Goal: Task Accomplishment & Management: Manage account settings

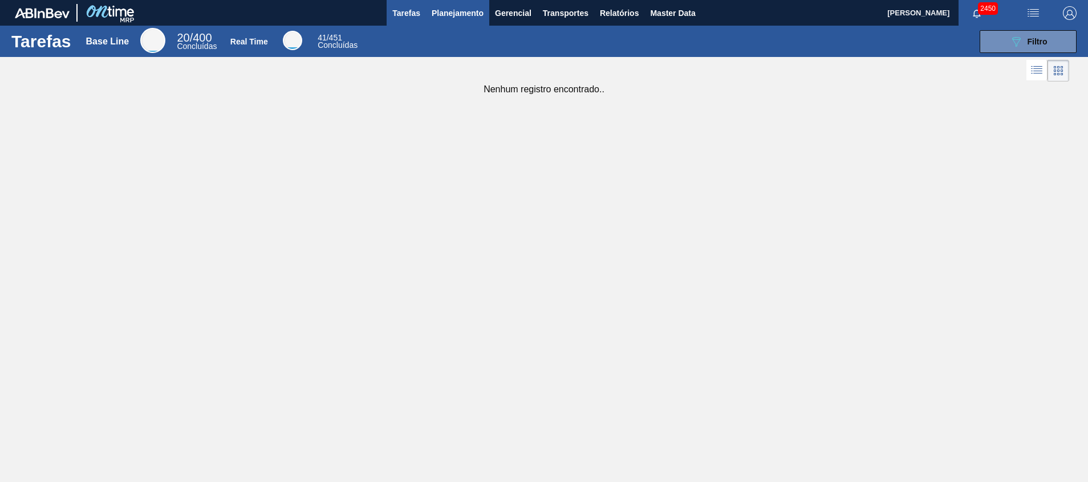
click at [469, 14] on span "Planejamento" at bounding box center [458, 13] width 52 height 14
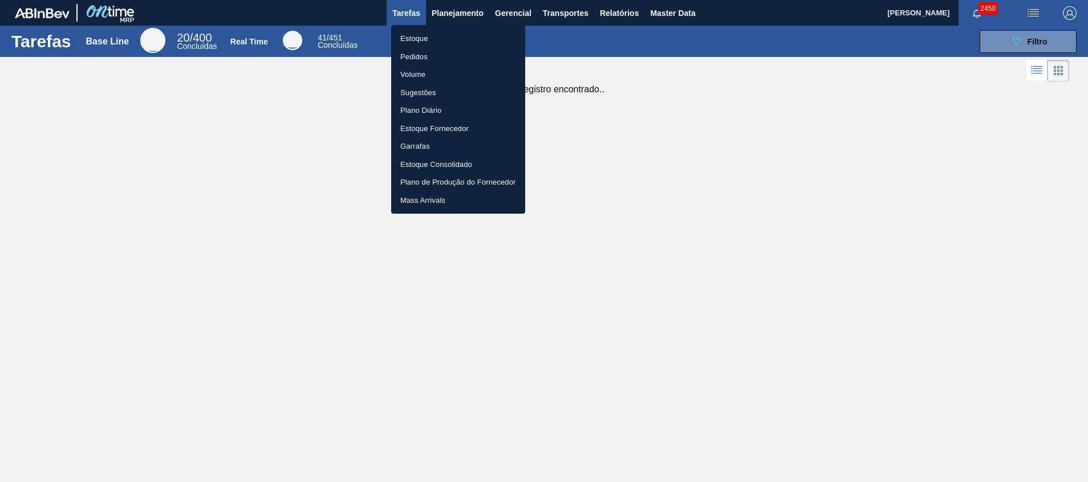
drag, startPoint x: 457, startPoint y: 37, endPoint x: 530, endPoint y: 37, distance: 73.0
click at [457, 37] on li "Estoque" at bounding box center [458, 39] width 134 height 18
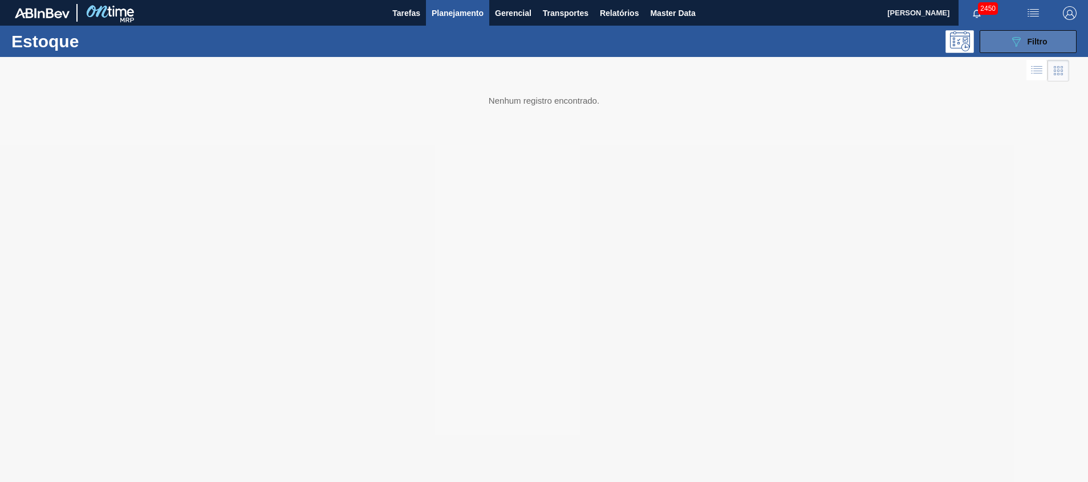
click at [989, 31] on button "089F7B8B-B2A5-4AFE-B5C0-19BA573D28AC Filtro" at bounding box center [1027, 41] width 97 height 23
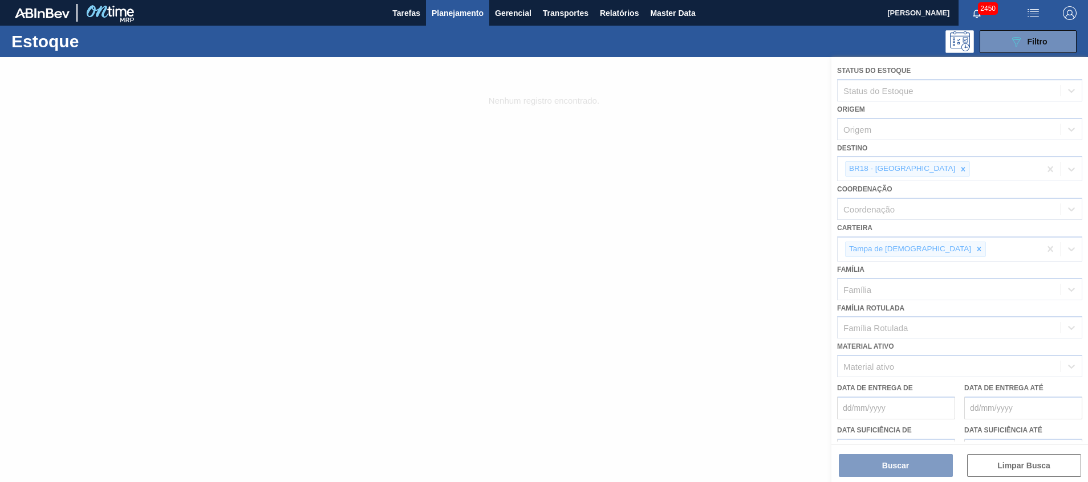
click at [925, 169] on div at bounding box center [544, 269] width 1088 height 425
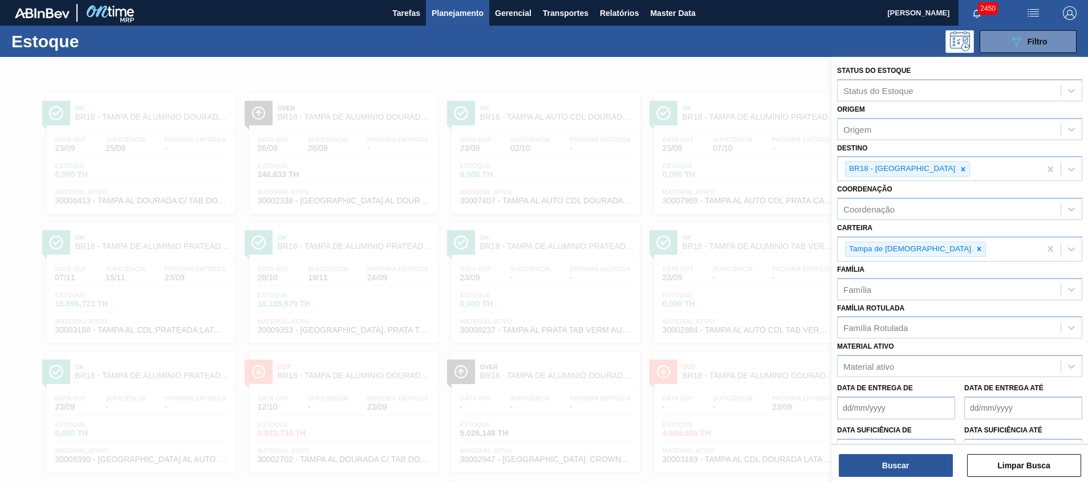
click at [959, 169] on icon at bounding box center [963, 169] width 8 height 8
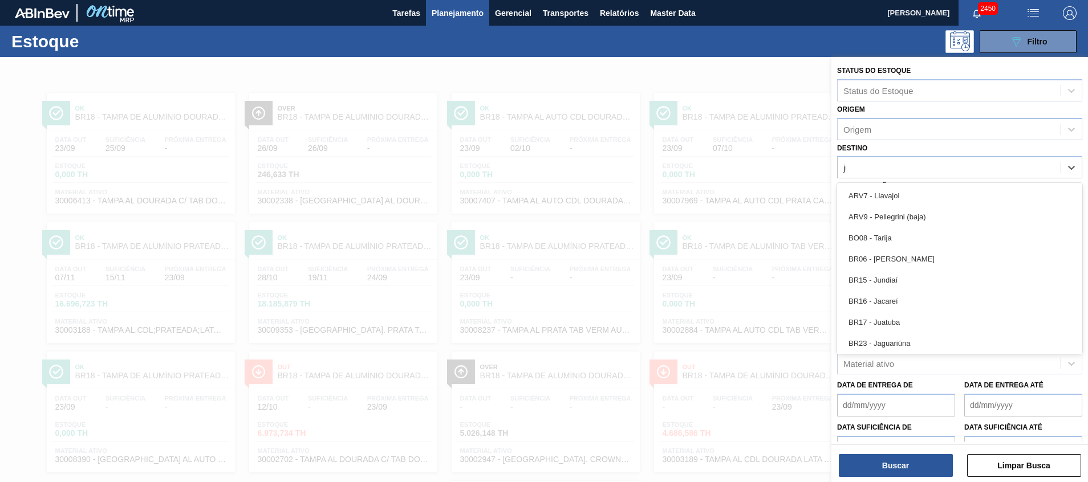
type input "jua"
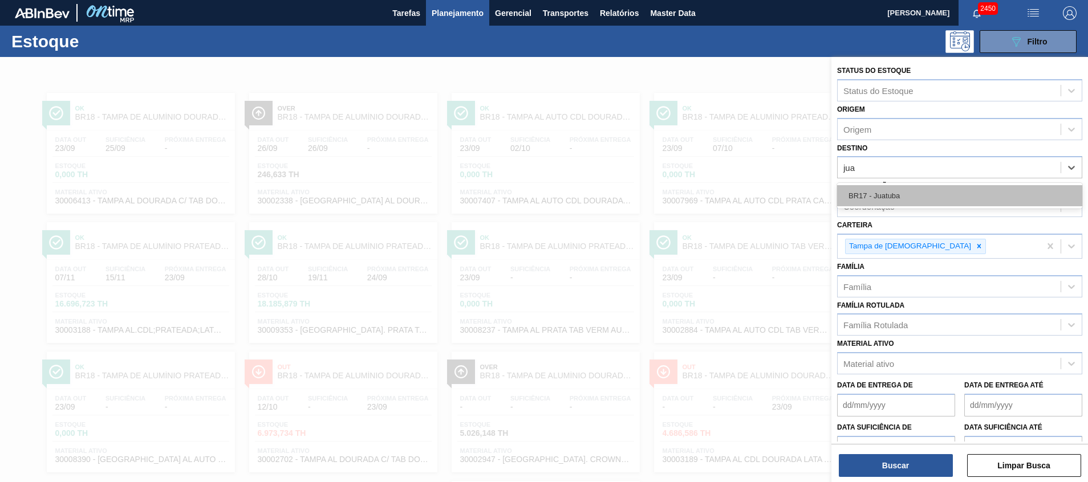
click at [917, 189] on div "BR17 - Juatuba" at bounding box center [959, 195] width 245 height 21
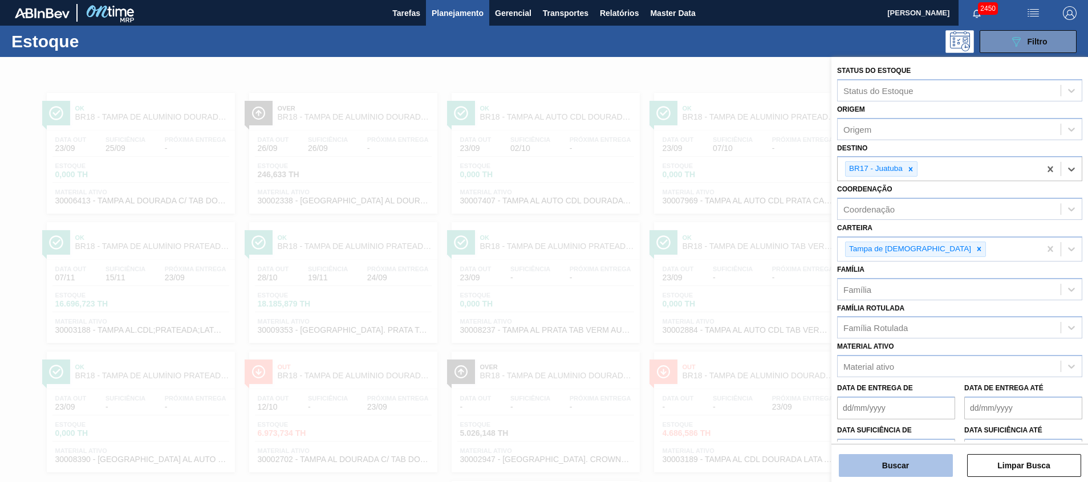
click at [882, 472] on button "Buscar" at bounding box center [896, 465] width 114 height 23
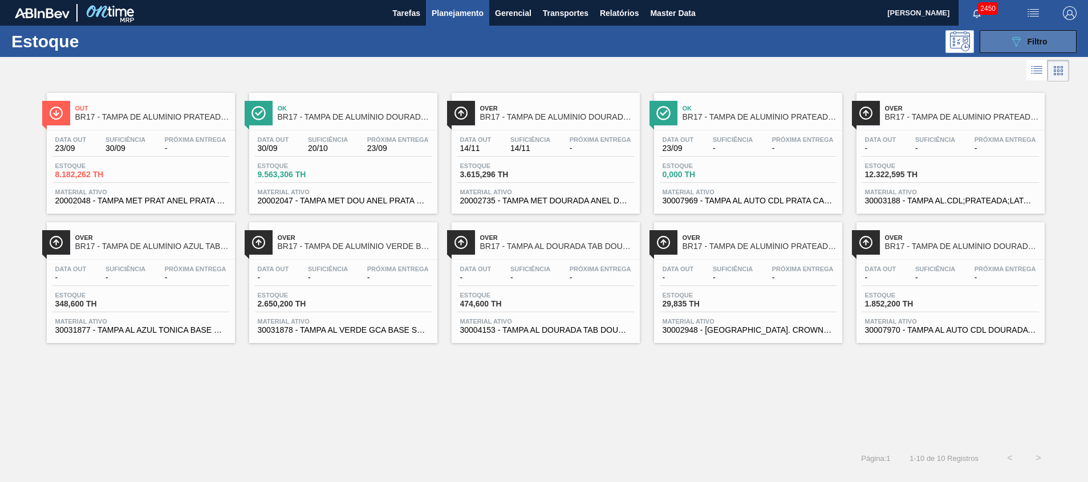
click at [1051, 36] on button "089F7B8B-B2A5-4AFE-B5C0-19BA573D28AC Filtro" at bounding box center [1027, 41] width 97 height 23
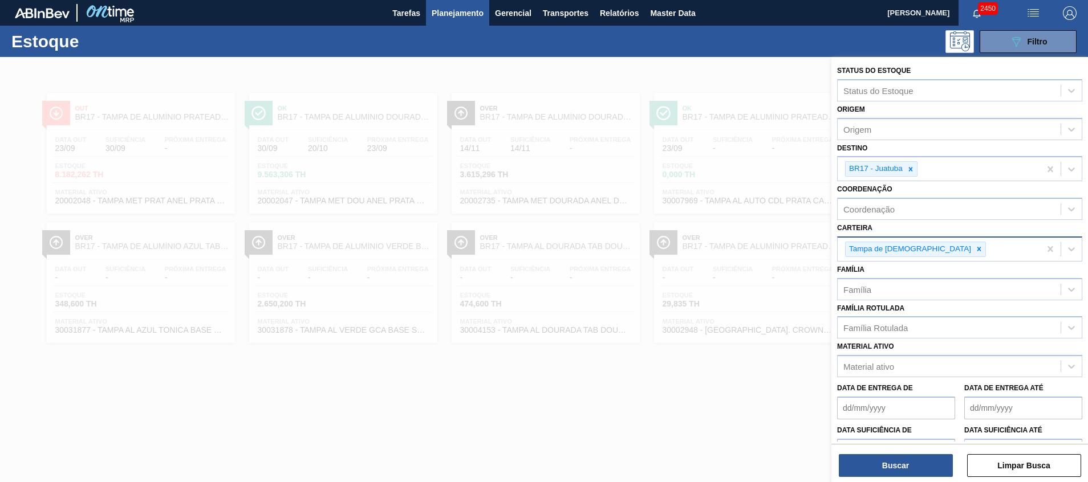
drag, startPoint x: 906, startPoint y: 254, endPoint x: 909, endPoint y: 248, distance: 6.9
click at [973, 254] on div at bounding box center [979, 249] width 13 height 14
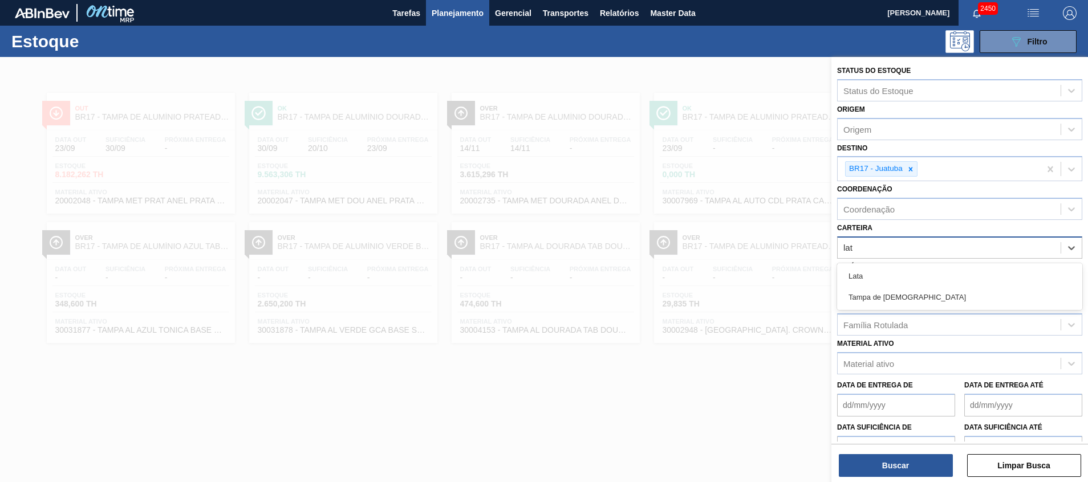
type input "lata"
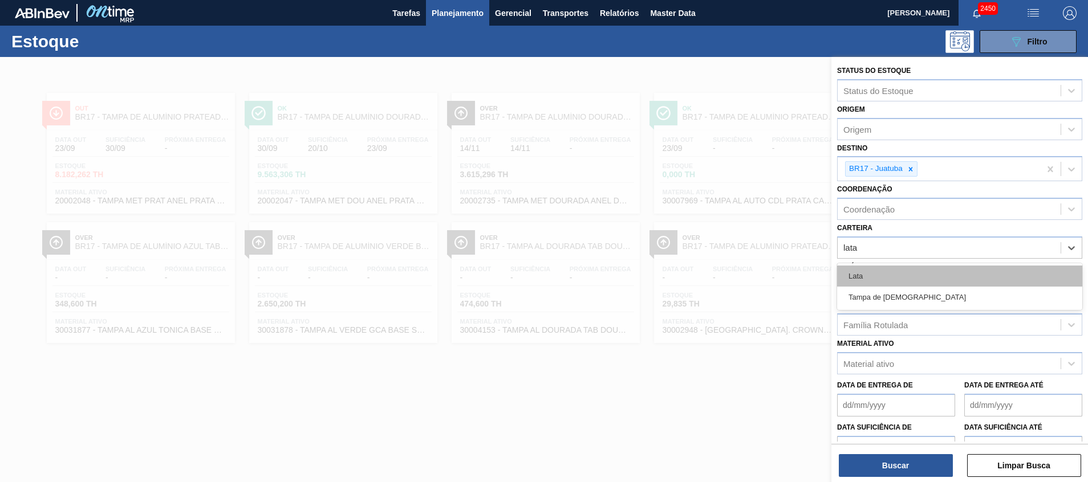
click at [894, 269] on div "Lata" at bounding box center [959, 276] width 245 height 21
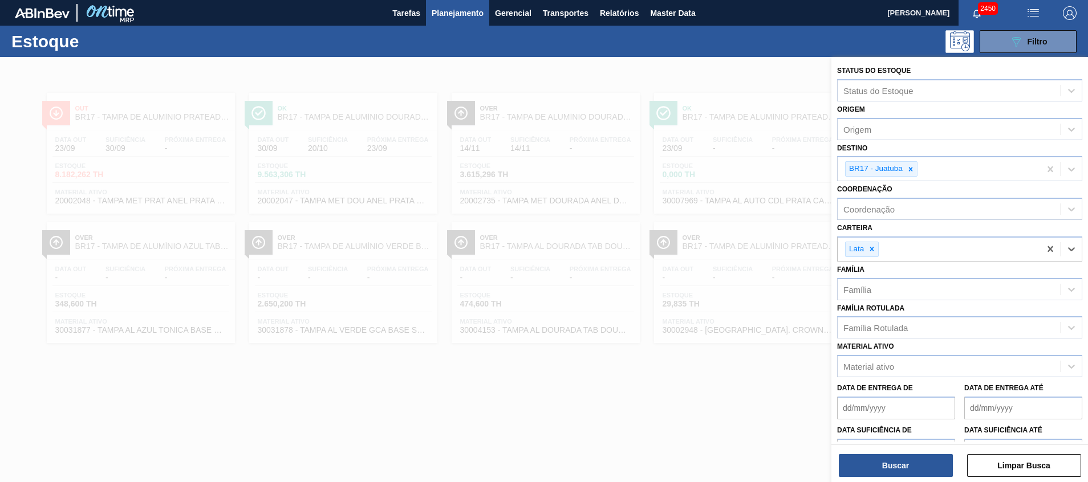
click at [890, 449] on div "Buscar Limpar Busca" at bounding box center [959, 460] width 257 height 32
click at [890, 452] on div "Buscar Limpar Busca" at bounding box center [959, 460] width 257 height 32
click at [890, 463] on button "Buscar" at bounding box center [896, 465] width 114 height 23
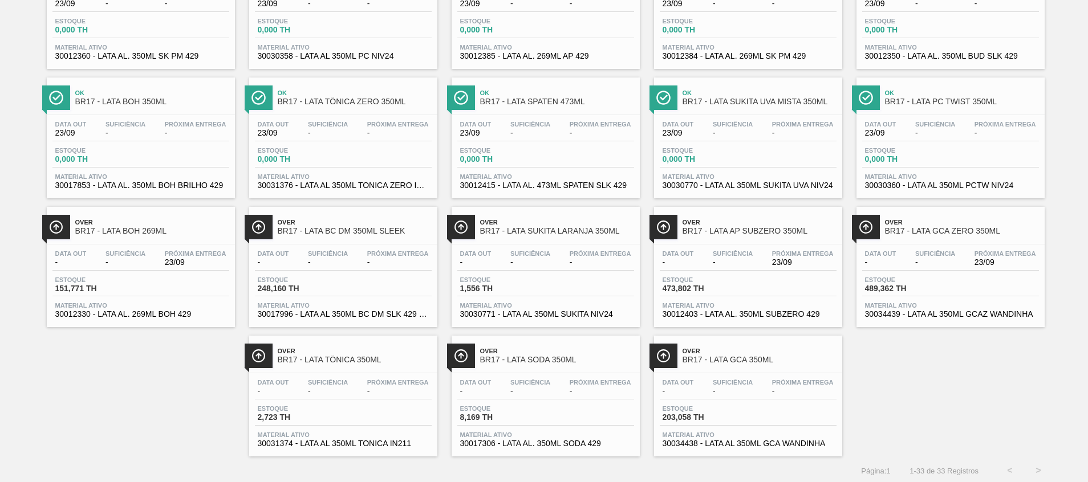
scroll to position [536, 0]
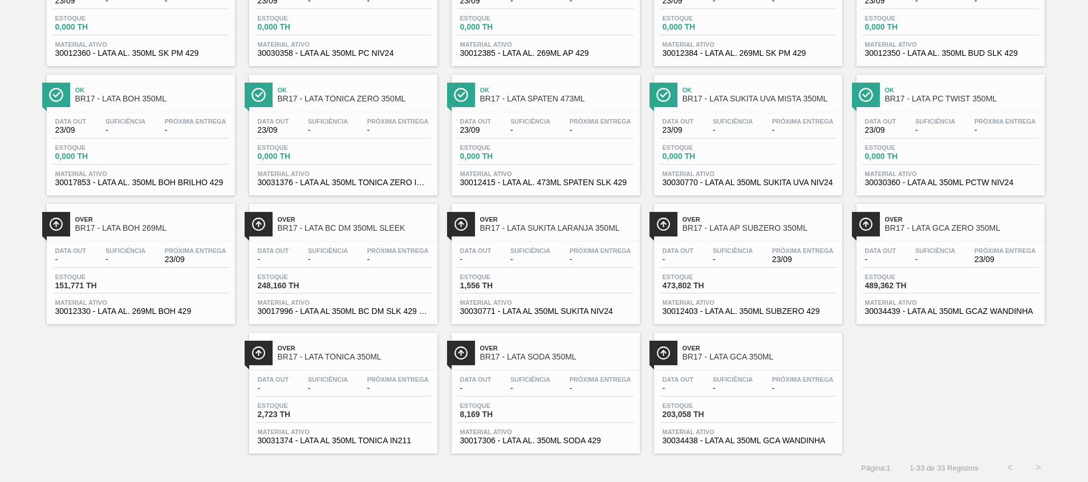
click at [949, 232] on span "BR17 - LATA GCA ZERO 350ML" at bounding box center [962, 228] width 154 height 9
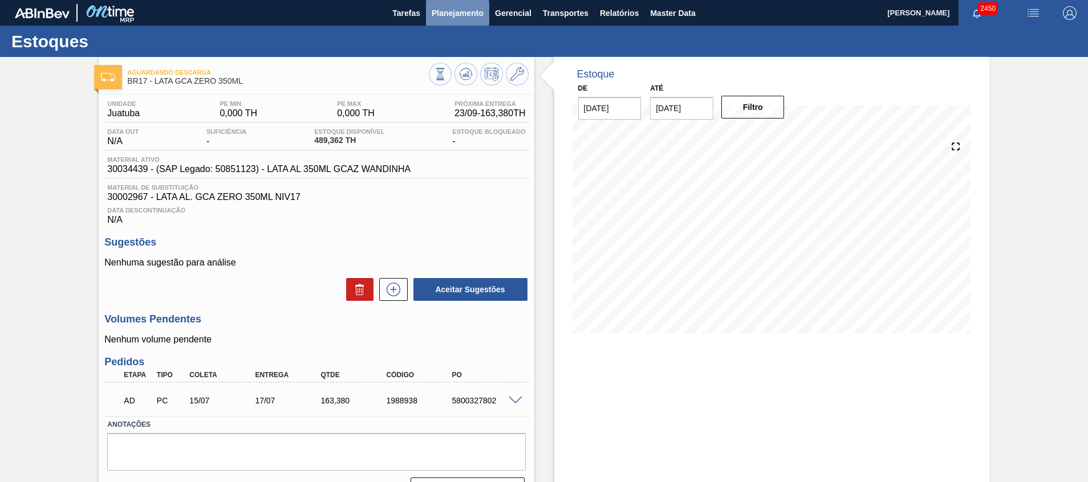
click at [450, 25] on button "Planejamento" at bounding box center [457, 13] width 63 height 26
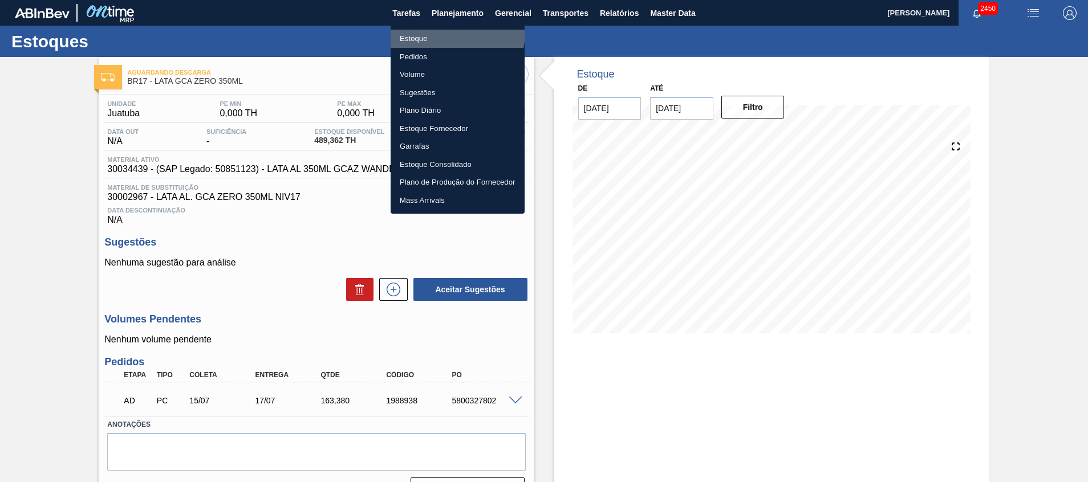
click at [447, 32] on li "Estoque" at bounding box center [458, 39] width 134 height 18
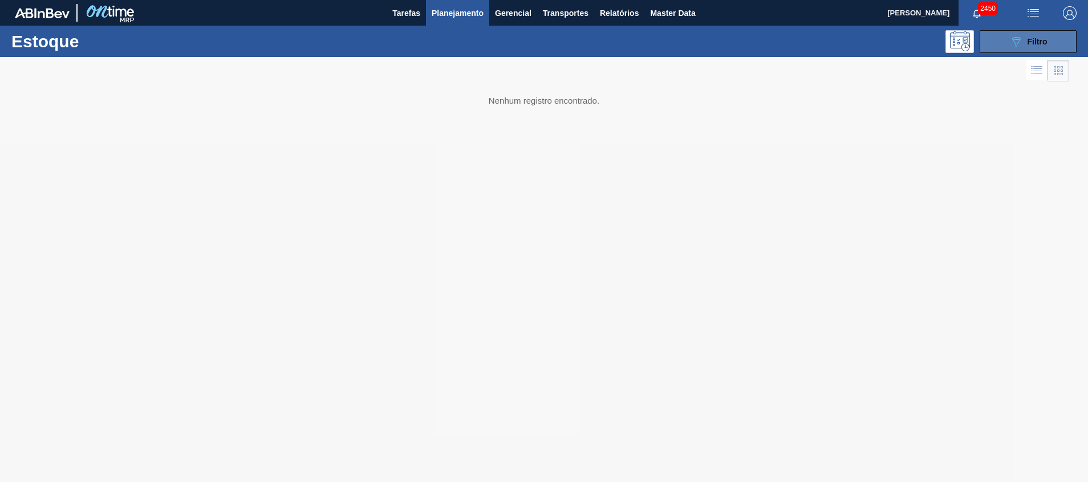
click at [1024, 39] on div "089F7B8B-B2A5-4AFE-B5C0-19BA573D28AC Filtro" at bounding box center [1028, 42] width 38 height 14
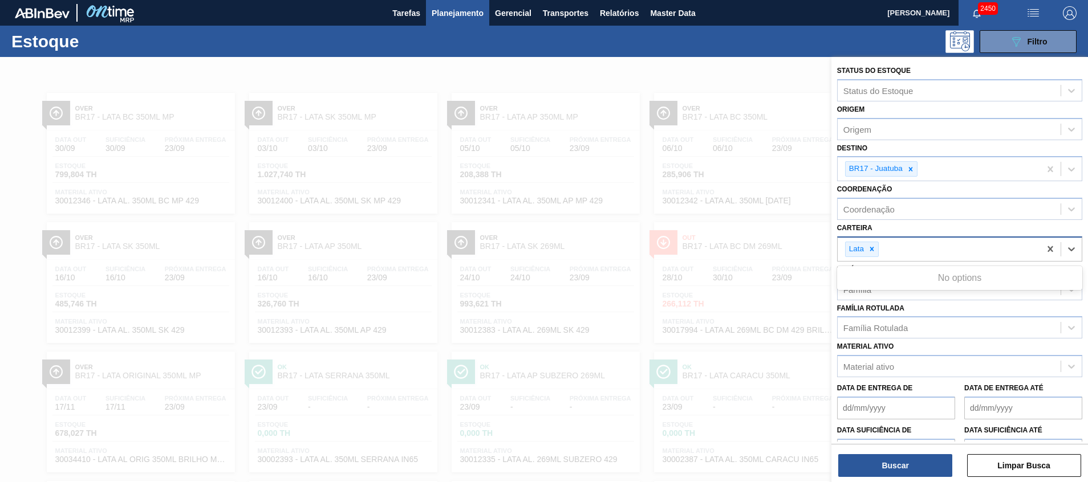
click at [880, 247] on div "Lata" at bounding box center [938, 249] width 202 height 23
click at [877, 247] on div at bounding box center [871, 249] width 13 height 14
type input "tampa"
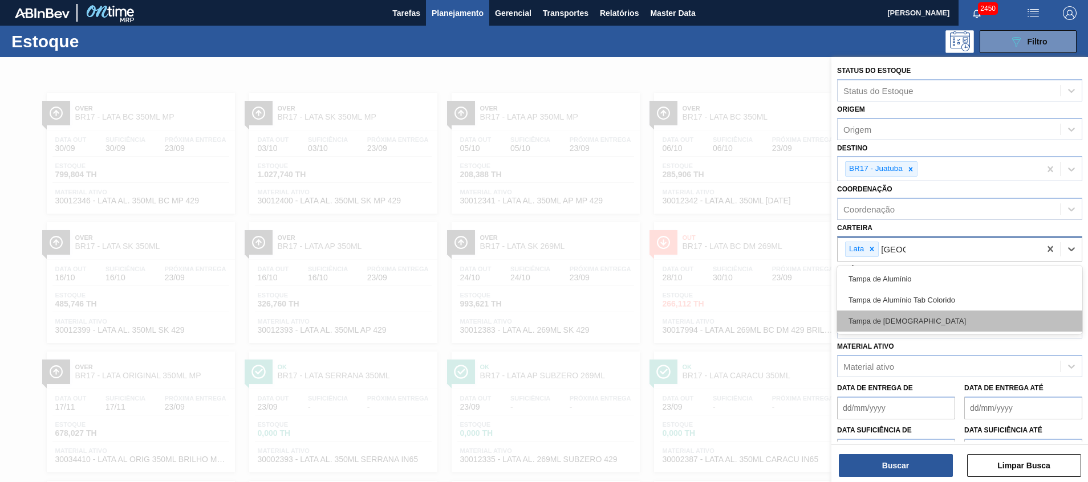
click at [881, 311] on div "Tampa de Lata" at bounding box center [959, 321] width 245 height 21
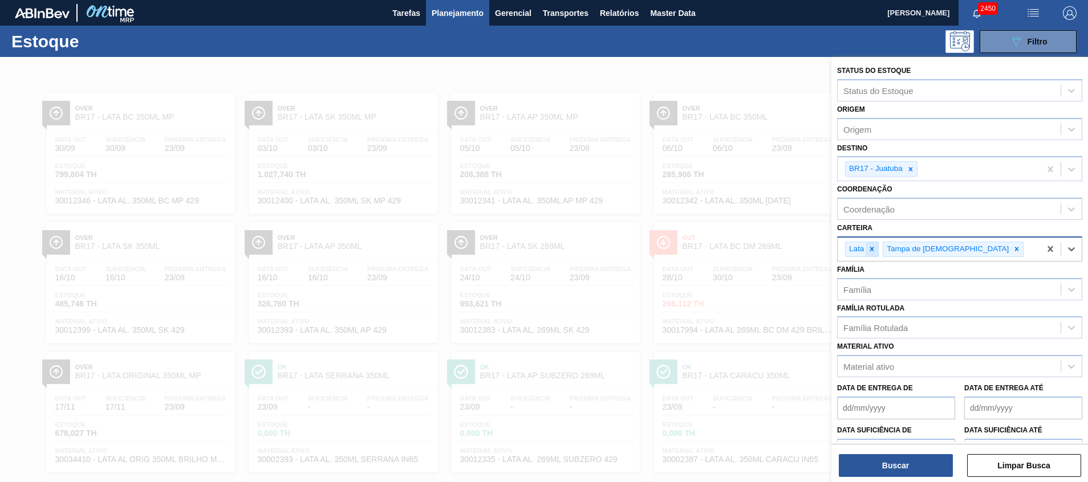
click at [876, 250] on icon at bounding box center [872, 249] width 8 height 8
click at [909, 168] on icon at bounding box center [911, 169] width 4 height 4
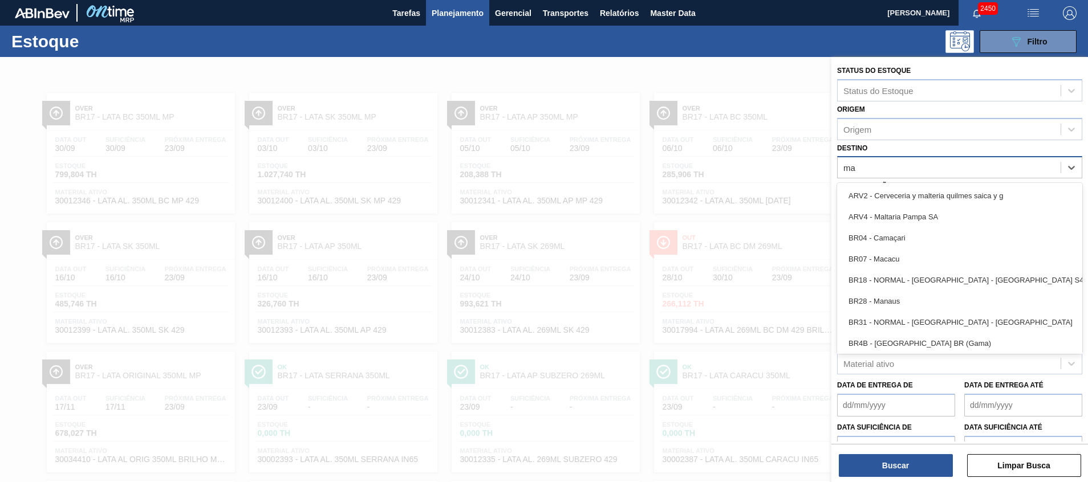
type input "m"
type input "sã"
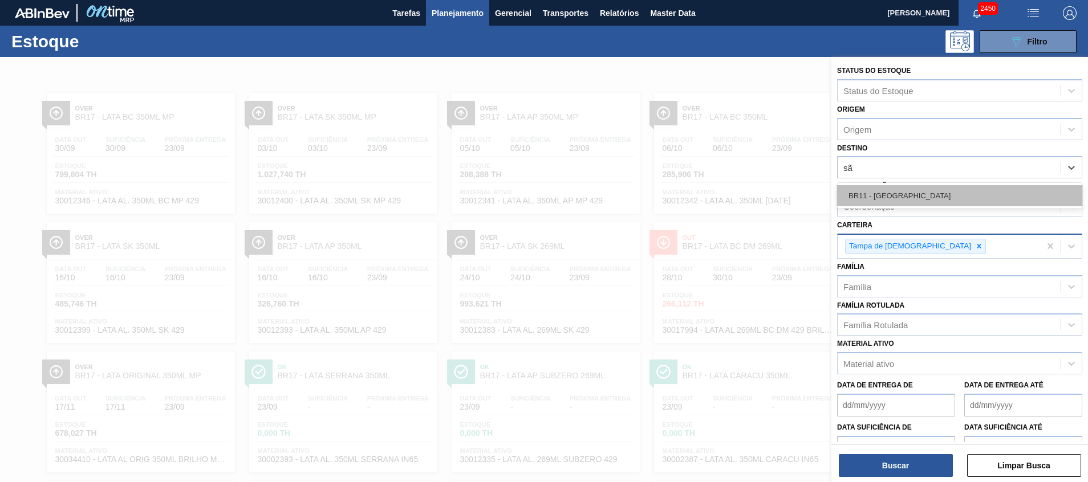
click at [884, 196] on div "BR11 - São Luís" at bounding box center [959, 195] width 245 height 21
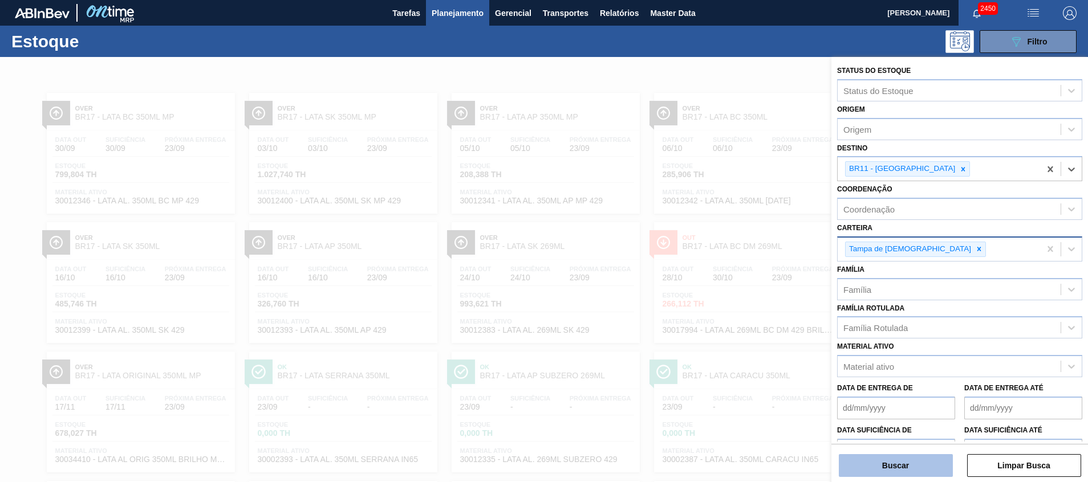
click at [861, 464] on button "Buscar" at bounding box center [896, 465] width 114 height 23
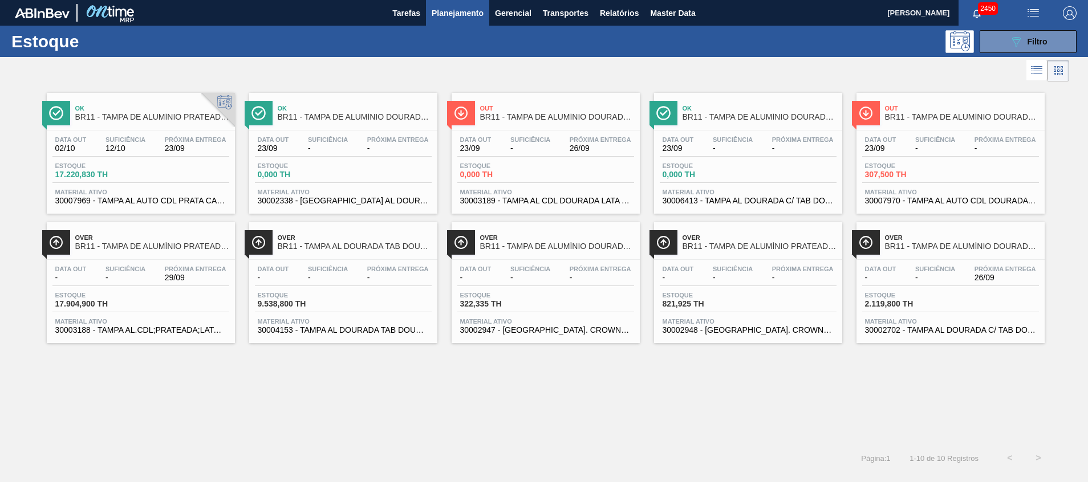
click at [295, 190] on span "Material ativo" at bounding box center [343, 192] width 171 height 7
click at [933, 329] on span "30002702 - TAMPA AL DOURADA C/ TAB DOURADO" at bounding box center [950, 330] width 171 height 9
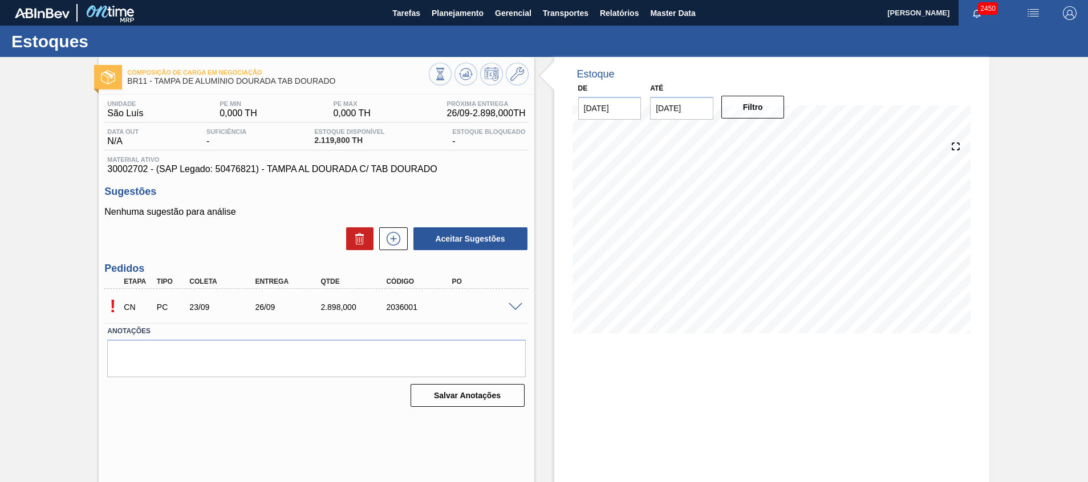
click at [513, 306] on span at bounding box center [516, 307] width 14 height 9
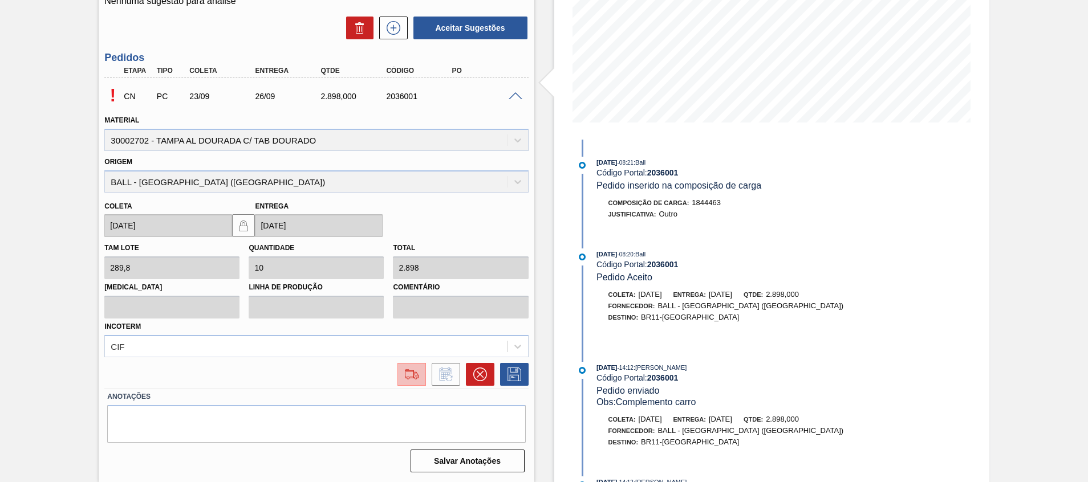
click at [405, 375] on img at bounding box center [411, 375] width 18 height 14
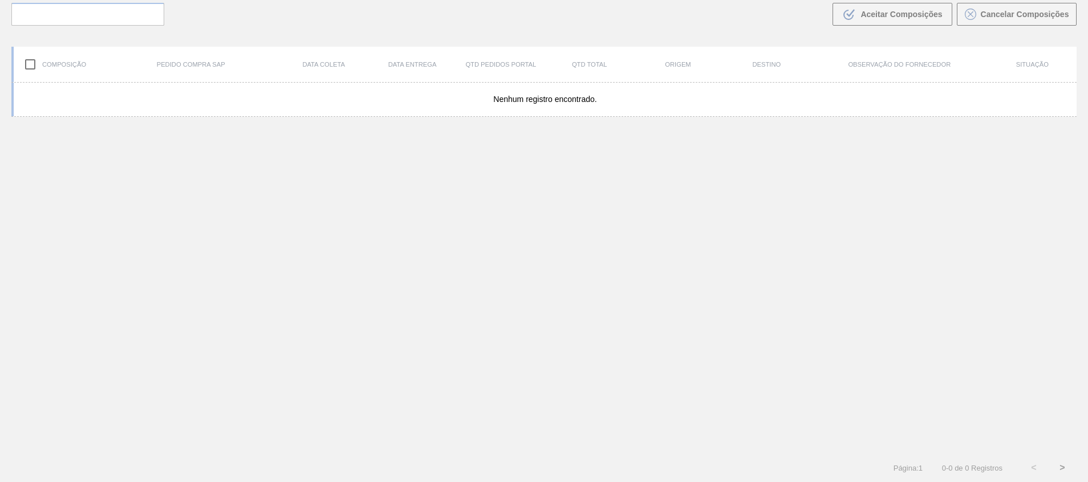
scroll to position [82, 0]
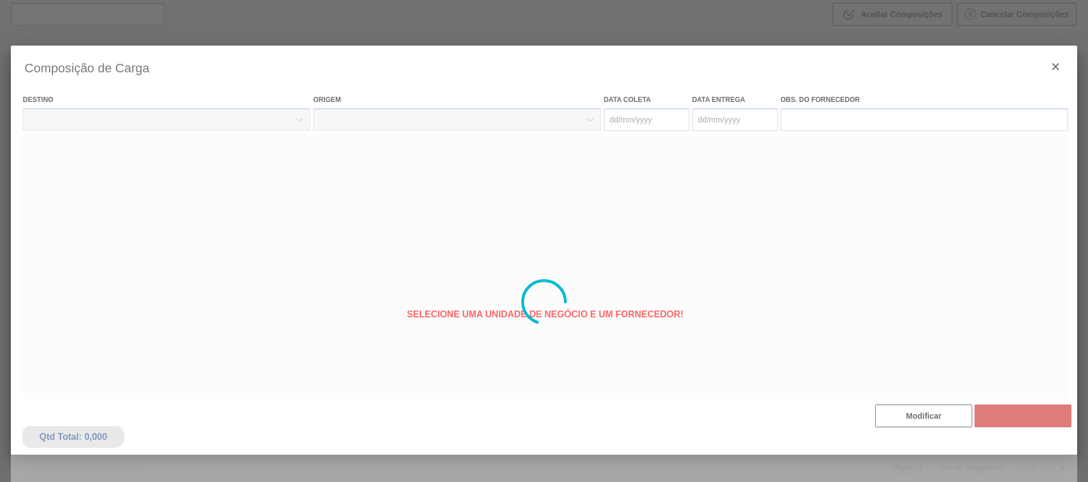
type coleta "[DATE]"
type entrega "26/09/2025"
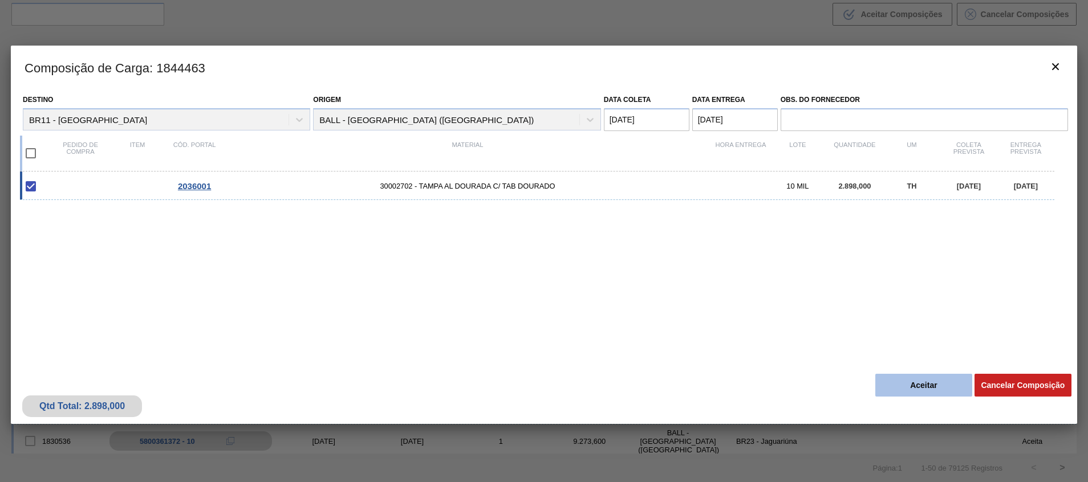
click at [902, 393] on button "Aceitar" at bounding box center [923, 385] width 97 height 23
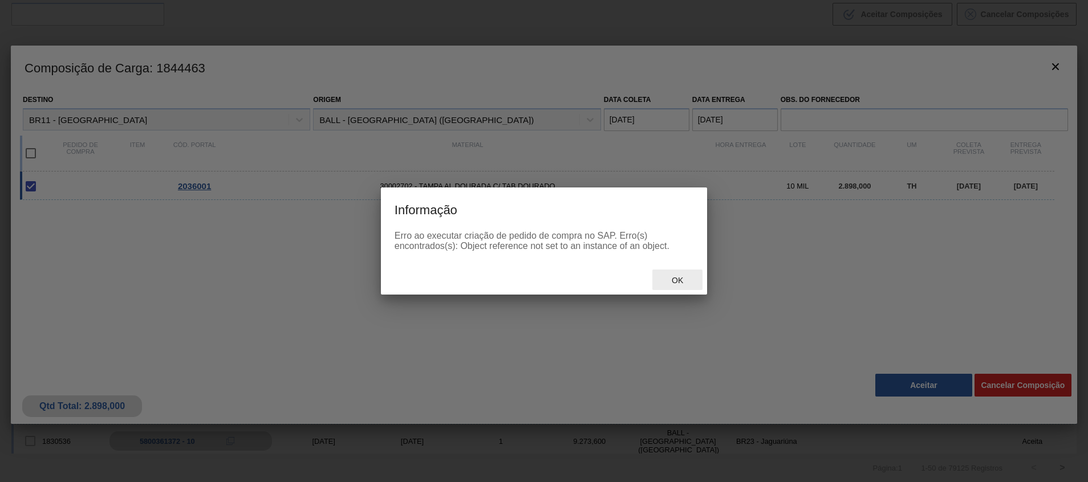
click at [652, 270] on div "Ok" at bounding box center [544, 280] width 326 height 30
click at [656, 272] on div "Ok" at bounding box center [677, 280] width 50 height 21
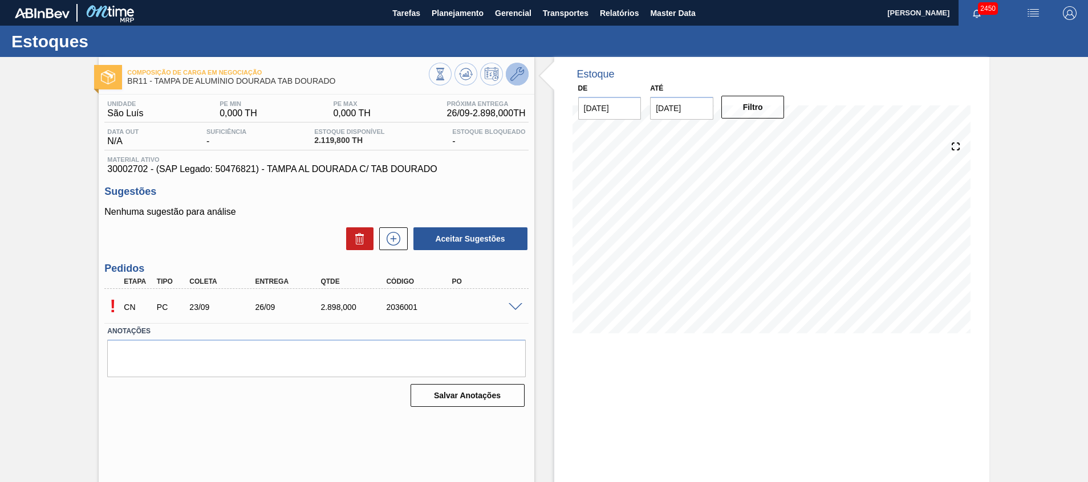
click at [515, 79] on icon at bounding box center [517, 74] width 14 height 14
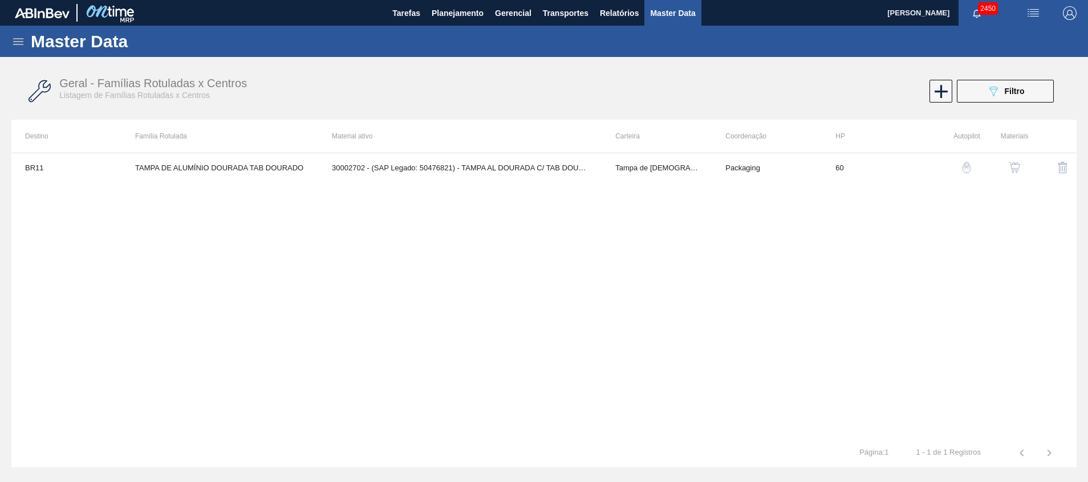
click at [1012, 164] on img "button" at bounding box center [1013, 167] width 11 height 11
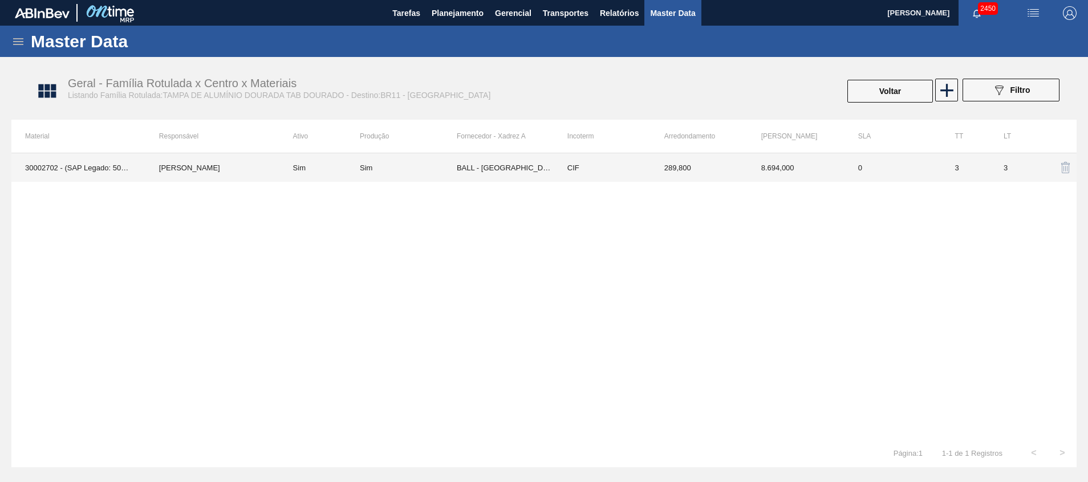
click at [508, 175] on td "BALL - RECIFE (PE)" at bounding box center [505, 167] width 97 height 29
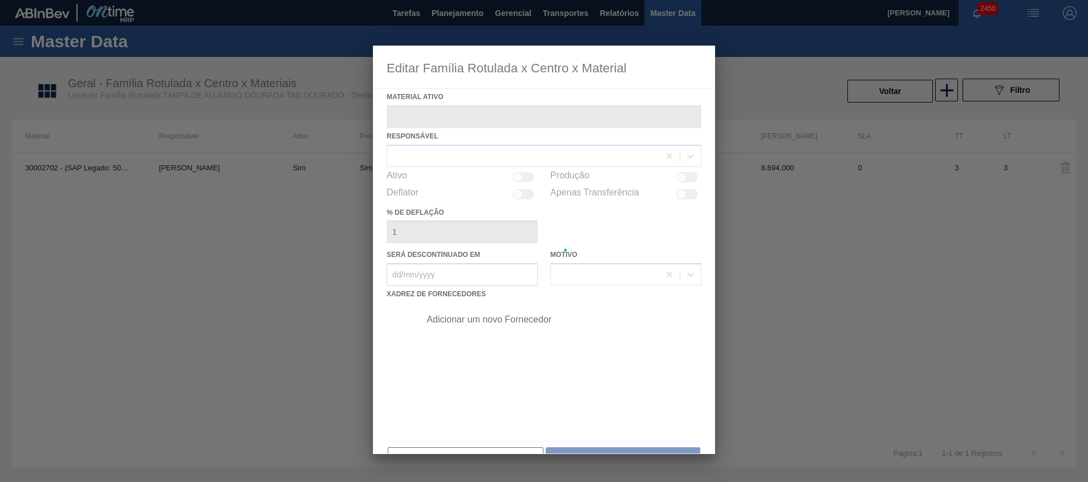
type ativo "30002702 - (SAP Legado: 50476821) - TAMPA AL DOURADA C/ TAB DOURADO"
checkbox input "true"
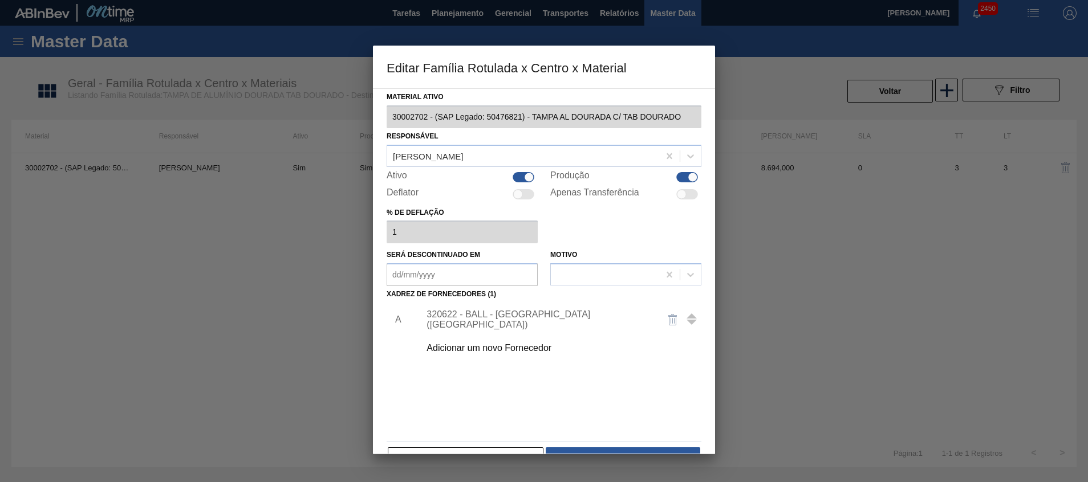
click at [510, 319] on div "320622 - BALL - RECIFE (PE)" at bounding box center [537, 320] width 223 height 21
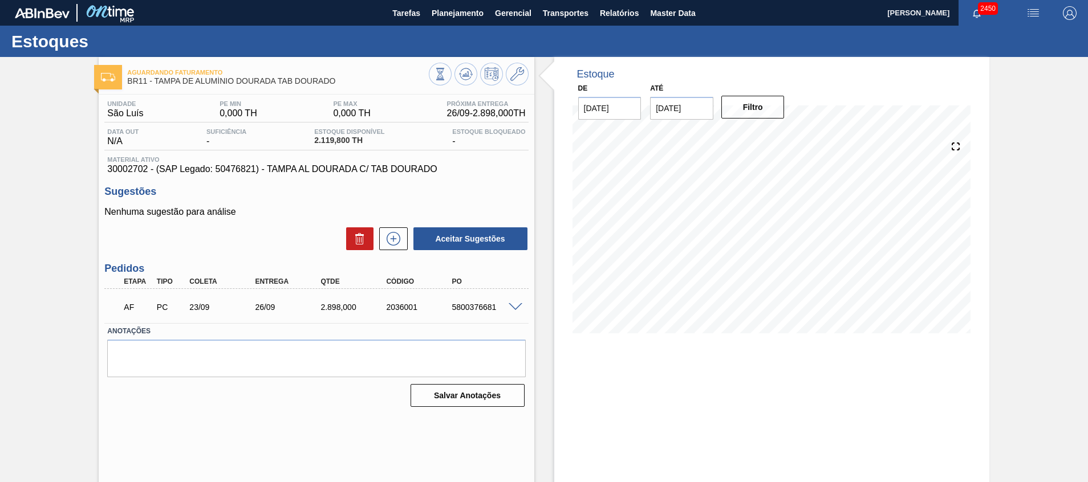
click at [475, 307] on div "5800376681" at bounding box center [486, 307] width 74 height 9
copy div "5800376681"
click at [474, 7] on span "Planejamento" at bounding box center [458, 13] width 52 height 14
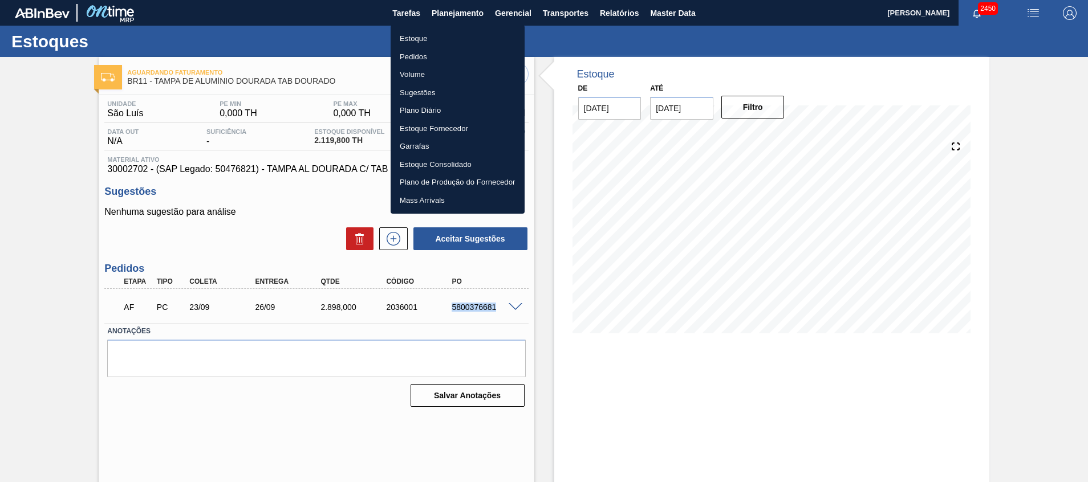
click at [449, 43] on li "Estoque" at bounding box center [458, 39] width 134 height 18
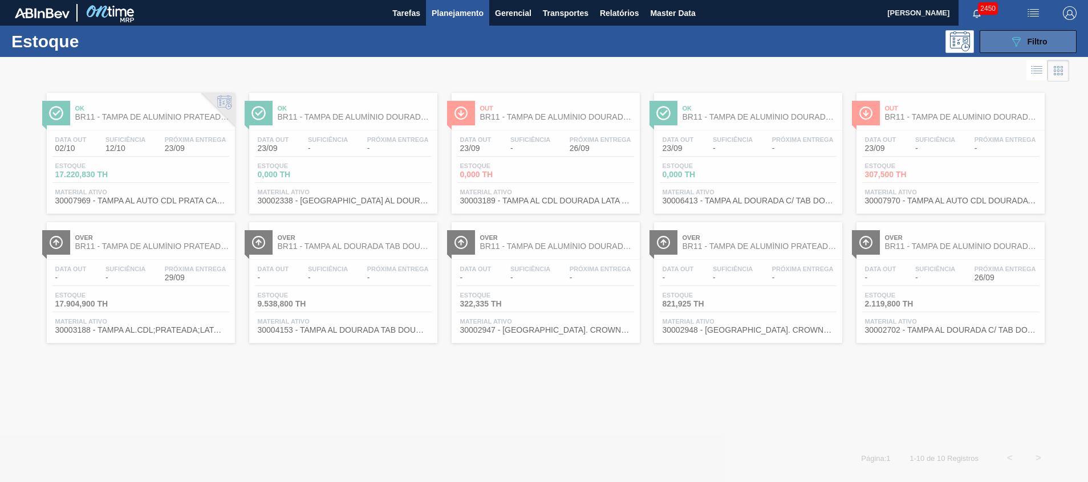
click at [1003, 44] on button "089F7B8B-B2A5-4AFE-B5C0-19BA573D28AC Filtro" at bounding box center [1027, 41] width 97 height 23
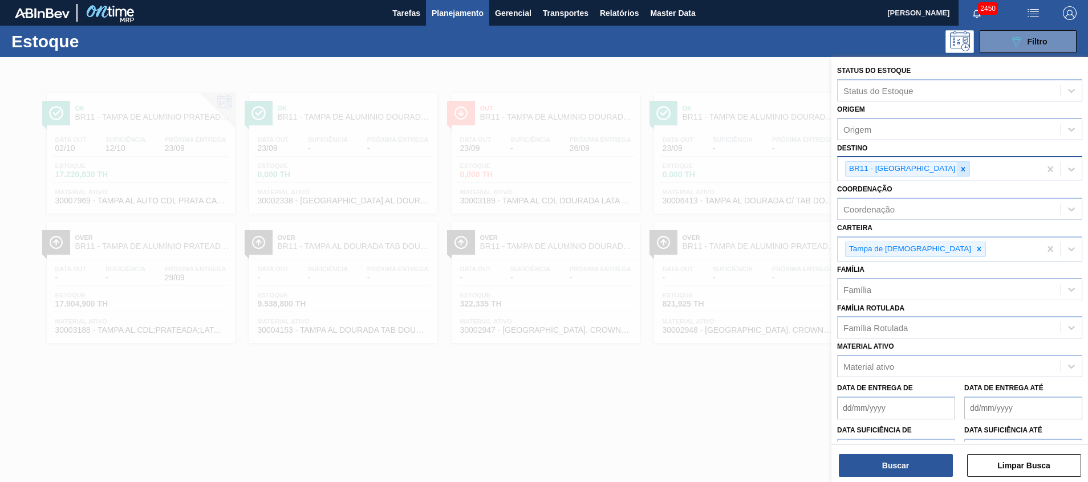
click at [957, 168] on div at bounding box center [963, 169] width 13 height 14
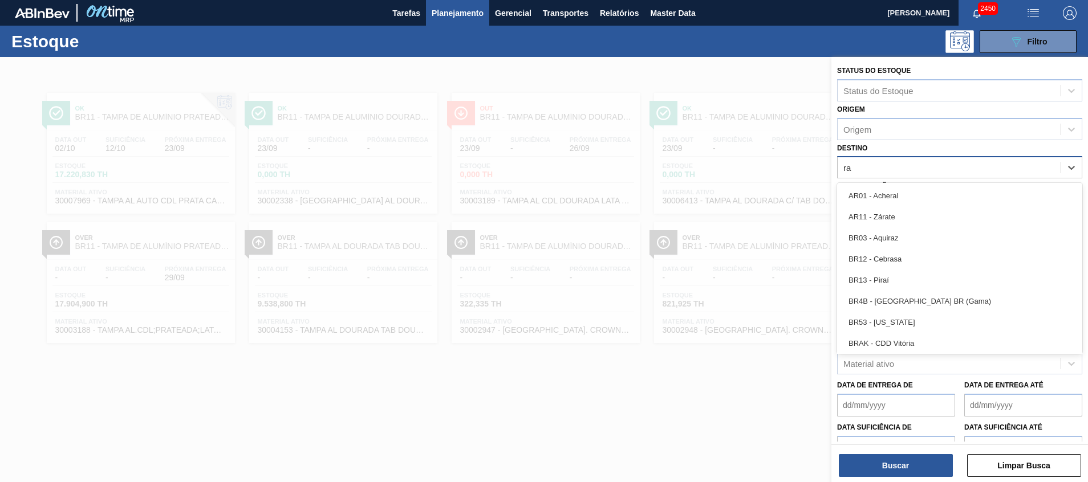
type input "r"
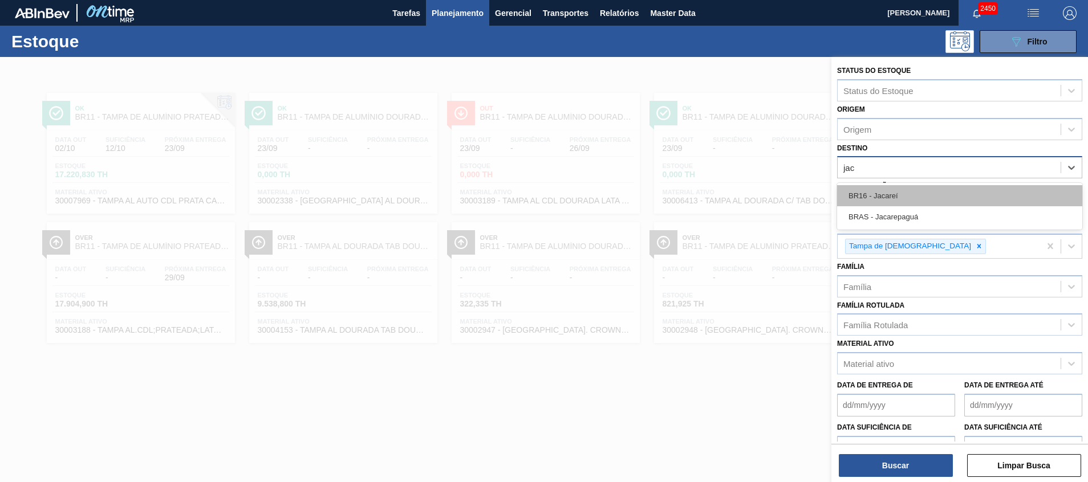
type input "jaca"
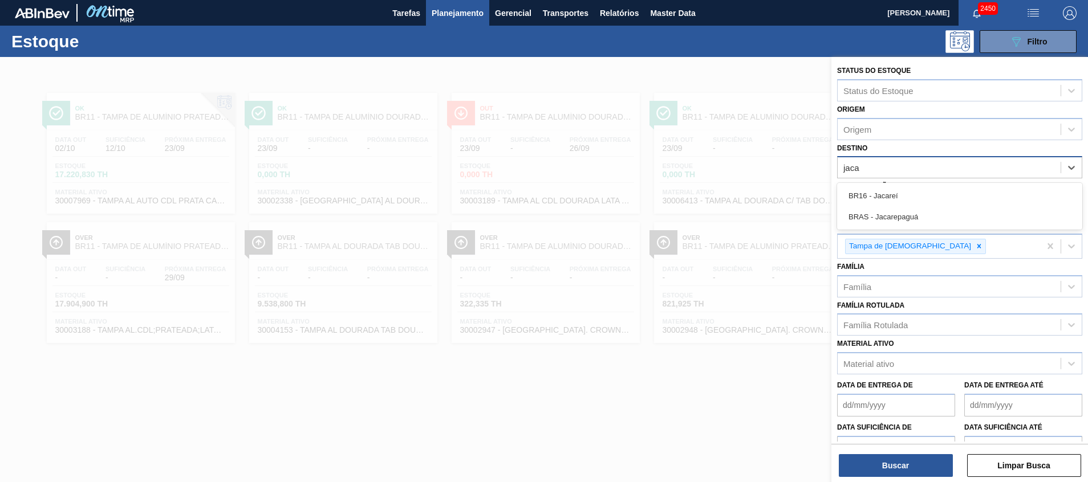
click at [896, 188] on div "BR16 - Jacareí" at bounding box center [959, 195] width 245 height 21
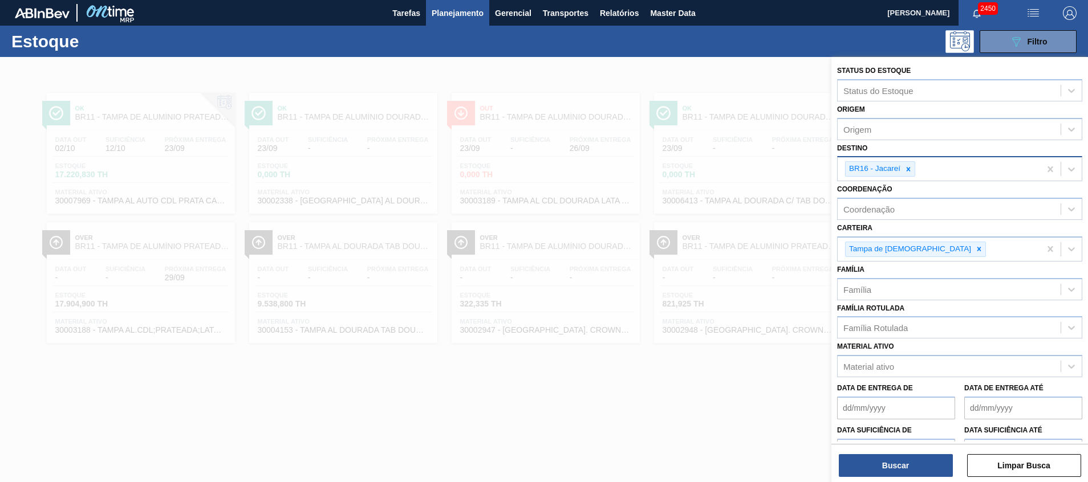
click at [887, 481] on div "Status do Estoque Status do Estoque Origem Origem Destino BR16 - Jacareí Coorde…" at bounding box center [959, 271] width 257 height 428
click at [887, 475] on button "Buscar" at bounding box center [896, 465] width 114 height 23
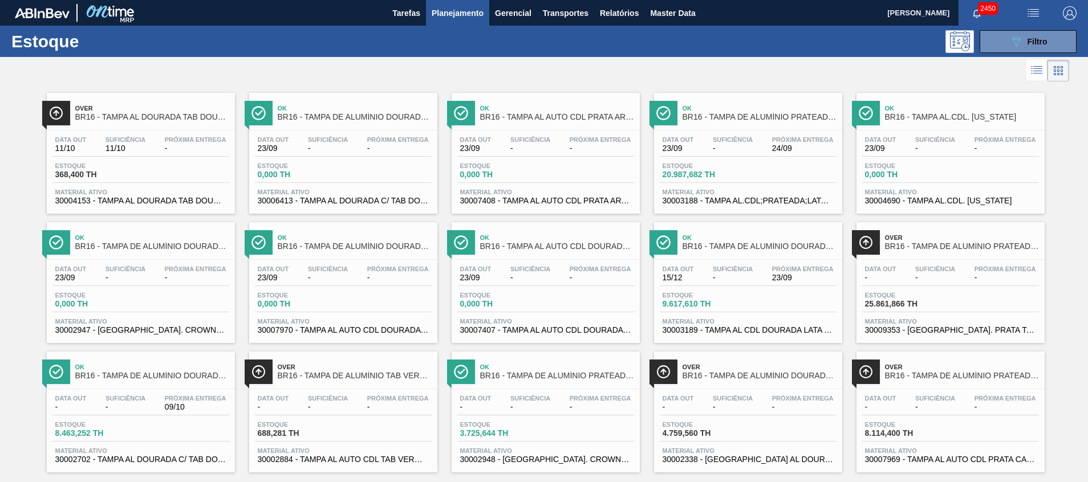
scroll to position [19, 0]
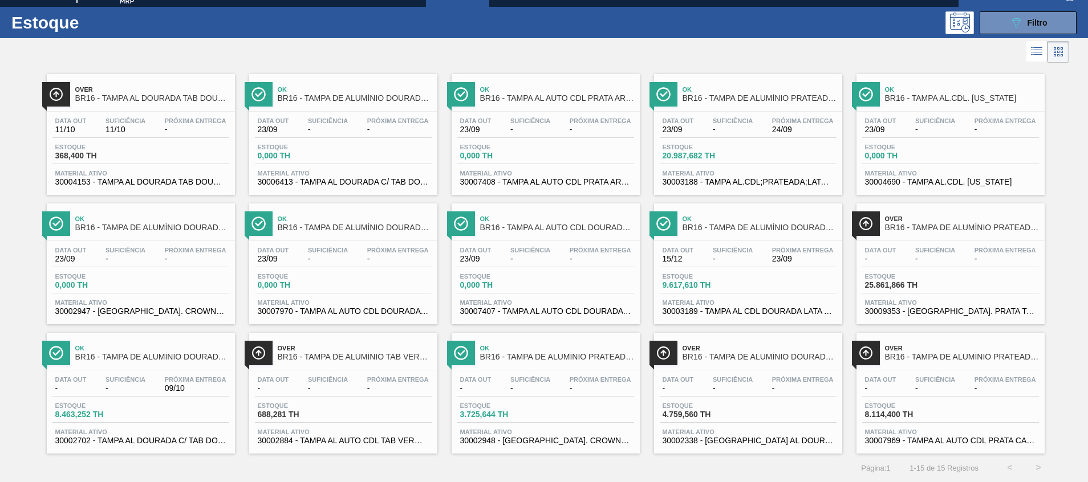
click at [787, 178] on span "30003188 - TAMPA AL.CDL;PRATEADA;LATA-AUTOMATICA;" at bounding box center [747, 182] width 171 height 9
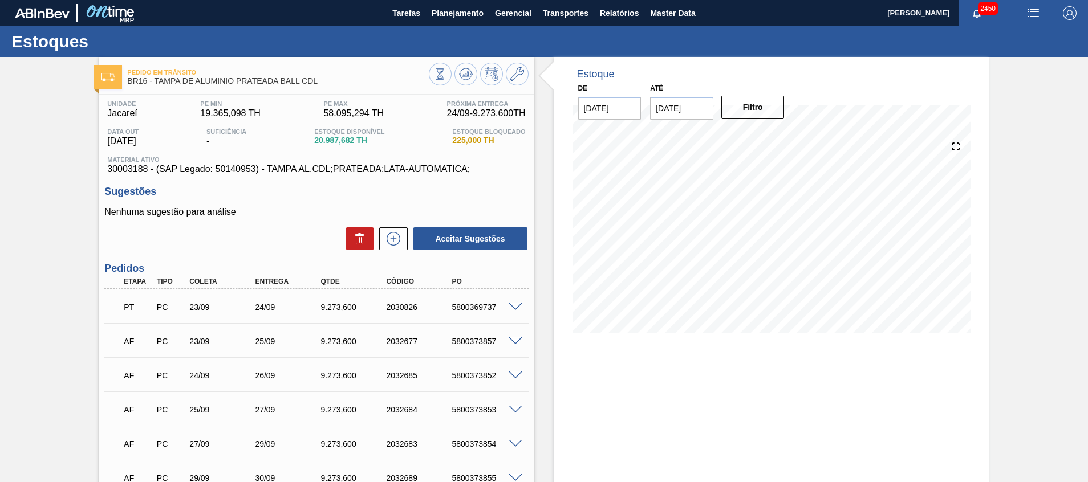
click at [514, 306] on span at bounding box center [516, 307] width 14 height 9
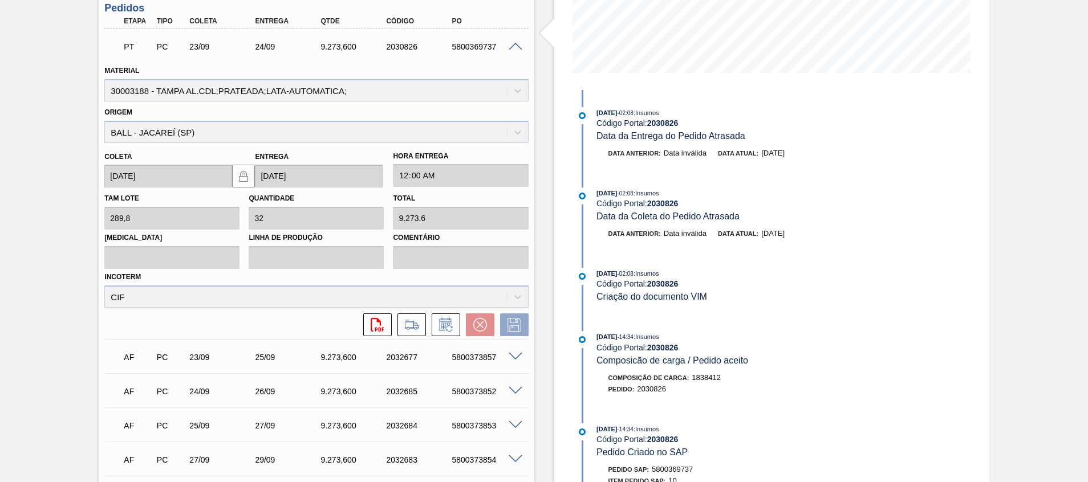
scroll to position [171, 0]
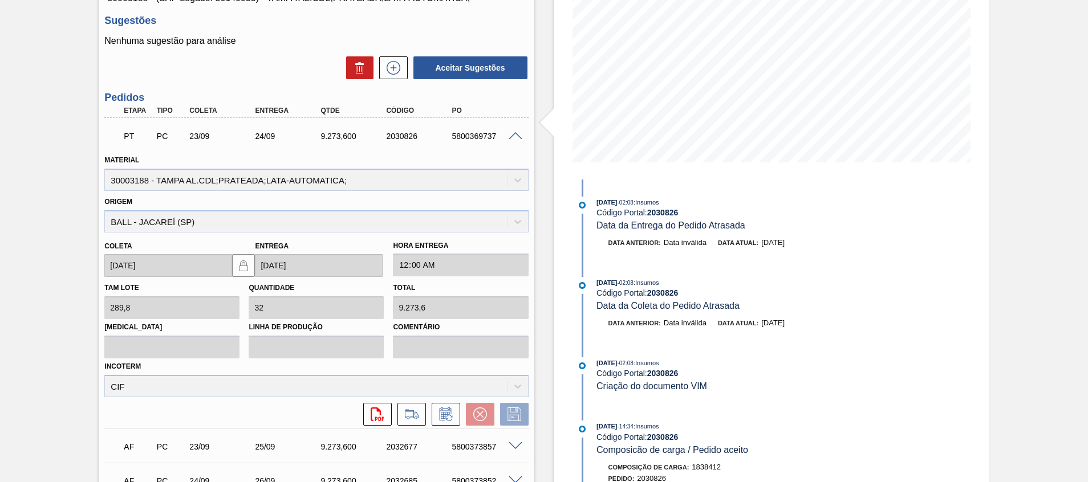
click at [518, 139] on span at bounding box center [516, 136] width 14 height 9
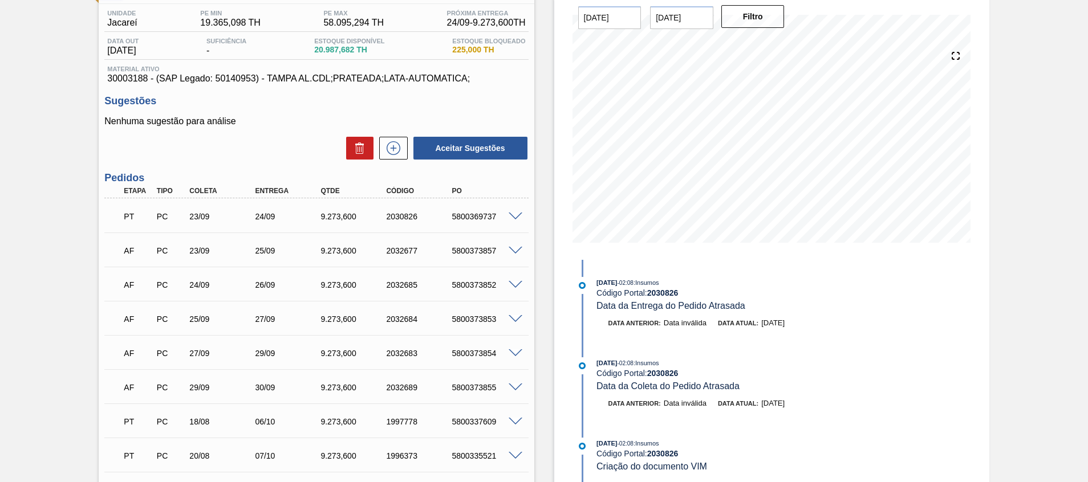
scroll to position [0, 0]
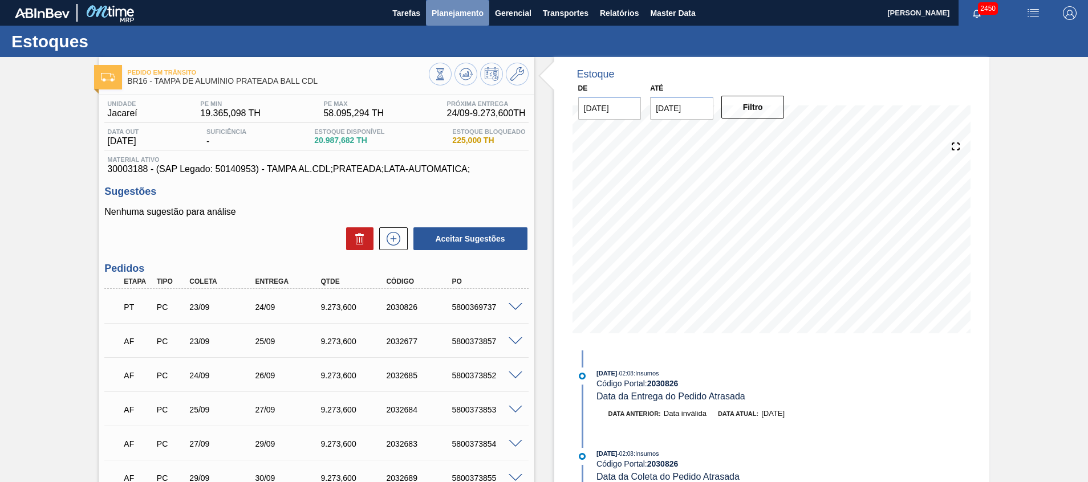
click at [474, 10] on span "Planejamento" at bounding box center [458, 13] width 52 height 14
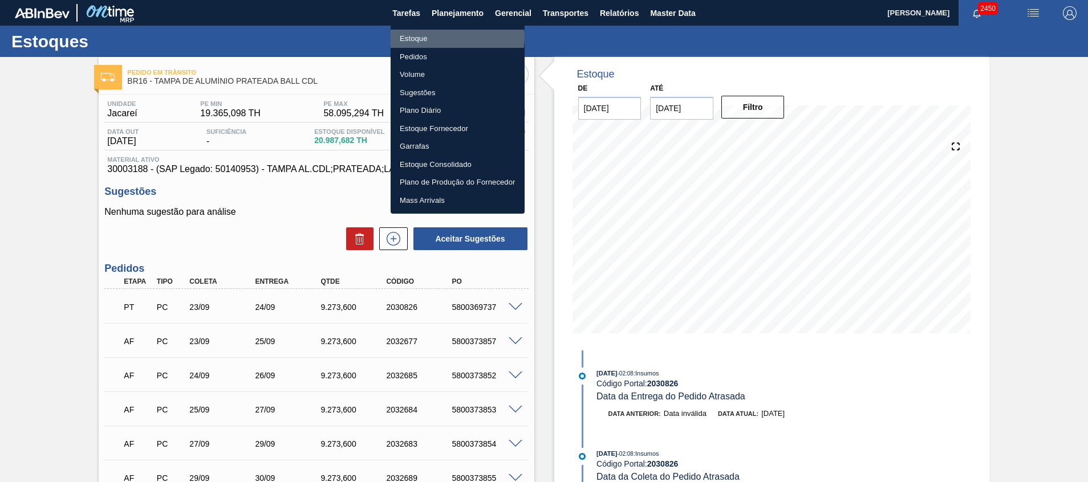
click at [447, 37] on li "Estoque" at bounding box center [458, 39] width 134 height 18
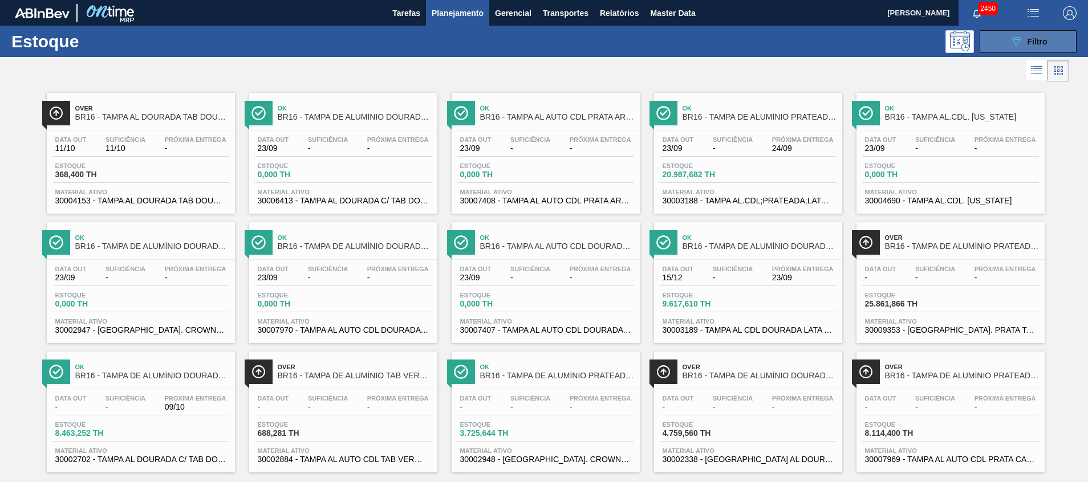
click at [999, 40] on button "089F7B8B-B2A5-4AFE-B5C0-19BA573D28AC Filtro" at bounding box center [1027, 41] width 97 height 23
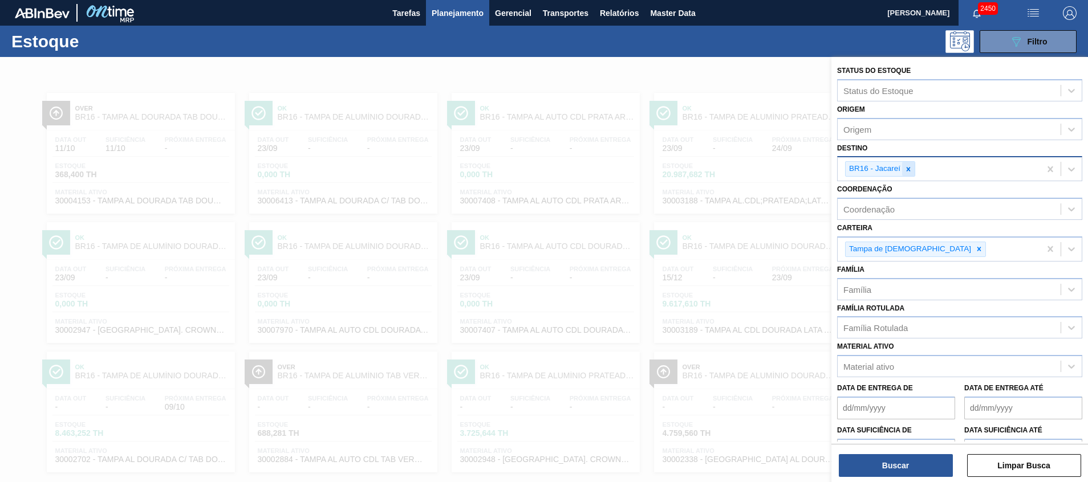
click at [905, 169] on icon at bounding box center [908, 169] width 8 height 8
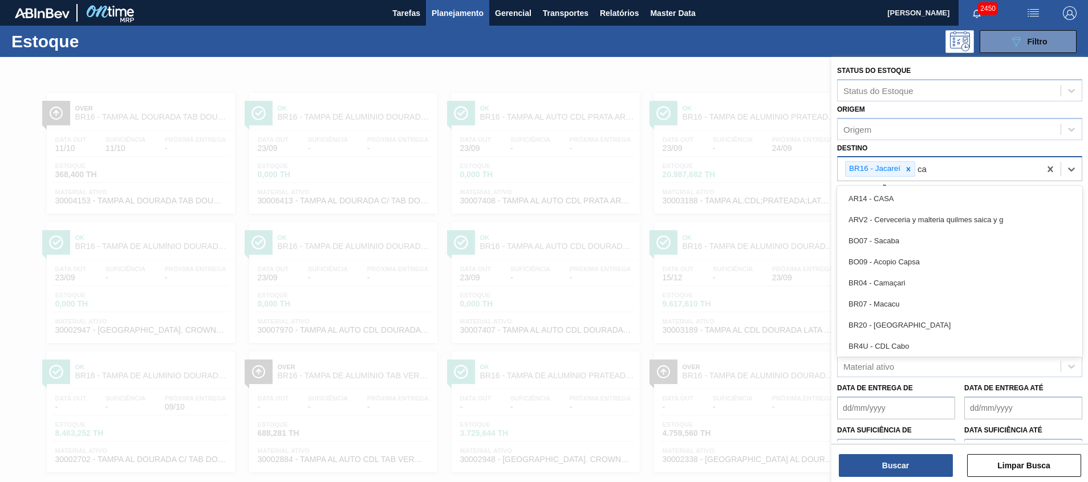
type input "c"
type input "cama"
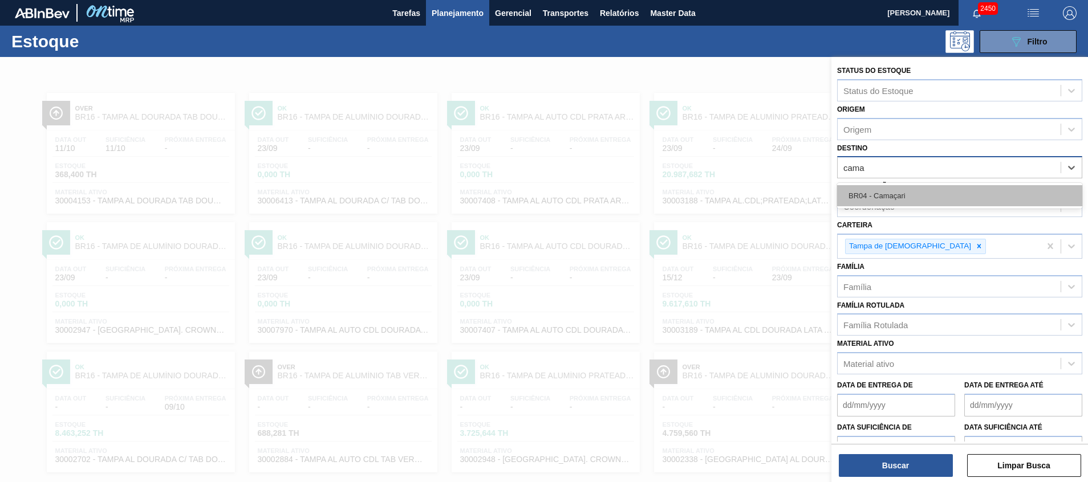
click at [902, 185] on div "BR04 - Camaçari" at bounding box center [959, 195] width 245 height 21
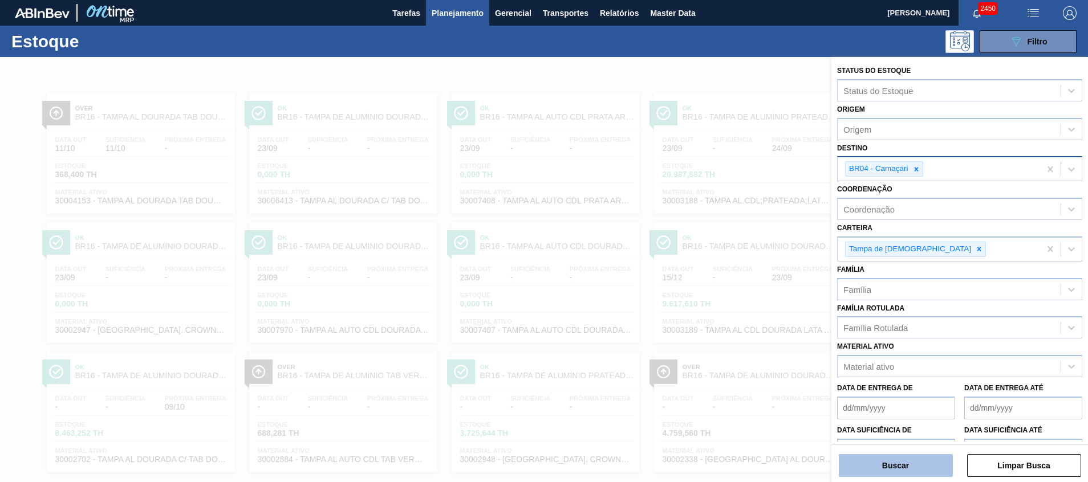
click at [904, 469] on button "Buscar" at bounding box center [896, 465] width 114 height 23
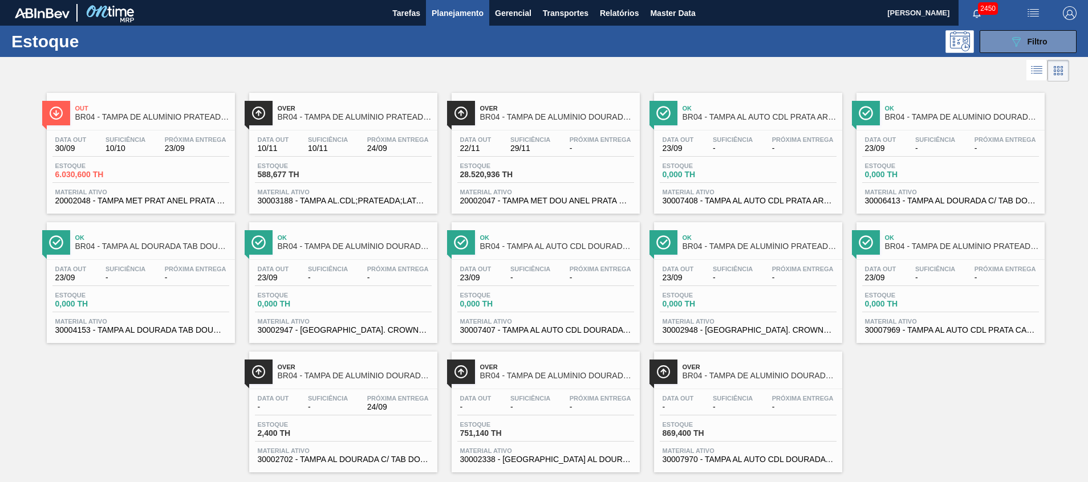
click at [368, 462] on span "30002702 - TAMPA AL DOURADA C/ TAB DOURADO" at bounding box center [343, 460] width 171 height 9
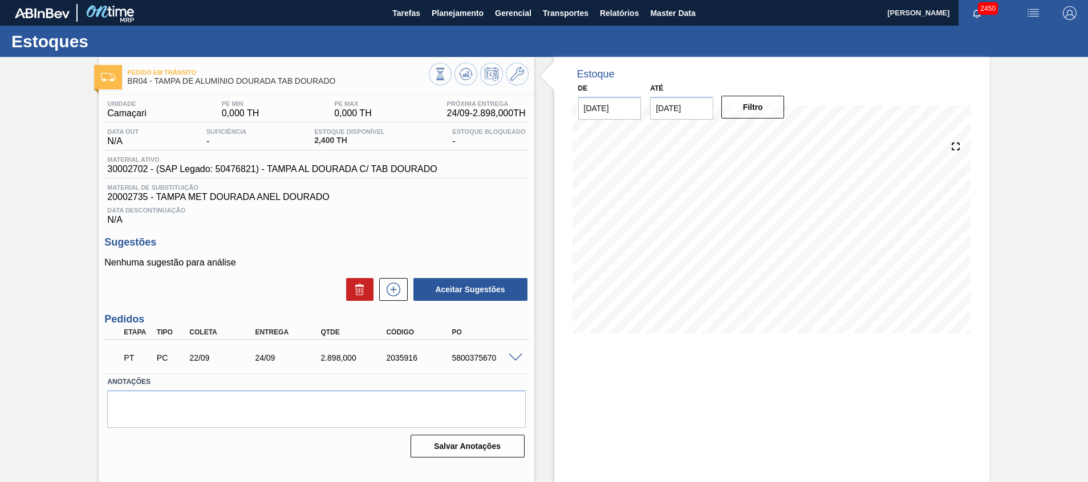
click at [514, 355] on span at bounding box center [516, 358] width 14 height 9
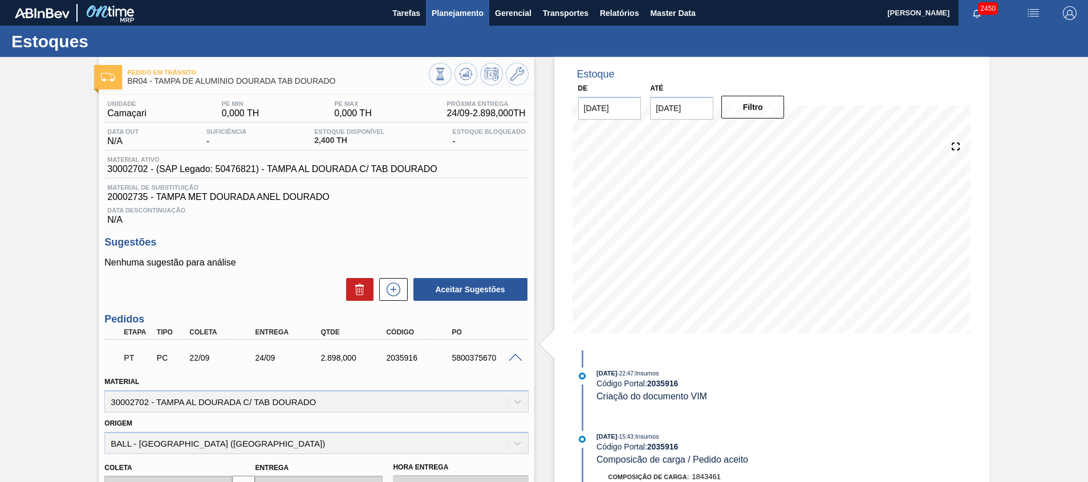
click at [441, 11] on span "Planejamento" at bounding box center [458, 13] width 52 height 14
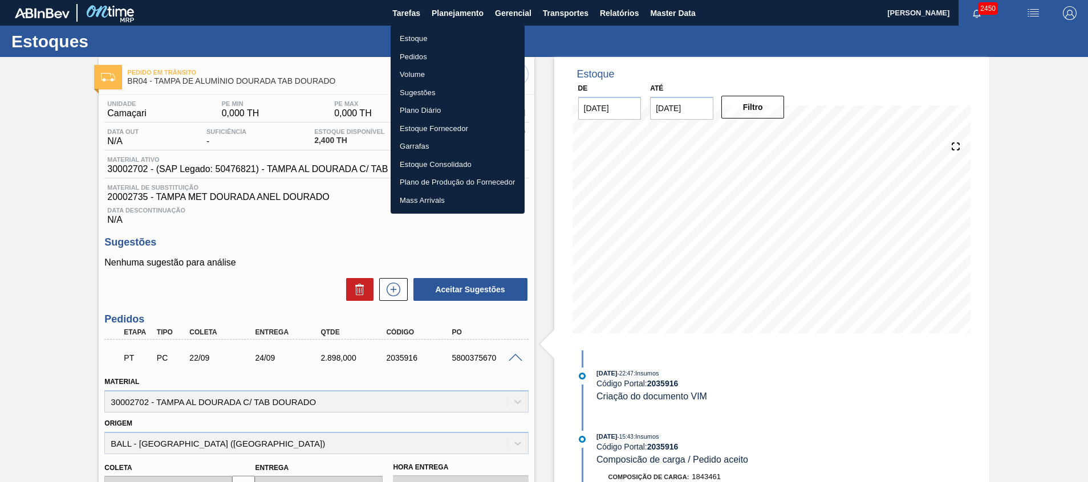
click at [427, 34] on li "Estoque" at bounding box center [458, 39] width 134 height 18
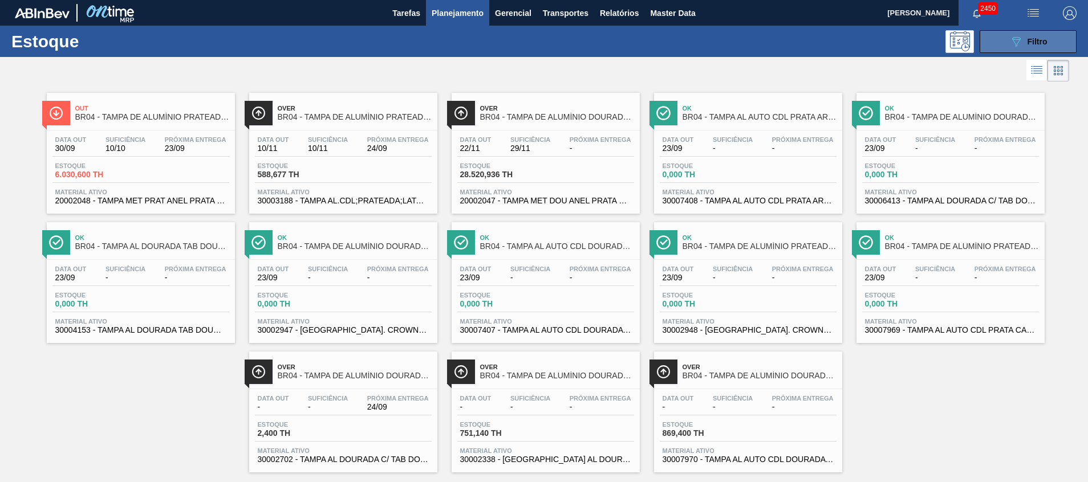
click at [998, 47] on button "089F7B8B-B2A5-4AFE-B5C0-19BA573D28AC Filtro" at bounding box center [1027, 41] width 97 height 23
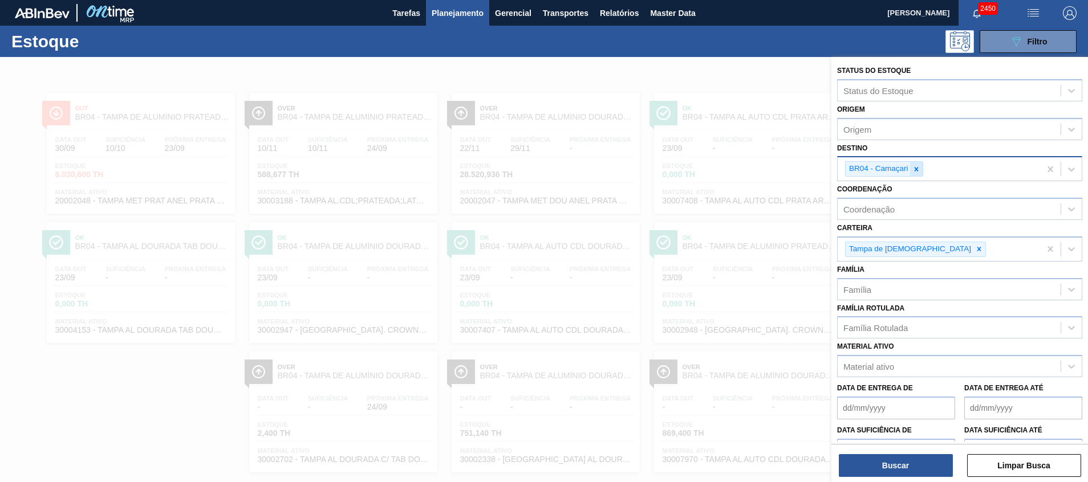
click at [917, 173] on div at bounding box center [916, 169] width 13 height 14
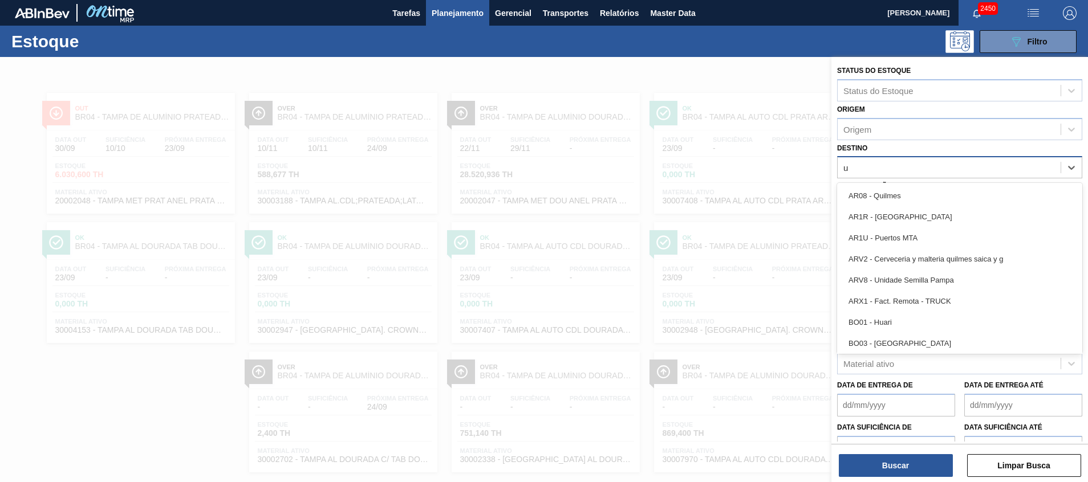
type input "ub"
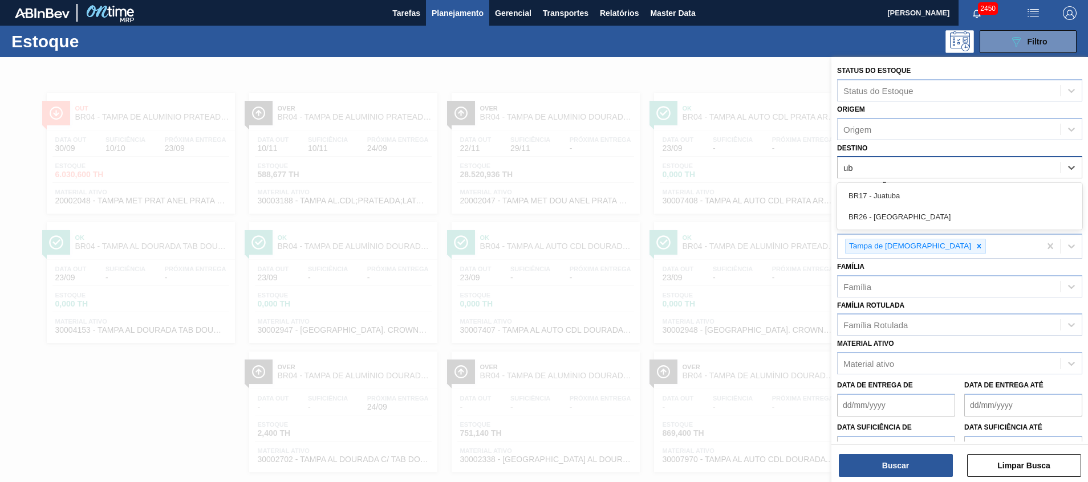
drag, startPoint x: 894, startPoint y: 217, endPoint x: 922, endPoint y: 312, distance: 99.6
click at [894, 217] on div "BR26 - Uberlândia" at bounding box center [959, 216] width 245 height 21
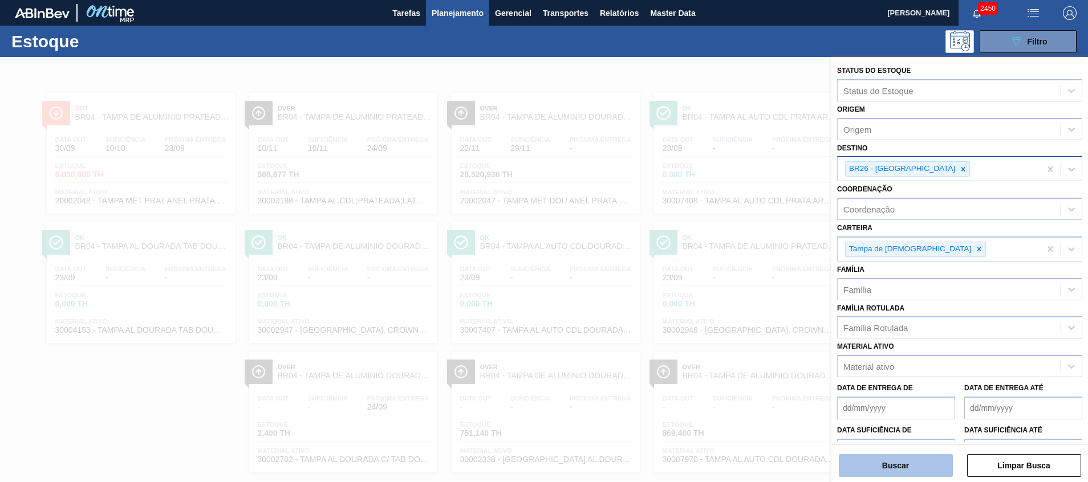
click at [900, 458] on button "Buscar" at bounding box center [896, 465] width 114 height 23
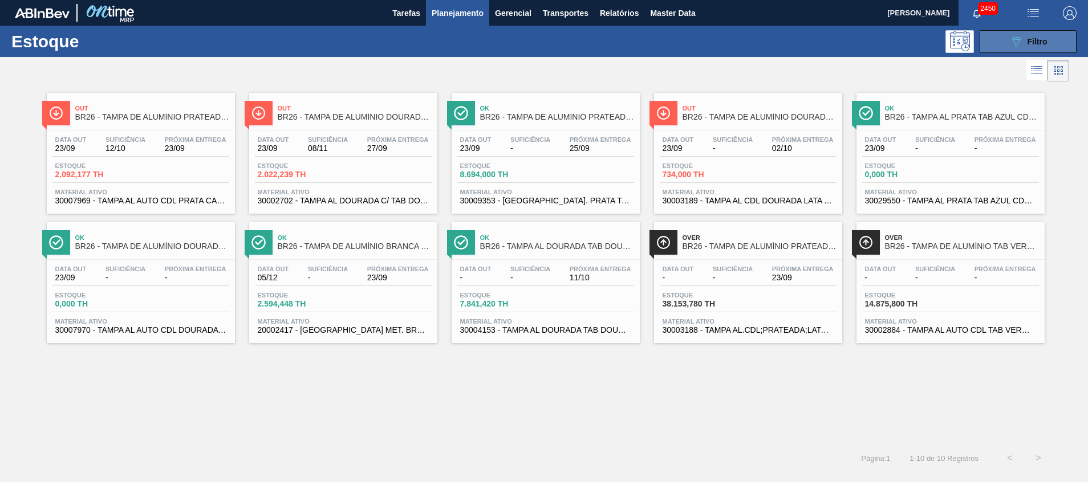
click at [1002, 31] on button "089F7B8B-B2A5-4AFE-B5C0-19BA573D28AC Filtro" at bounding box center [1027, 41] width 97 height 23
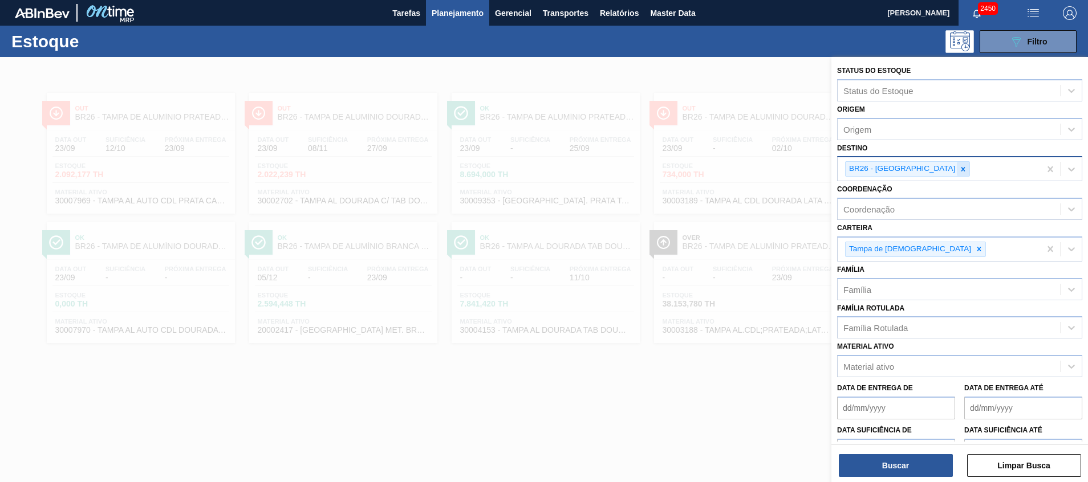
click at [957, 173] on div at bounding box center [963, 169] width 13 height 14
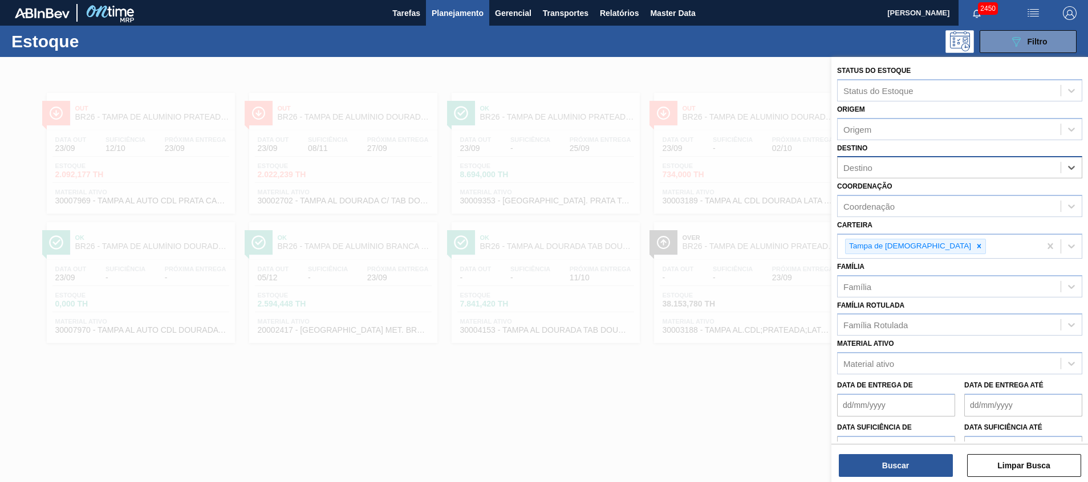
type input "11"
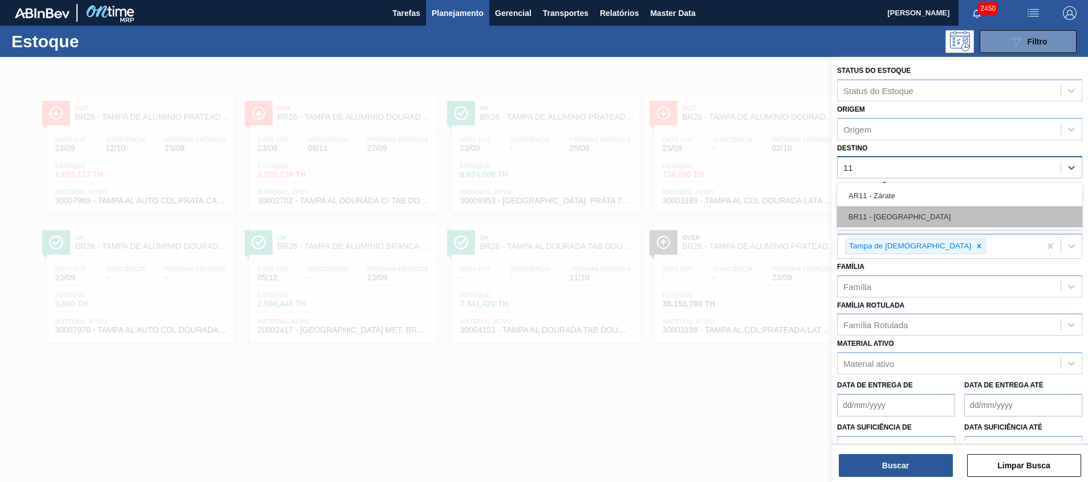
click at [898, 212] on div "BR11 - [GEOGRAPHIC_DATA][PERSON_NAME]" at bounding box center [959, 216] width 245 height 21
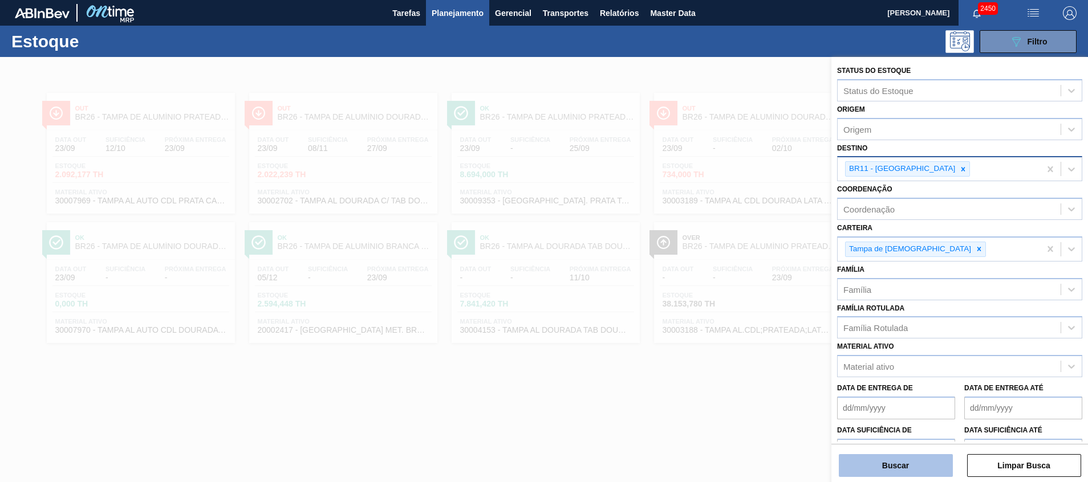
click at [900, 470] on button "Buscar" at bounding box center [896, 465] width 114 height 23
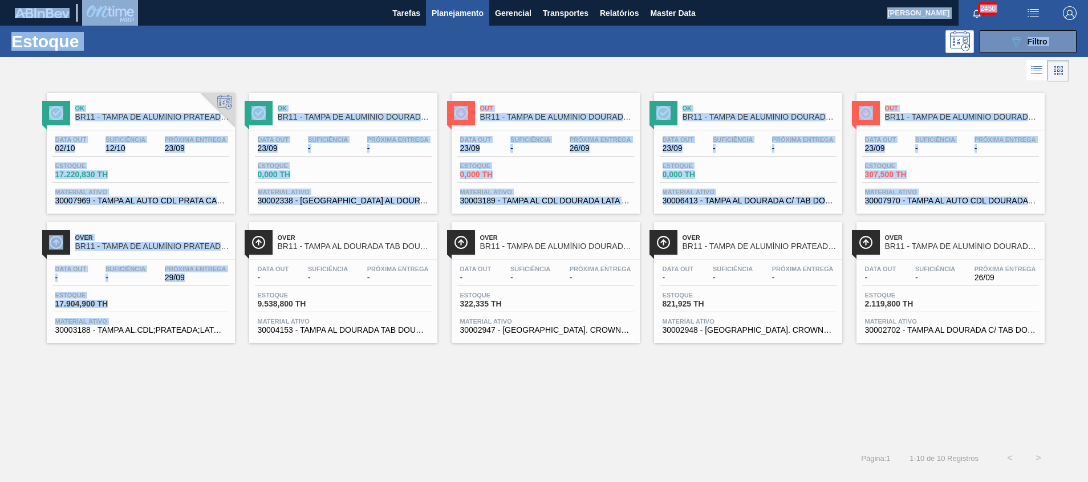
click at [0, 0] on html "Tarefas Planejamento Gerencial Transportes Relatórios Master Data Beatriz Marce…" at bounding box center [544, 0] width 1088 height 0
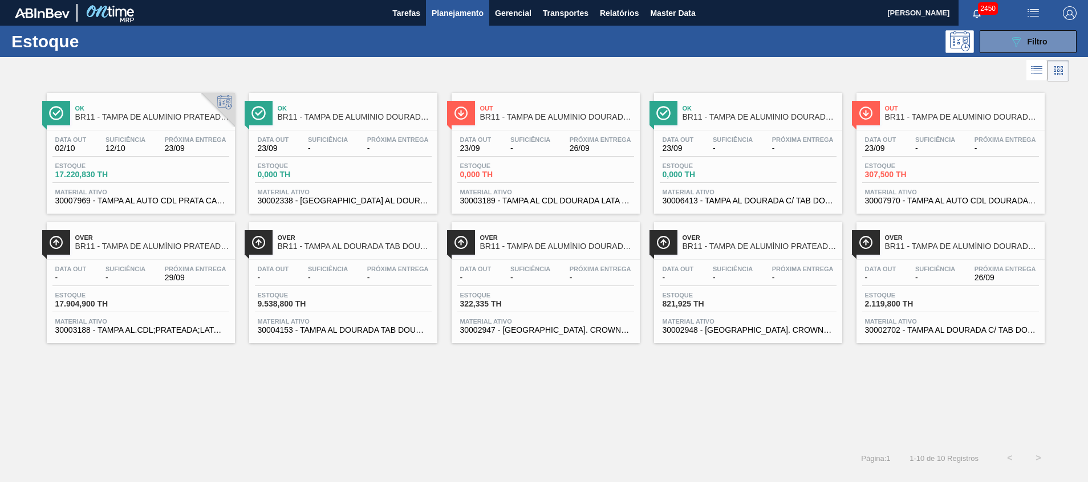
click at [181, 384] on div "Ok BR11 - TAMPA DE ALUMÍNIO PRATEADA CANPACK CDL Data out 02/10 Suficiência 12/…" at bounding box center [544, 264] width 1088 height 360
drag, startPoint x: 1039, startPoint y: 50, endPoint x: 993, endPoint y: 73, distance: 51.5
click at [1039, 50] on button "089F7B8B-B2A5-4AFE-B5C0-19BA573D28AC Filtro" at bounding box center [1027, 41] width 97 height 23
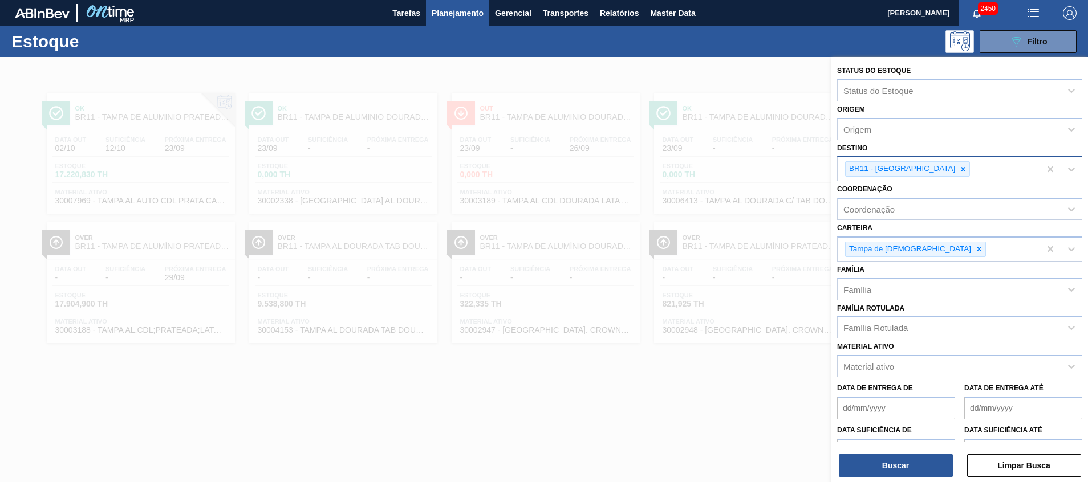
click at [905, 168] on div "BR11 - [GEOGRAPHIC_DATA][PERSON_NAME]" at bounding box center [900, 169] width 111 height 14
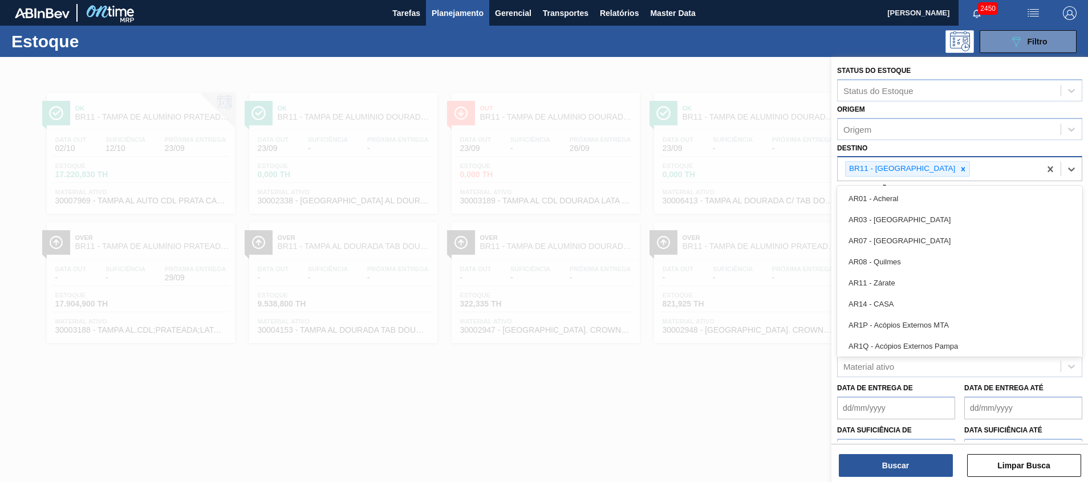
drag, startPoint x: 909, startPoint y: 169, endPoint x: 914, endPoint y: 164, distance: 7.3
click at [959, 172] on icon at bounding box center [963, 169] width 8 height 8
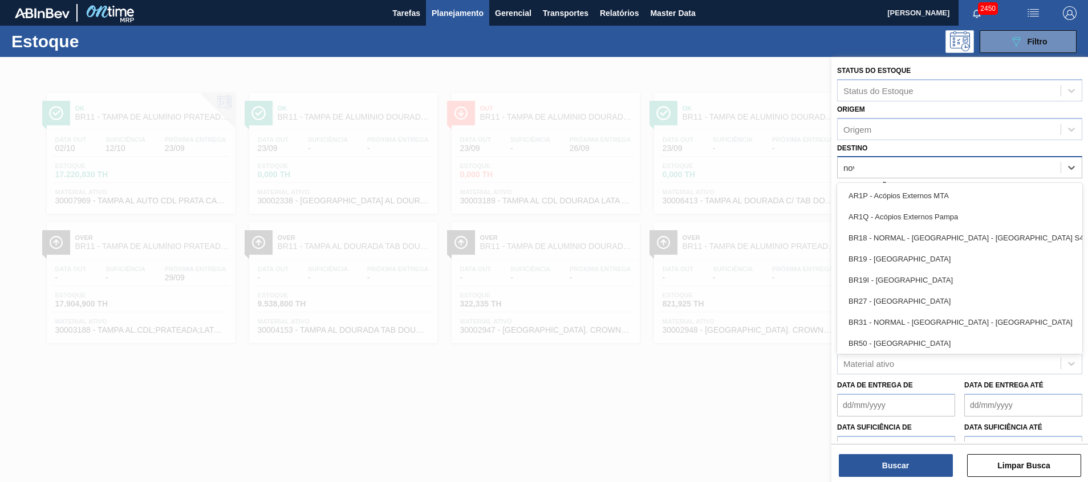
type input "nova"
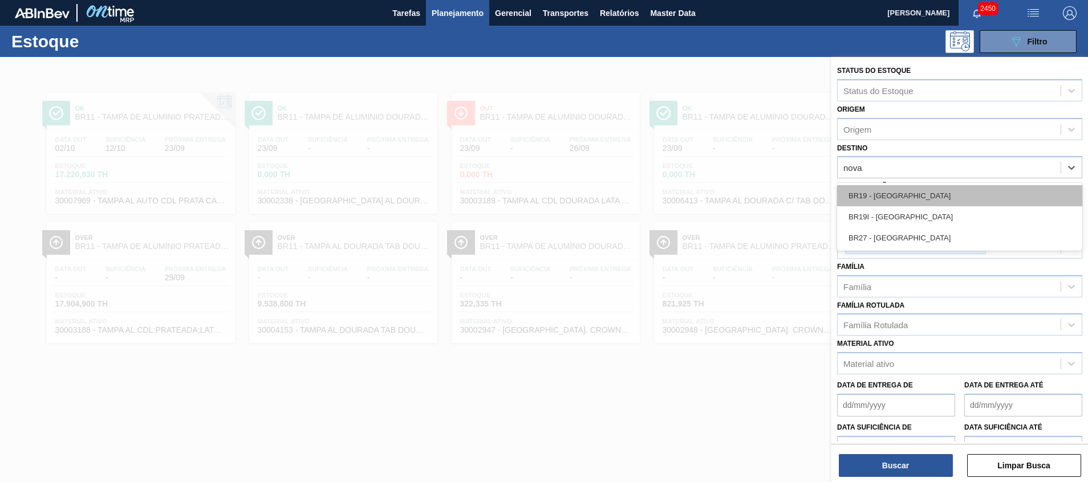
click at [937, 191] on div "BR19 - Nova Rio" at bounding box center [959, 195] width 245 height 21
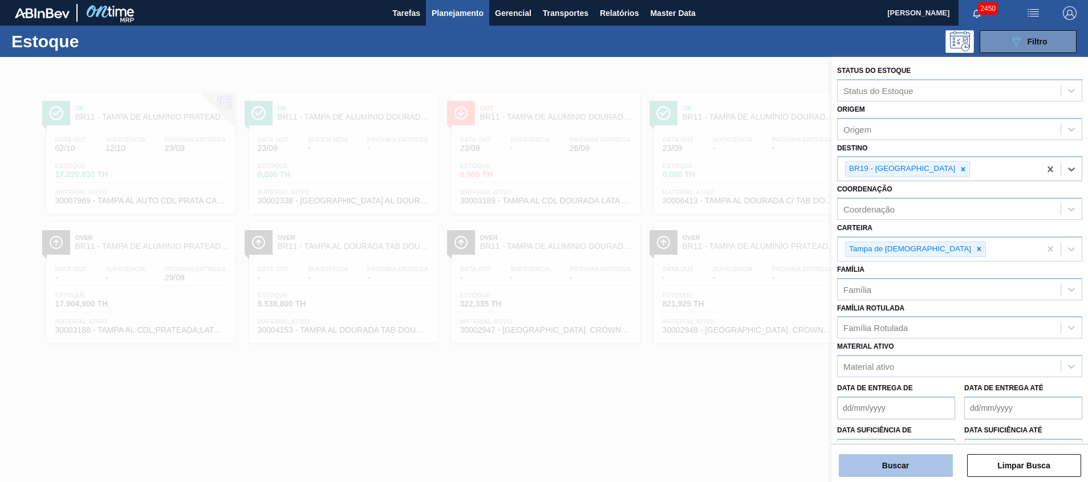
click at [924, 460] on button "Buscar" at bounding box center [896, 465] width 114 height 23
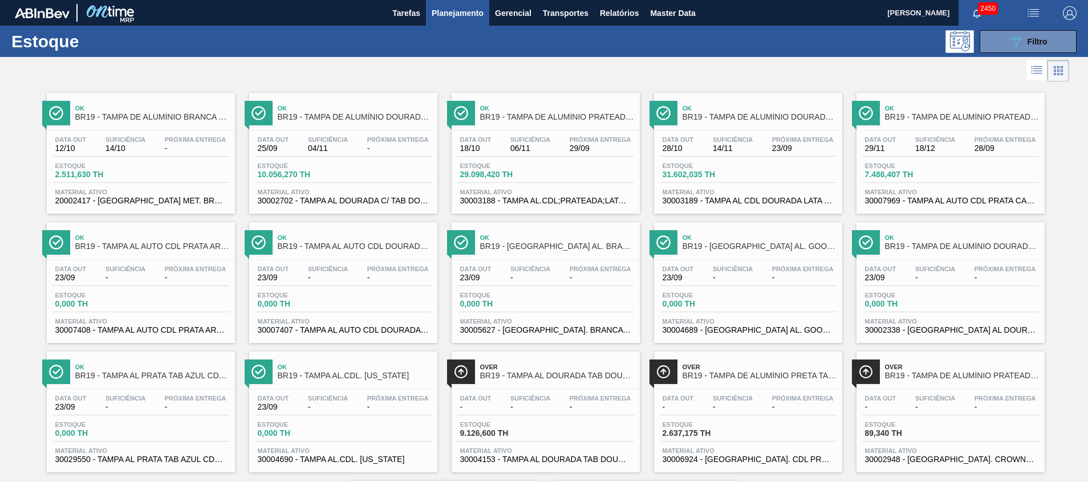
click at [913, 201] on span "30007969 - TAMPA AL AUTO CDL PRATA CANPACK" at bounding box center [950, 201] width 171 height 9
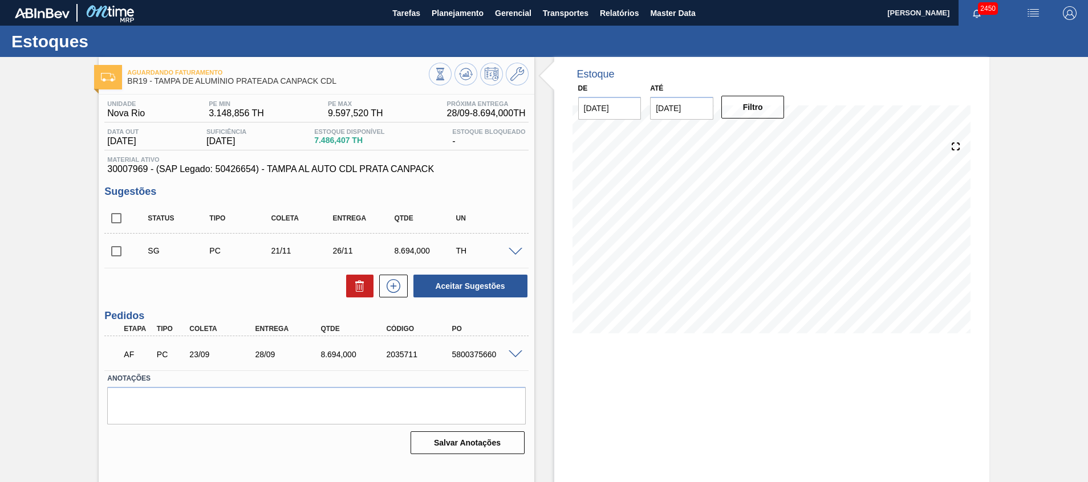
click at [517, 252] on span at bounding box center [516, 252] width 14 height 9
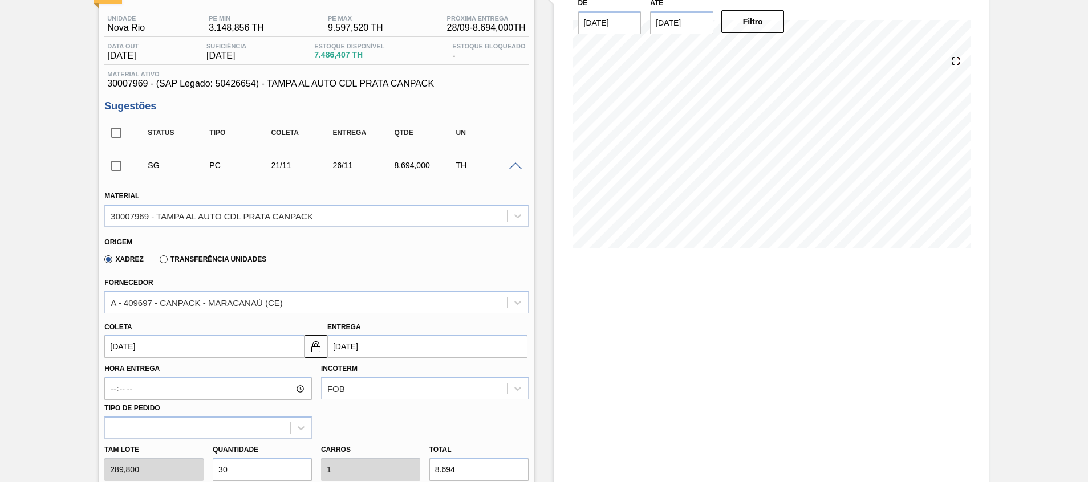
scroll to position [171, 0]
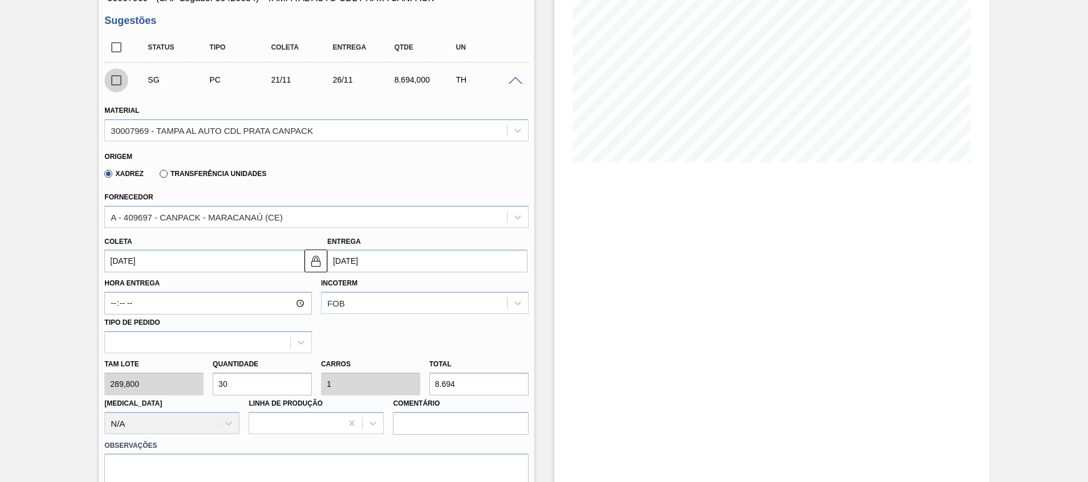
click at [119, 82] on input "checkbox" at bounding box center [116, 80] width 24 height 24
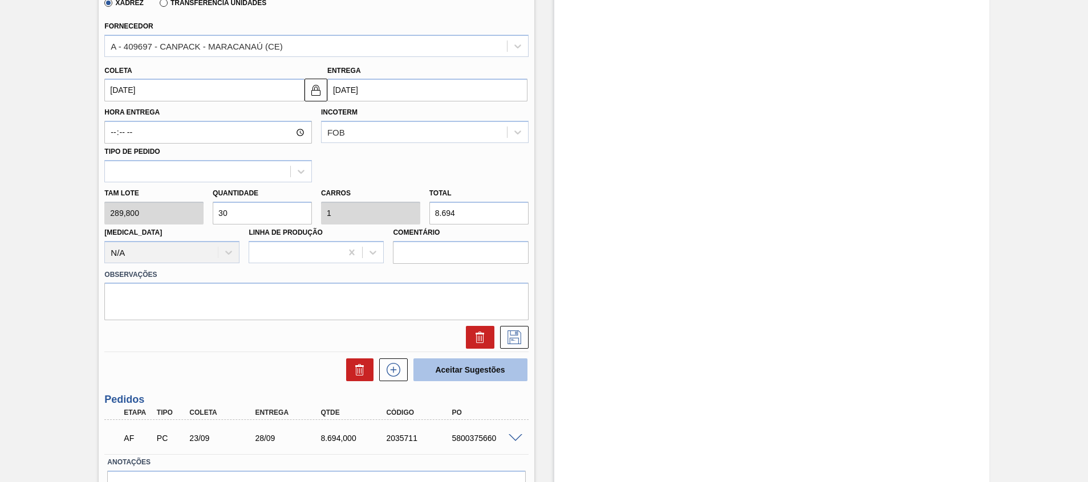
click at [498, 359] on button "Aceitar Sugestões" at bounding box center [470, 370] width 114 height 23
checkbox input "false"
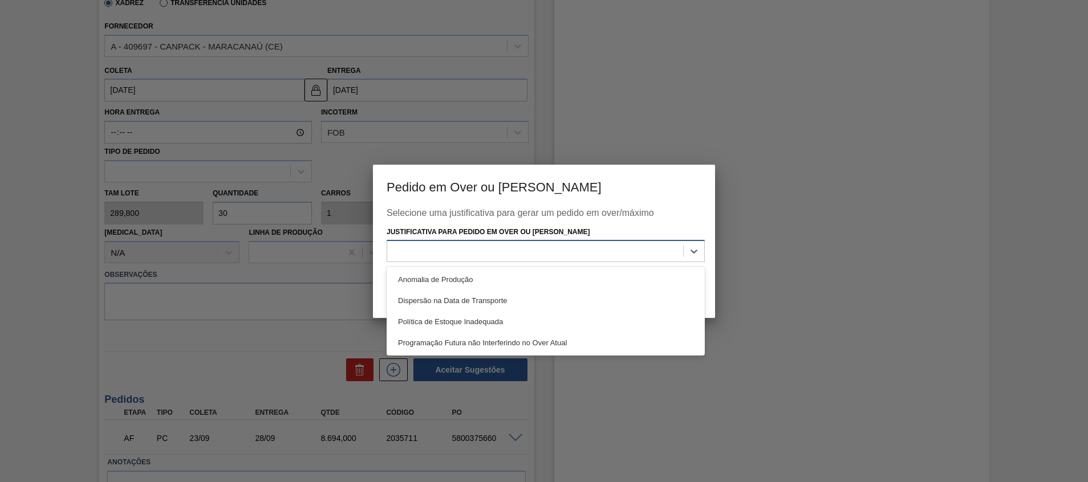
click at [557, 260] on div at bounding box center [546, 251] width 318 height 22
drag, startPoint x: 541, startPoint y: 337, endPoint x: 628, endPoint y: 326, distance: 88.0
click at [541, 338] on div "Programação Futura não Interferindo no Over Atual" at bounding box center [546, 342] width 318 height 21
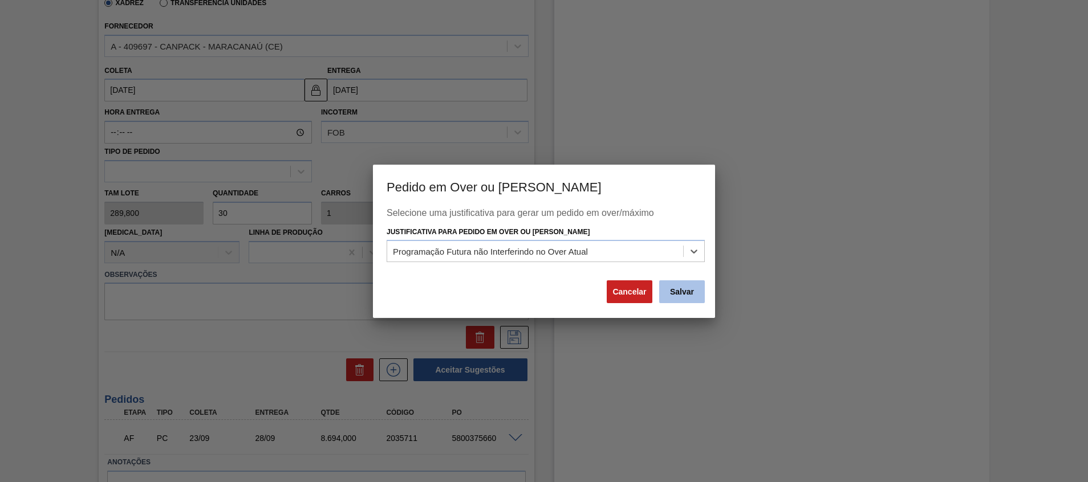
click at [678, 296] on button "Salvar" at bounding box center [682, 291] width 46 height 23
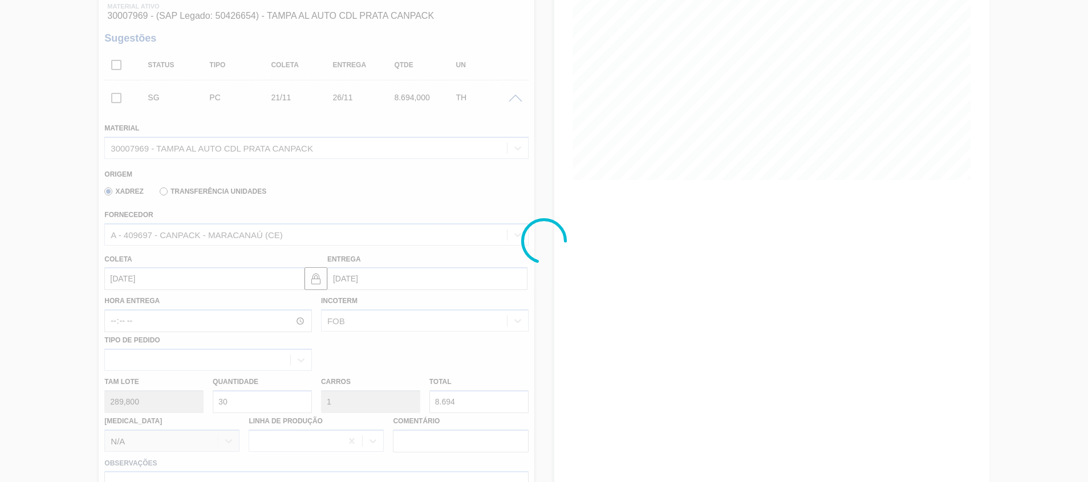
scroll to position [108, 0]
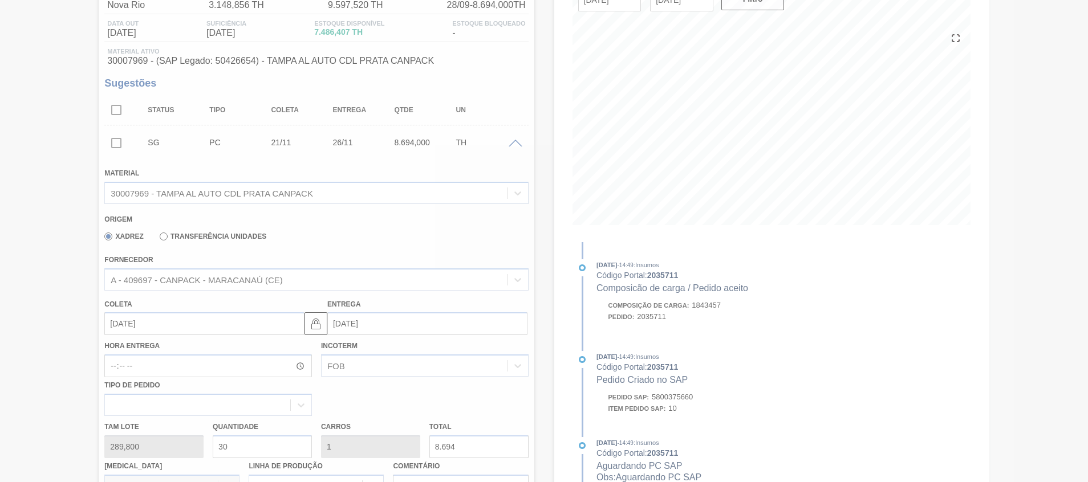
click at [27, 293] on div at bounding box center [544, 241] width 1088 height 482
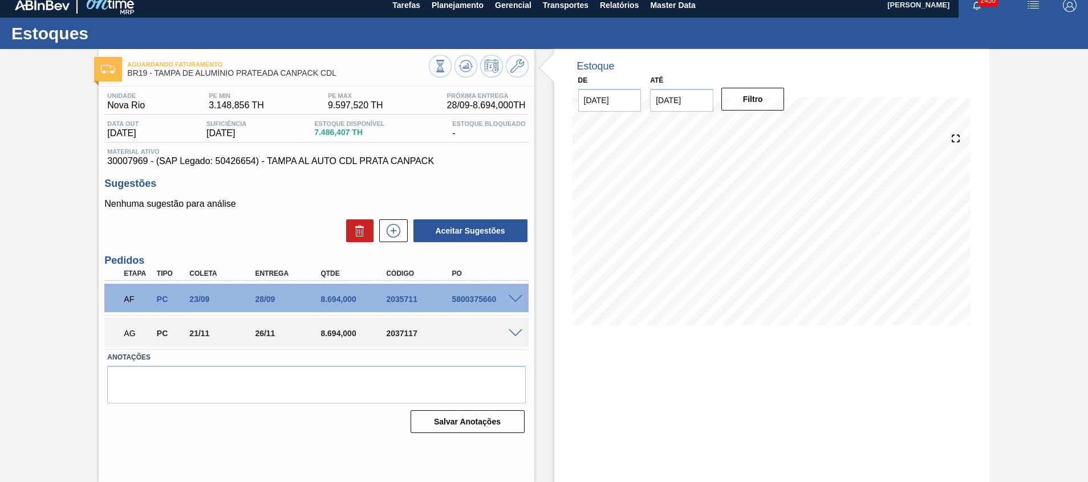
scroll to position [8, 0]
click at [394, 334] on div "2037117" at bounding box center [420, 333] width 74 height 9
copy div "2037117"
click at [78, 250] on div "Aguardando Faturamento BR19 - TAMPA DE ALUMÍNIO PRATEADA CANPACK CDL Unidade No…" at bounding box center [544, 265] width 1088 height 433
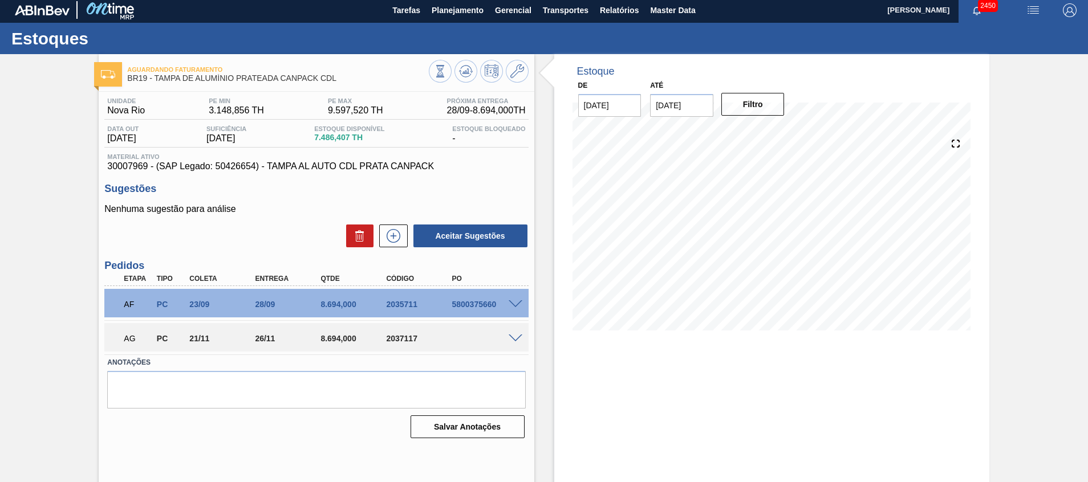
scroll to position [0, 0]
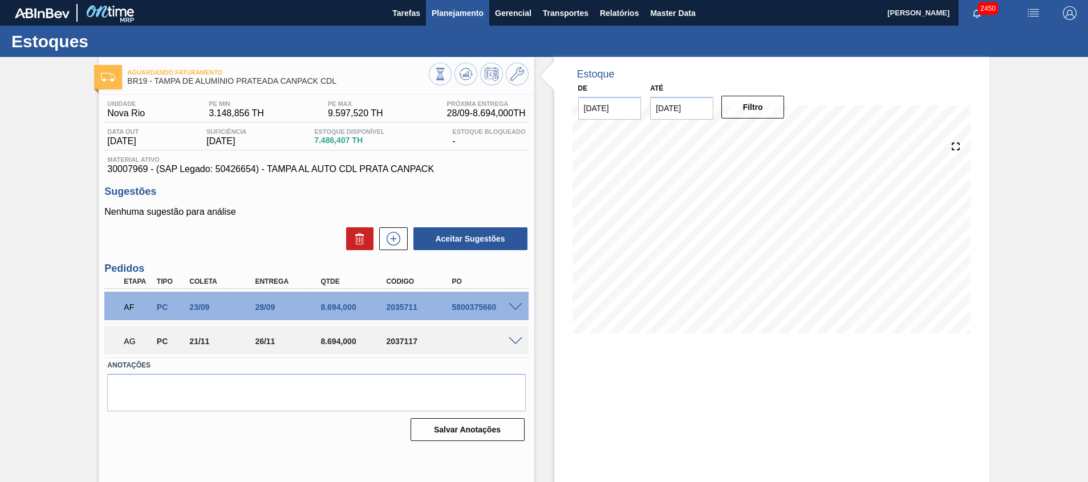
click at [445, 17] on span "Planejamento" at bounding box center [458, 13] width 52 height 14
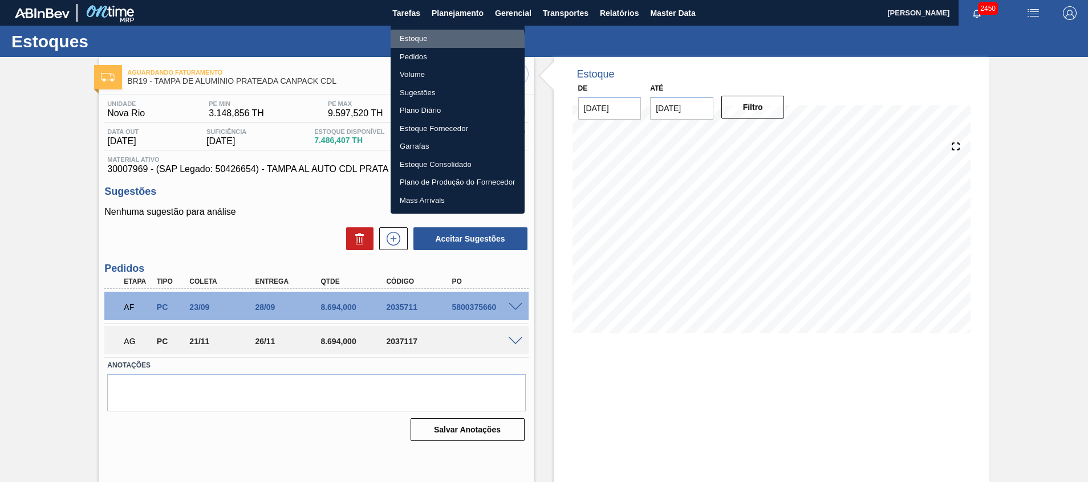
click at [429, 46] on li "Estoque" at bounding box center [458, 39] width 134 height 18
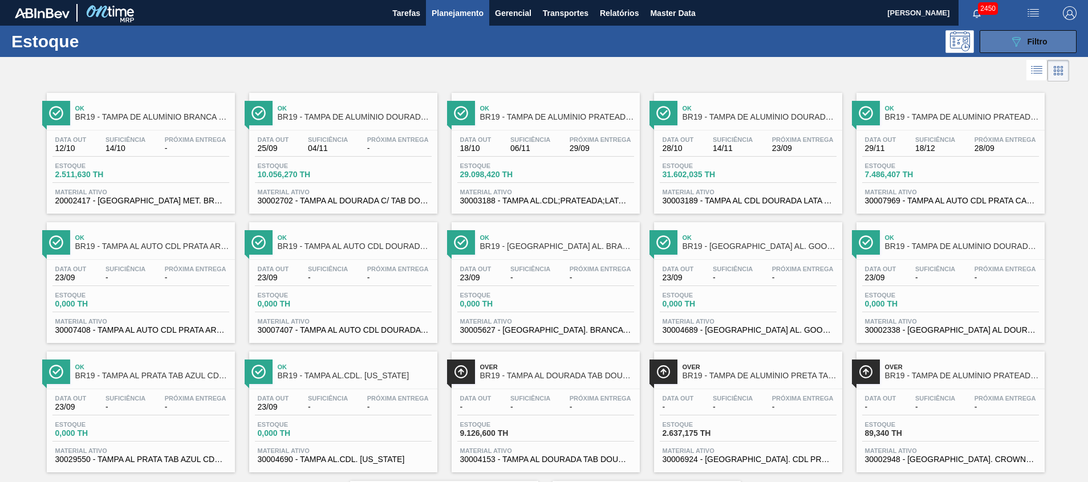
click at [1014, 42] on icon "089F7B8B-B2A5-4AFE-B5C0-19BA573D28AC" at bounding box center [1016, 42] width 14 height 14
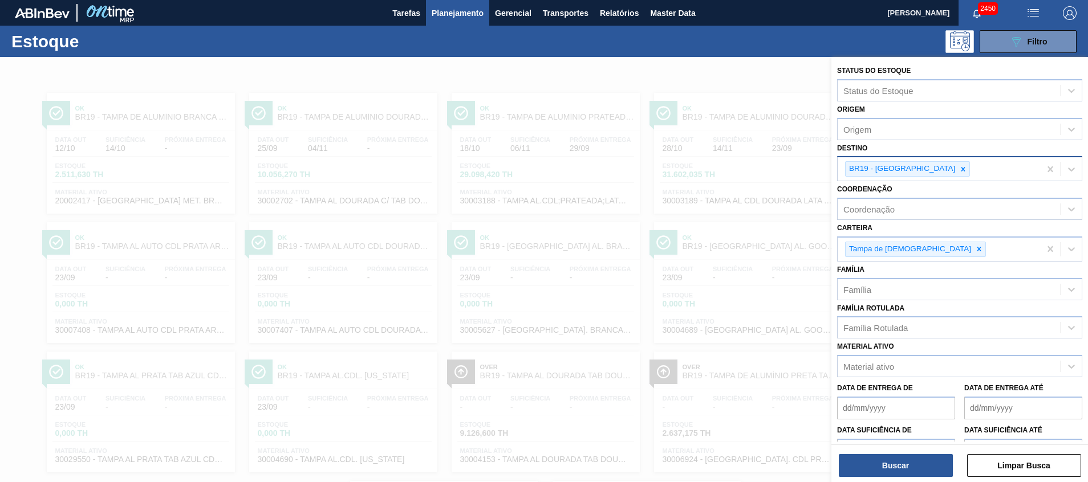
click at [957, 173] on div at bounding box center [963, 169] width 13 height 14
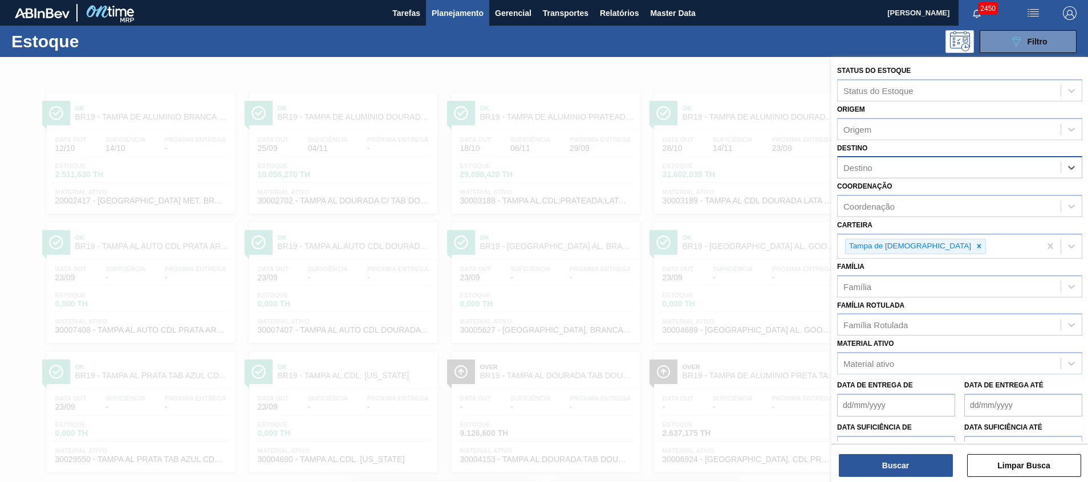
click at [914, 173] on div "Destino" at bounding box center [948, 168] width 223 height 17
type input "q"
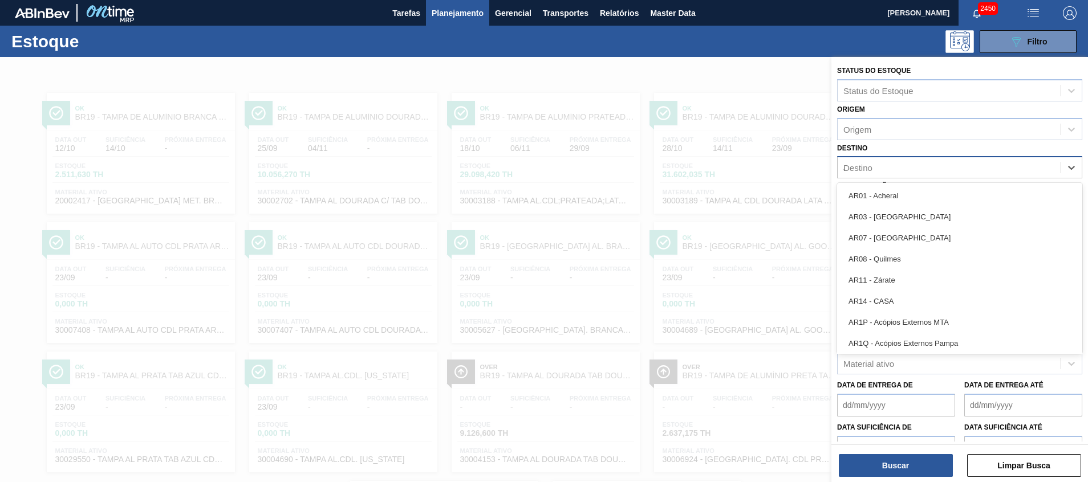
type input "aq"
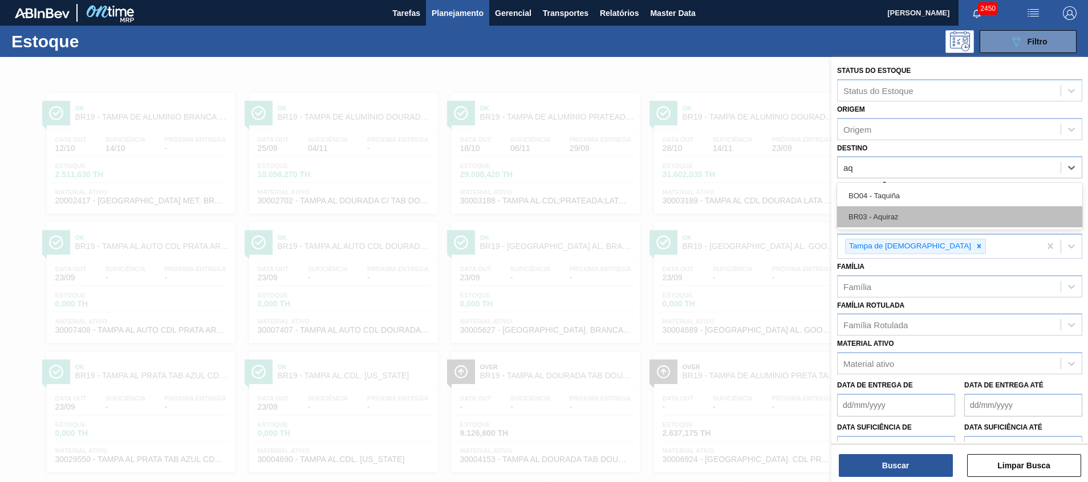
click at [896, 206] on div "BR03 - Aquiraz" at bounding box center [959, 216] width 245 height 21
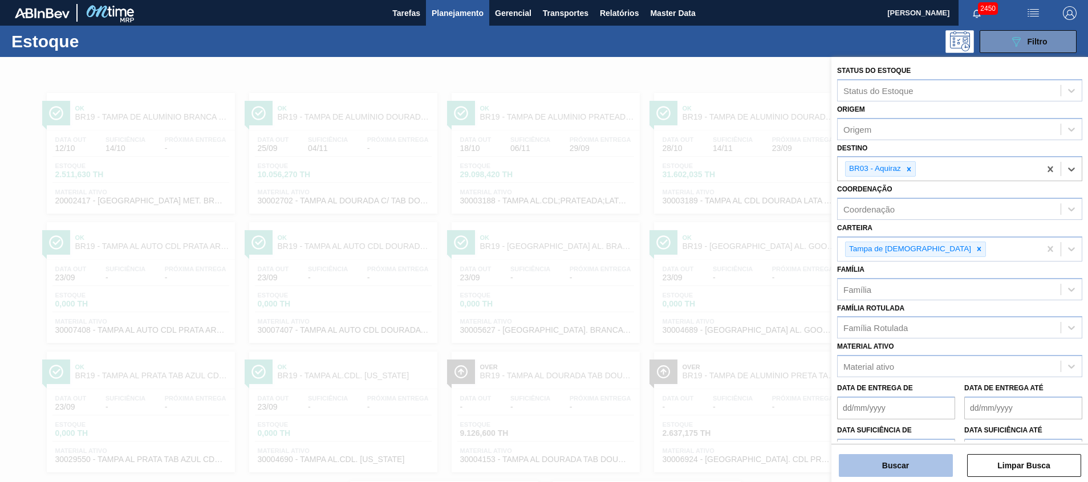
click at [897, 463] on button "Buscar" at bounding box center [896, 465] width 114 height 23
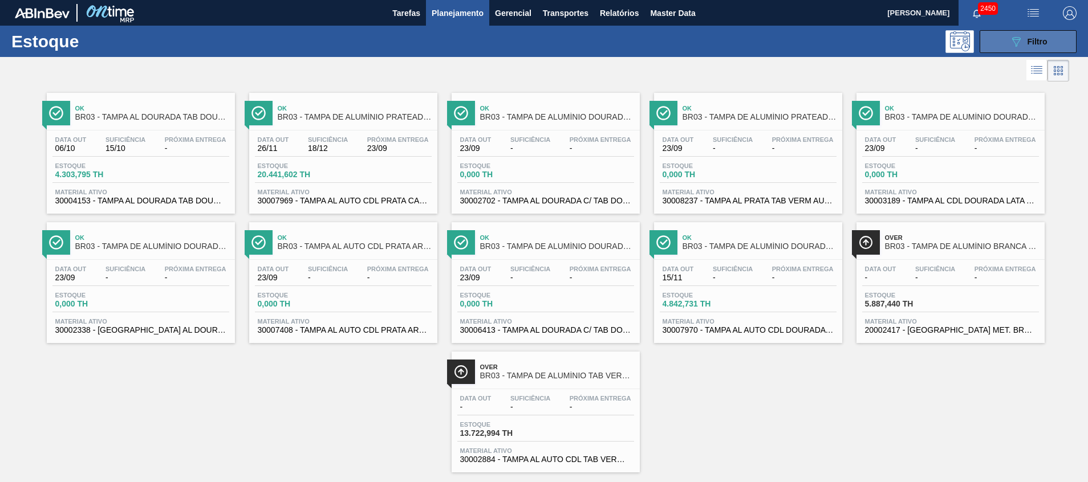
click at [1038, 35] on div "089F7B8B-B2A5-4AFE-B5C0-19BA573D28AC Filtro" at bounding box center [1028, 42] width 38 height 14
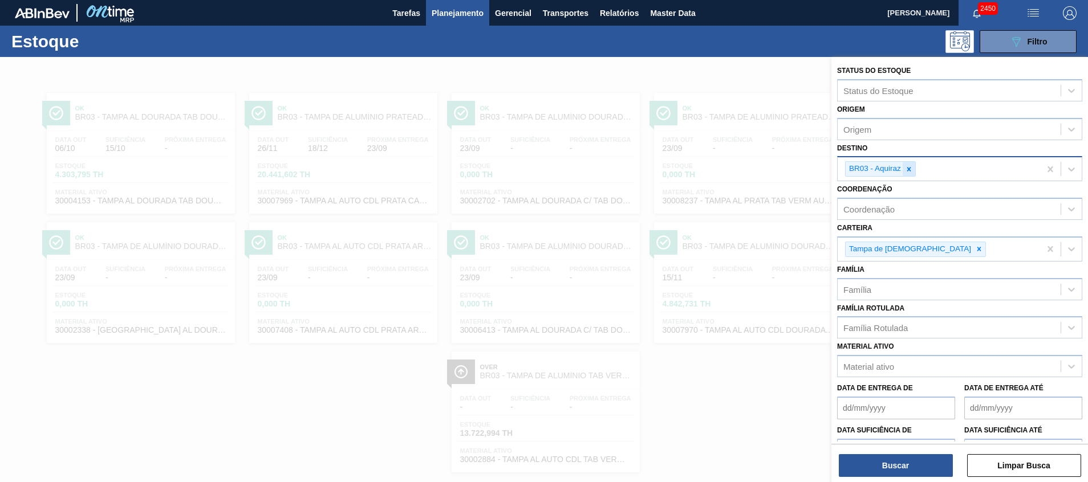
click at [910, 164] on div at bounding box center [908, 169] width 13 height 14
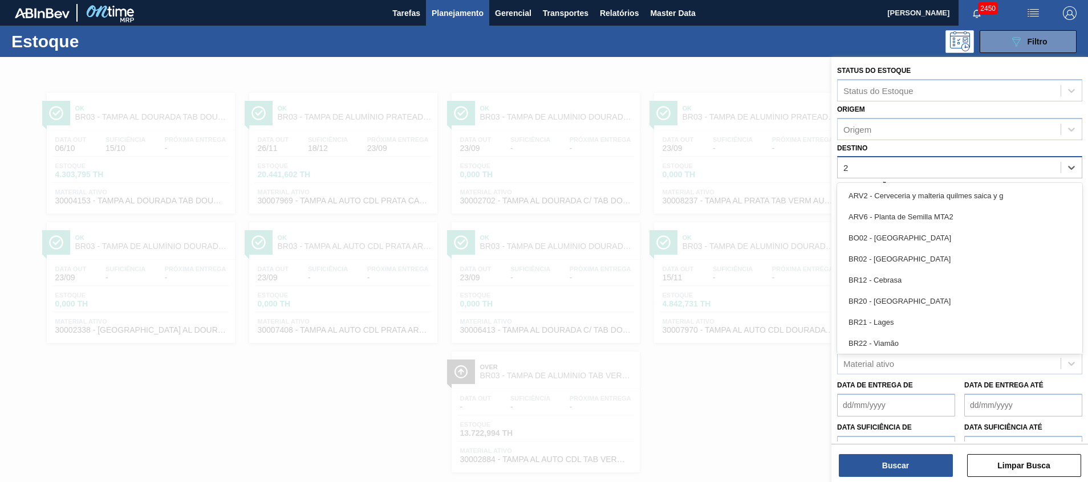
type input "27"
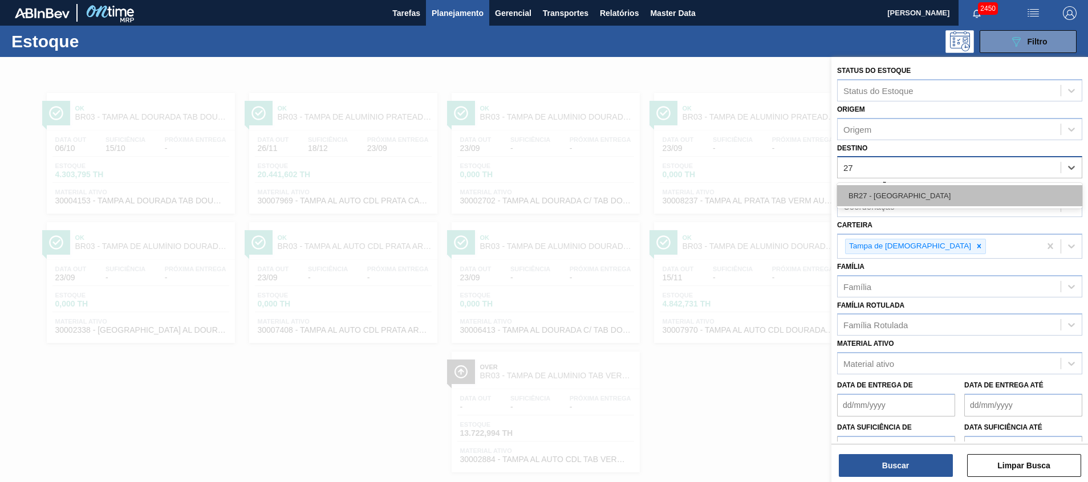
click at [905, 189] on div "BR27 - Nova Minas" at bounding box center [959, 195] width 245 height 21
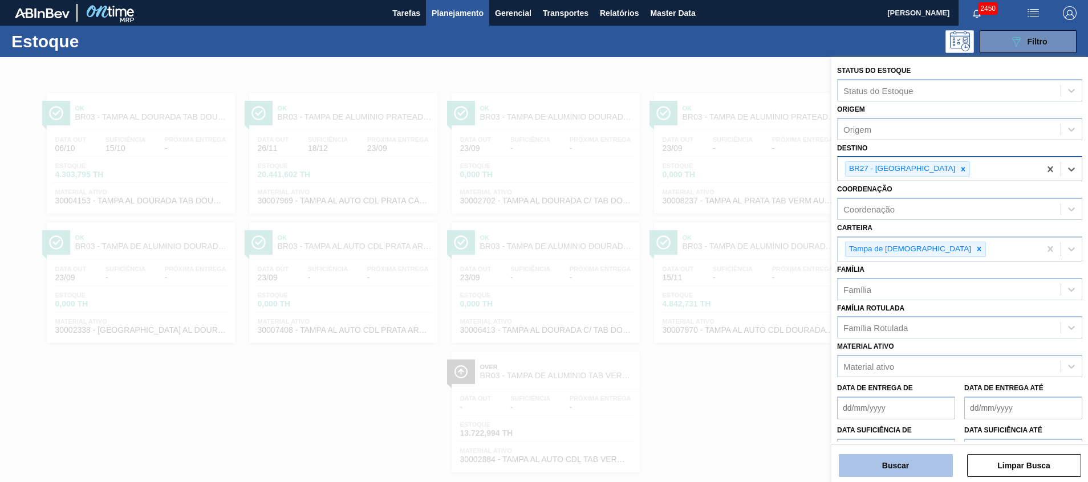
click at [918, 459] on button "Buscar" at bounding box center [896, 465] width 114 height 23
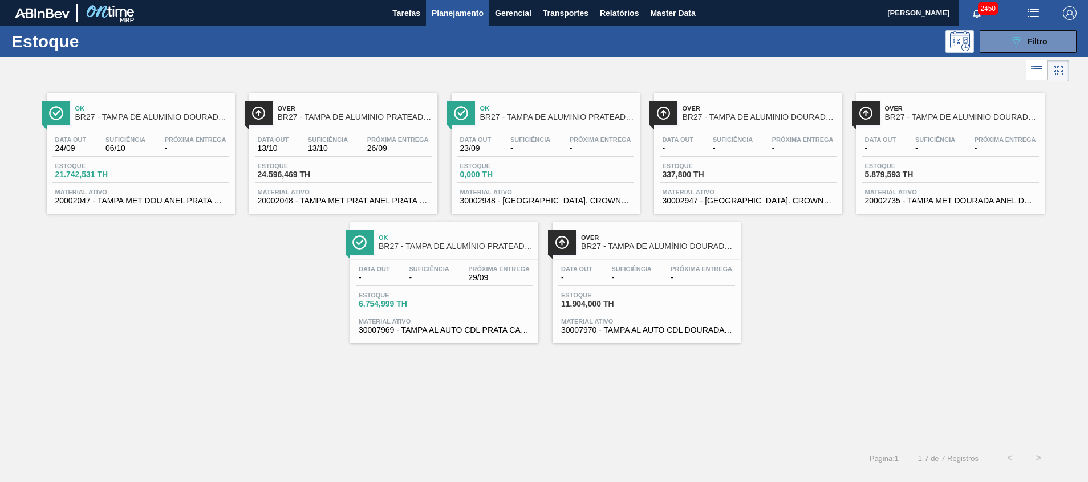
drag, startPoint x: 1023, startPoint y: 34, endPoint x: 971, endPoint y: 87, distance: 74.2
click at [1023, 36] on div "089F7B8B-B2A5-4AFE-B5C0-19BA573D28AC Filtro" at bounding box center [1028, 42] width 38 height 14
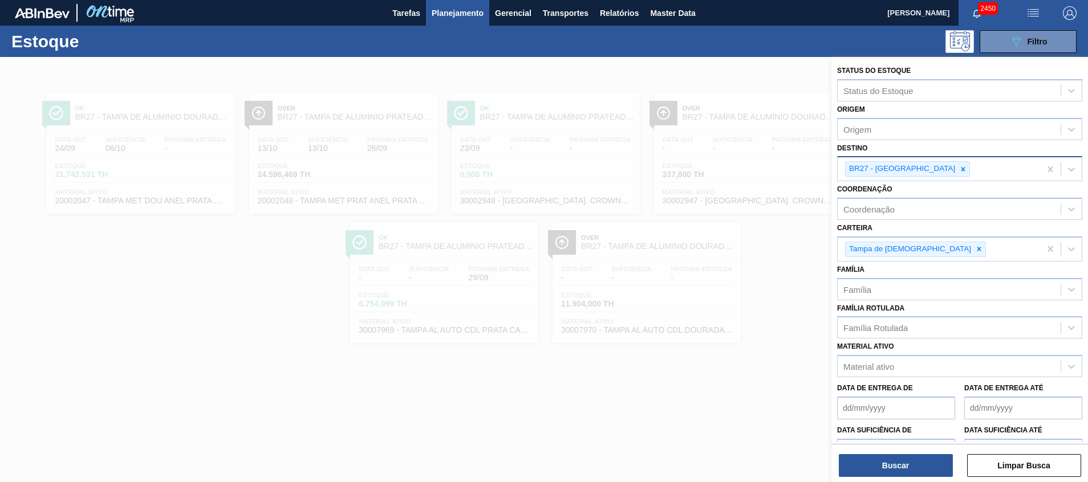
click at [957, 170] on div at bounding box center [963, 169] width 13 height 14
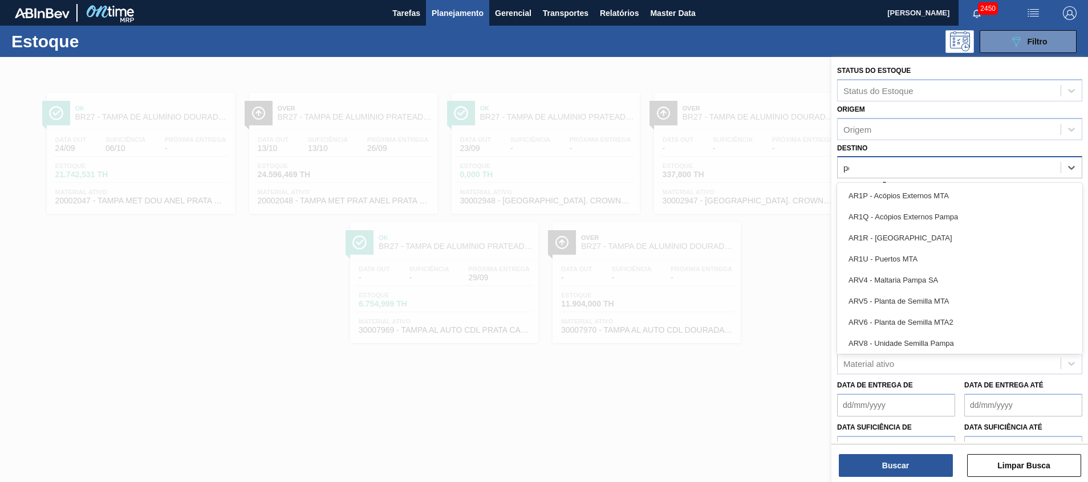
type input "per"
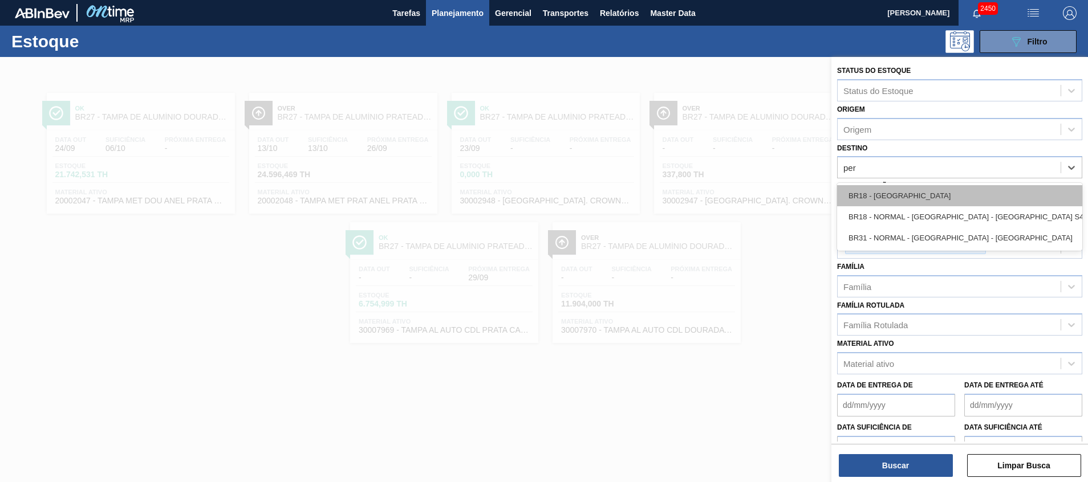
click at [927, 186] on div "BR18 - Pernambuco" at bounding box center [959, 195] width 245 height 21
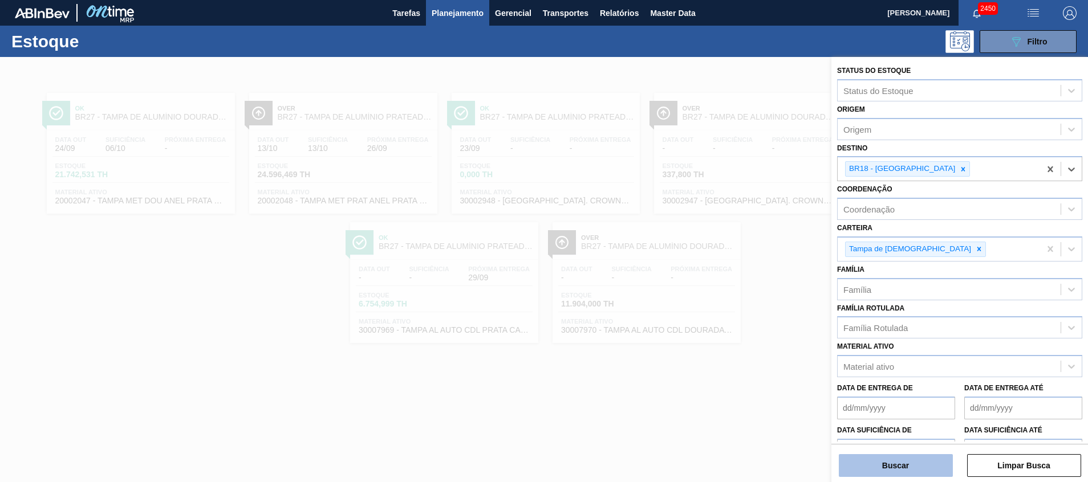
click at [926, 461] on button "Buscar" at bounding box center [896, 465] width 114 height 23
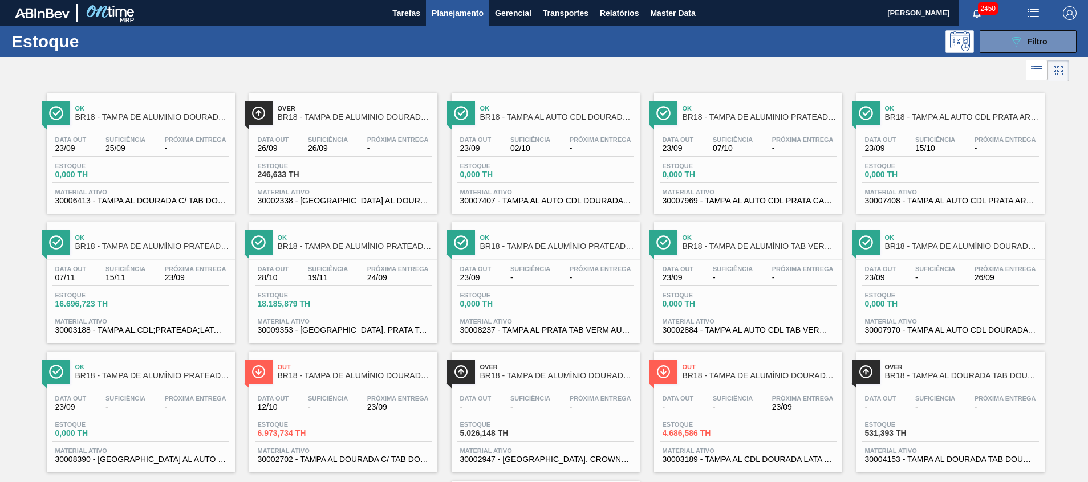
click at [936, 332] on span "30007970 - TAMPA AL AUTO CDL DOURADA CANPACK" at bounding box center [950, 330] width 171 height 9
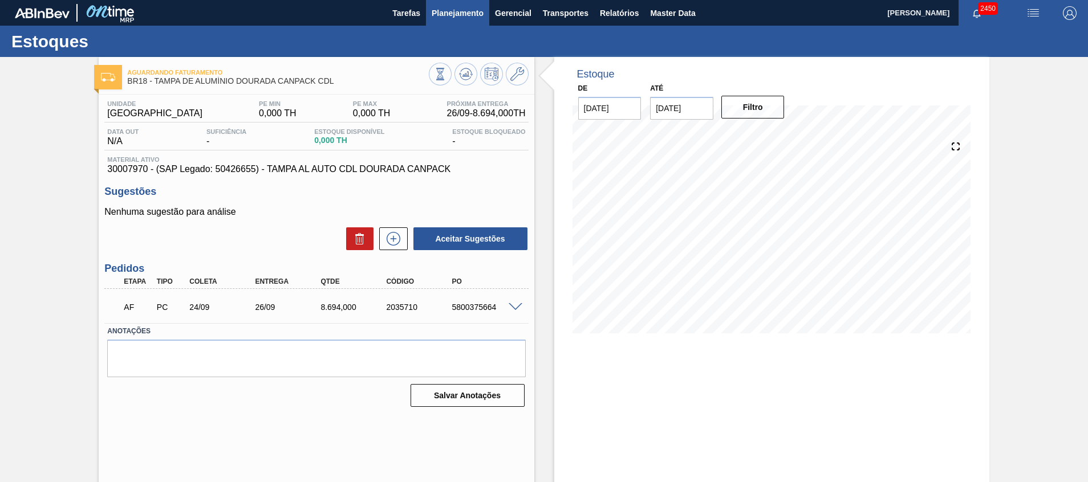
click at [454, 12] on span "Planejamento" at bounding box center [458, 13] width 52 height 14
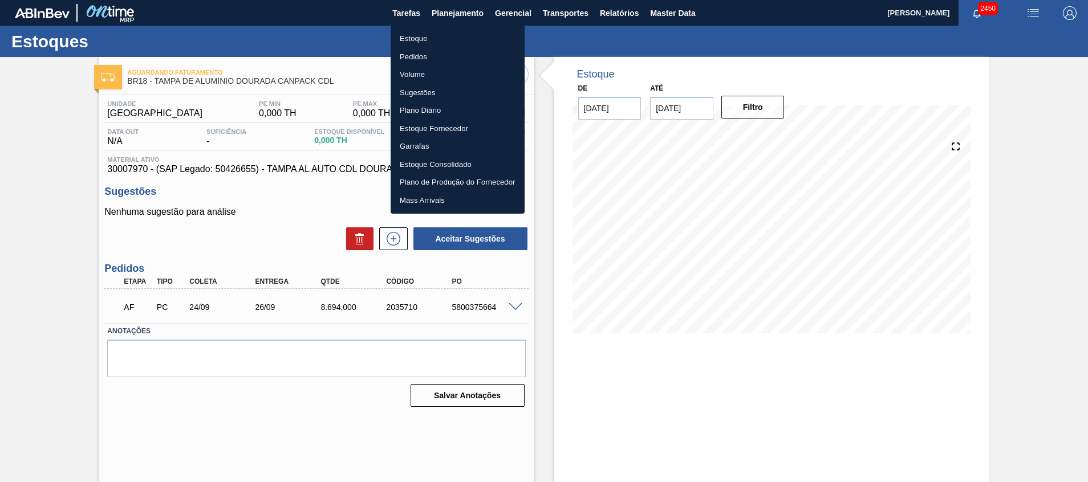
click at [439, 42] on li "Estoque" at bounding box center [458, 39] width 134 height 18
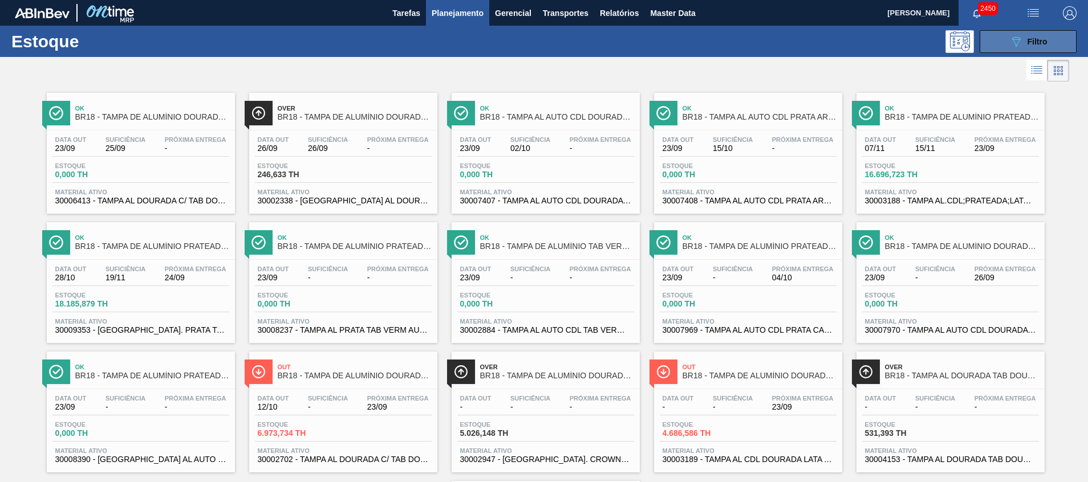
click at [1003, 42] on button "089F7B8B-B2A5-4AFE-B5C0-19BA573D28AC Filtro" at bounding box center [1027, 41] width 97 height 23
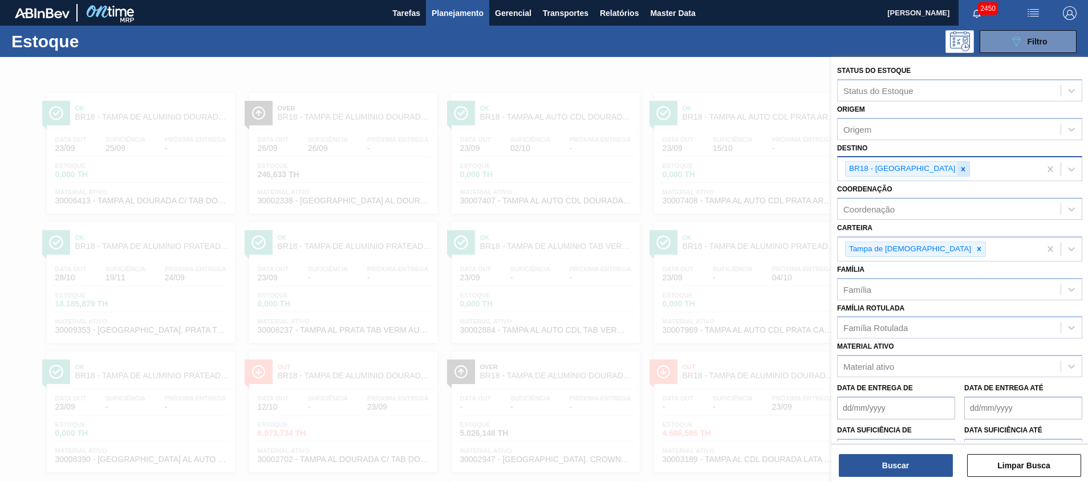
click at [959, 168] on icon at bounding box center [963, 169] width 8 height 8
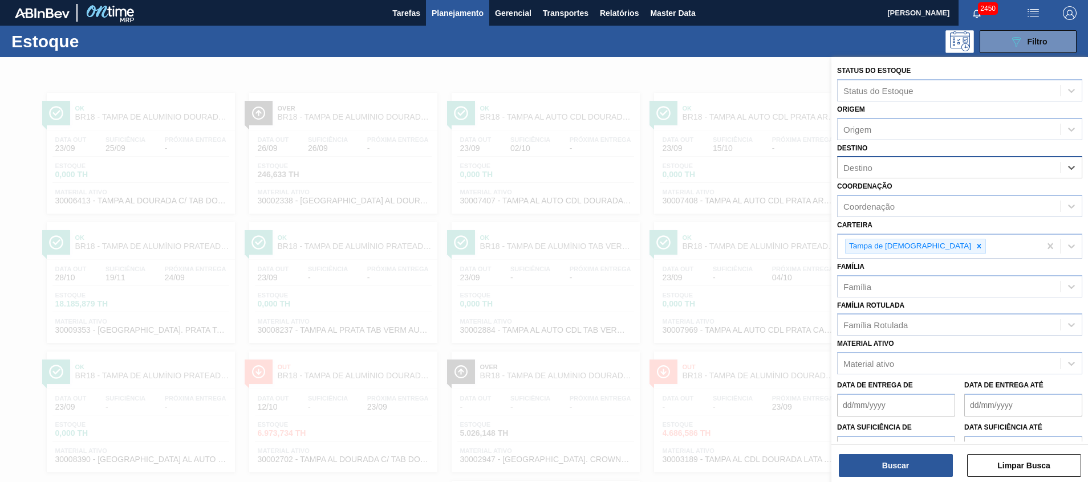
type input "b"
type input "uber"
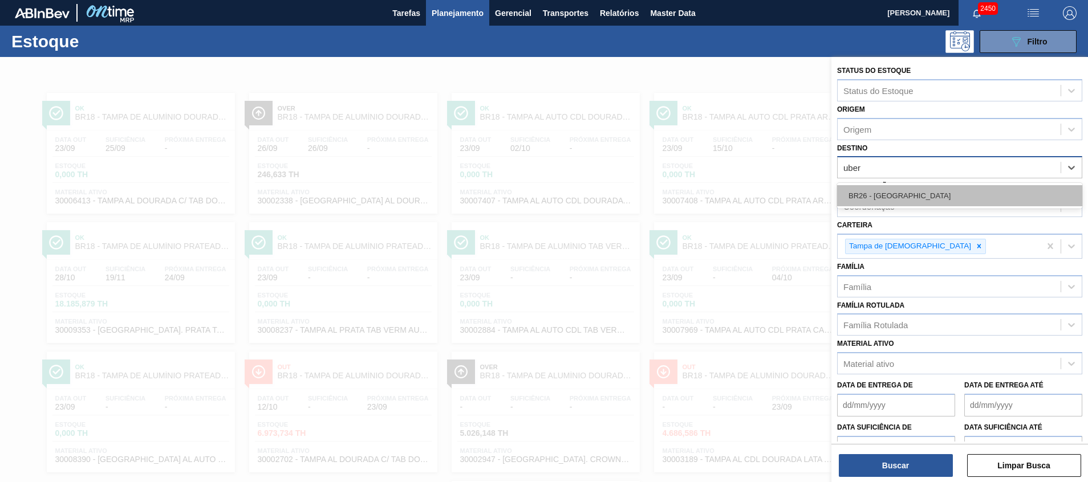
click at [913, 187] on div "BR26 - Uberlândia" at bounding box center [959, 195] width 245 height 21
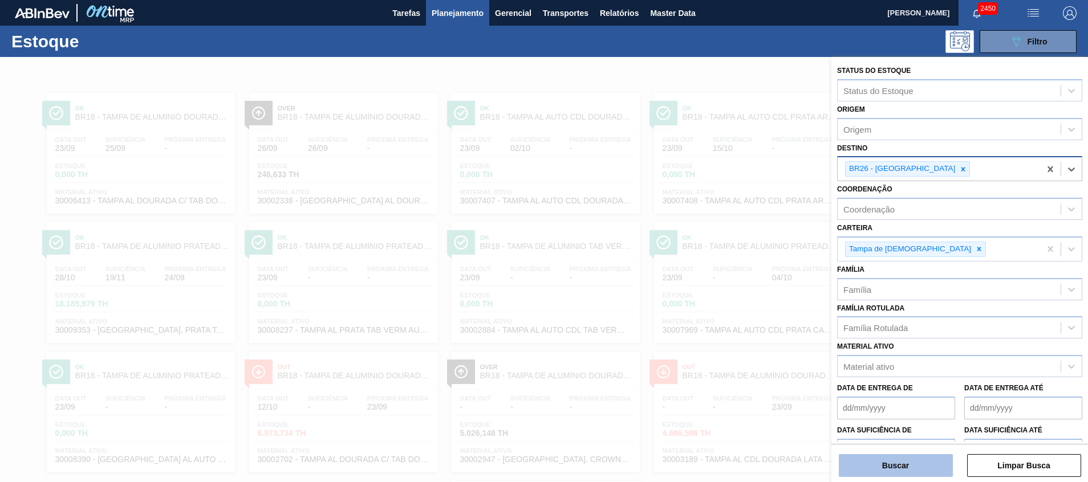
click at [904, 455] on div "Buscar Limpar Busca" at bounding box center [959, 460] width 257 height 32
click at [884, 458] on button "Buscar" at bounding box center [896, 465] width 114 height 23
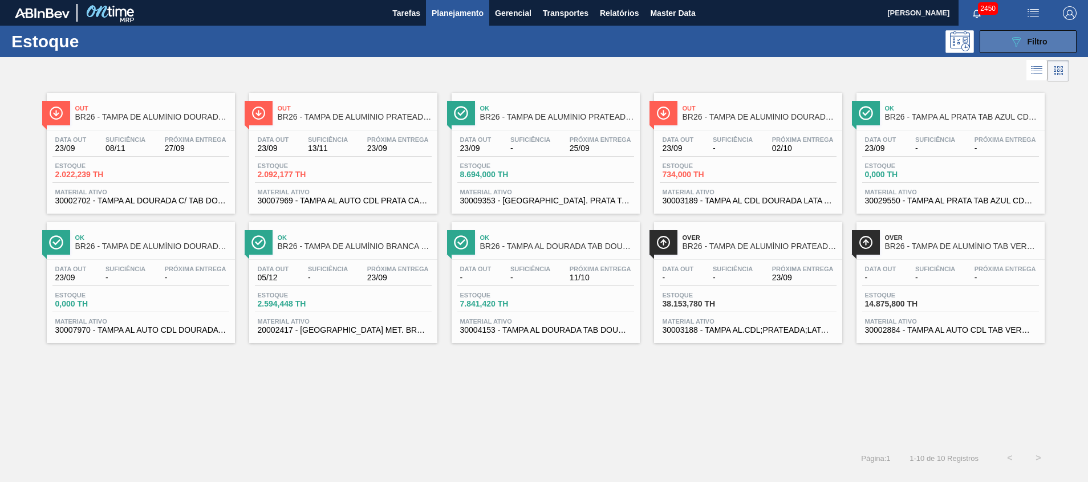
drag, startPoint x: 1010, startPoint y: 40, endPoint x: 1003, endPoint y: 43, distance: 7.1
click at [1010, 39] on icon "089F7B8B-B2A5-4AFE-B5C0-19BA573D28AC" at bounding box center [1016, 42] width 14 height 14
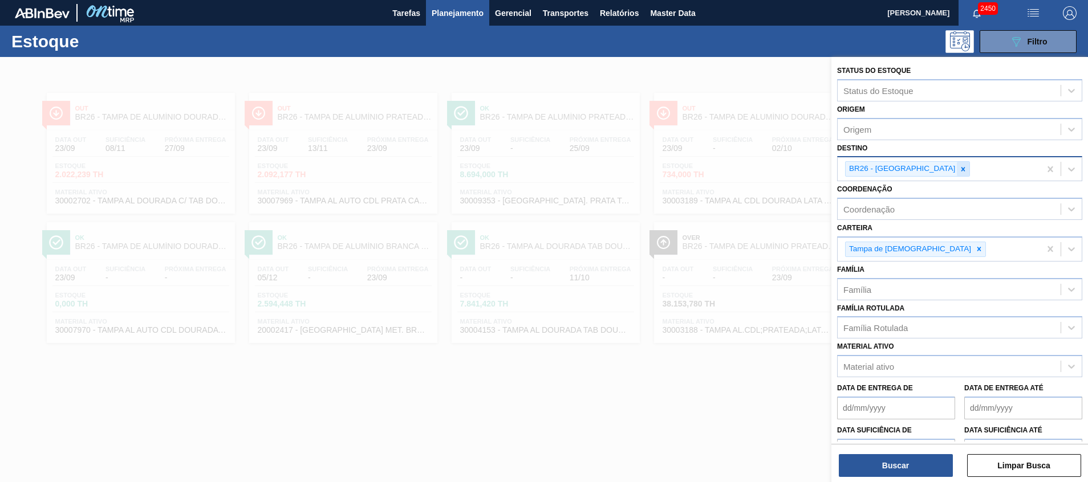
click at [961, 170] on icon at bounding box center [963, 169] width 4 height 4
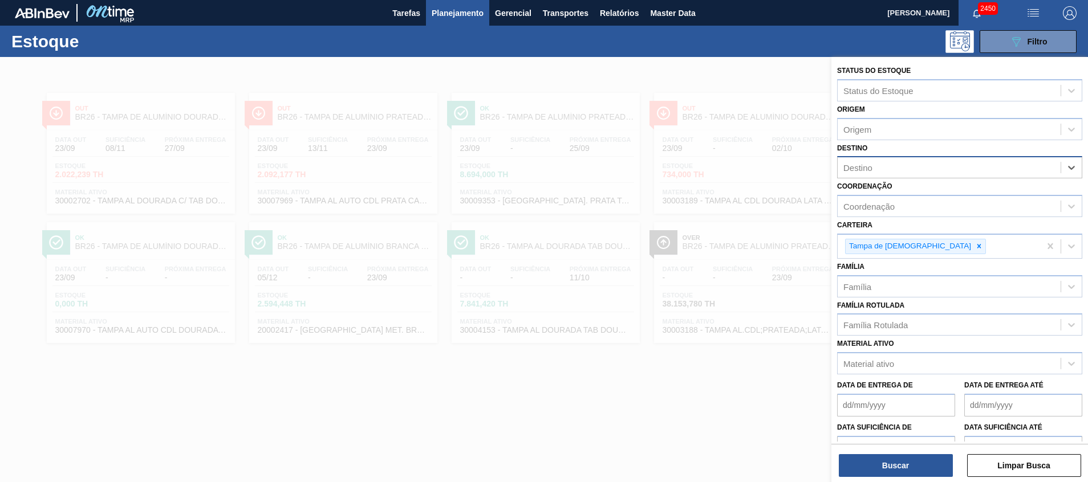
type input "11"
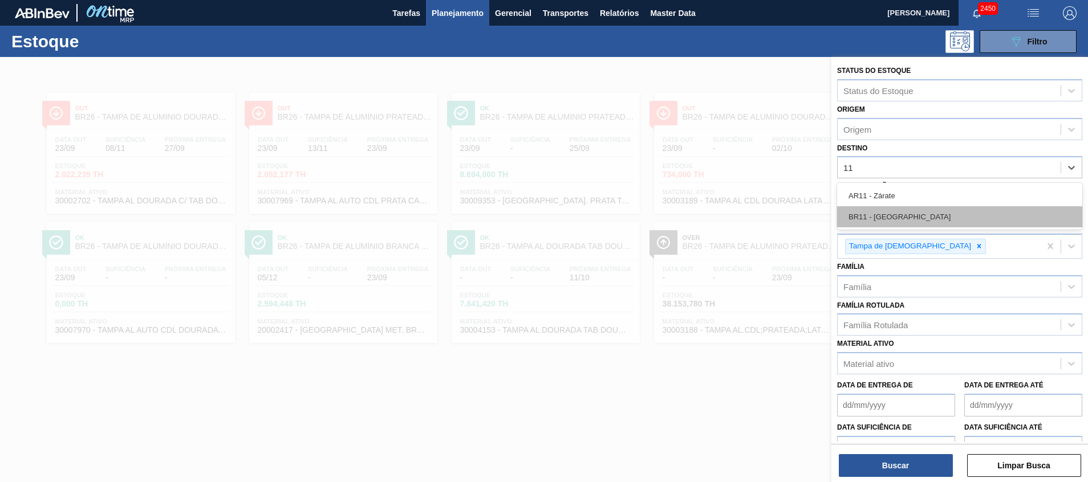
click at [900, 210] on div "BR11 - [GEOGRAPHIC_DATA][PERSON_NAME]" at bounding box center [959, 216] width 245 height 21
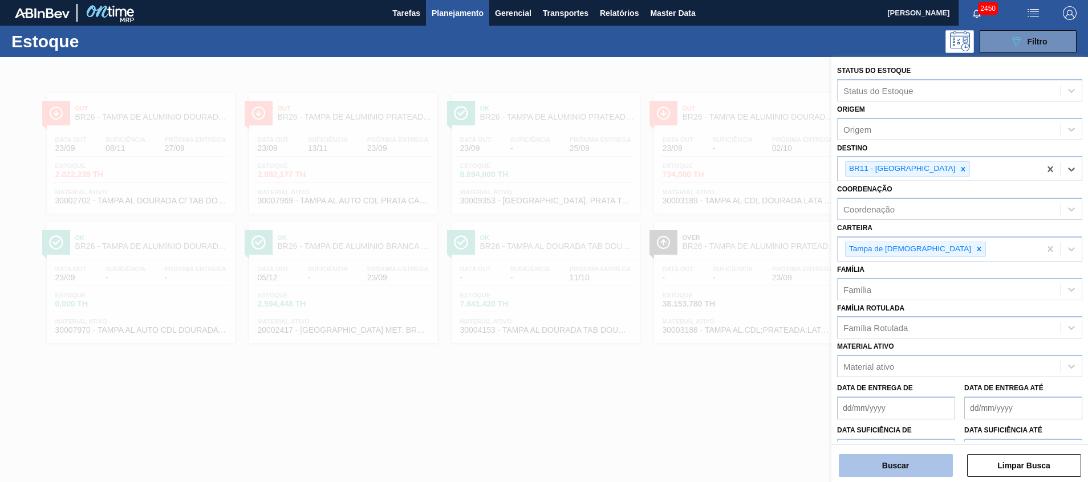
click at [896, 471] on button "Buscar" at bounding box center [896, 465] width 114 height 23
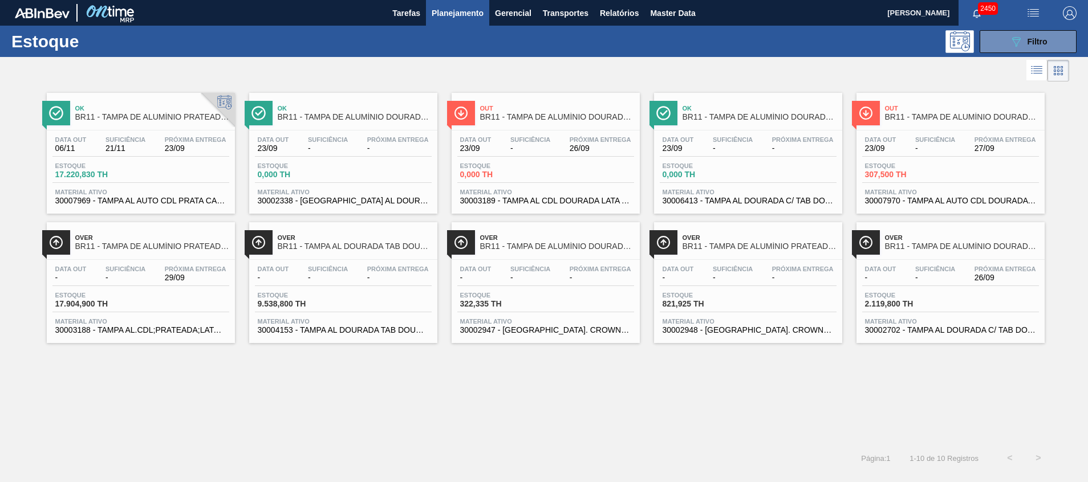
click at [927, 200] on span "30007970 - TAMPA AL AUTO CDL DOURADA CANPACK" at bounding box center [950, 201] width 171 height 9
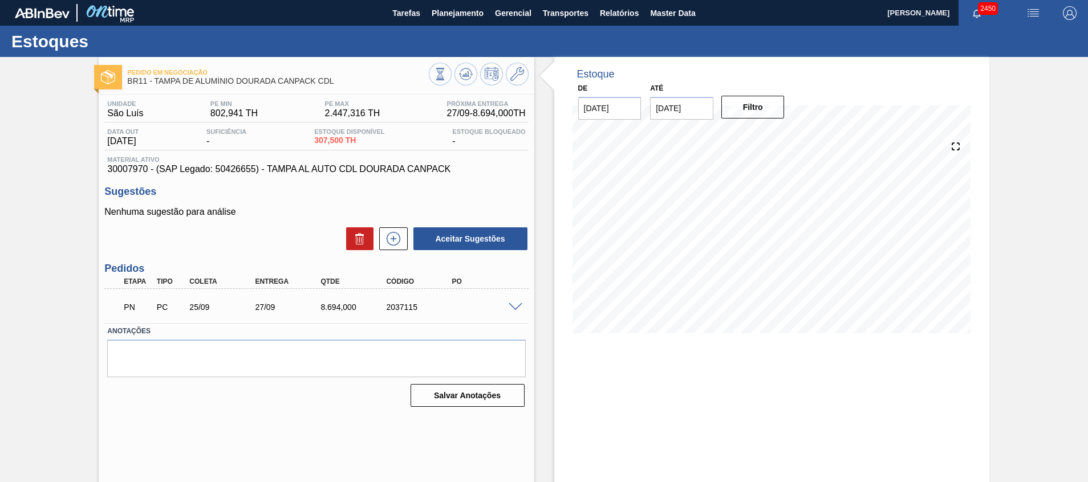
click at [515, 306] on span at bounding box center [516, 307] width 14 height 9
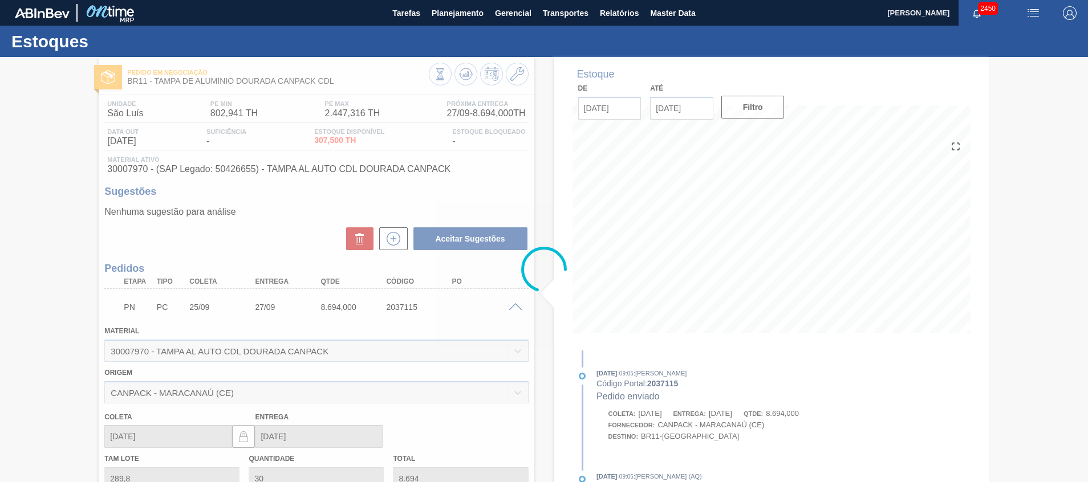
scroll to position [211, 0]
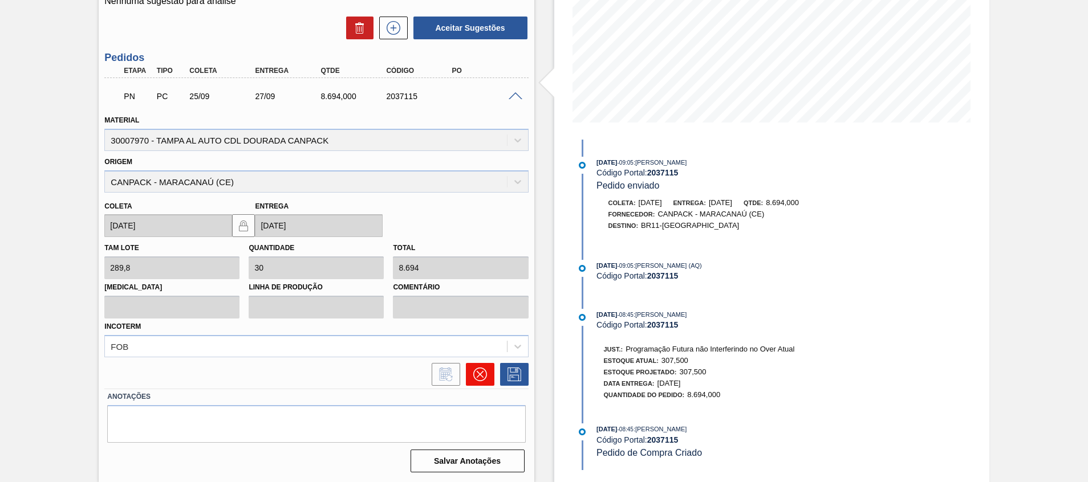
click at [482, 368] on icon at bounding box center [480, 375] width 14 height 14
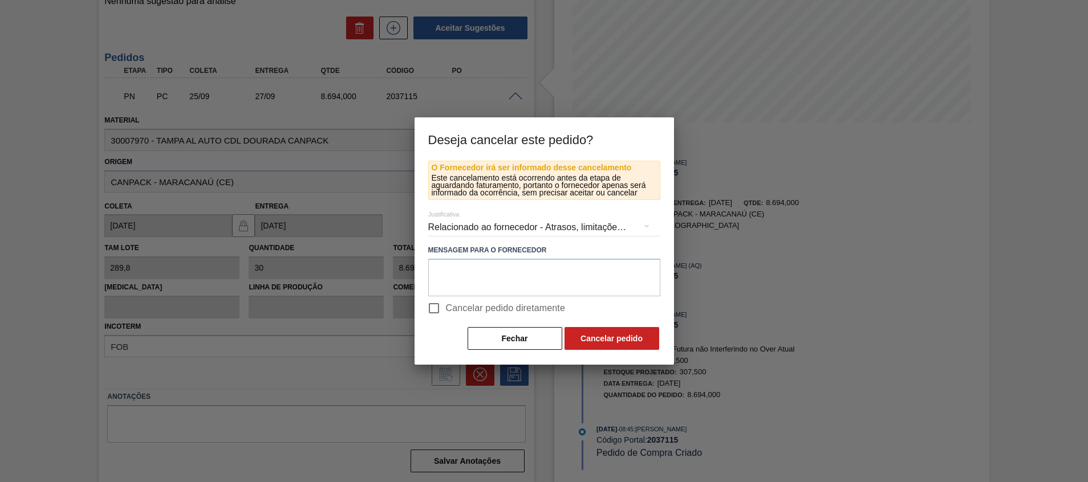
click at [491, 305] on span "Cancelar pedido diretamente" at bounding box center [506, 309] width 120 height 14
click at [446, 305] on input "Cancelar pedido diretamente" at bounding box center [434, 308] width 24 height 24
checkbox input "true"
click at [612, 336] on button "Cancelar pedido" at bounding box center [611, 338] width 95 height 23
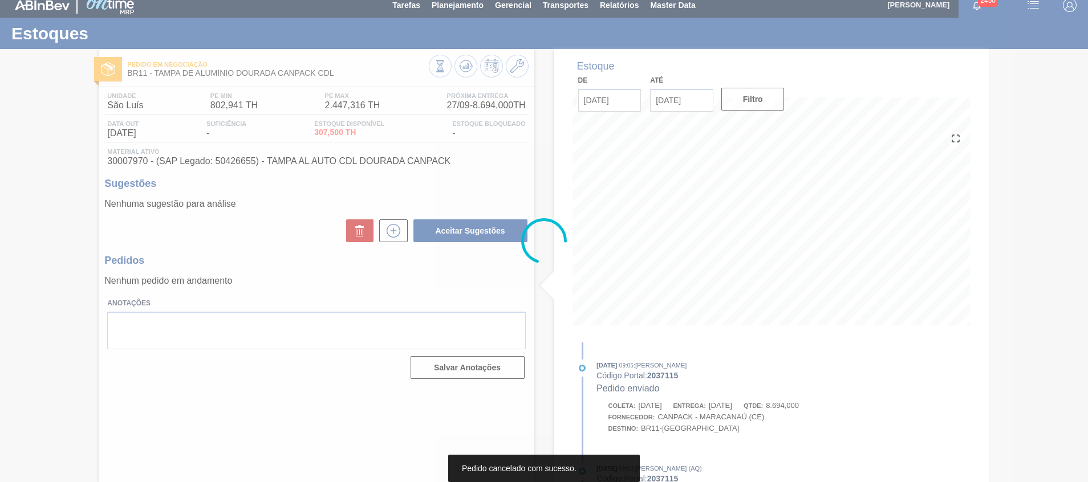
scroll to position [8, 0]
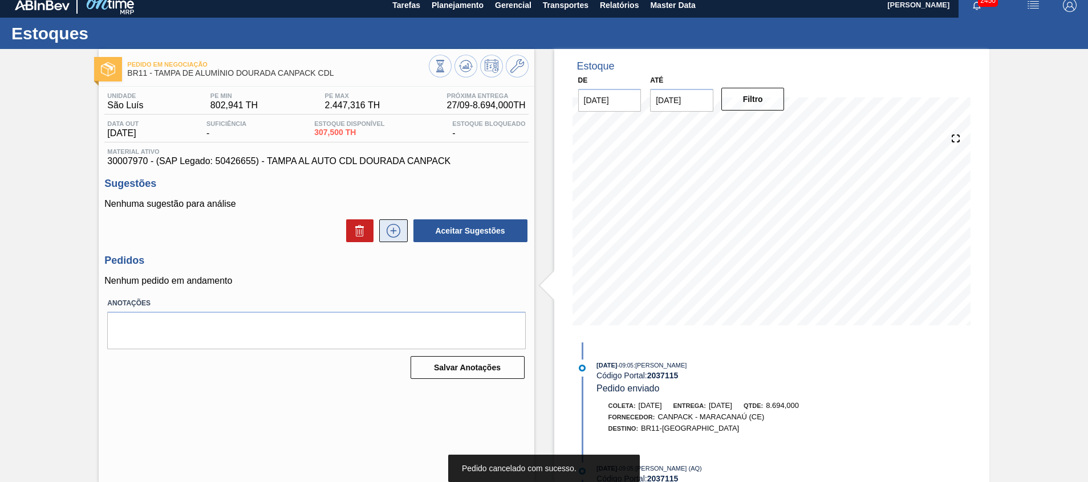
click at [388, 231] on icon at bounding box center [393, 231] width 18 height 14
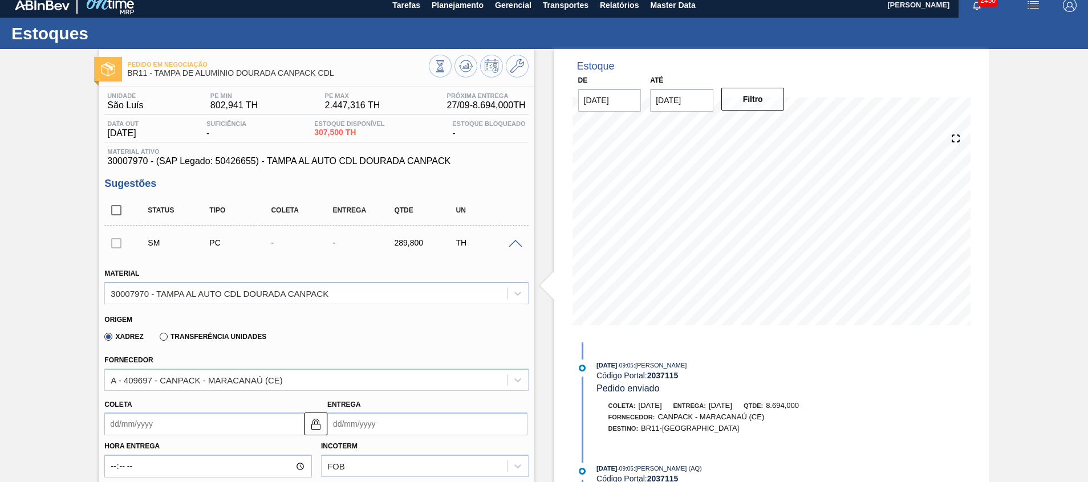
click at [461, 55] on button at bounding box center [465, 66] width 23 height 23
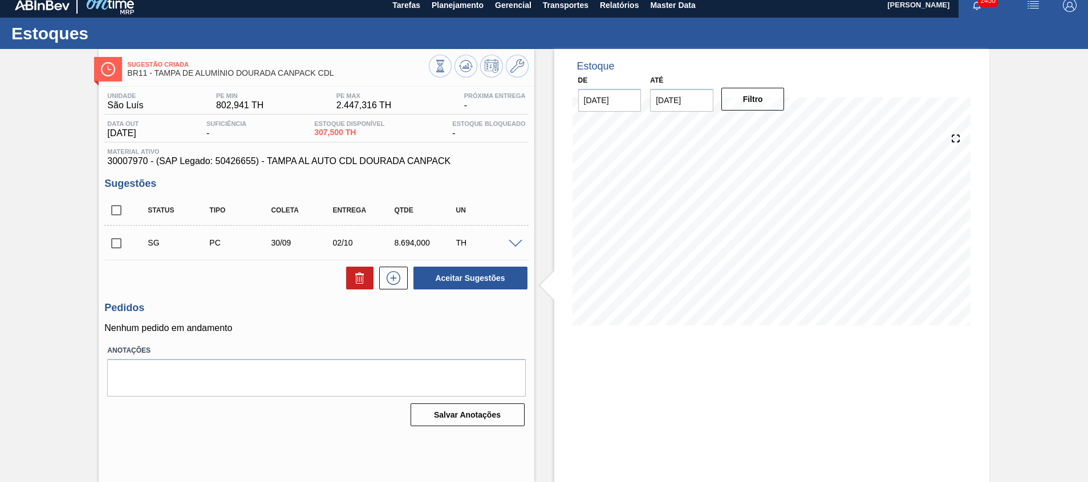
click at [515, 241] on span at bounding box center [516, 244] width 14 height 9
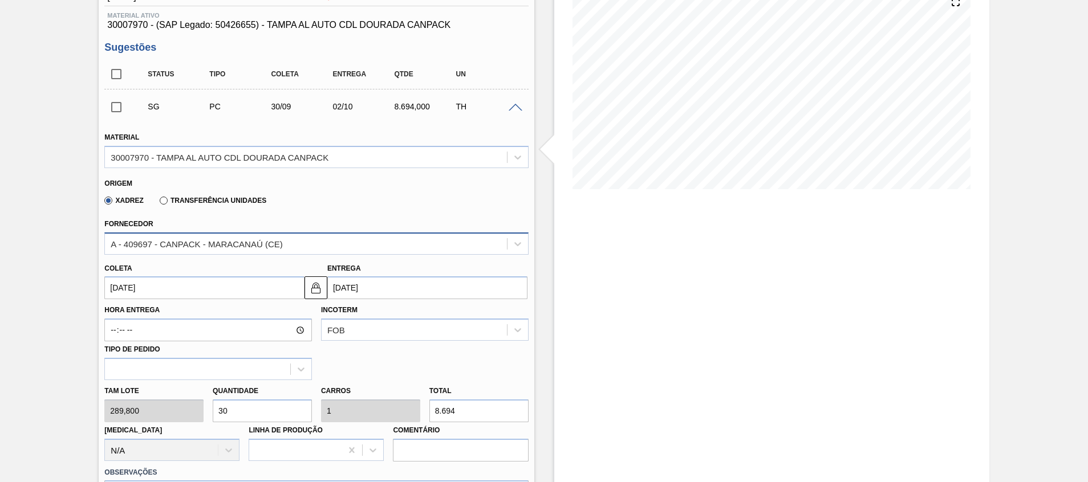
scroll to position [350, 0]
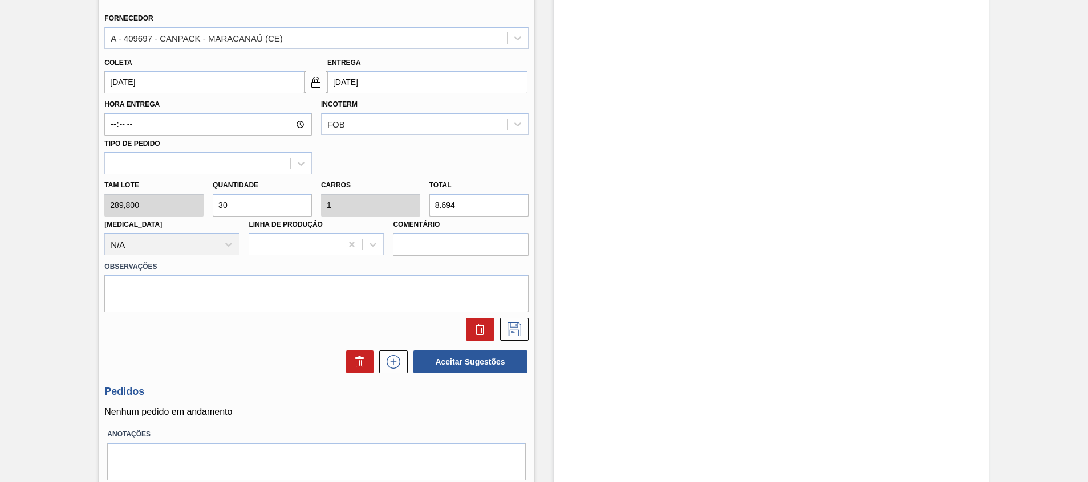
click at [127, 198] on div "Tam lote 289,800 Quantidade 30 Carros 1 Total 8.694 Doca N/A Linha de Produção …" at bounding box center [316, 215] width 433 height 82
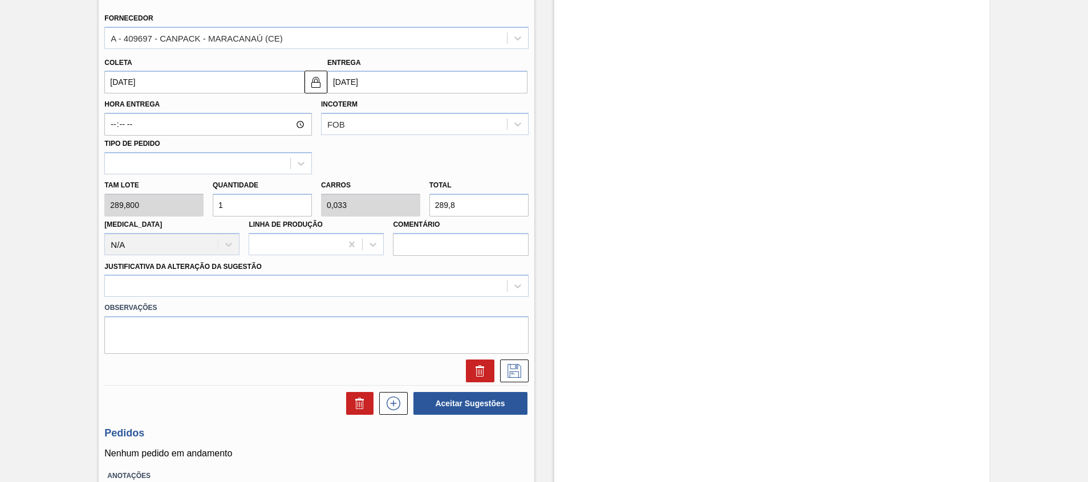
type input "1"
type input "0,033"
type input "289,8"
type input "15"
type input "0,5"
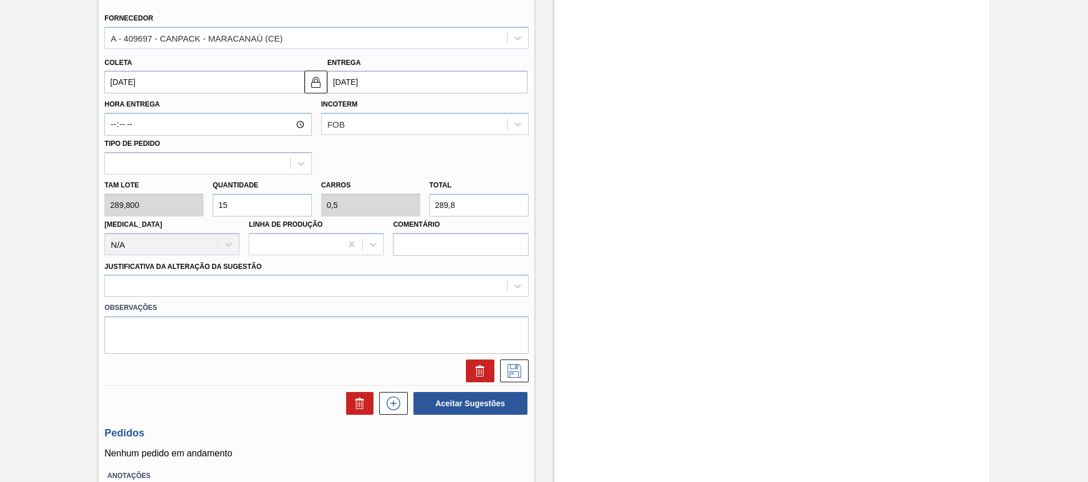
type input "4.347"
click at [434, 282] on div at bounding box center [305, 286] width 401 height 17
click at [117, 197] on div "Tam lote 289,800 Quantidade 15 Carros 0,5 Total 4.347 Doca N/A Linha de Produçã…" at bounding box center [316, 215] width 433 height 82
type input "1"
type input "0,033"
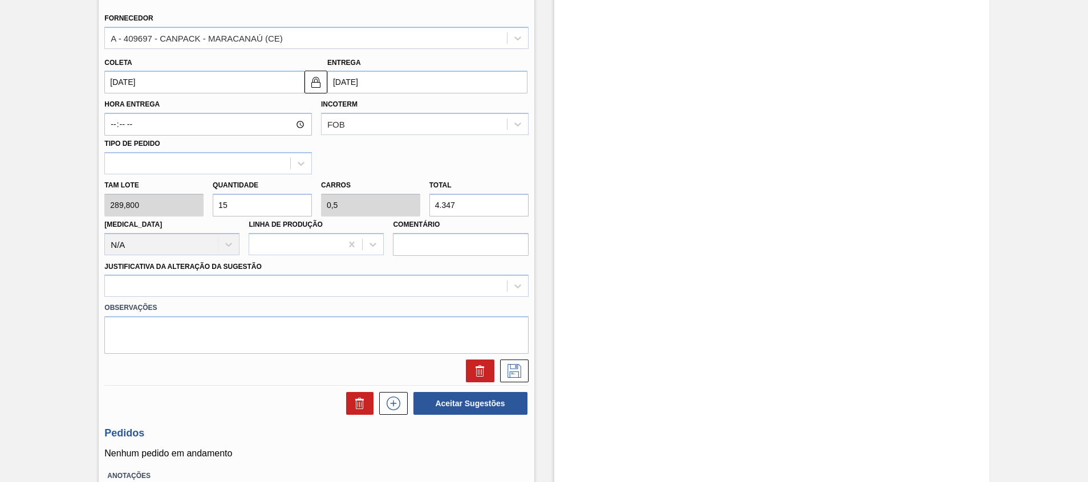
type input "289,8"
type input "10"
type input "0,333"
type input "2.898"
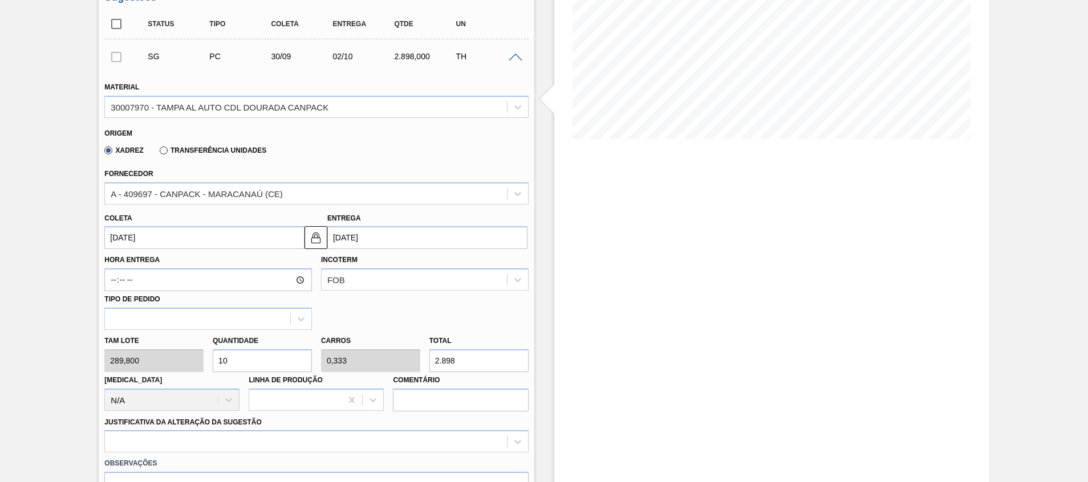
scroll to position [342, 0]
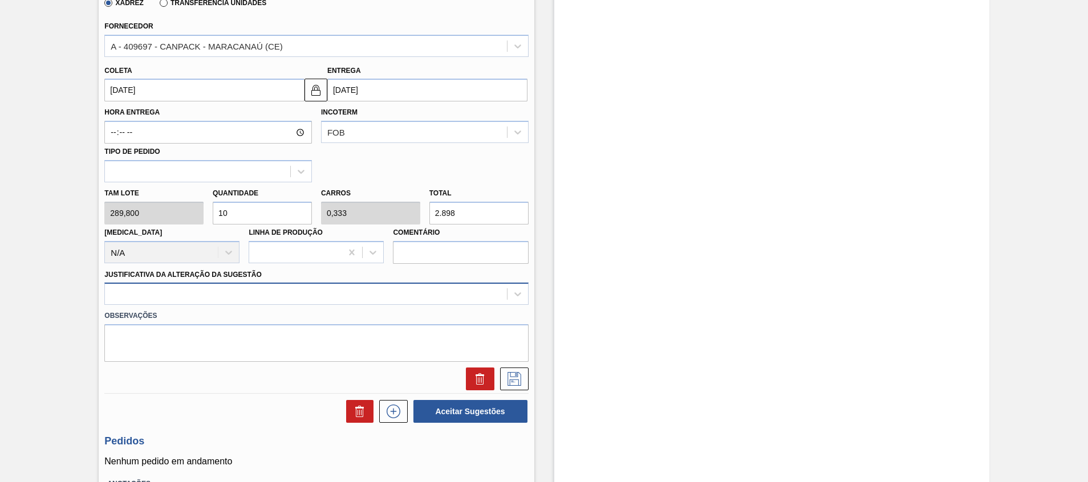
click at [445, 289] on div at bounding box center [305, 294] width 401 height 17
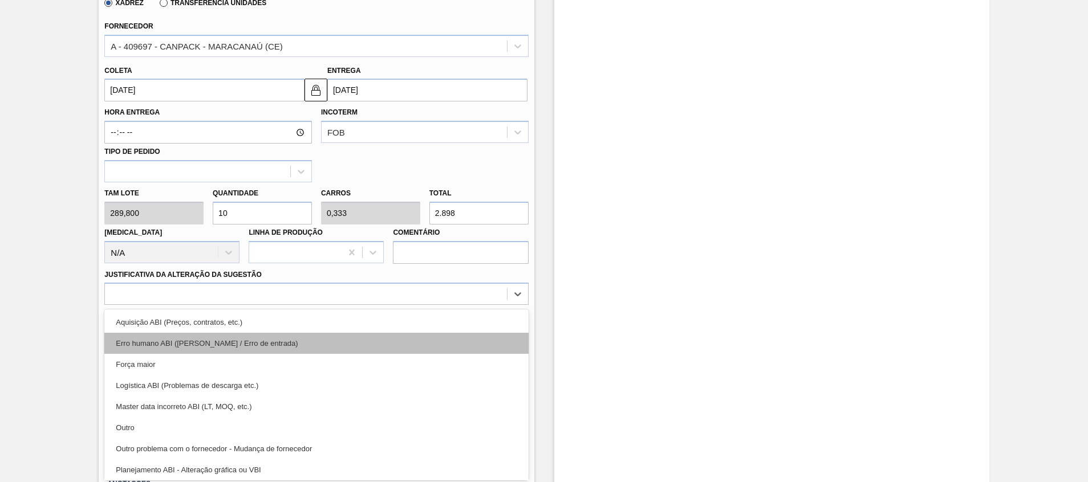
click at [333, 351] on div "Erro humano ABI (Cálculo / Erro de entrada)" at bounding box center [316, 343] width 424 height 21
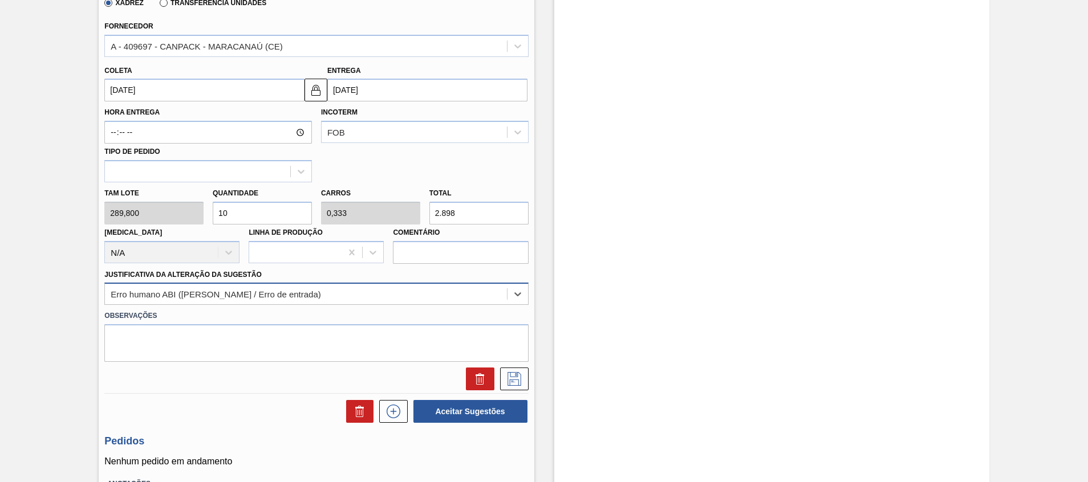
click at [349, 292] on div "Erro humano ABI (Cálculo / Erro de entrada)" at bounding box center [305, 294] width 401 height 17
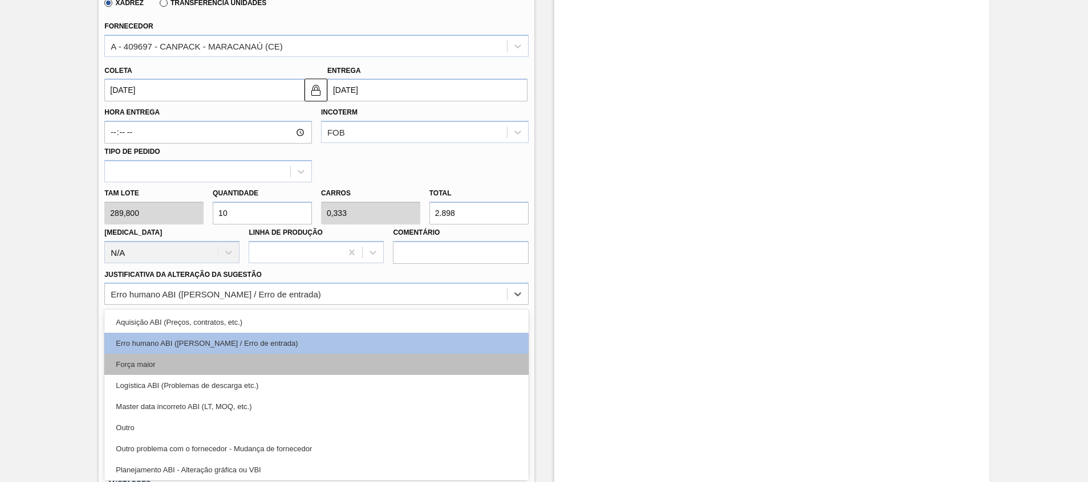
click at [327, 359] on div "Força maior" at bounding box center [316, 364] width 424 height 21
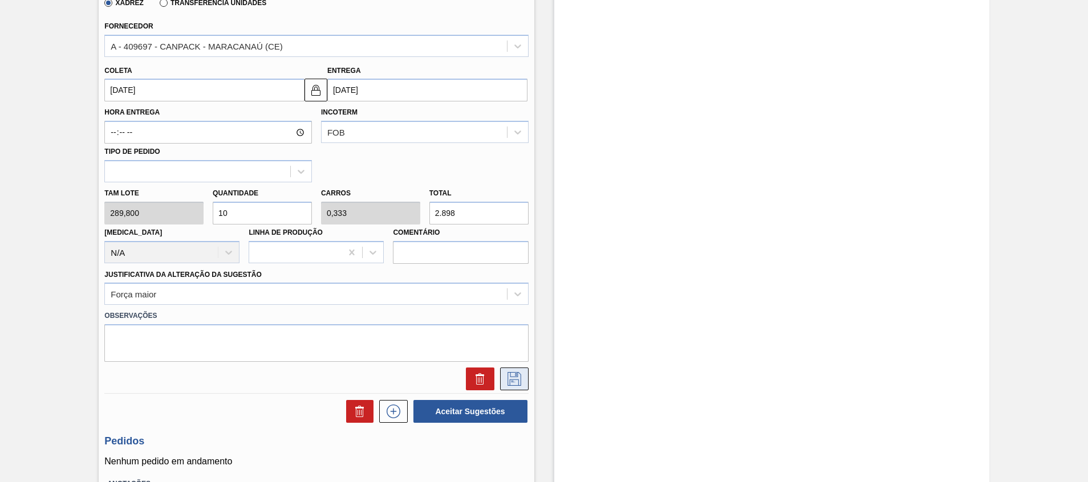
click at [516, 380] on icon at bounding box center [514, 379] width 18 height 14
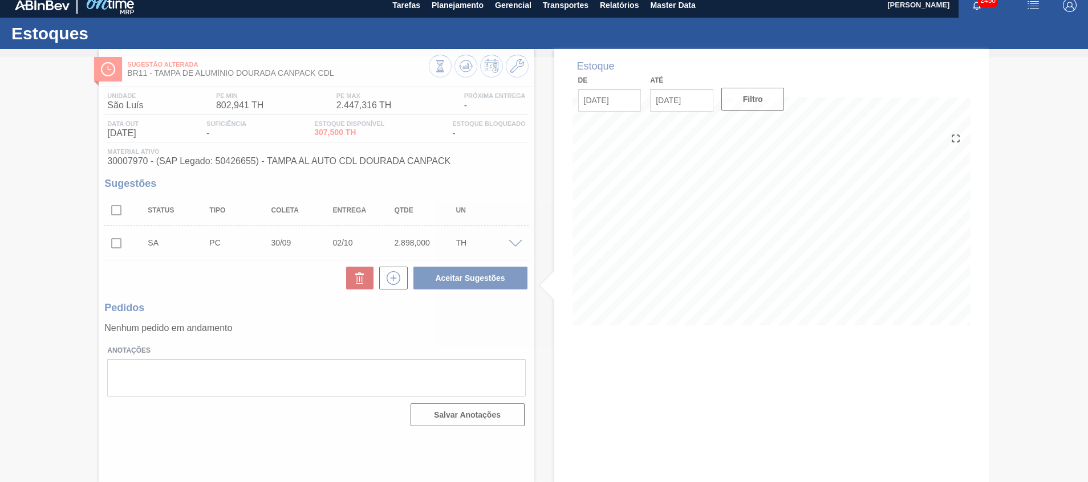
scroll to position [8, 0]
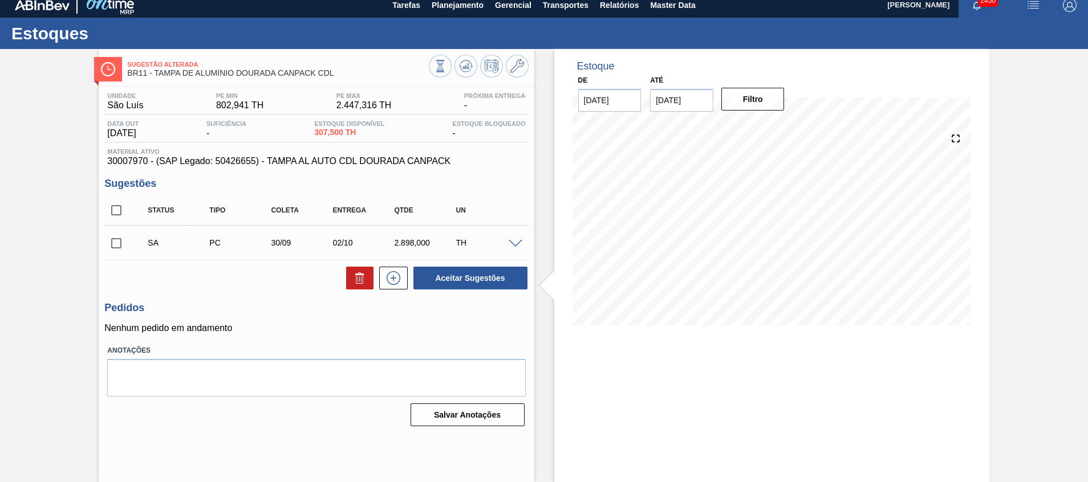
click at [514, 240] on span at bounding box center [516, 244] width 14 height 9
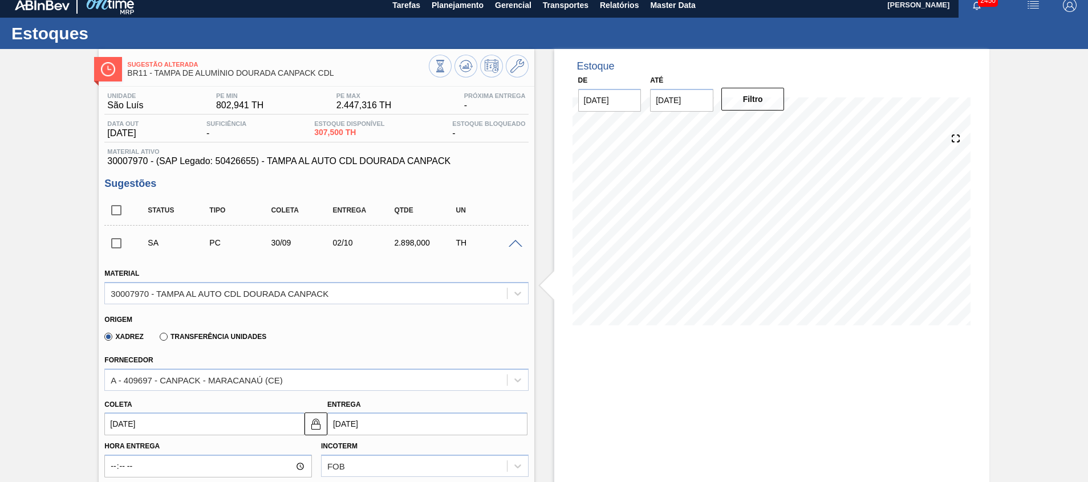
scroll to position [429, 0]
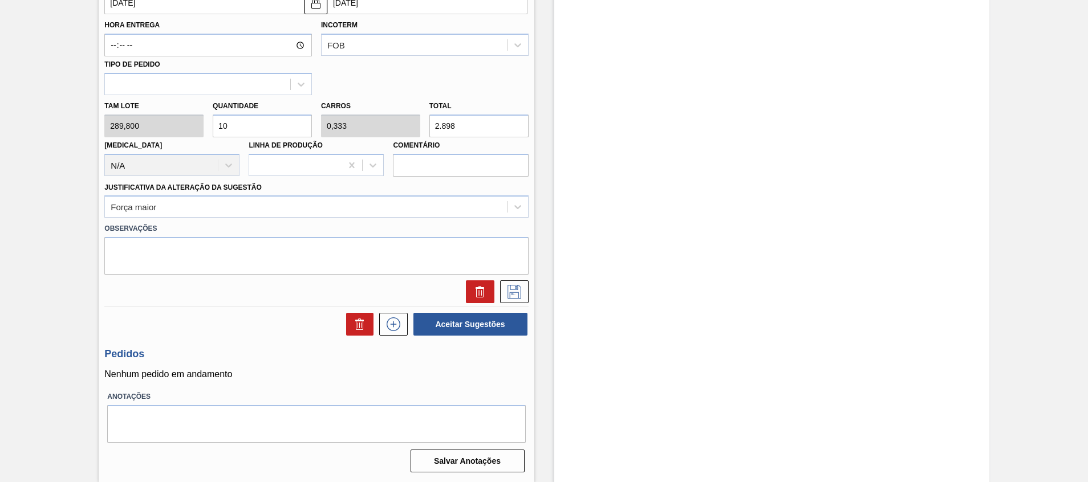
click at [259, 127] on input "10" at bounding box center [262, 126] width 99 height 23
type input "1"
type input "0,033"
type input "289,8"
type input "0"
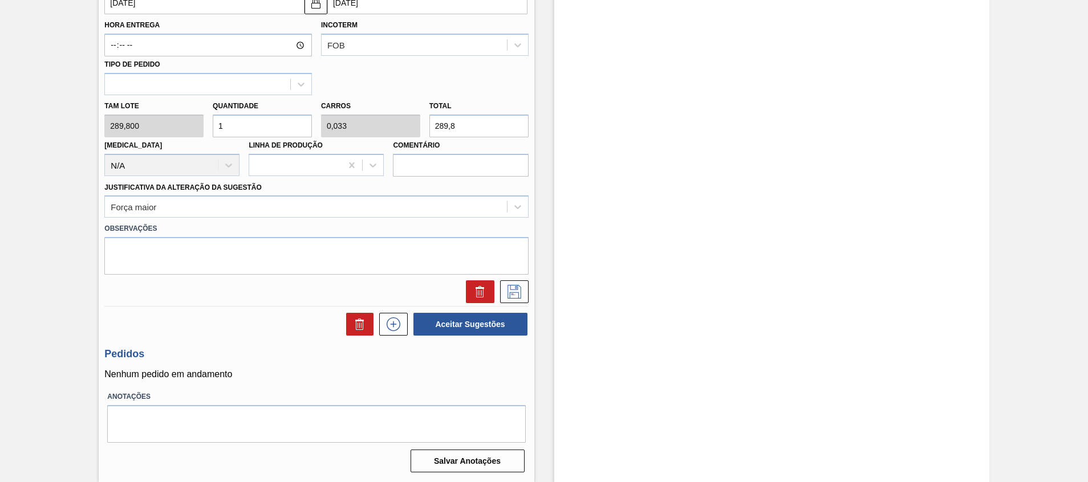
type input "0"
type input "7"
type input "0,233"
type input "2.028,6"
type input "7"
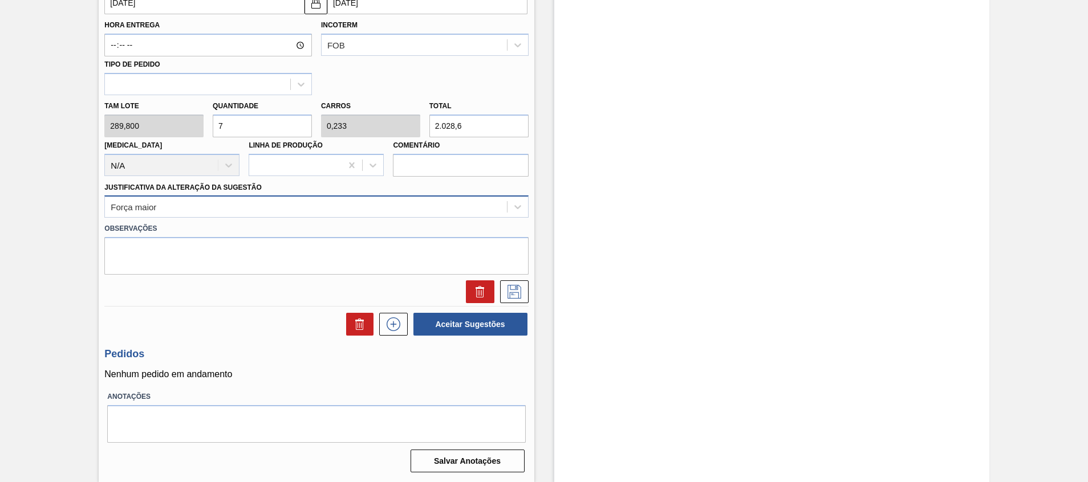
click at [445, 209] on div "Força maior" at bounding box center [305, 207] width 401 height 17
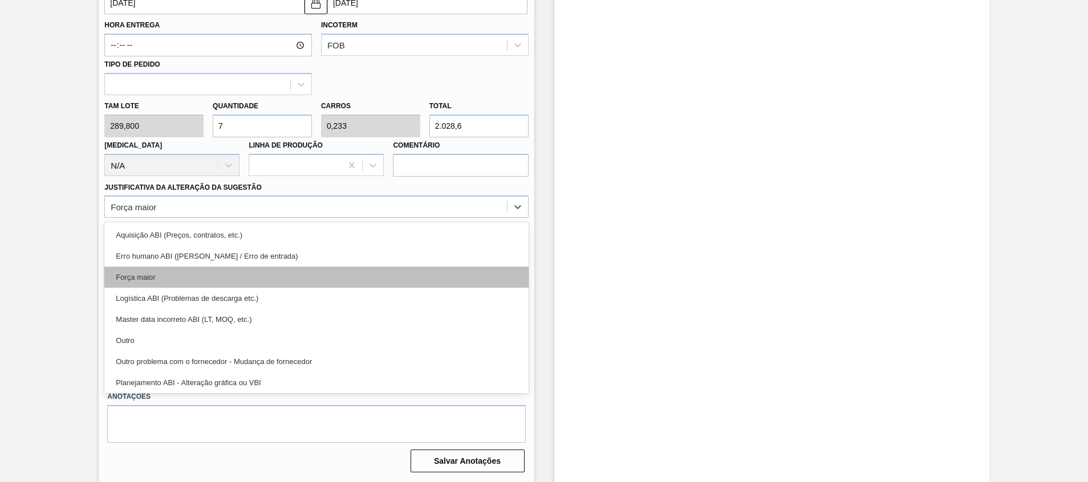
click at [383, 274] on div "Força maior" at bounding box center [316, 277] width 424 height 21
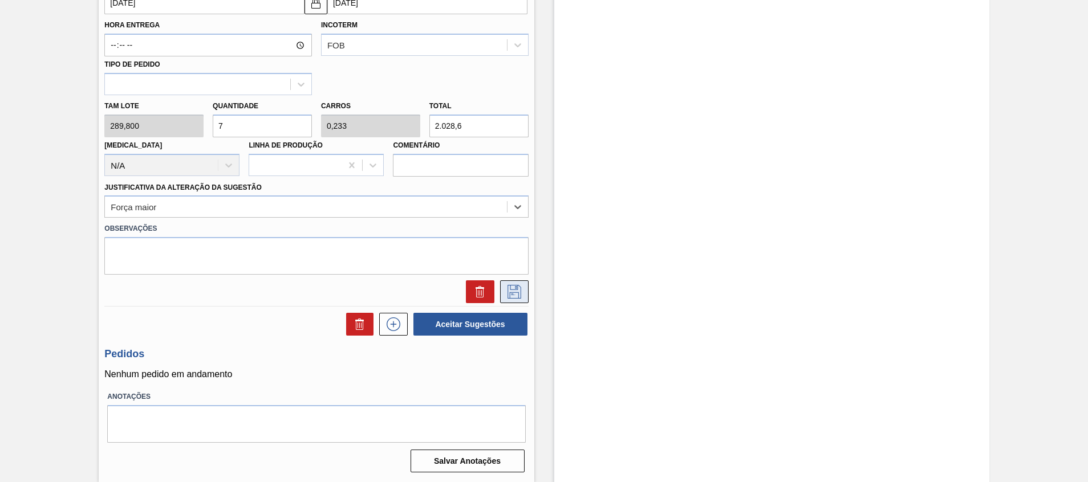
click at [513, 294] on icon at bounding box center [514, 292] width 18 height 14
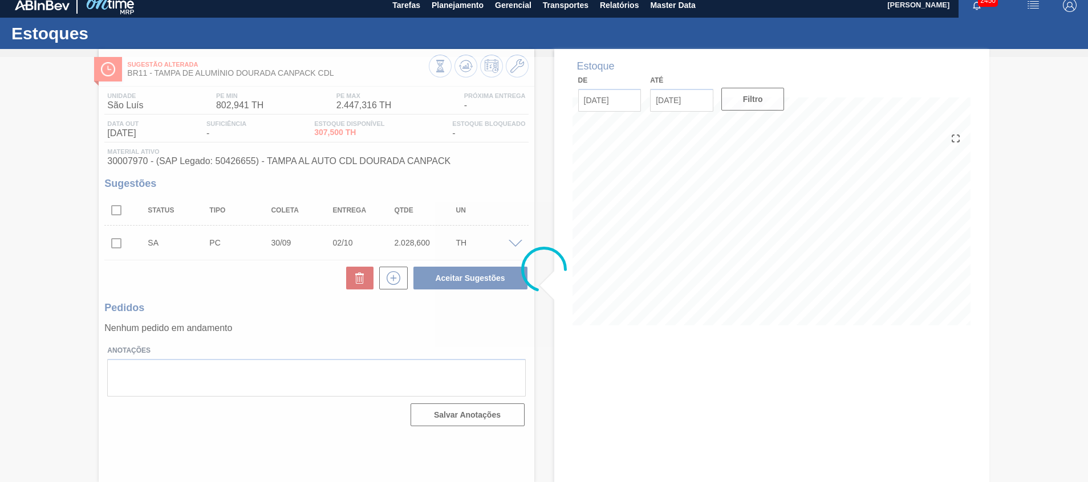
scroll to position [8, 0]
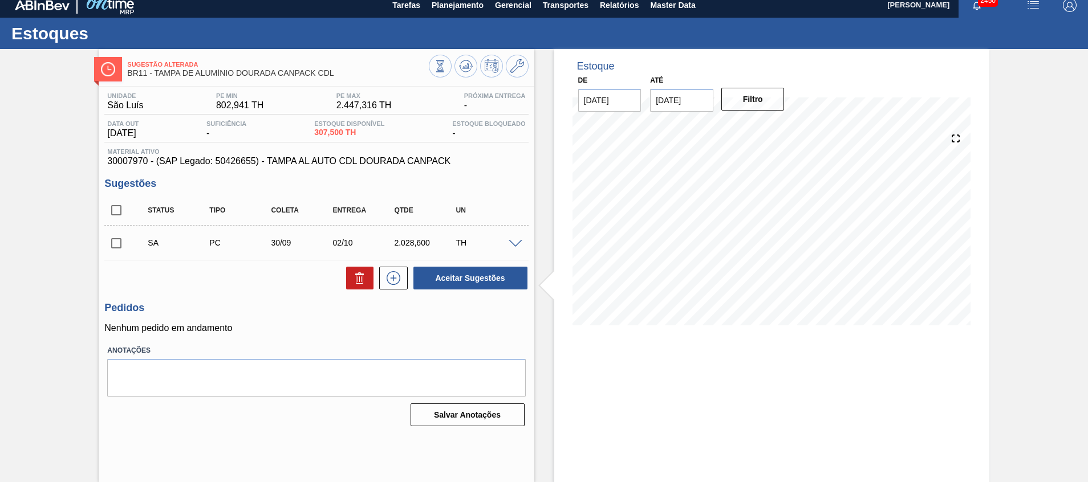
drag, startPoint x: 517, startPoint y: 242, endPoint x: 510, endPoint y: 241, distance: 6.4
click at [517, 241] on span at bounding box center [516, 244] width 14 height 9
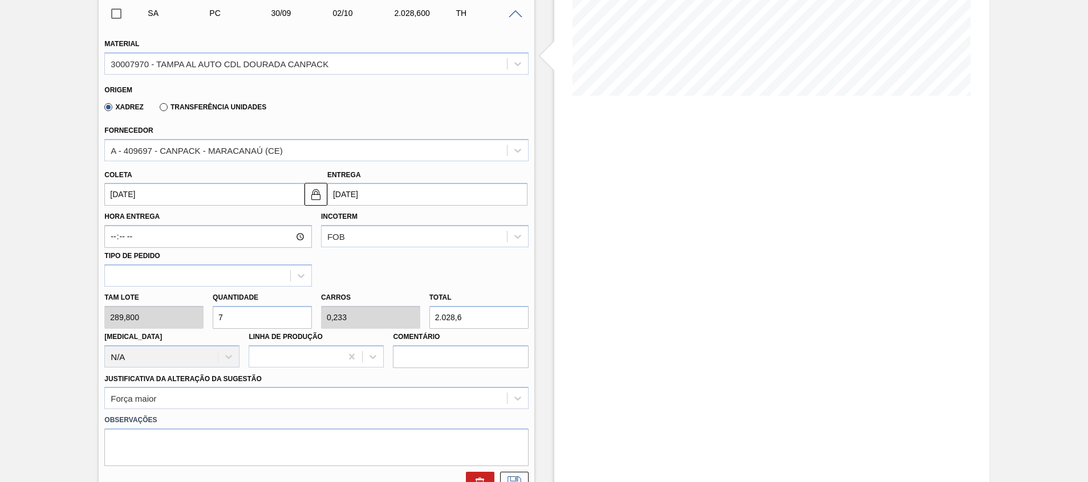
scroll to position [265, 0]
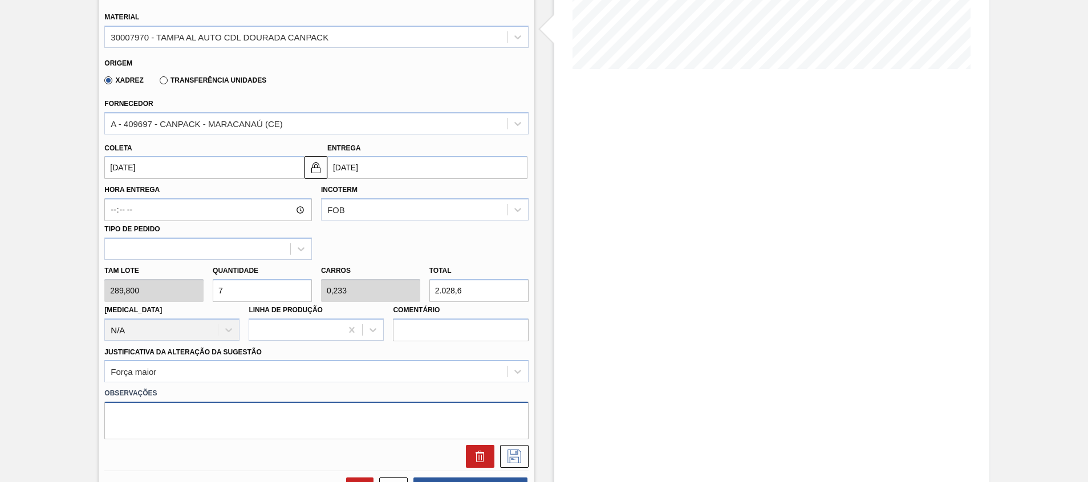
click at [233, 420] on textarea at bounding box center [316, 421] width 424 height 38
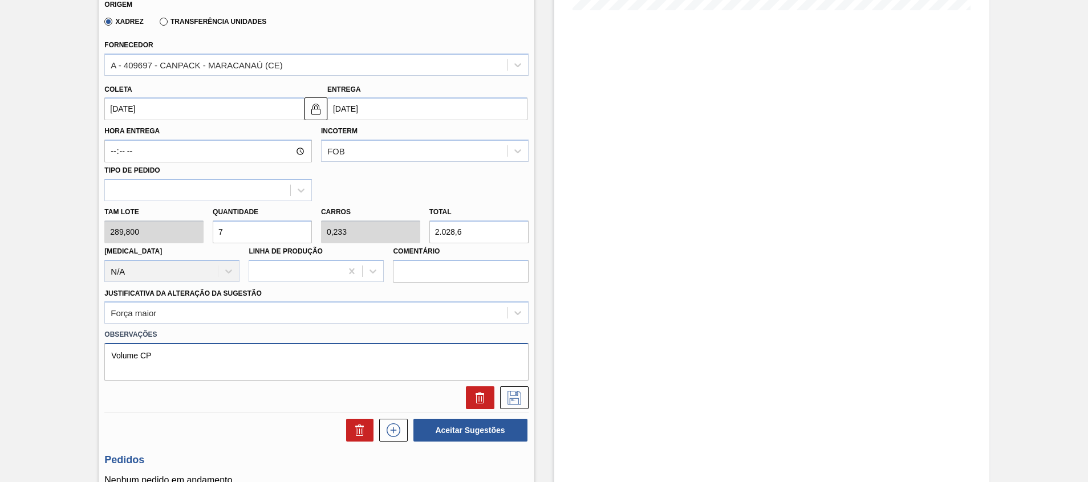
scroll to position [350, 0]
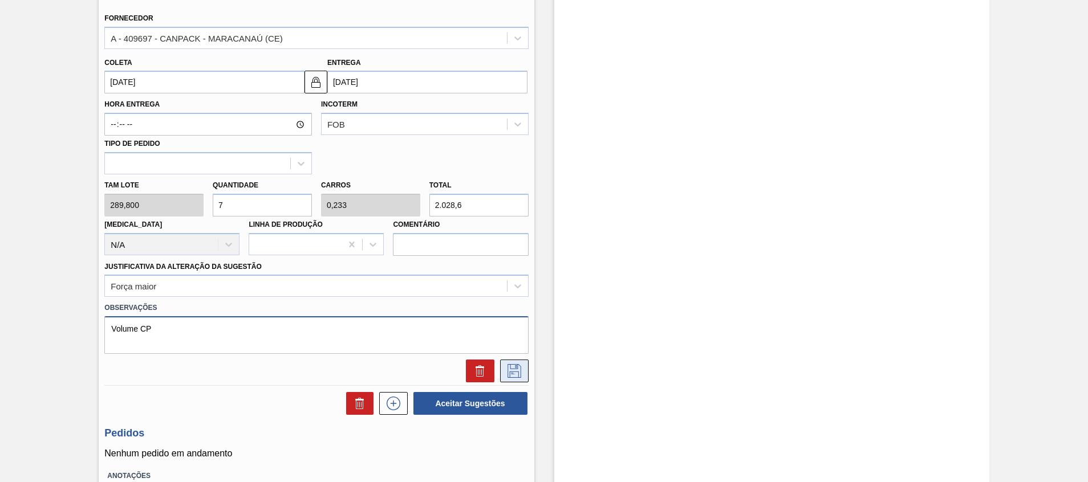
type textarea "Volume CP"
click at [513, 371] on icon at bounding box center [514, 371] width 18 height 14
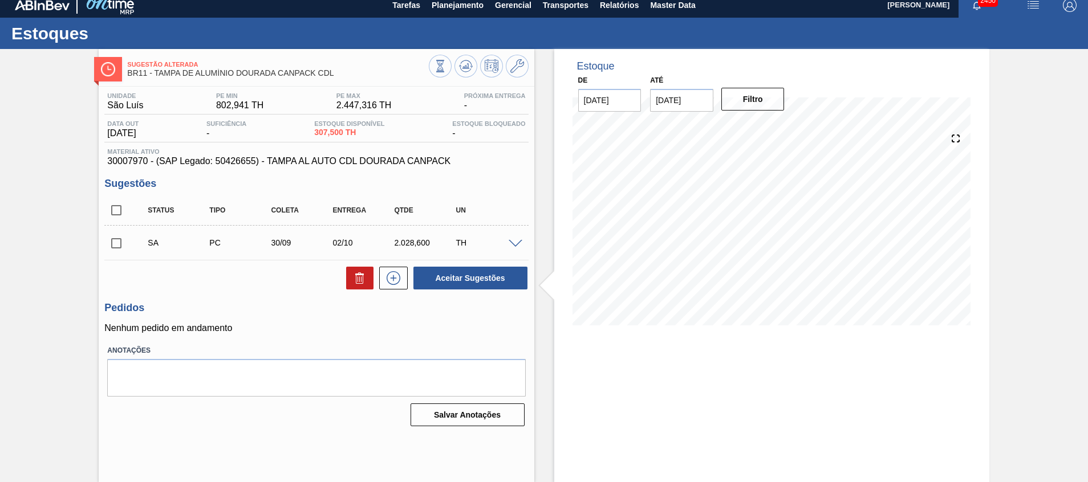
scroll to position [8, 0]
click at [115, 245] on input "checkbox" at bounding box center [116, 243] width 24 height 24
click at [423, 276] on button "Aceitar Sugestões" at bounding box center [470, 278] width 114 height 23
checkbox input "false"
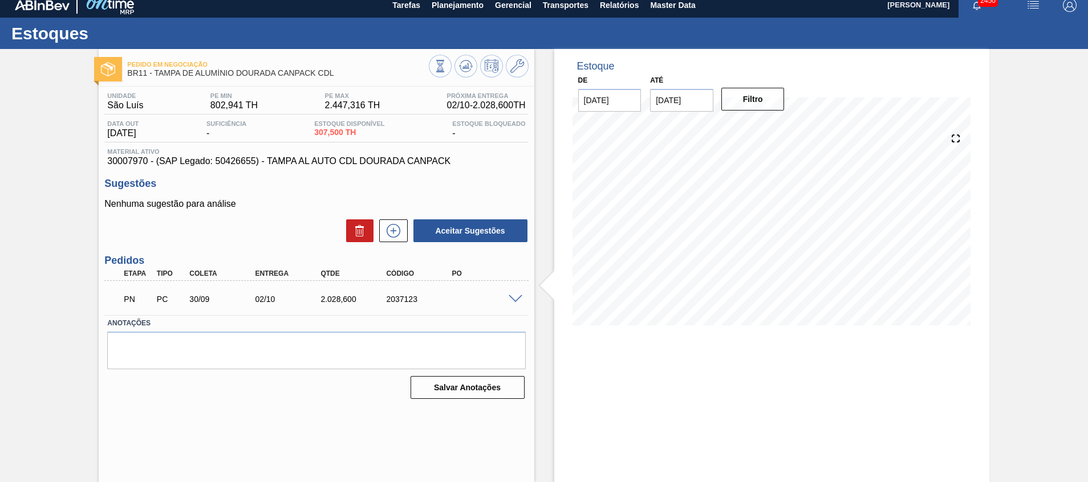
click at [397, 300] on div "2037123" at bounding box center [420, 299] width 74 height 9
copy div "2037123"
click at [520, 295] on span at bounding box center [516, 299] width 14 height 9
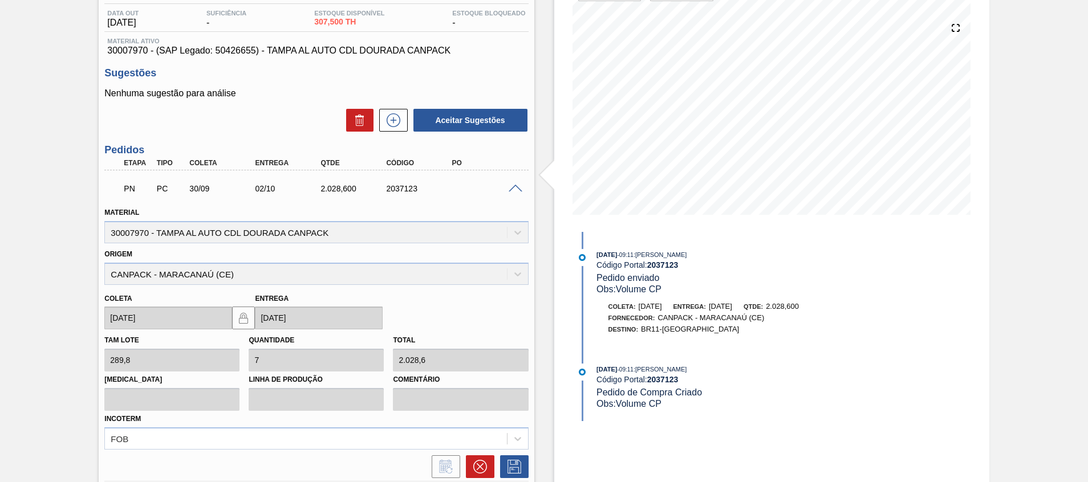
scroll to position [211, 0]
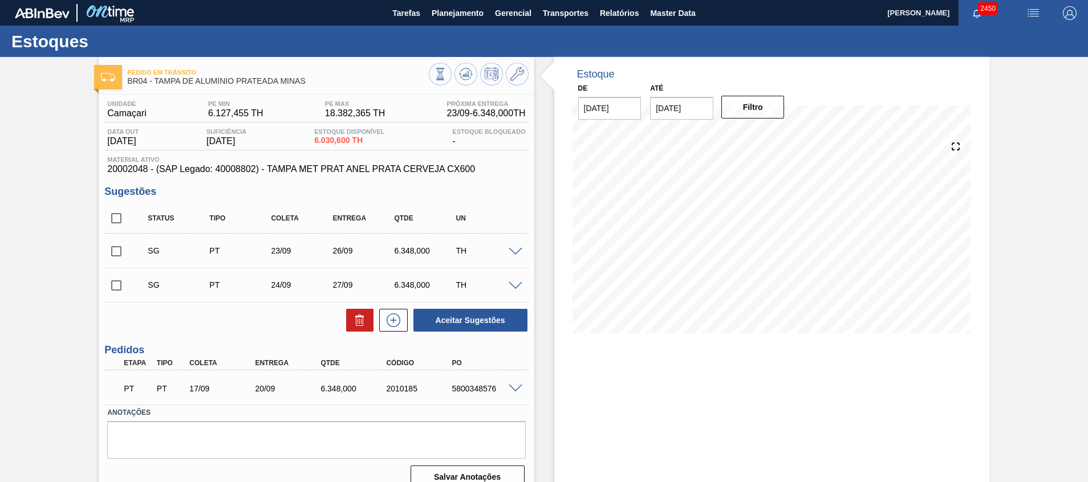
click at [111, 223] on input "checkbox" at bounding box center [116, 218] width 24 height 24
checkbox input "true"
click at [353, 322] on icon at bounding box center [360, 321] width 14 height 14
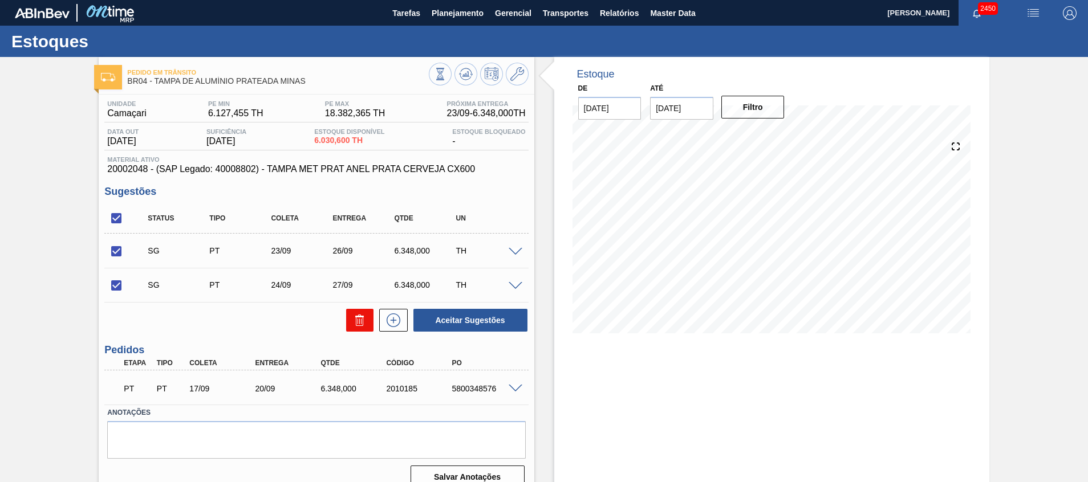
checkbox input "false"
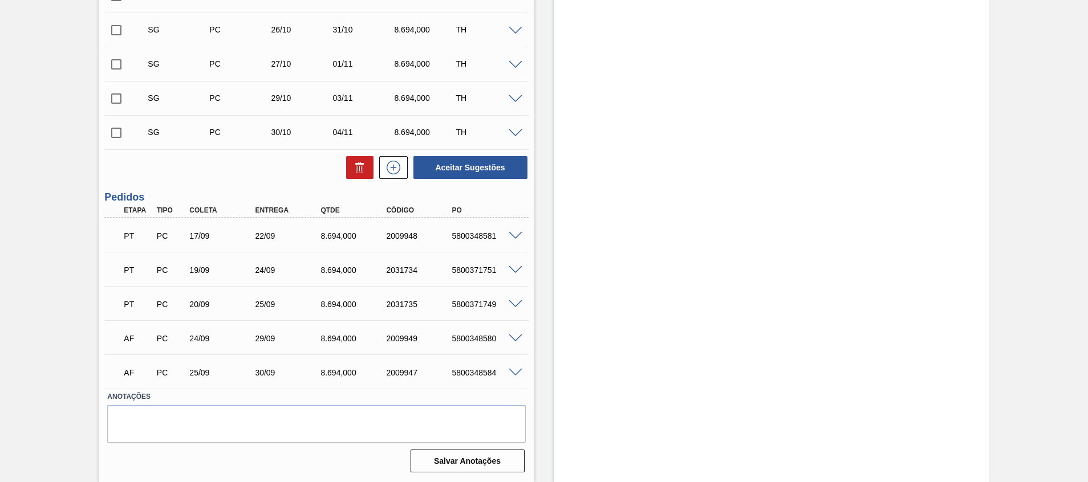
scroll to position [33, 0]
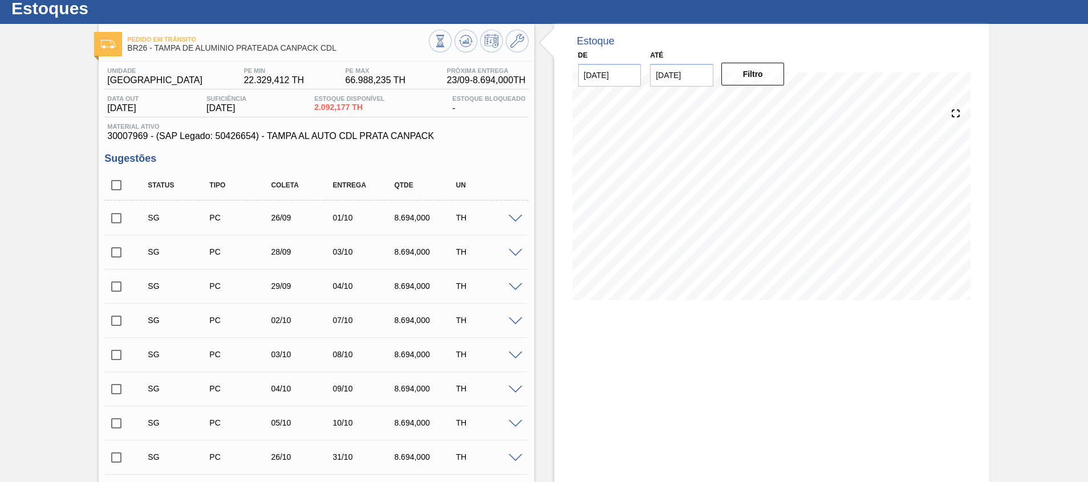
click at [112, 221] on input "checkbox" at bounding box center [116, 218] width 24 height 24
checkbox input "true"
click at [119, 252] on input "checkbox" at bounding box center [116, 253] width 24 height 24
checkbox input "true"
click at [123, 290] on input "checkbox" at bounding box center [116, 287] width 24 height 24
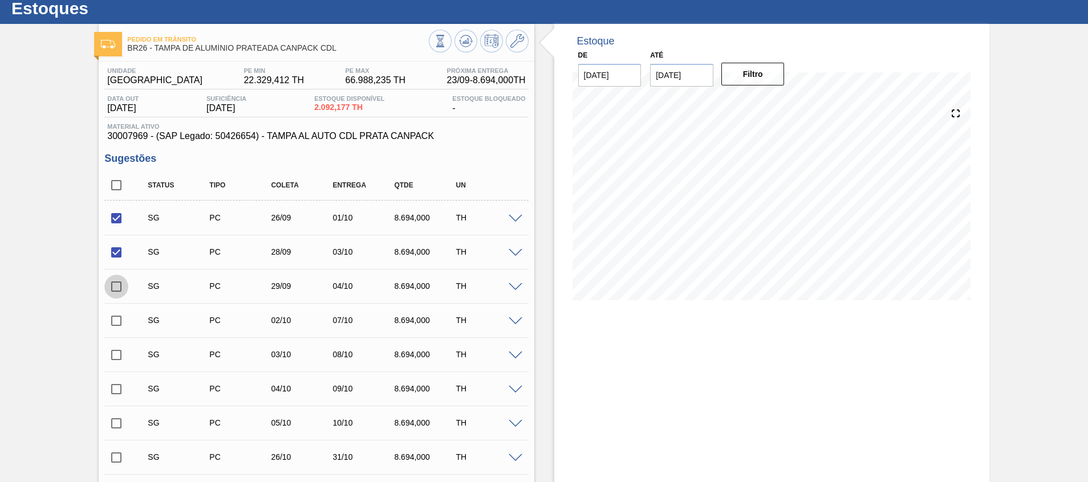
checkbox input "true"
click at [121, 326] on input "checkbox" at bounding box center [116, 321] width 24 height 24
checkbox input "true"
click at [121, 360] on input "checkbox" at bounding box center [116, 355] width 24 height 24
checkbox input "true"
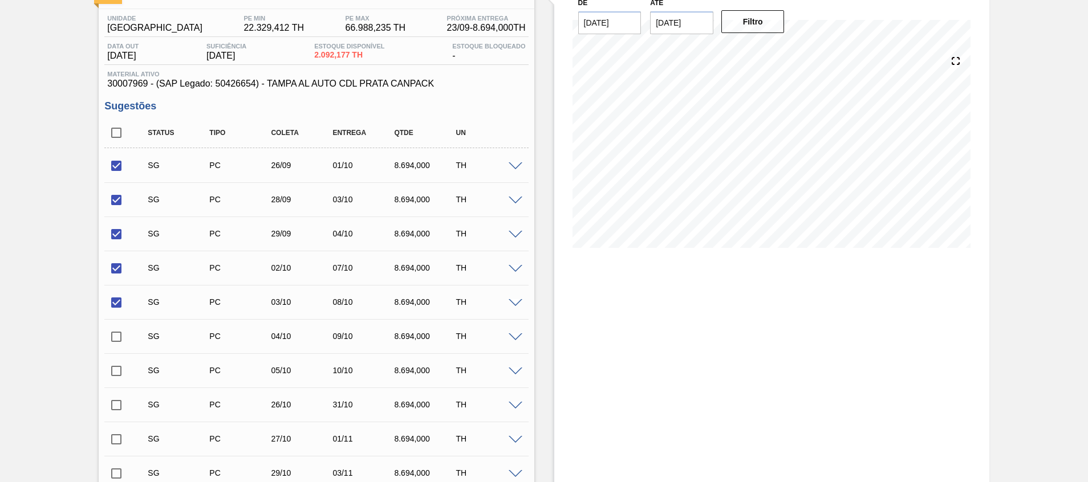
scroll to position [171, 0]
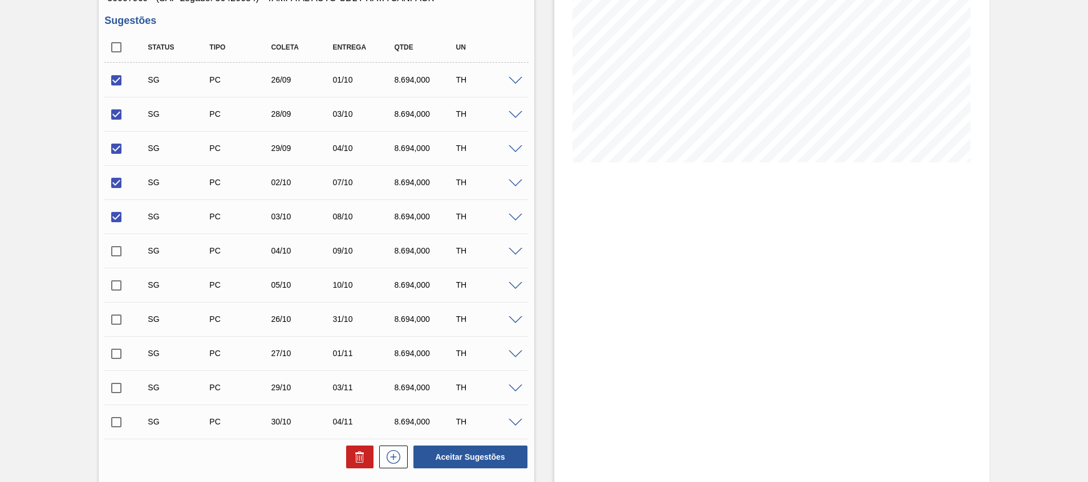
click at [445, 443] on div "Status Tipo Coleta Entrega Qtde UN SG PC 26/09 01/10 8.694,000 TH Material 3000…" at bounding box center [316, 250] width 424 height 437
click at [447, 447] on button "Aceitar Sugestões" at bounding box center [470, 457] width 114 height 23
checkbox input "false"
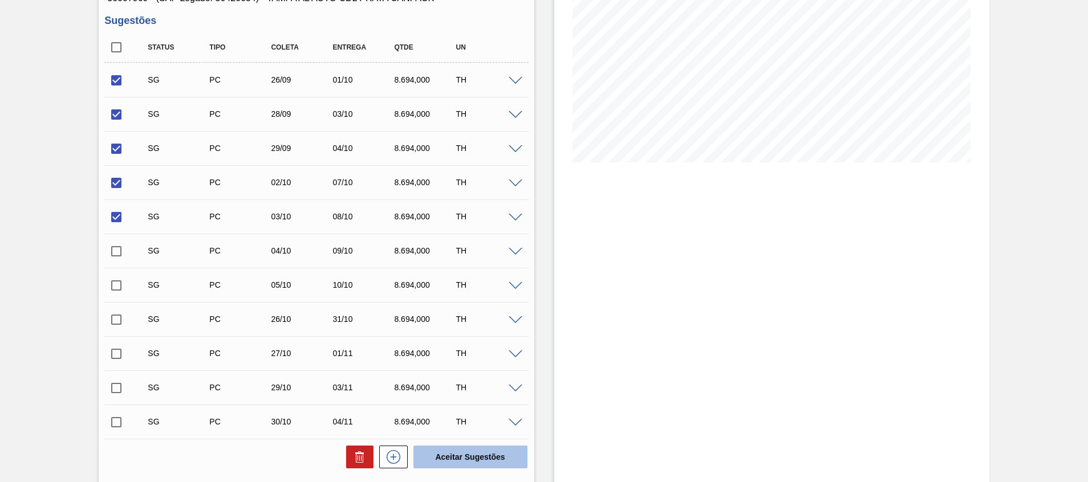
checkbox input "false"
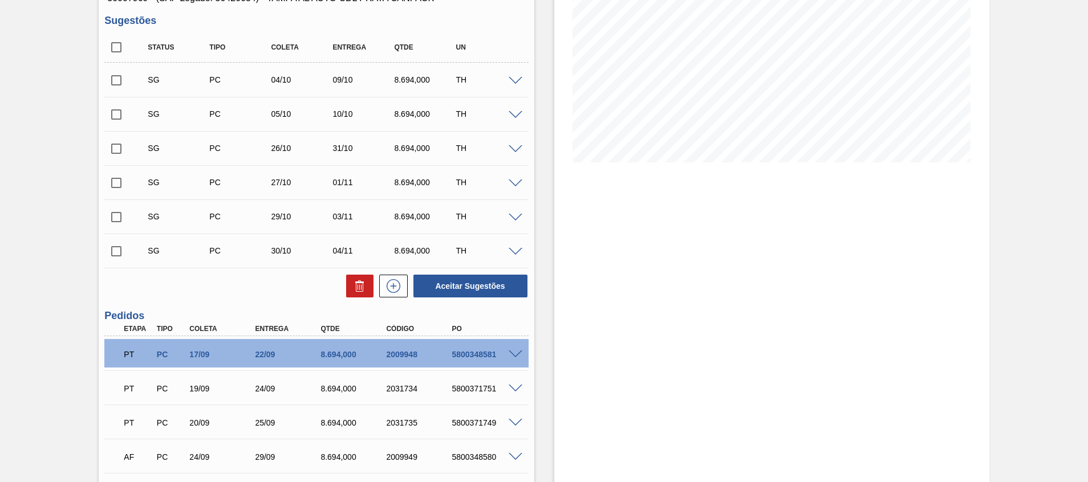
scroll to position [461, 0]
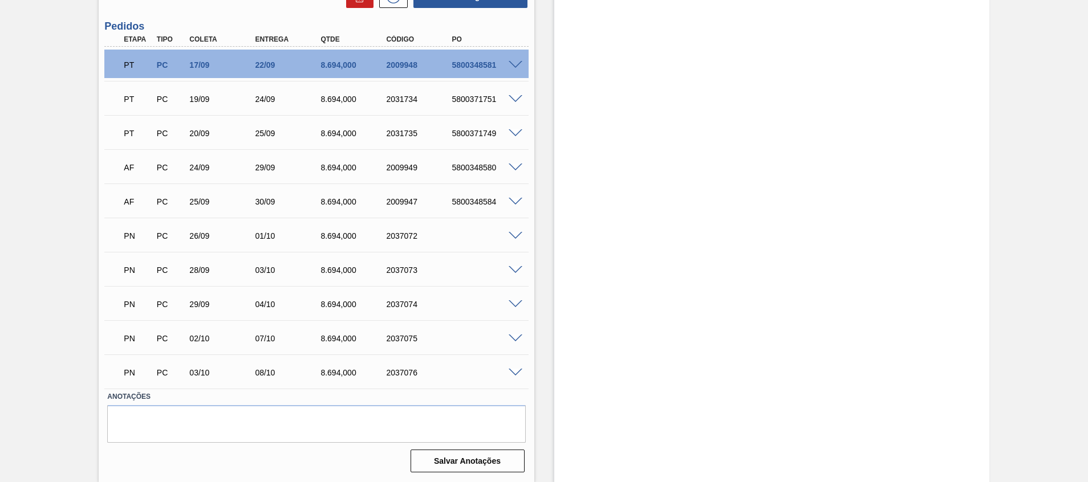
click at [401, 236] on div "2037072" at bounding box center [420, 235] width 74 height 9
copy div "2037072"
click at [56, 380] on div "Pedido em Trânsito BR26 - TAMPA DE ALUMÍNIO PRATEADA CANPACK CDL Unidade Uberlâ…" at bounding box center [544, 39] width 1088 height 886
click at [397, 270] on div "2037073" at bounding box center [420, 270] width 74 height 9
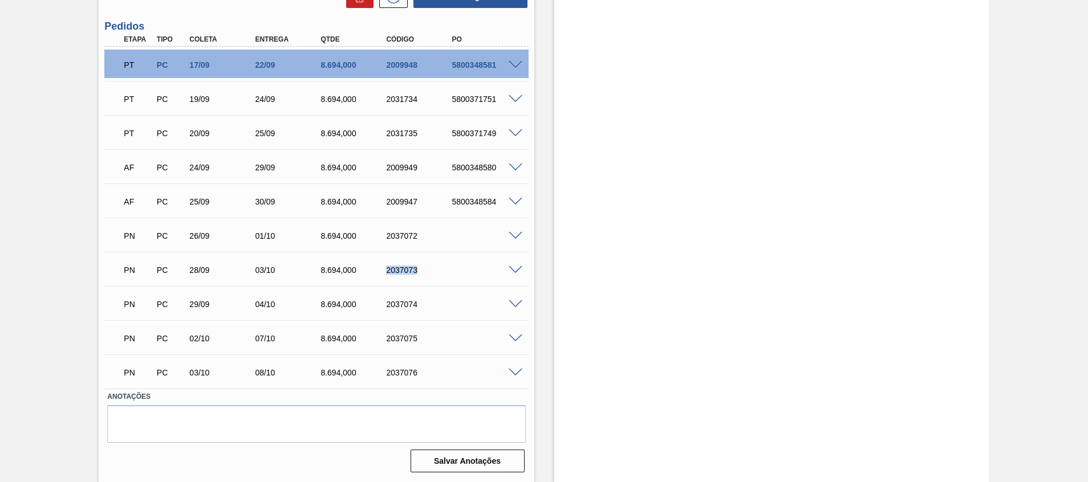
click at [397, 270] on div "2037073" at bounding box center [420, 270] width 74 height 9
copy div "2037073"
click at [50, 360] on div "Pedido em Trânsito BR26 - TAMPA DE ALUMÍNIO PRATEADA CANPACK CDL Unidade Uberlâ…" at bounding box center [544, 39] width 1088 height 886
click at [406, 302] on div "2037074" at bounding box center [420, 304] width 74 height 9
click at [406, 303] on div "2037074" at bounding box center [420, 304] width 74 height 9
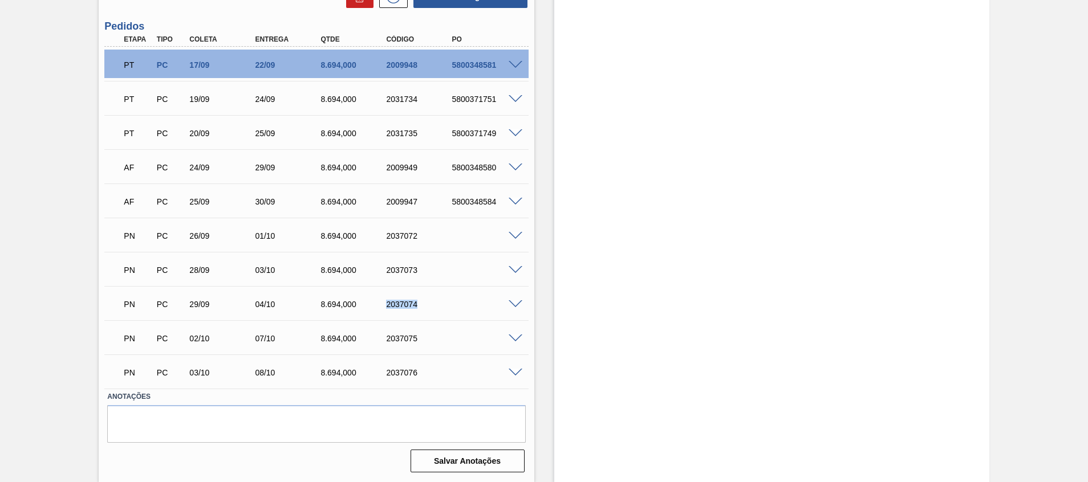
copy div "2037074"
click at [2, 300] on div "Pedido em Trânsito BR26 - TAMPA DE ALUMÍNIO PRATEADA CANPACK CDL Unidade Uberlâ…" at bounding box center [544, 39] width 1088 height 886
click at [406, 343] on div "PN PC 02/10 07/10 8.694,000 2037075" at bounding box center [312, 337] width 393 height 23
click at [406, 339] on div "2037075" at bounding box center [420, 338] width 74 height 9
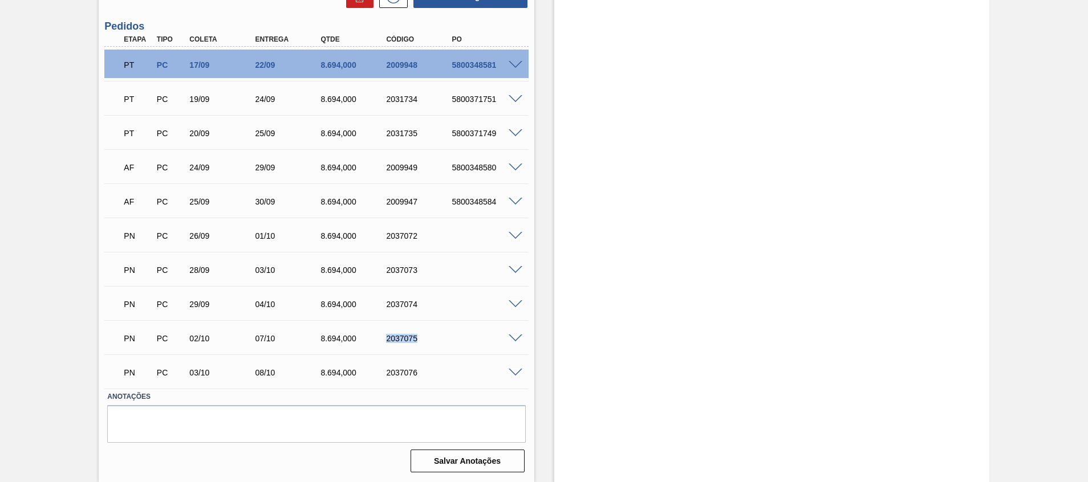
copy div "2037075"
click at [50, 320] on div "Pedido em Trânsito BR26 - TAMPA DE ALUMÍNIO PRATEADA CANPACK CDL Unidade Uberlâ…" at bounding box center [544, 39] width 1088 height 886
click at [407, 371] on div "2037076" at bounding box center [420, 372] width 74 height 9
copy div "2037076"
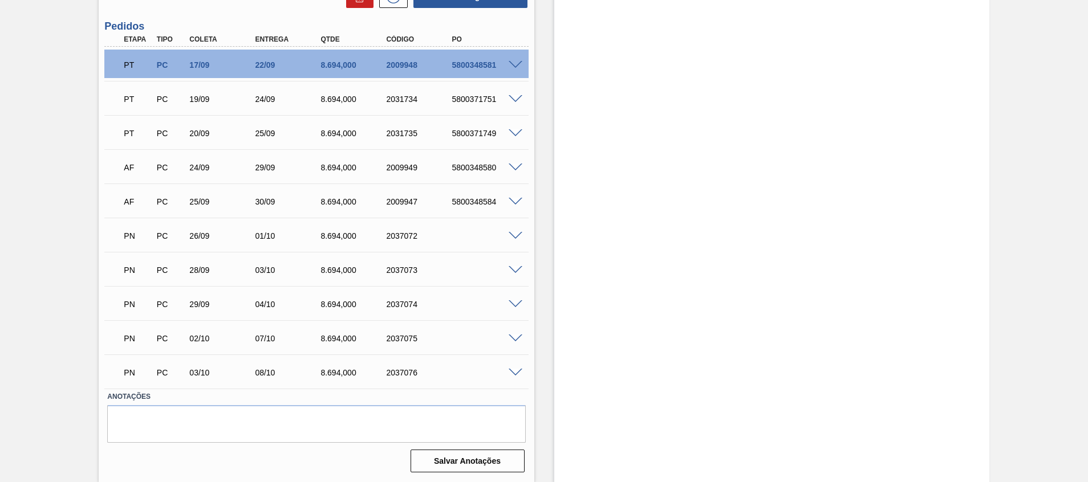
click at [17, 333] on div "Pedido em Trânsito BR26 - TAMPA DE ALUMÍNIO PRATEADA CANPACK CDL Unidade Uberlâ…" at bounding box center [544, 39] width 1088 height 886
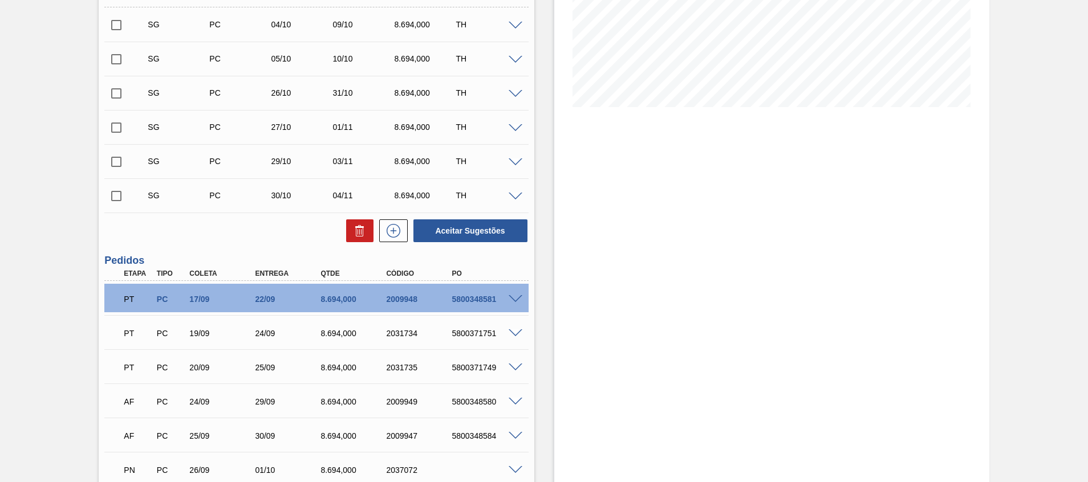
scroll to position [33, 0]
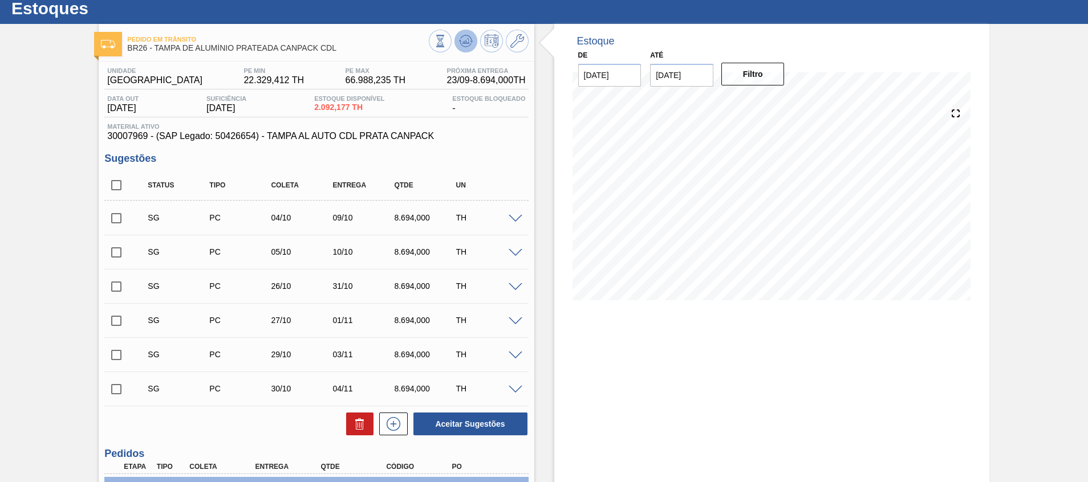
click at [458, 32] on button at bounding box center [465, 41] width 23 height 23
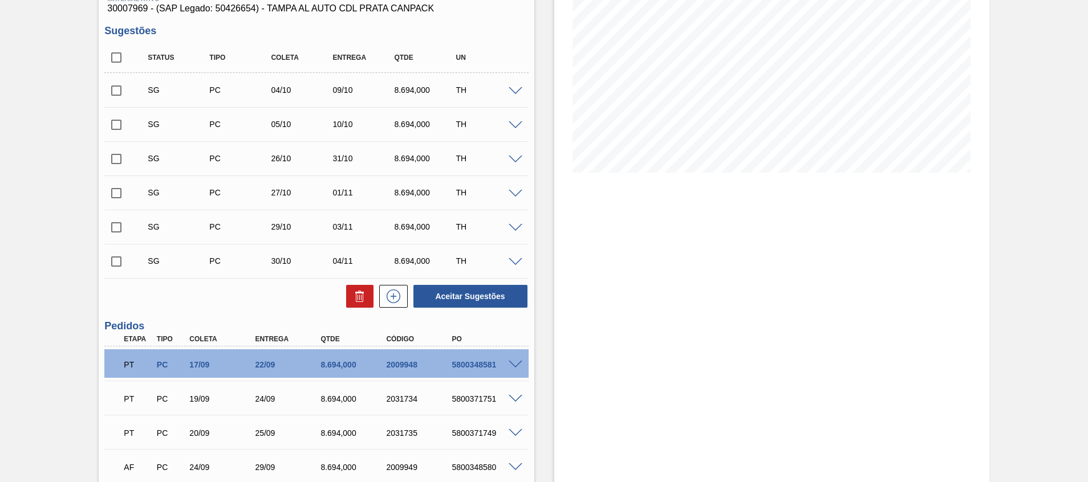
scroll to position [0, 0]
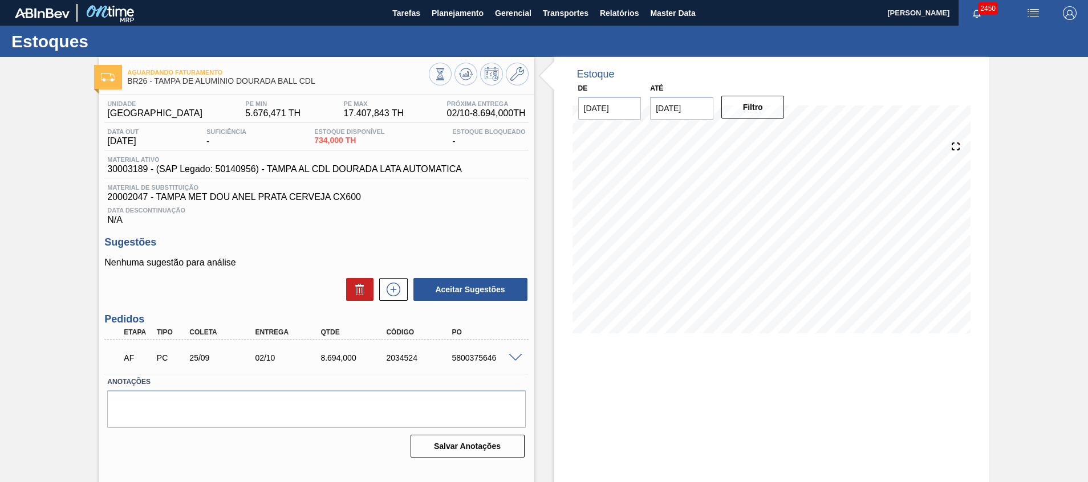
click at [522, 361] on div at bounding box center [517, 357] width 23 height 9
click at [517, 357] on span at bounding box center [516, 358] width 14 height 9
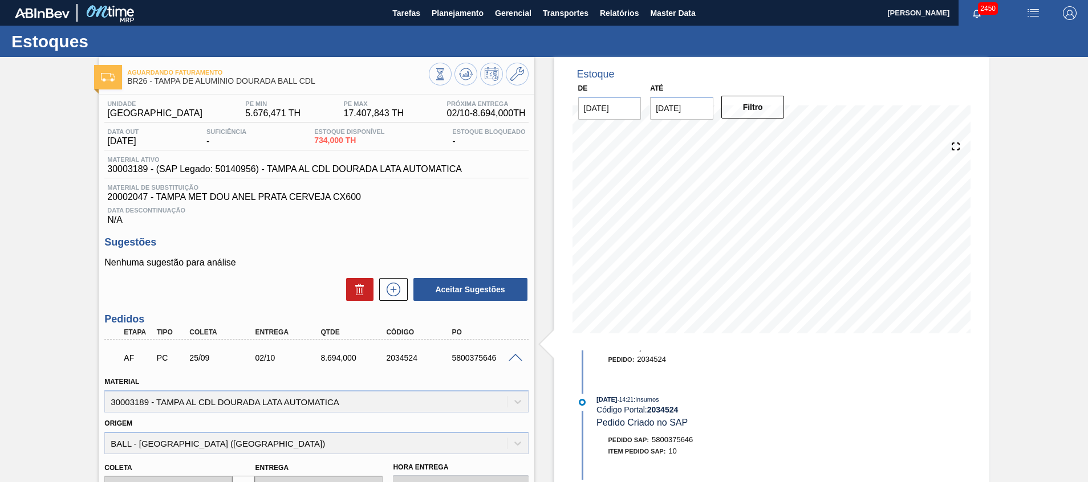
scroll to position [171, 0]
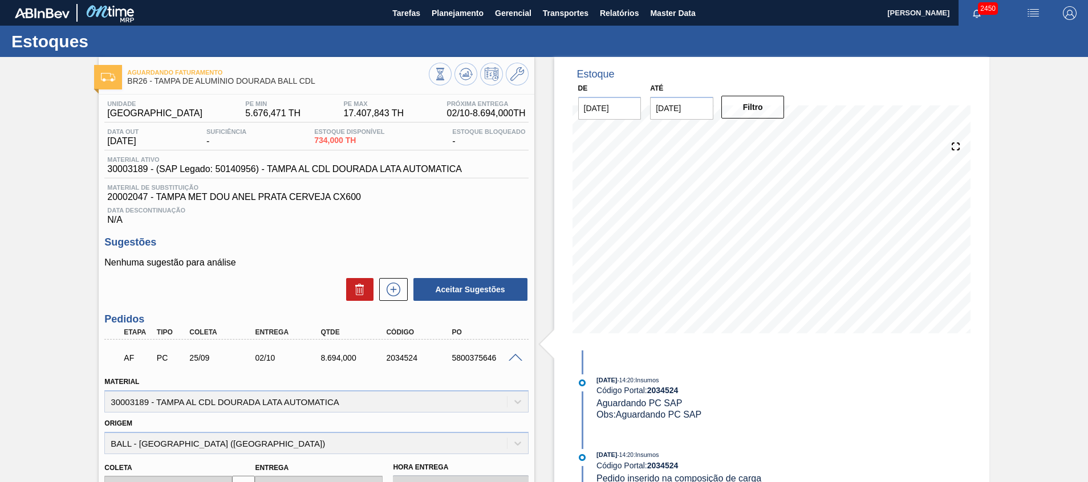
click at [514, 359] on span at bounding box center [516, 358] width 14 height 9
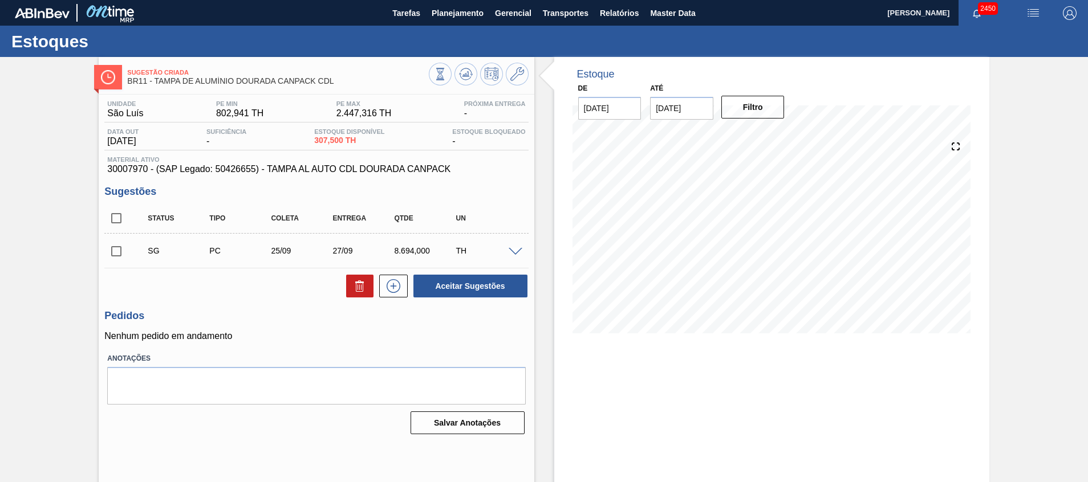
click at [104, 253] on input "checkbox" at bounding box center [116, 251] width 24 height 24
click at [447, 292] on button "Aceitar Sugestões" at bounding box center [470, 286] width 114 height 23
checkbox input "false"
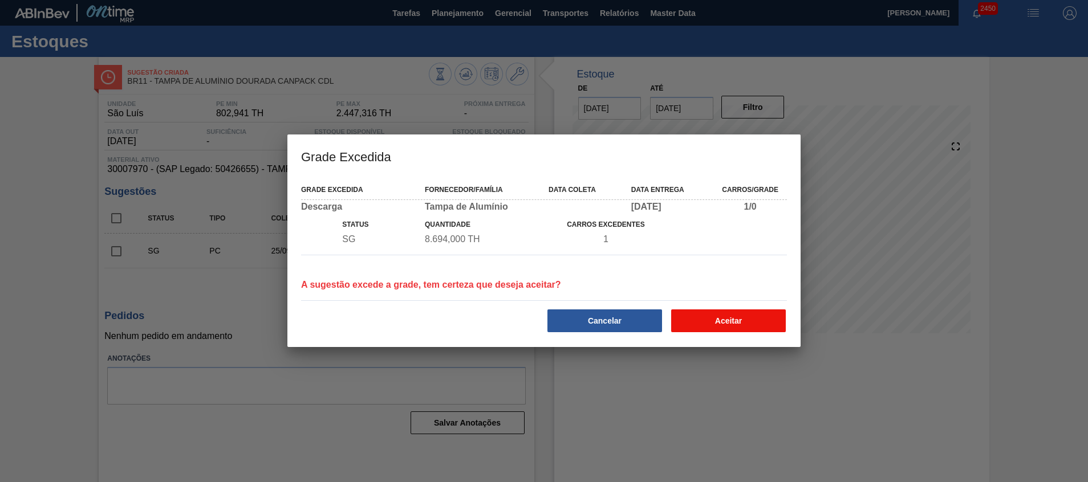
click at [698, 323] on button "Aceitar" at bounding box center [728, 321] width 115 height 23
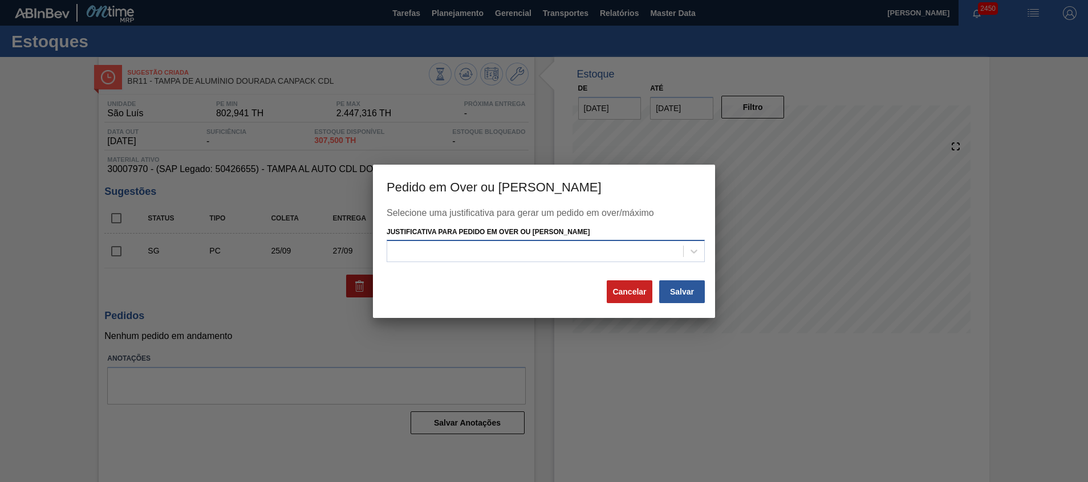
click at [650, 259] on div at bounding box center [546, 251] width 318 height 22
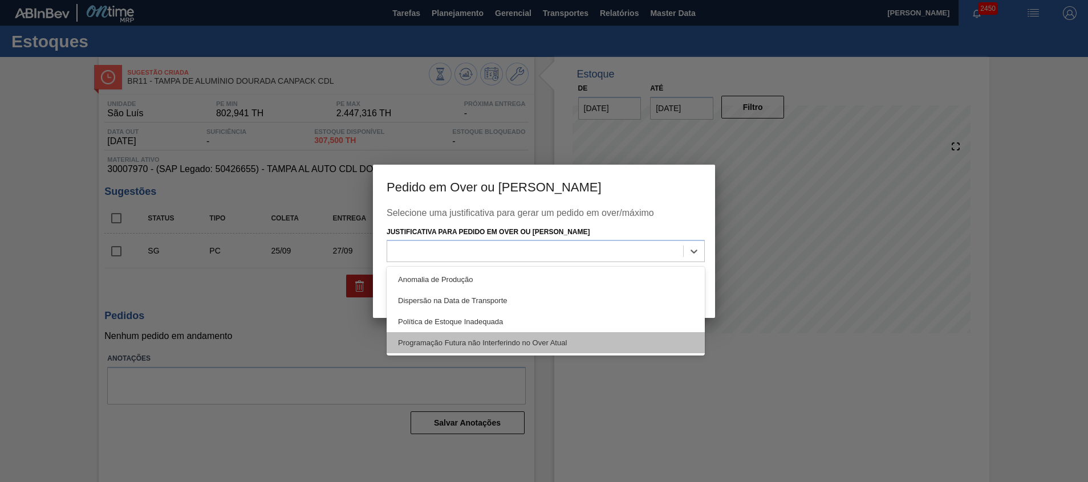
click at [609, 349] on div "Programação Futura não Interferindo no Over Atual" at bounding box center [546, 342] width 318 height 21
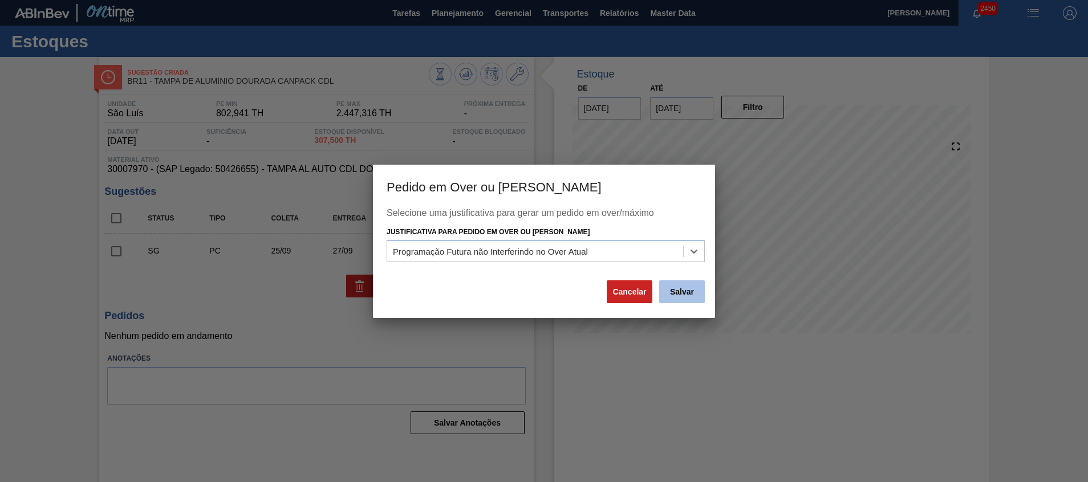
click at [685, 293] on button "Salvar" at bounding box center [682, 291] width 46 height 23
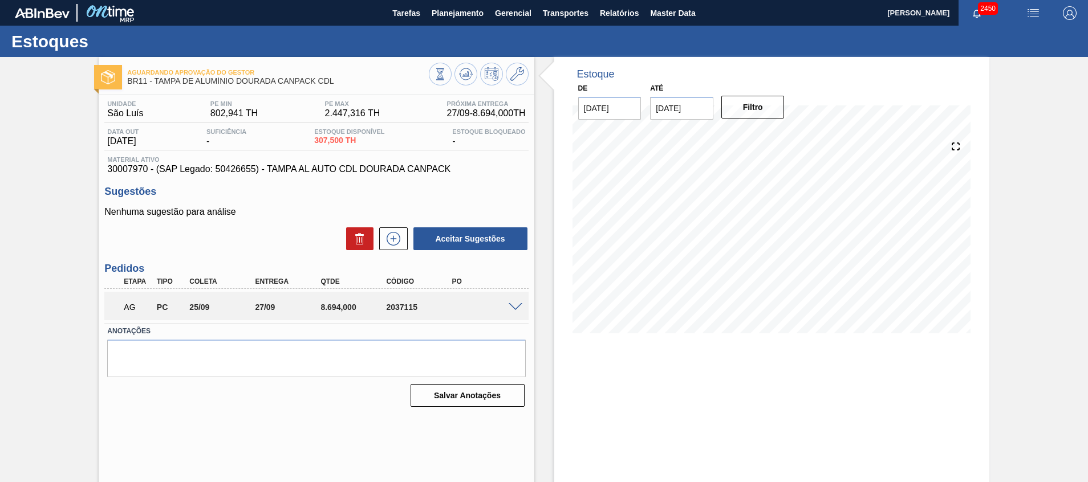
click at [414, 303] on div "2037115" at bounding box center [420, 307] width 74 height 9
copy div "2037115"
click at [9, 323] on div "Aguardando Aprovação do Gestor BR11 - TAMPA DE ALUMÍNIO DOURADA CANPACK CDL Uni…" at bounding box center [544, 273] width 1088 height 433
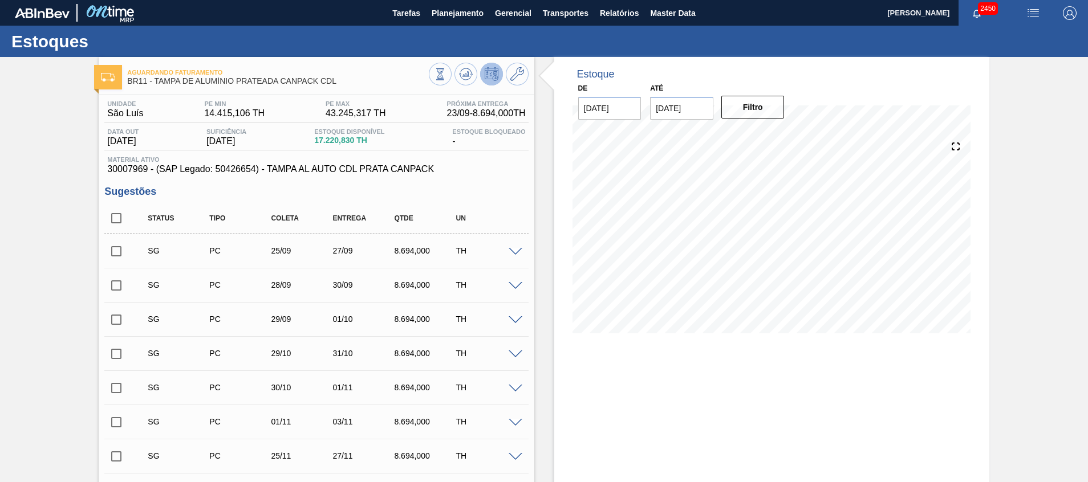
click at [118, 259] on input "checkbox" at bounding box center [116, 251] width 24 height 24
checkbox input "true"
click at [111, 282] on input "checkbox" at bounding box center [116, 286] width 24 height 24
checkbox input "true"
click at [117, 318] on input "checkbox" at bounding box center [116, 320] width 24 height 24
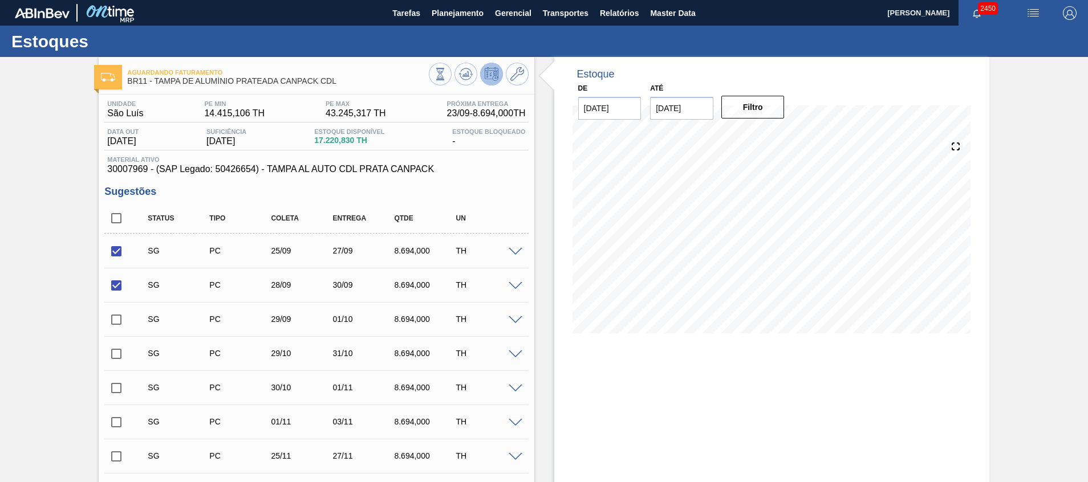
checkbox input "true"
click at [120, 381] on input "checkbox" at bounding box center [116, 388] width 24 height 24
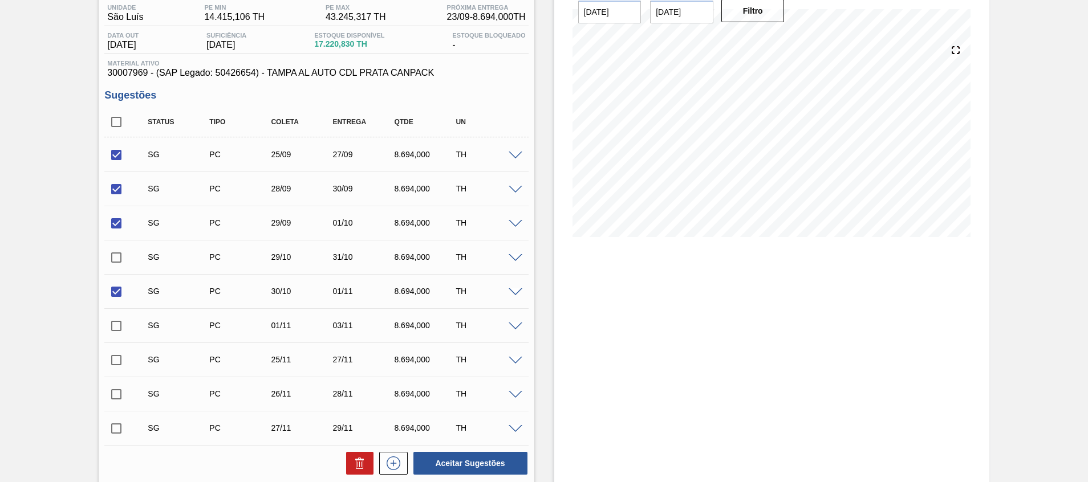
scroll to position [171, 0]
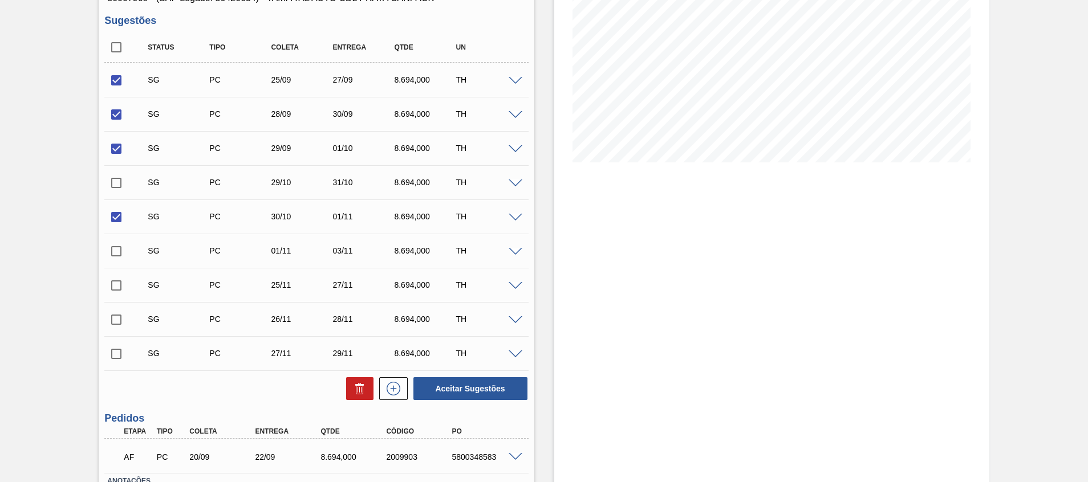
click at [117, 214] on input "checkbox" at bounding box center [116, 217] width 24 height 24
checkbox input "false"
click at [123, 184] on input "checkbox" at bounding box center [116, 183] width 24 height 24
checkbox input "true"
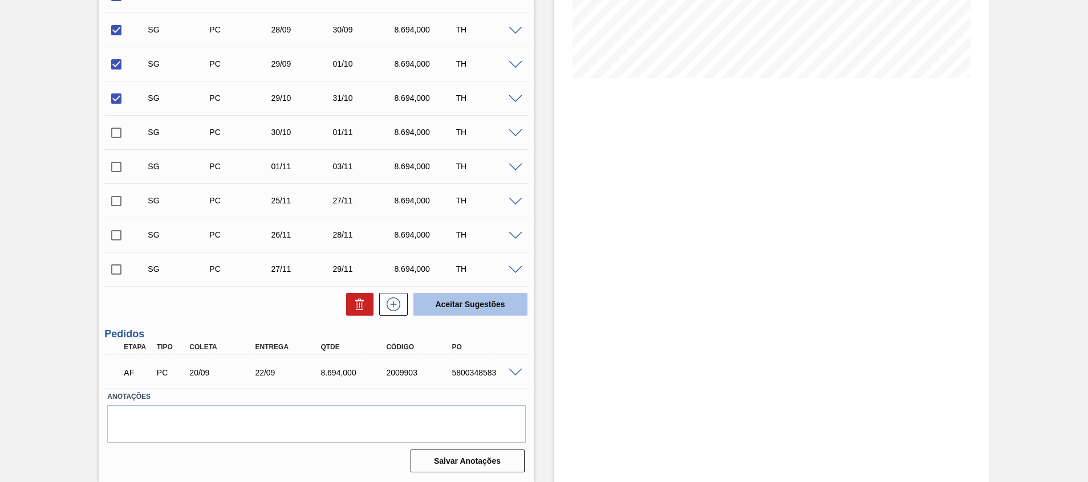
click at [462, 311] on button "Aceitar Sugestões" at bounding box center [470, 304] width 114 height 23
checkbox input "false"
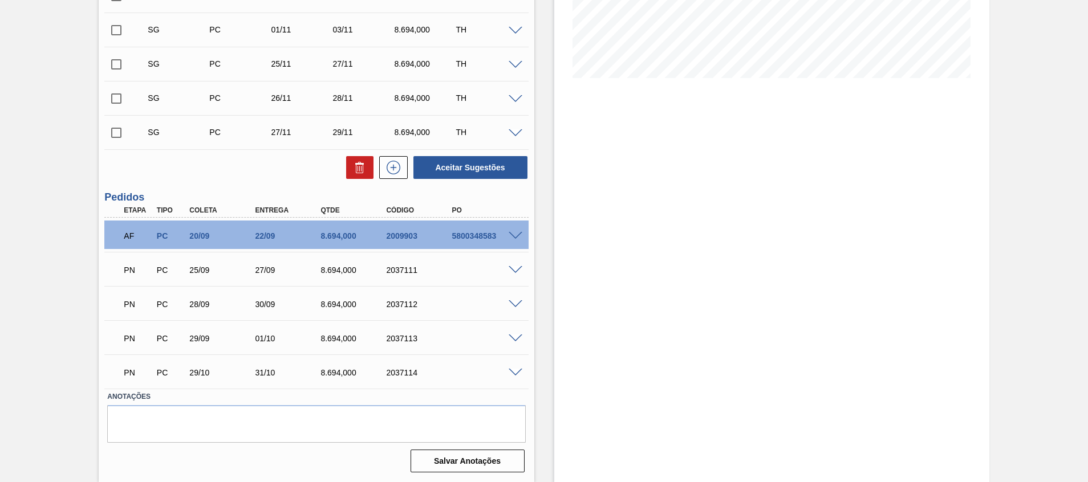
click at [385, 270] on div "2037111" at bounding box center [420, 270] width 74 height 9
click at [391, 269] on div "2037111" at bounding box center [420, 270] width 74 height 9
copy div "2037111"
click at [43, 289] on div "Aguardando Faturamento BR11 - TAMPA DE ALUMÍNIO PRATEADA CANPACK CDL Unidade Sã…" at bounding box center [544, 142] width 1088 height 681
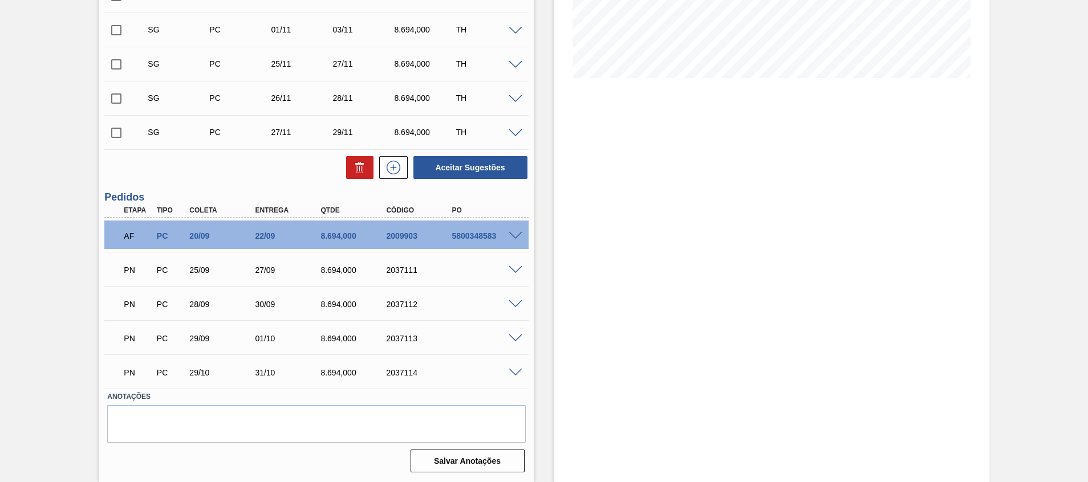
click at [402, 303] on div "2037112" at bounding box center [420, 304] width 74 height 9
copy div "2037112"
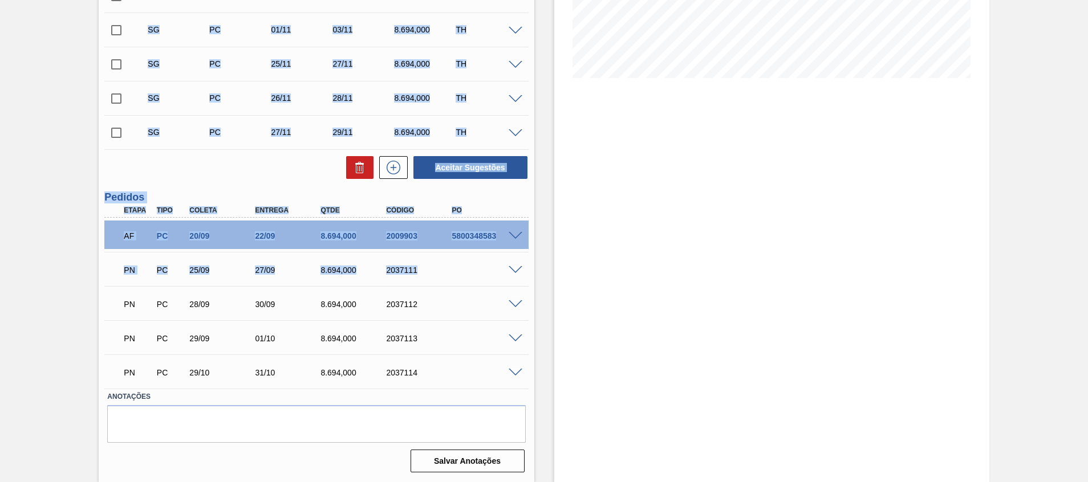
click at [0, 0] on html "Tarefas Planejamento Gerencial Transportes Relatórios Master Data Beatriz Marce…" at bounding box center [544, 0] width 1088 height 0
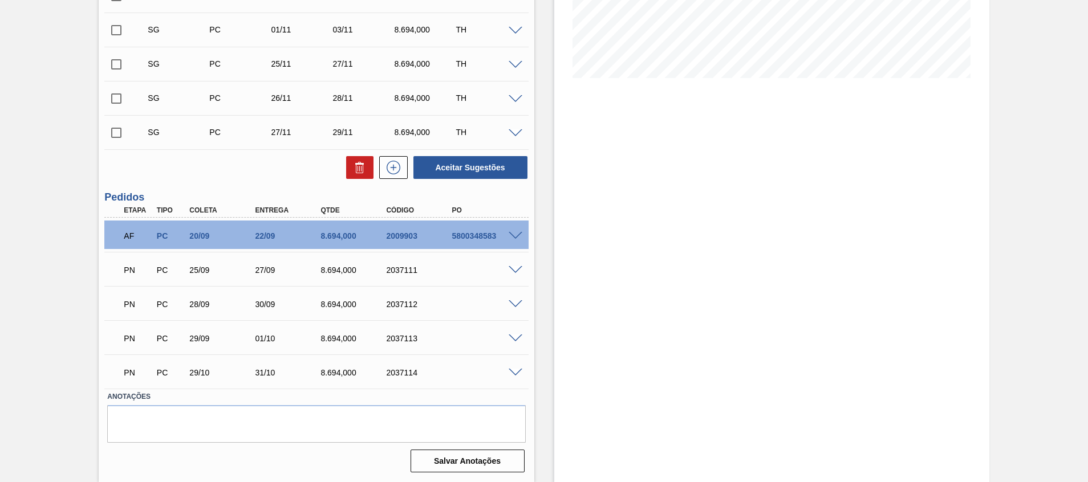
click at [398, 303] on div "2037112" at bounding box center [420, 304] width 74 height 9
click at [395, 331] on div "PN PC 29/09 01/10 8.694,000 2037113" at bounding box center [312, 337] width 393 height 23
click at [396, 333] on div "PN PC 29/09 01/10 8.694,000 2037113" at bounding box center [312, 337] width 393 height 23
click at [398, 336] on div "2037113" at bounding box center [420, 338] width 74 height 9
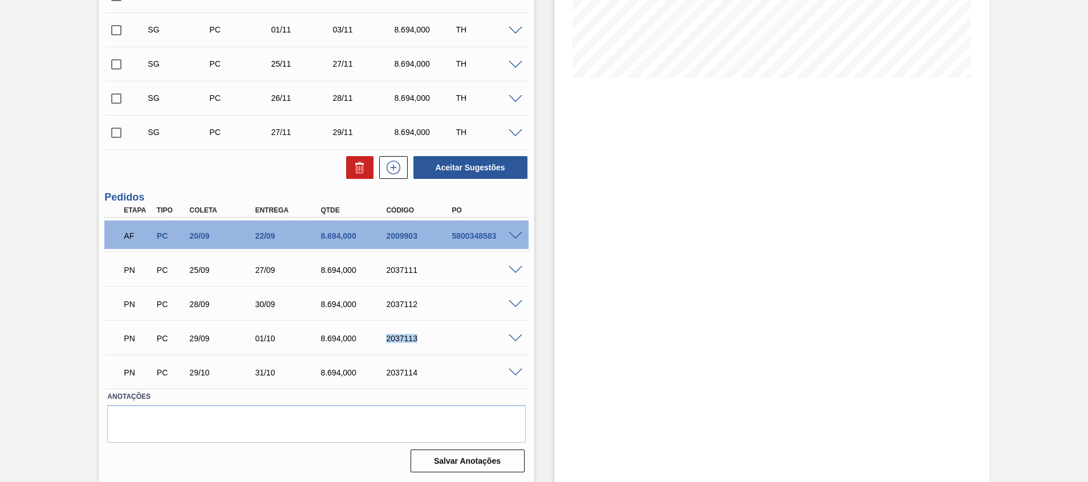
copy div "2037113"
click at [40, 354] on div "Aguardando Faturamento BR11 - TAMPA DE ALUMÍNIO PRATEADA CANPACK CDL Unidade Sã…" at bounding box center [544, 142] width 1088 height 681
click at [400, 374] on div "2037114" at bounding box center [420, 372] width 74 height 9
copy div "2037114"
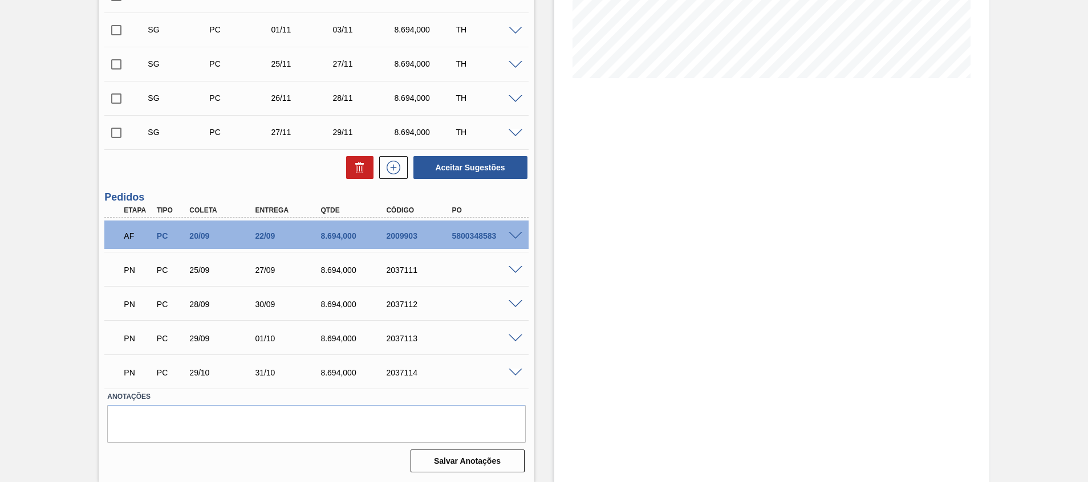
click at [49, 139] on div "Aguardando Faturamento BR11 - TAMPA DE ALUMÍNIO PRATEADA CANPACK CDL Unidade Sã…" at bounding box center [544, 142] width 1088 height 681
click at [509, 372] on span at bounding box center [516, 373] width 14 height 9
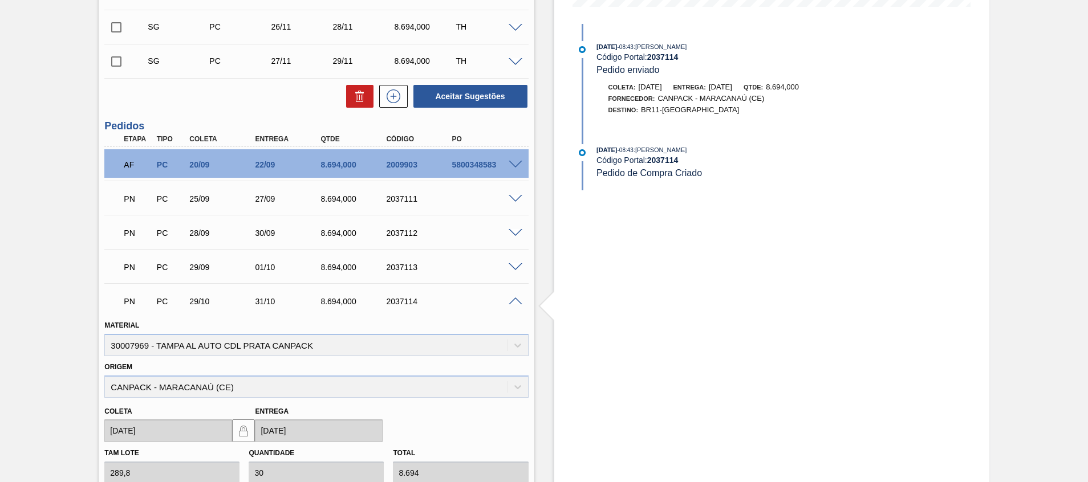
scroll to position [532, 0]
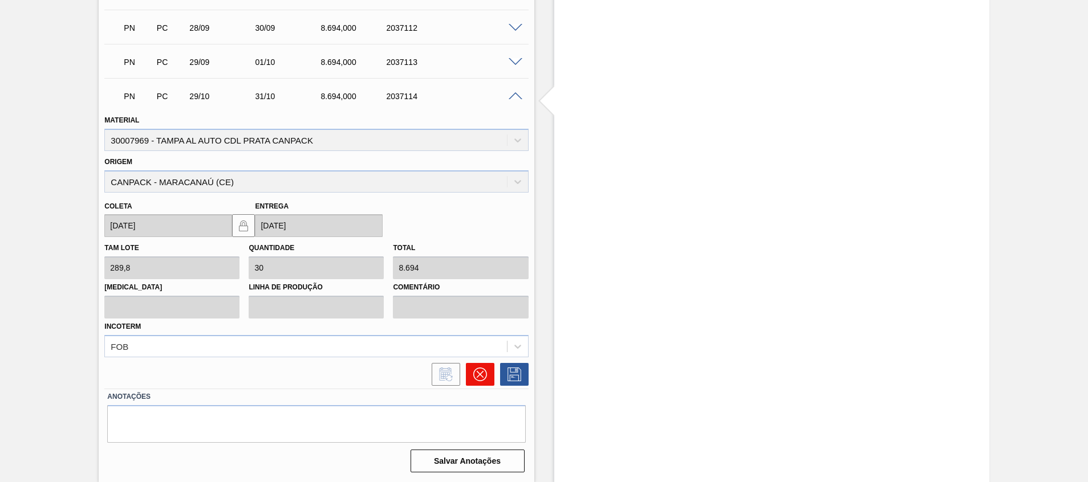
click at [474, 374] on icon at bounding box center [480, 375] width 14 height 14
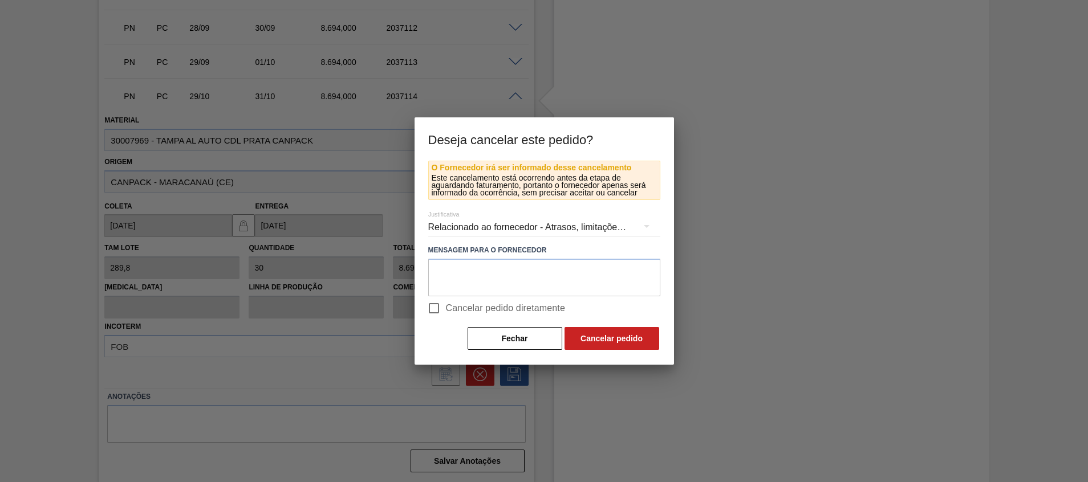
click at [461, 311] on span "Cancelar pedido diretamente" at bounding box center [506, 309] width 120 height 14
click at [446, 311] on input "Cancelar pedido diretamente" at bounding box center [434, 308] width 24 height 24
checkbox input "true"
click at [586, 342] on button "Cancelar pedido" at bounding box center [611, 338] width 95 height 23
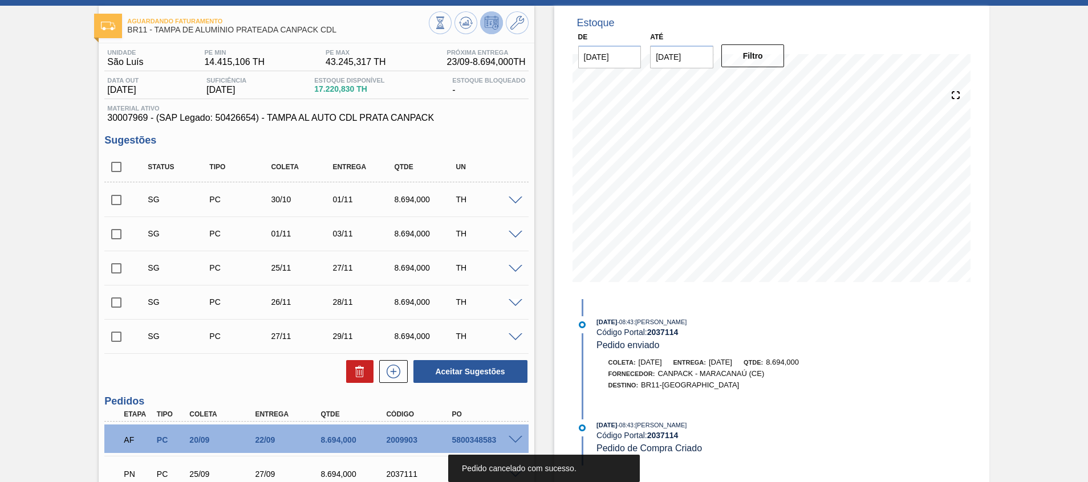
scroll to position [49, 0]
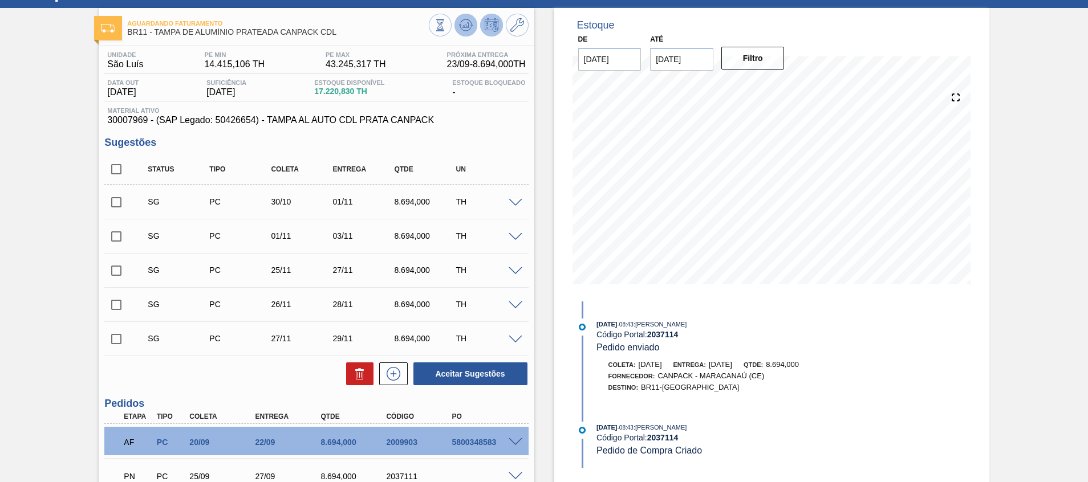
click at [461, 23] on icon at bounding box center [466, 25] width 14 height 14
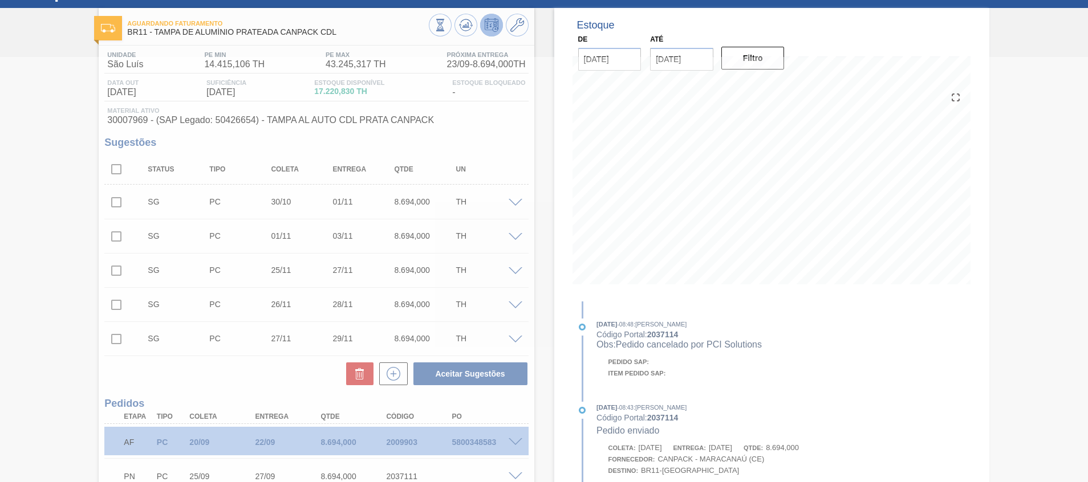
scroll to position [221, 0]
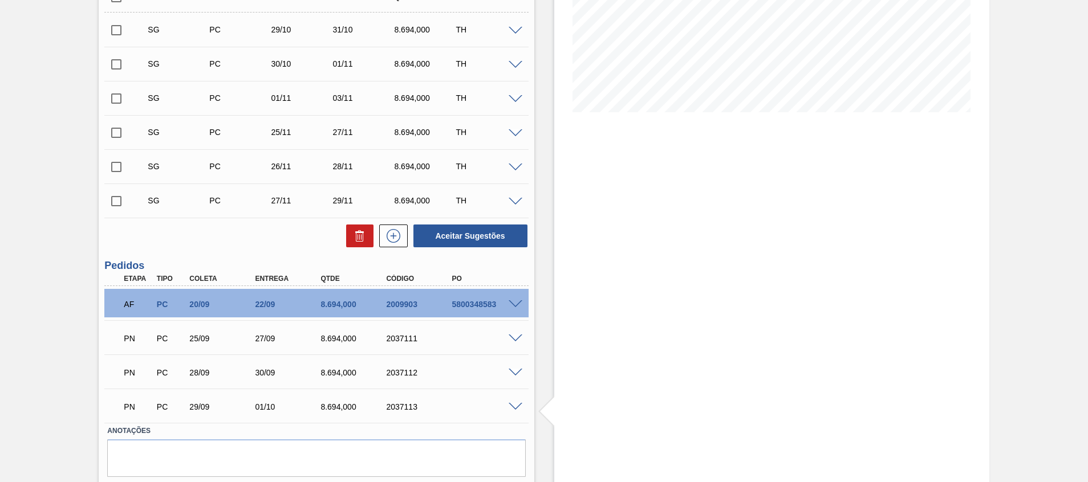
click at [78, 356] on div "Aguardando Faturamento BR11 - TAMPA DE ALUMÍNIO PRATEADA CANPACK CDL Unidade Sã…" at bounding box center [544, 176] width 1088 height 681
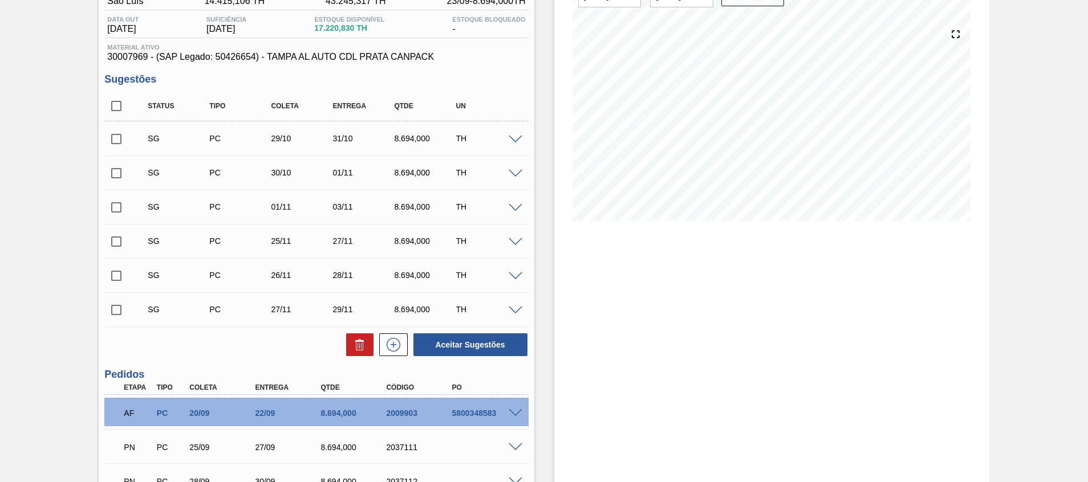
scroll to position [0, 0]
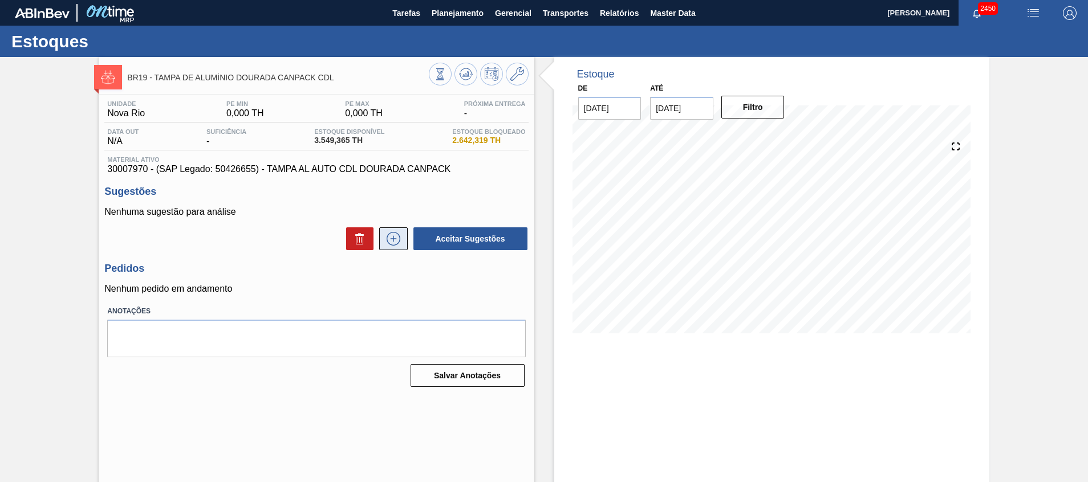
click at [391, 241] on icon at bounding box center [393, 239] width 18 height 14
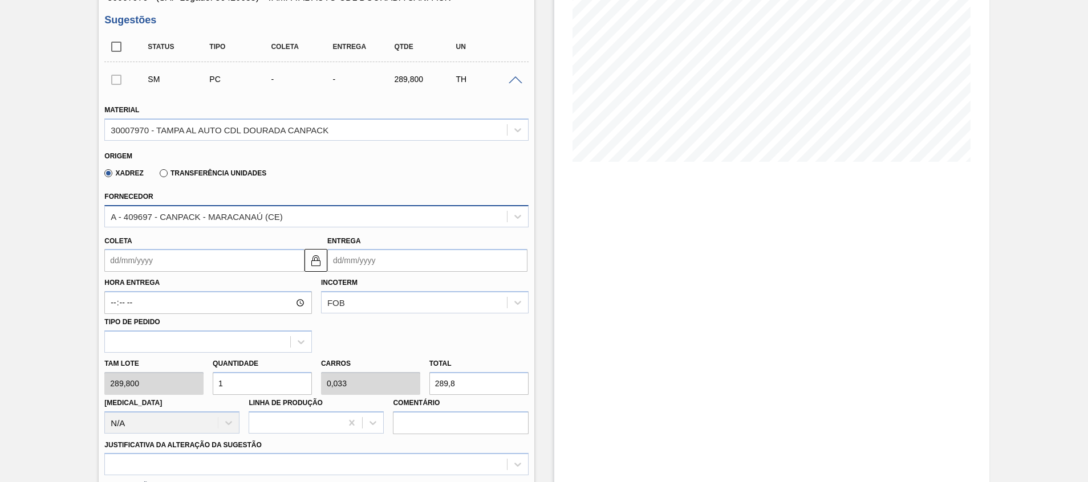
scroll to position [171, 0]
click at [363, 270] on input "Entrega" at bounding box center [427, 261] width 200 height 23
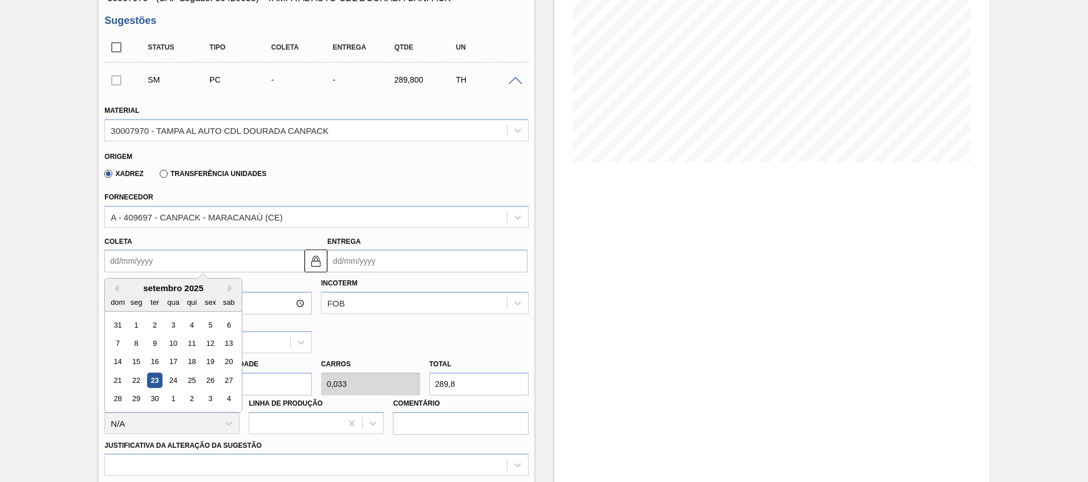
click at [297, 269] on input "Coleta" at bounding box center [204, 261] width 200 height 23
click at [192, 379] on div "25" at bounding box center [191, 380] width 15 height 15
type input "[DATE]"
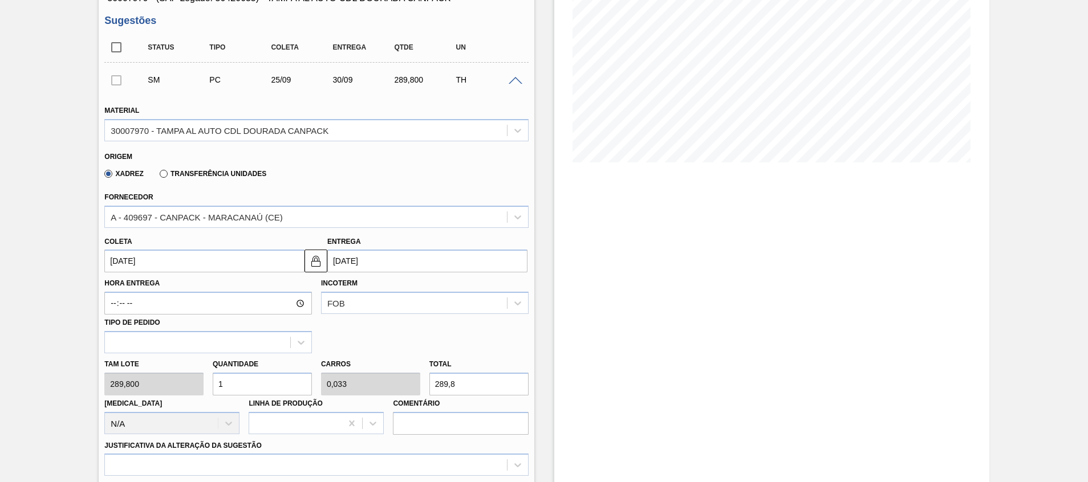
click at [162, 383] on div "Tam lote 289,800 Quantidade 1 Carros 0,033 Total 289,8 [MEDICAL_DATA] N/A Linha…" at bounding box center [316, 394] width 433 height 82
type input "3"
type input "0,1"
type input "869,4"
type input "30"
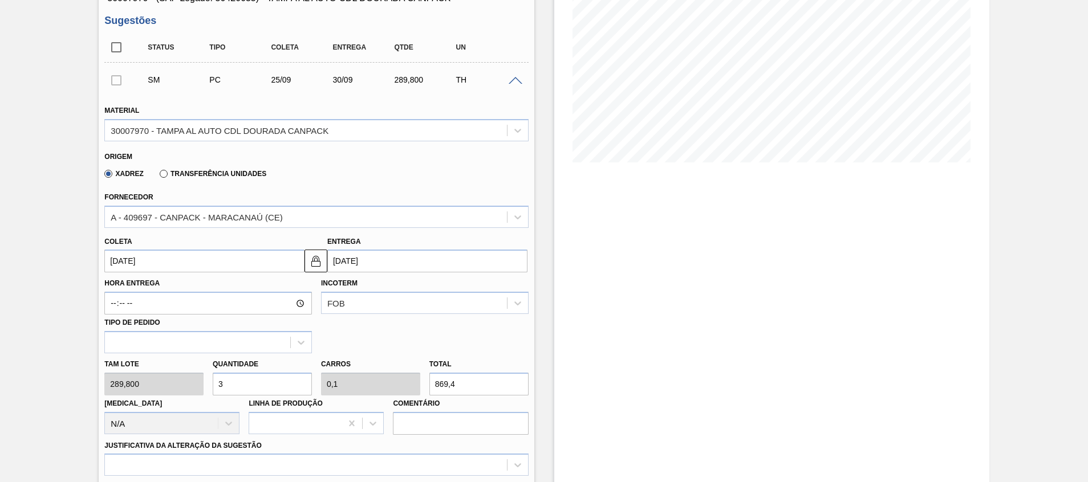
type input "1"
type input "8.694"
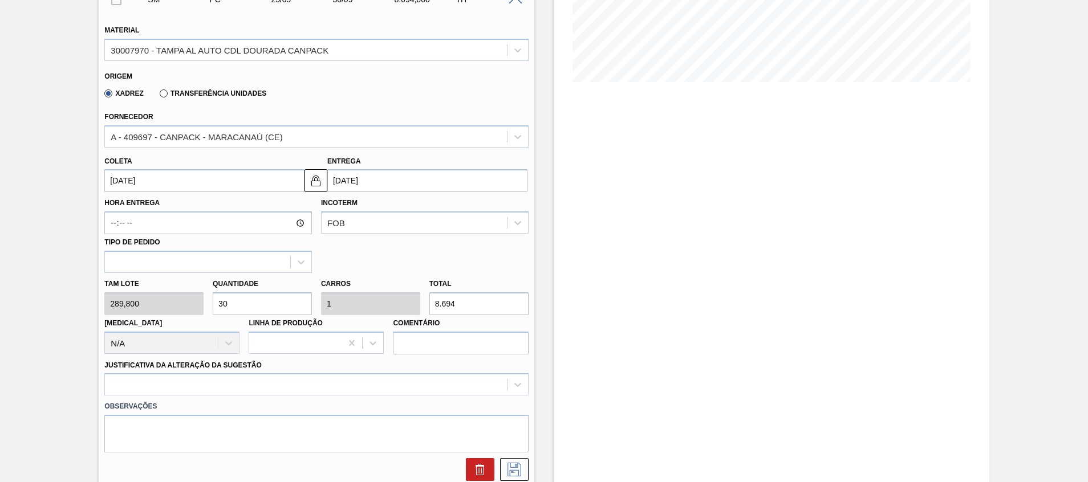
scroll to position [342, 0]
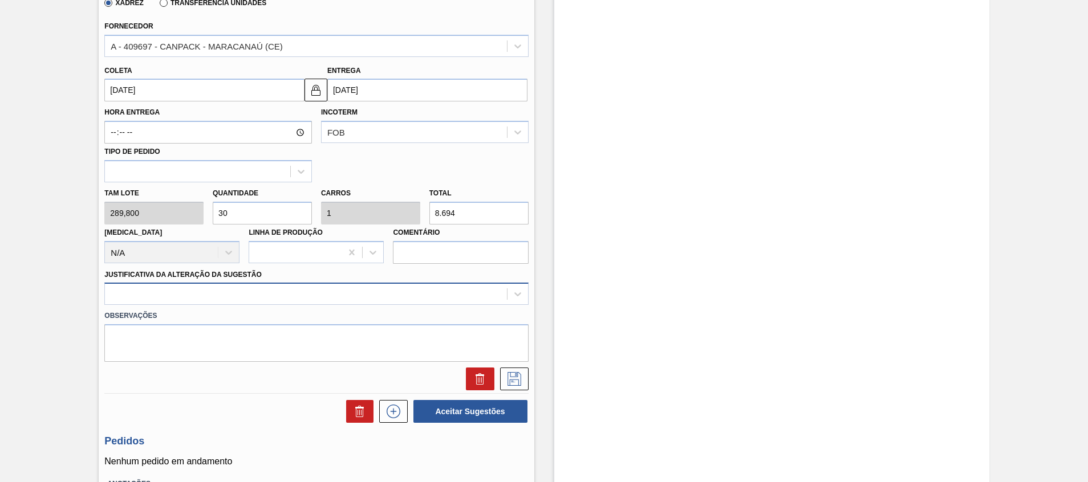
type input "30"
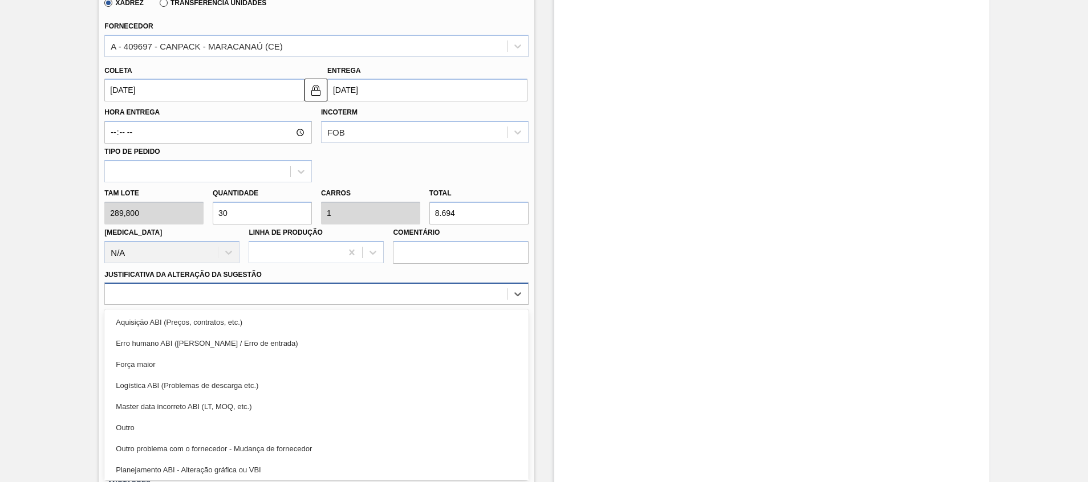
click at [226, 298] on div at bounding box center [305, 294] width 401 height 17
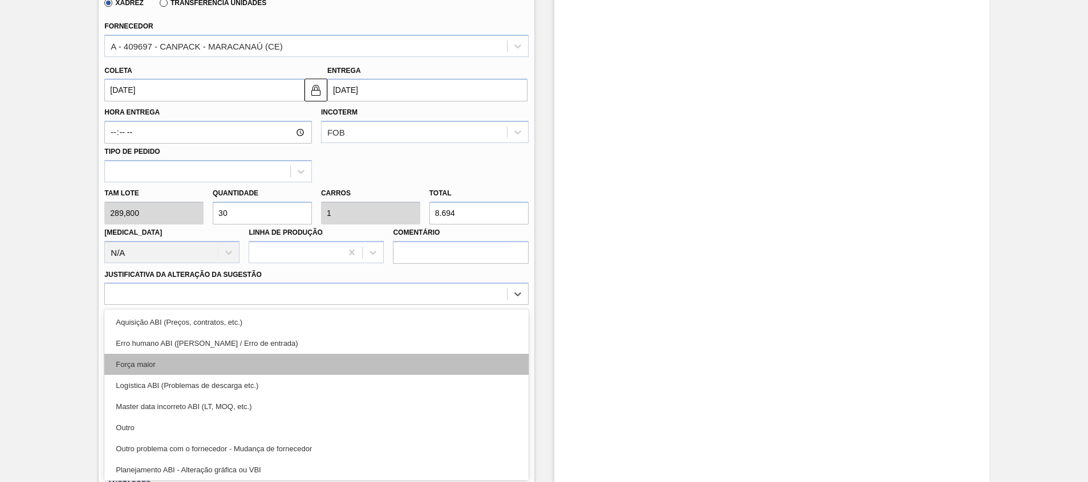
click at [203, 367] on div "Força maior" at bounding box center [316, 364] width 424 height 21
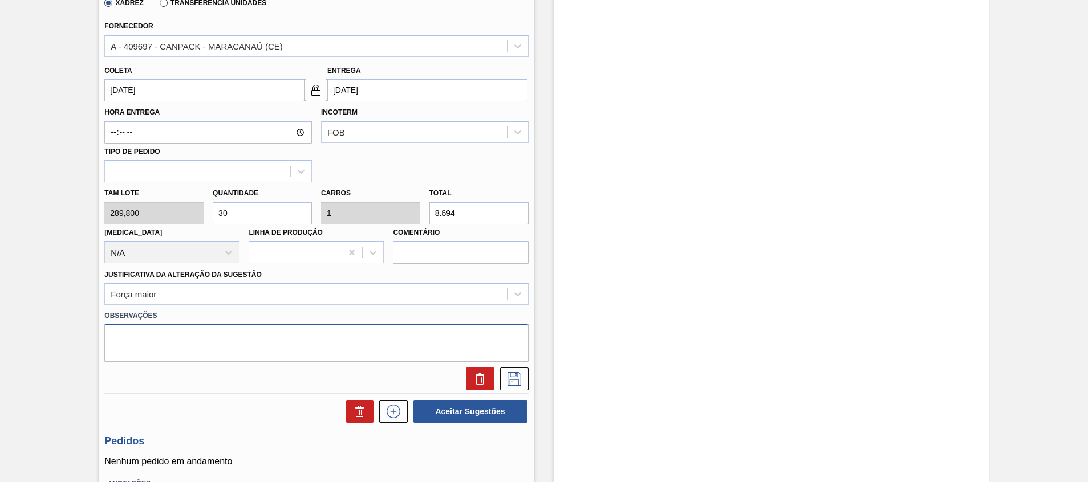
click at [205, 353] on textarea at bounding box center [316, 343] width 424 height 38
type textarea "Volume CP"
click at [531, 378] on div at bounding box center [316, 379] width 433 height 23
click at [519, 379] on icon at bounding box center [514, 379] width 14 height 14
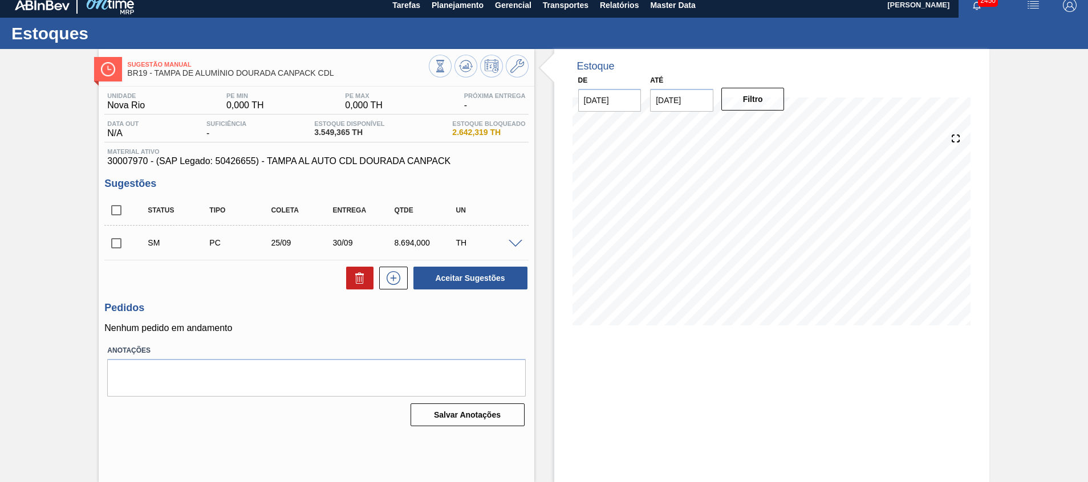
scroll to position [8, 0]
click at [121, 247] on input "checkbox" at bounding box center [116, 243] width 24 height 24
click at [461, 281] on button "Aceitar Sugestões" at bounding box center [470, 278] width 114 height 23
checkbox input "false"
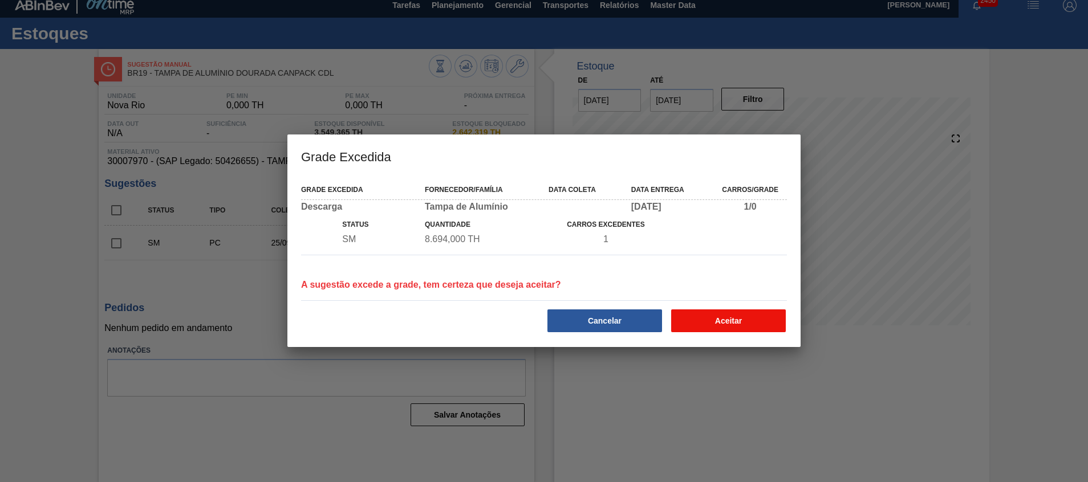
click at [723, 335] on div "Grade Excedida Fornecedor/Família Data coleta Data entrega Carros/Grade Descarg…" at bounding box center [543, 262] width 513 height 170
click at [743, 328] on button "Aceitar" at bounding box center [728, 321] width 115 height 23
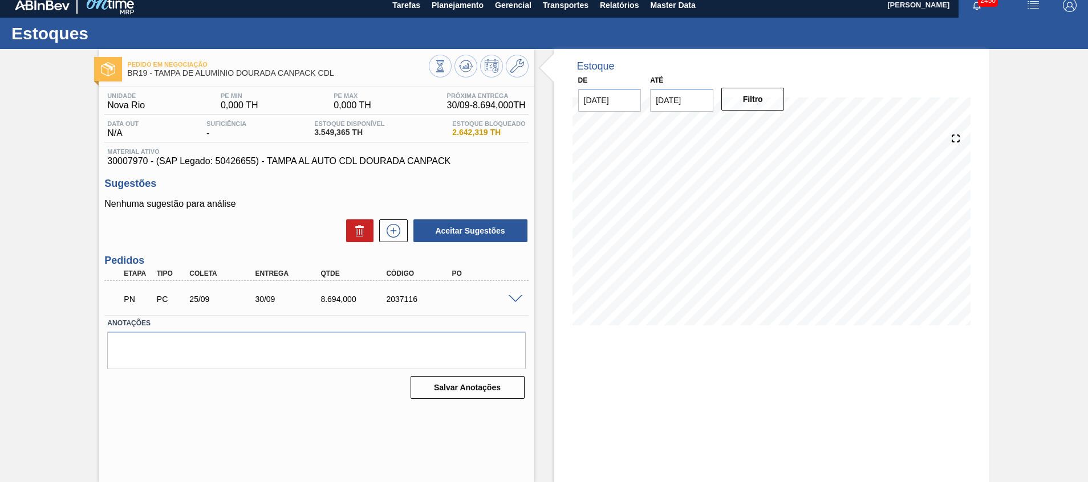
click at [398, 302] on div "2037116" at bounding box center [420, 299] width 74 height 9
copy div "2037116"
drag, startPoint x: 63, startPoint y: 213, endPoint x: 69, endPoint y: 192, distance: 21.9
click at [63, 213] on div "Pedido em Negociação BR19 - [GEOGRAPHIC_DATA] DE ALUMÍNIO DOURADA CANPACK CDL U…" at bounding box center [544, 265] width 1088 height 433
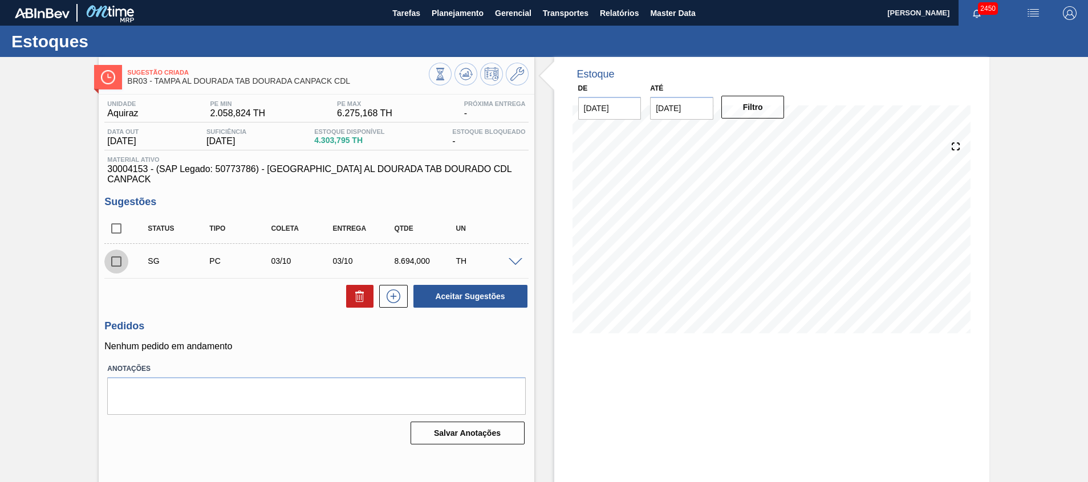
click at [117, 251] on input "checkbox" at bounding box center [116, 262] width 24 height 24
click at [470, 287] on button "Aceitar Sugestões" at bounding box center [470, 296] width 114 height 23
checkbox input "false"
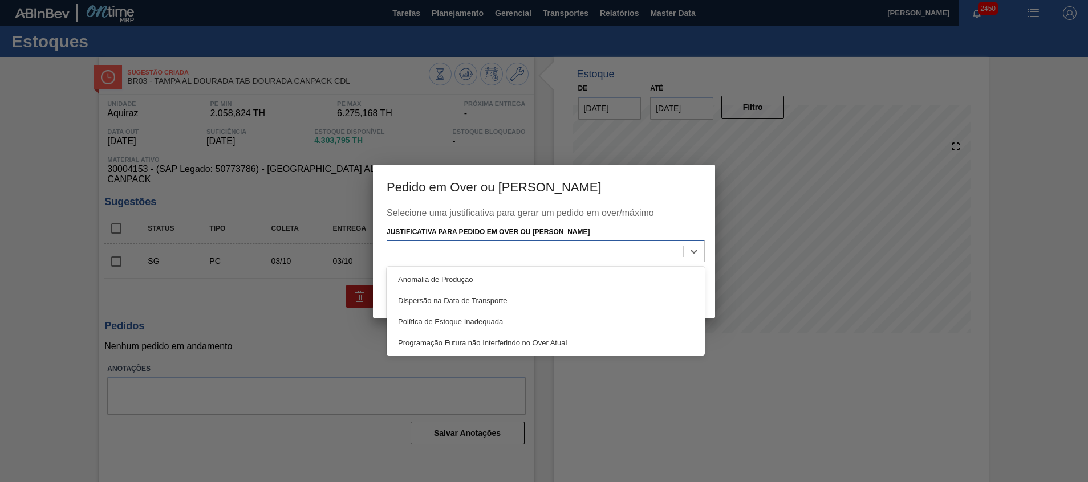
click at [535, 259] on div at bounding box center [535, 251] width 296 height 17
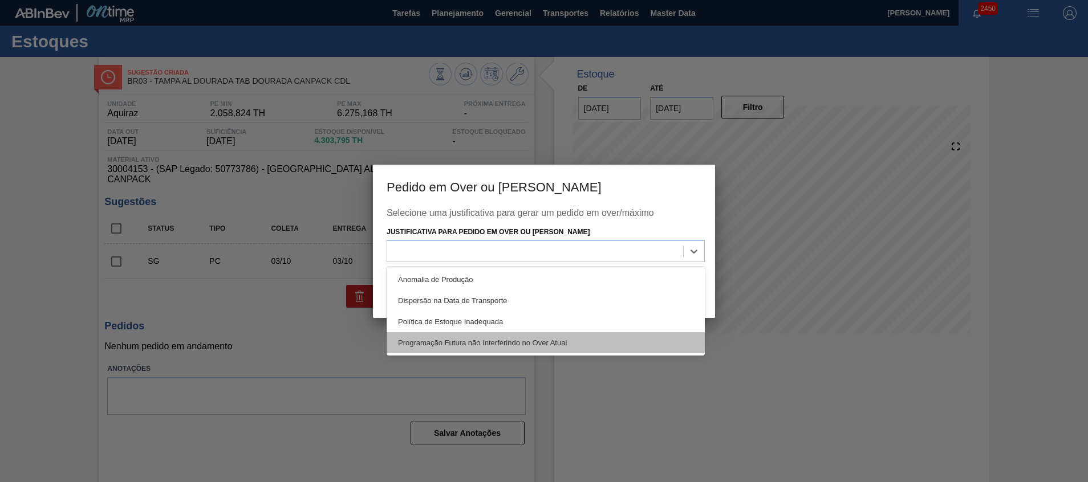
click at [565, 339] on div "Programação Futura não Interferindo no Over Atual" at bounding box center [546, 342] width 318 height 21
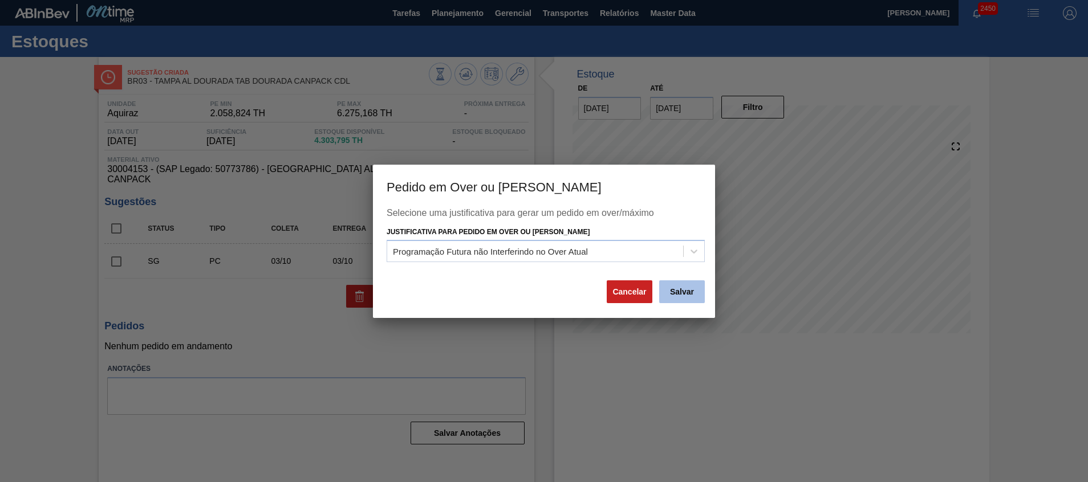
click at [680, 291] on button "Salvar" at bounding box center [682, 291] width 46 height 23
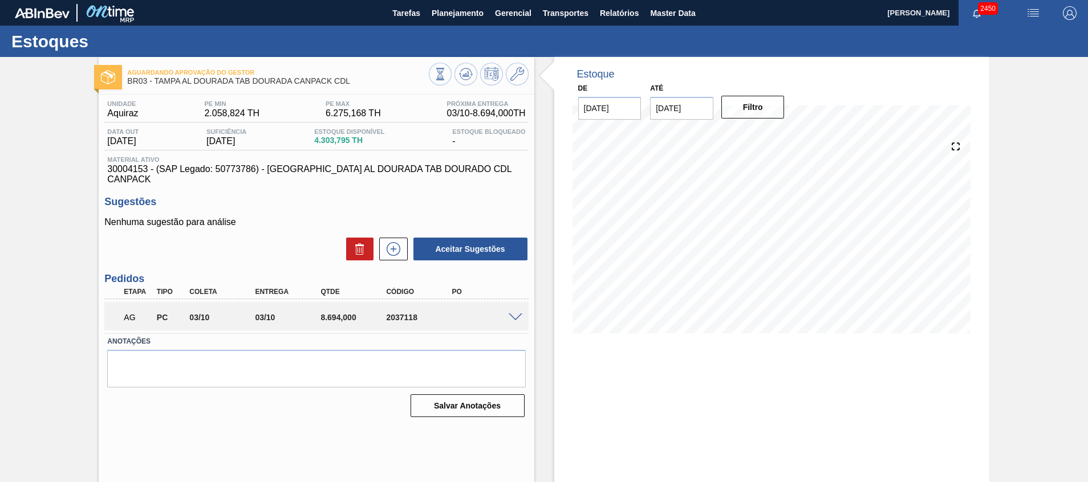
click at [401, 313] on div "2037118" at bounding box center [420, 317] width 74 height 9
copy div "2037118"
click at [30, 334] on div "Aguardando Aprovação do Gestor BR03 - [GEOGRAPHIC_DATA] AL DOURADA TAB DOURADA …" at bounding box center [544, 273] width 1088 height 433
click at [517, 314] on span at bounding box center [516, 318] width 14 height 9
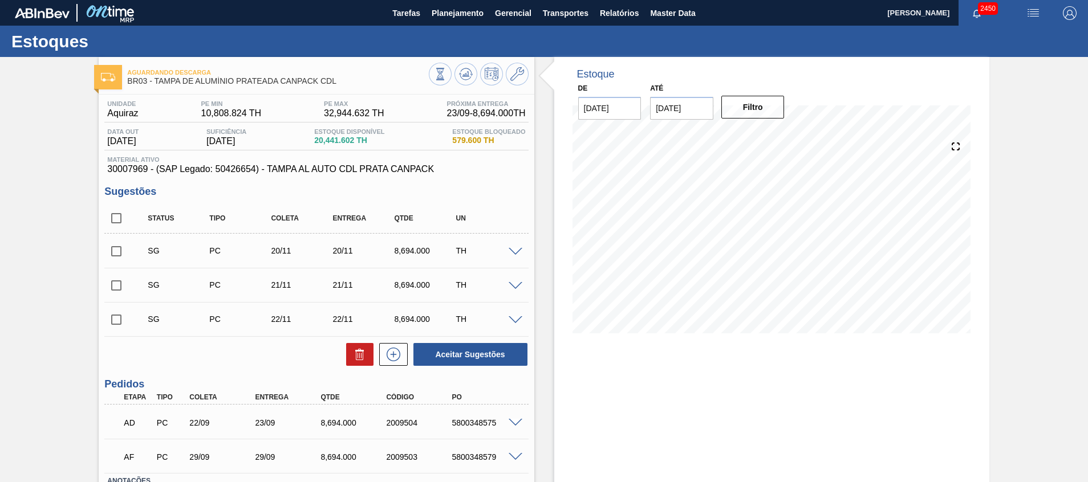
click at [116, 250] on input "checkbox" at bounding box center [116, 251] width 24 height 24
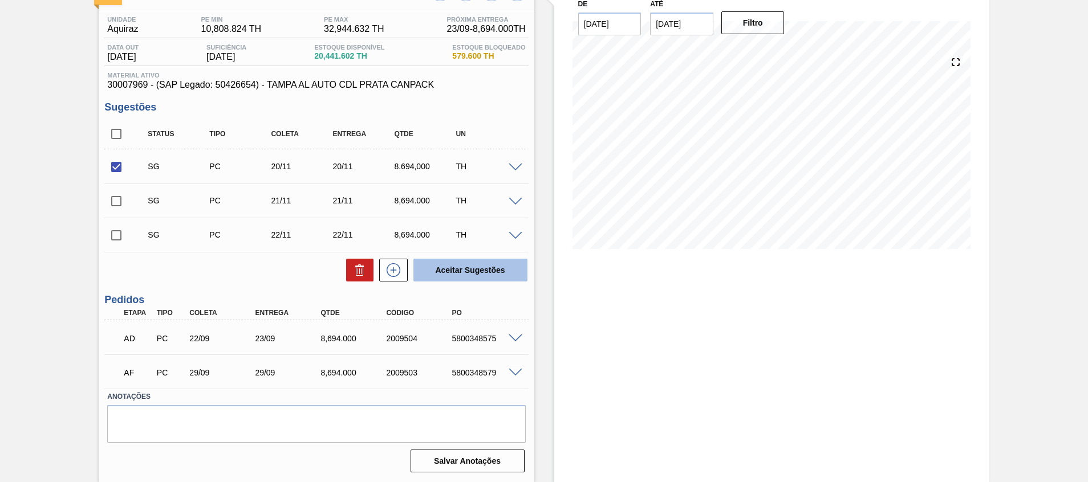
click at [463, 269] on button "Aceitar Sugestões" at bounding box center [470, 270] width 114 height 23
checkbox input "false"
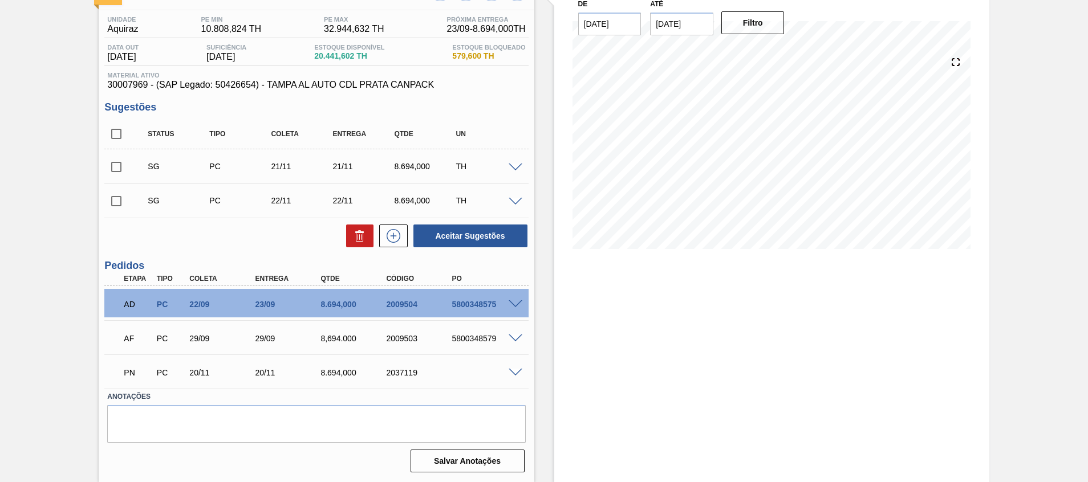
click at [405, 373] on div "2037119" at bounding box center [420, 372] width 74 height 9
copy div "2037119"
click at [29, 307] on div "Aguardando Descarga BR03 - [GEOGRAPHIC_DATA] PRATEADA CANPACK CDL Unidade Aquir…" at bounding box center [544, 228] width 1088 height 510
click at [519, 375] on span at bounding box center [516, 373] width 14 height 9
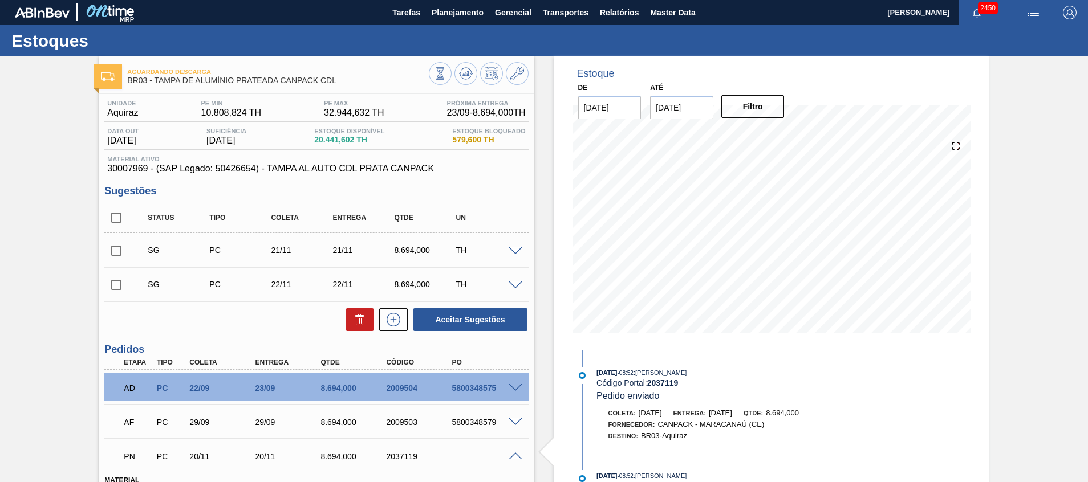
scroll to position [0, 0]
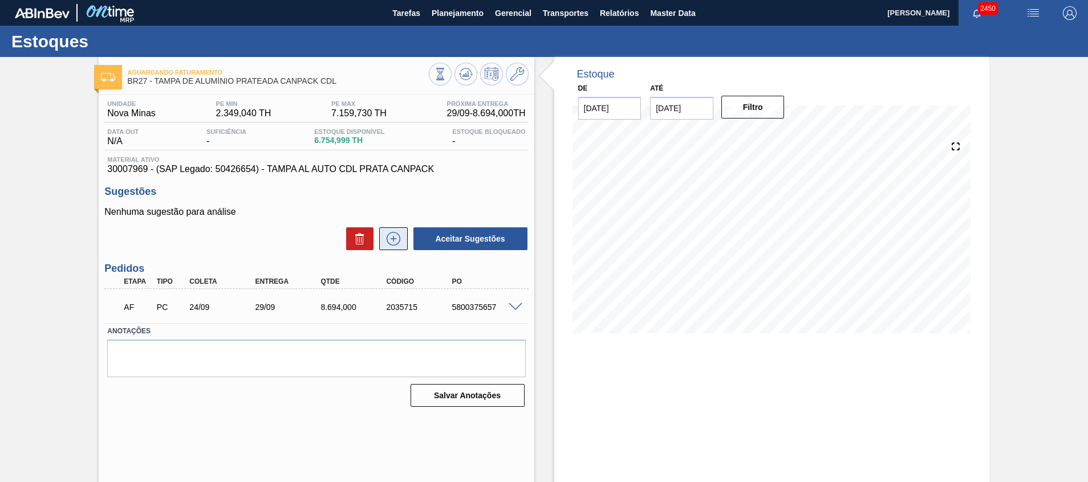
click at [391, 241] on icon at bounding box center [393, 239] width 18 height 14
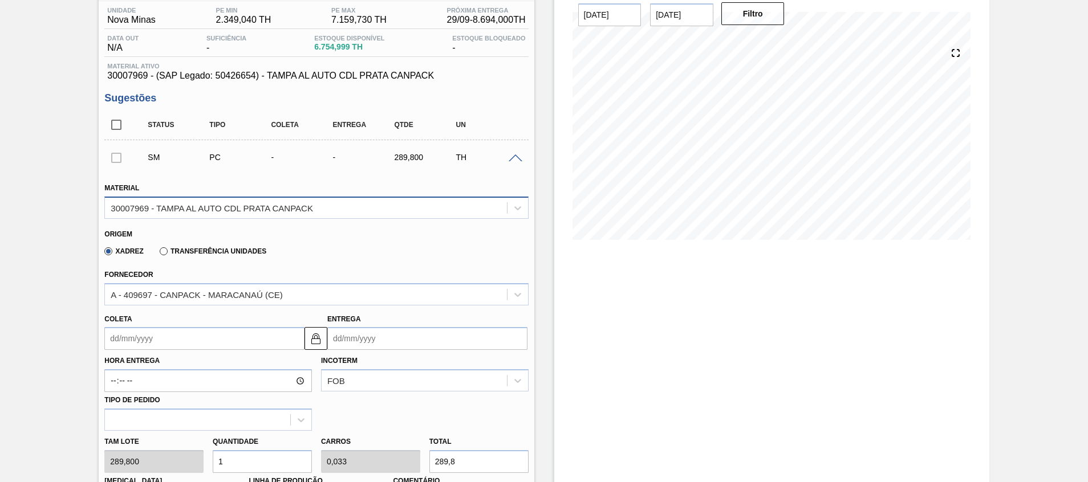
scroll to position [171, 0]
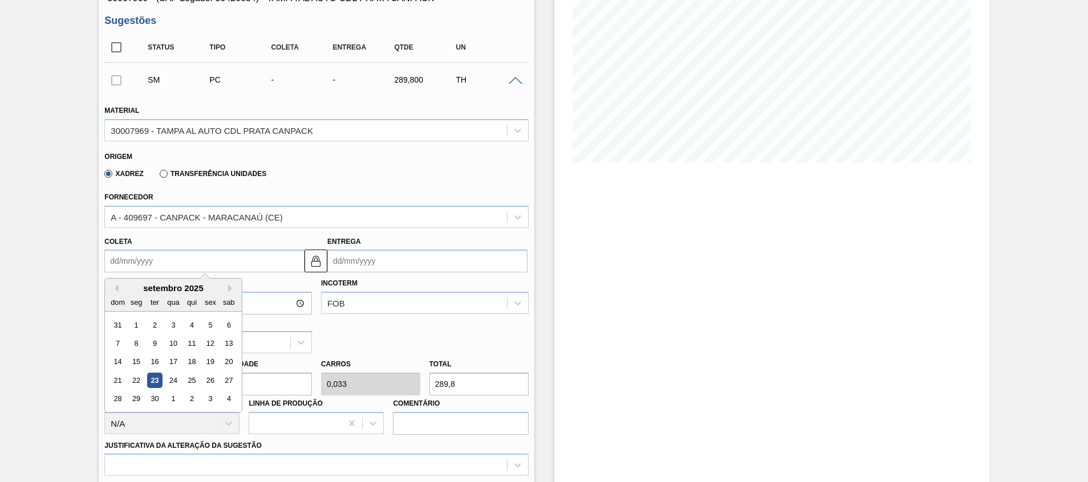
click at [177, 265] on input "Coleta" at bounding box center [204, 261] width 200 height 23
click at [212, 385] on div "26" at bounding box center [210, 380] width 15 height 15
type input "26/09/2025"
type input "01/10/2025"
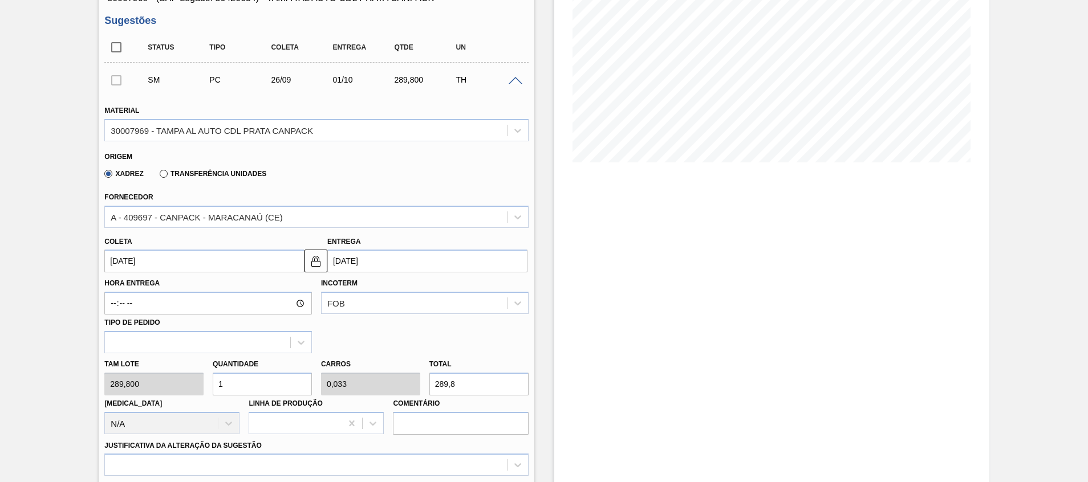
click at [187, 382] on div "Tam lote 289,800 Quantidade 1 Carros 0,033 Total 289,8 Doca N/A Linha de Produç…" at bounding box center [316, 394] width 433 height 82
type input "3"
type input "0,1"
type input "869,4"
type input "30"
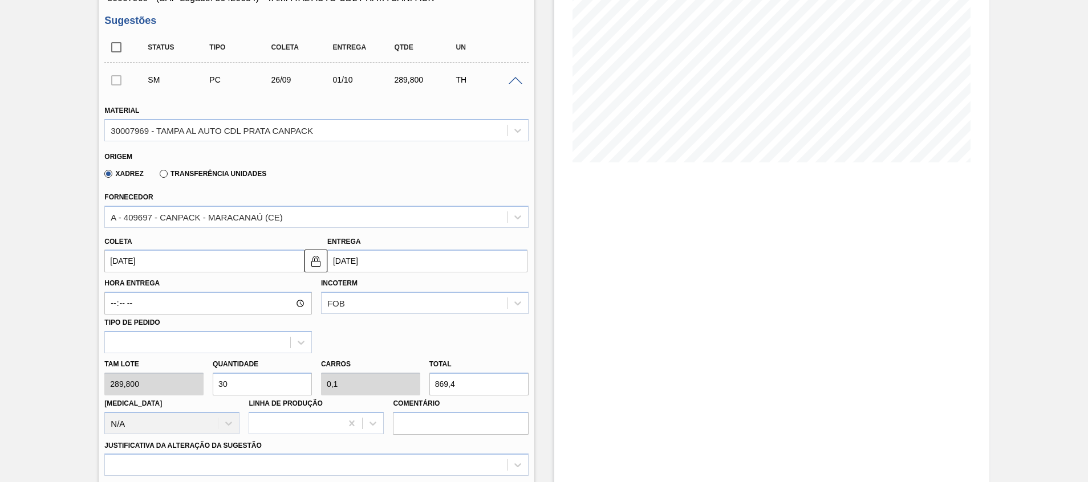
type input "1"
type input "8.694"
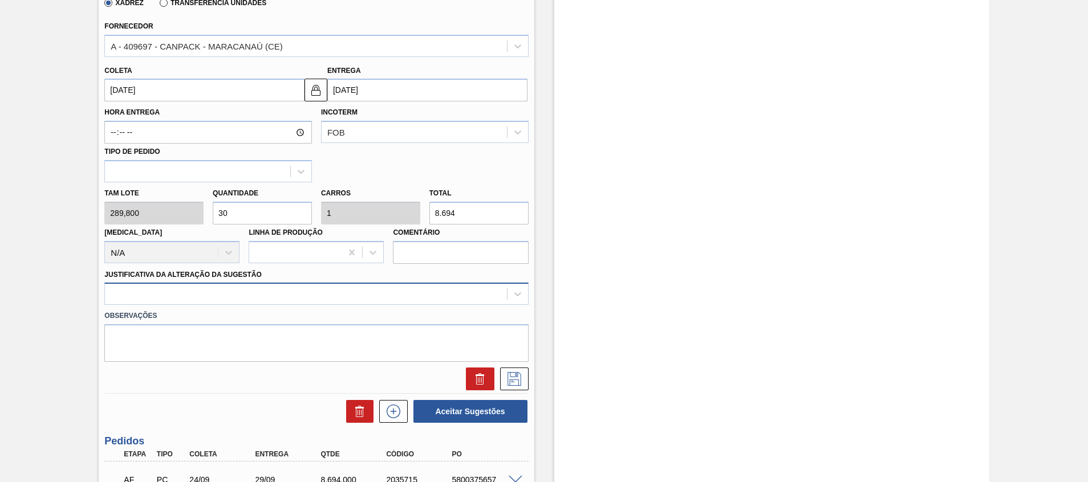
type input "30"
click at [179, 298] on div at bounding box center [305, 294] width 401 height 17
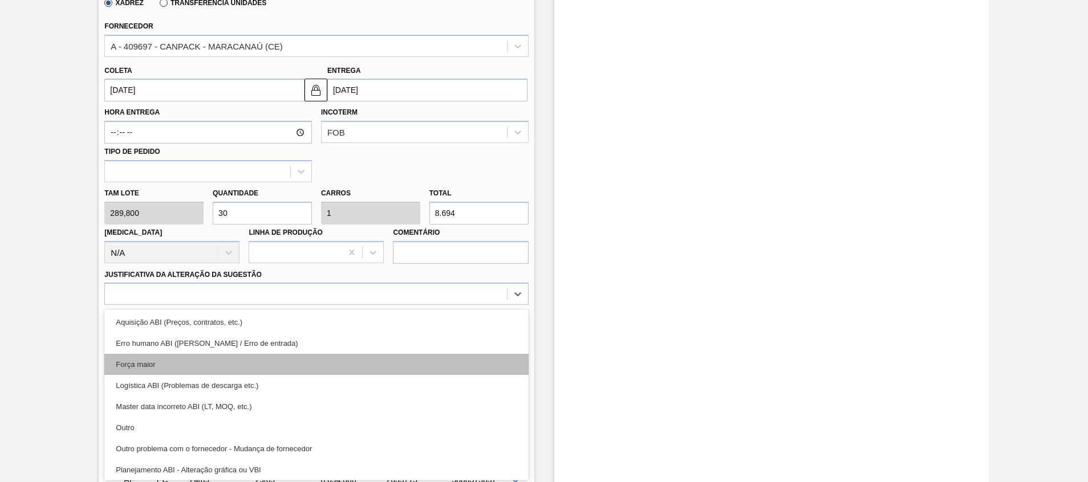
click at [190, 372] on div "Força maior" at bounding box center [316, 364] width 424 height 21
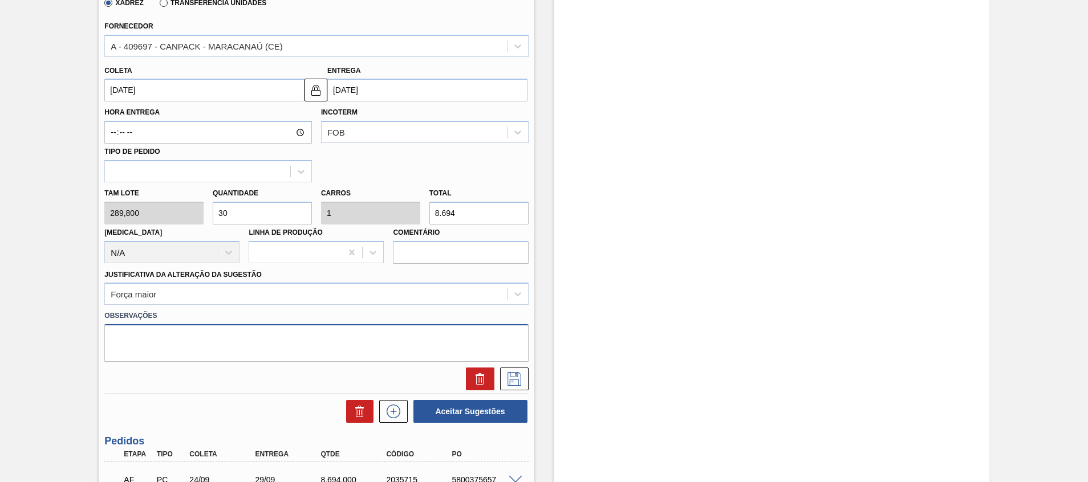
click at [198, 347] on textarea at bounding box center [316, 343] width 424 height 38
type textarea "Volume CP"
click at [518, 381] on icon at bounding box center [514, 379] width 18 height 14
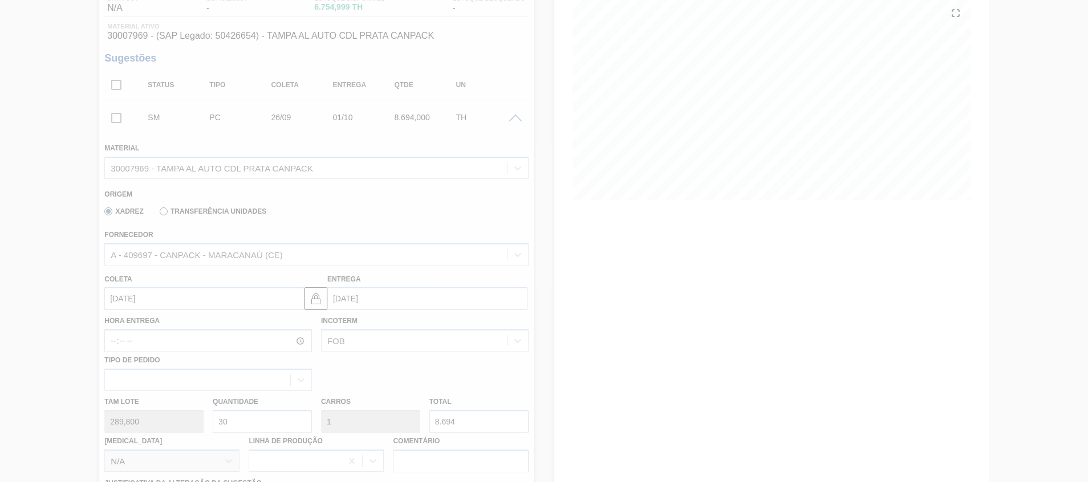
scroll to position [8, 0]
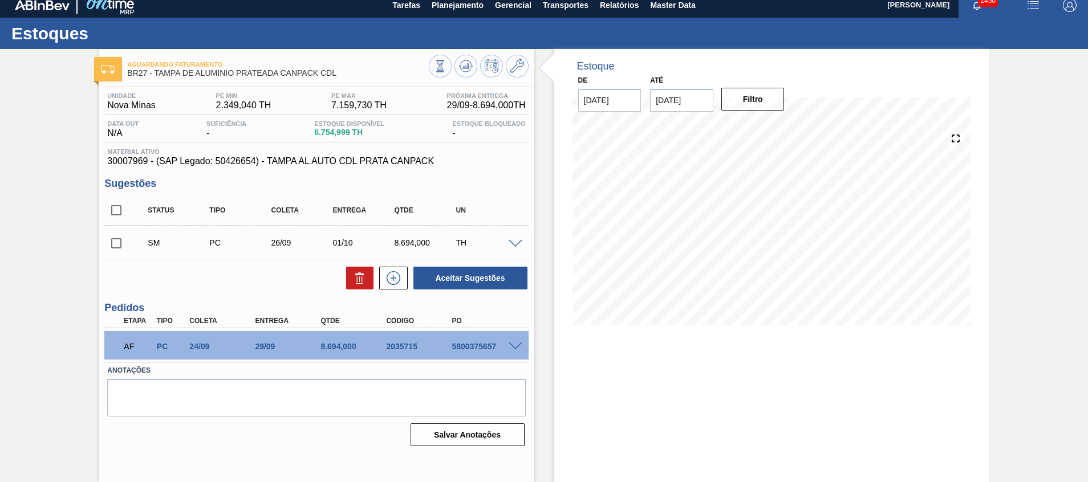
click at [109, 241] on input "checkbox" at bounding box center [116, 243] width 24 height 24
click at [431, 280] on button "Aceitar Sugestões" at bounding box center [470, 278] width 114 height 23
checkbox input "false"
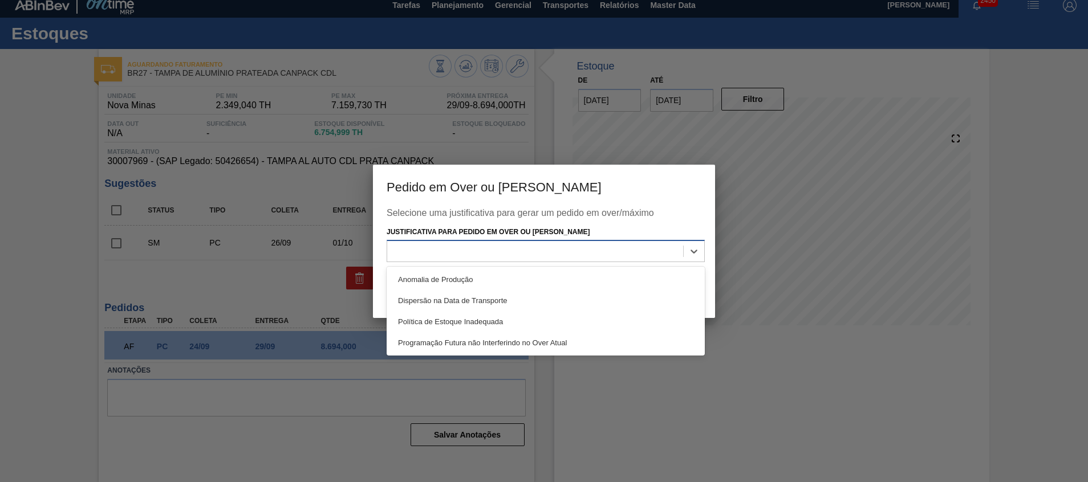
click at [577, 255] on div at bounding box center [535, 251] width 296 height 17
click at [592, 344] on div "Programação Futura não Interferindo no Over Atual" at bounding box center [546, 342] width 318 height 21
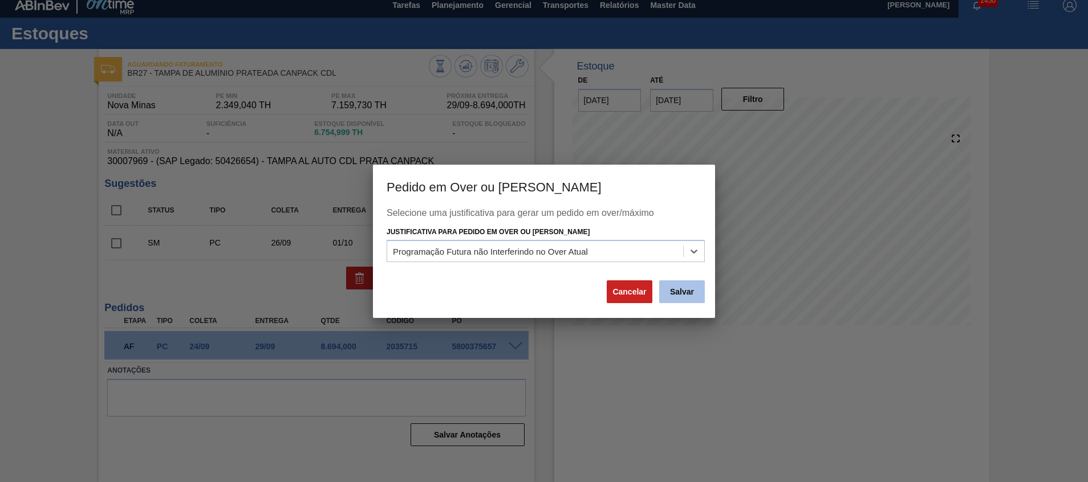
click at [678, 291] on button "Salvar" at bounding box center [682, 291] width 46 height 23
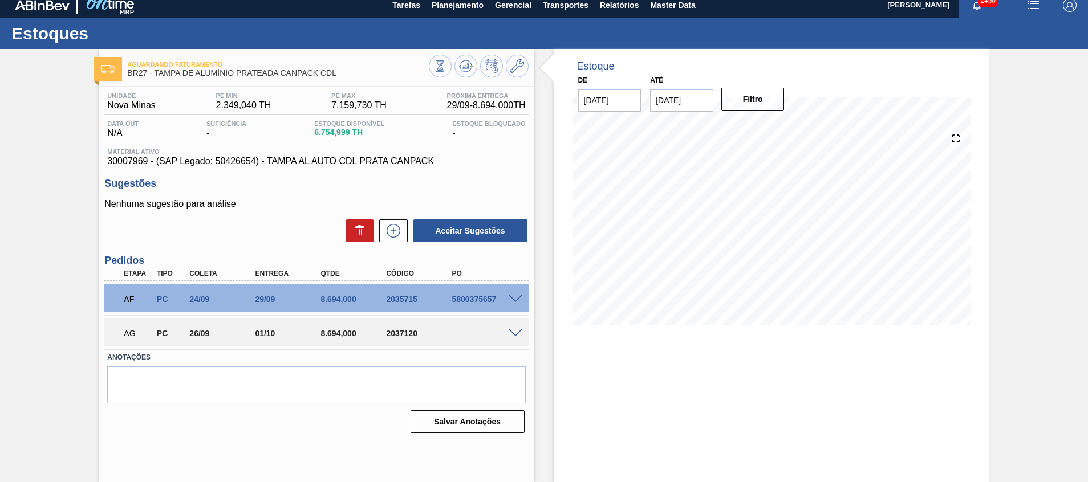
scroll to position [0, 0]
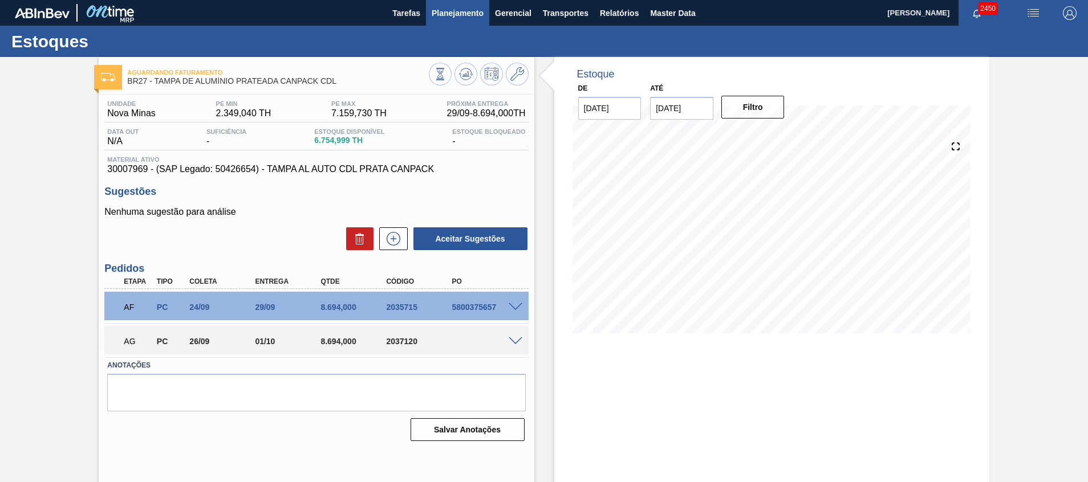
click at [485, 9] on button "Planejamento" at bounding box center [457, 13] width 63 height 26
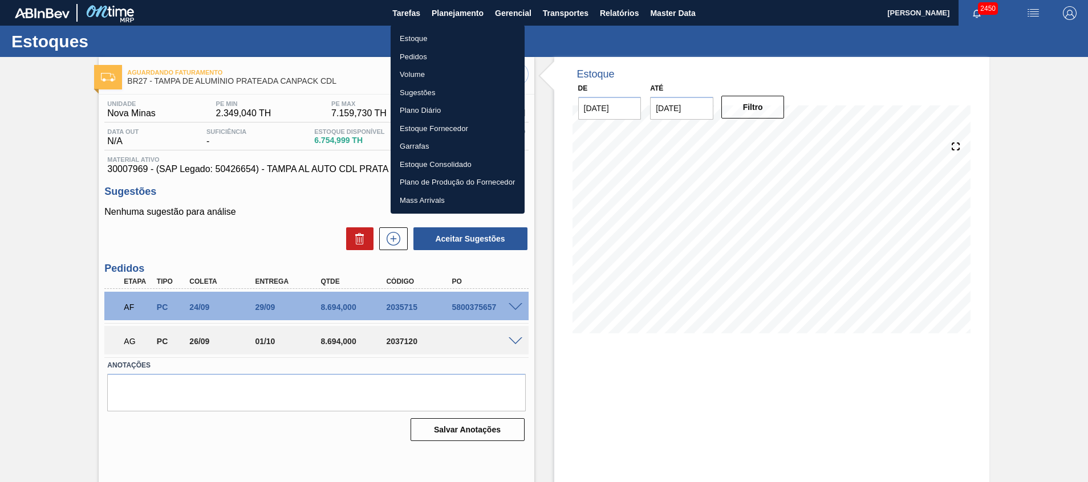
click at [457, 39] on li "Estoque" at bounding box center [458, 39] width 134 height 18
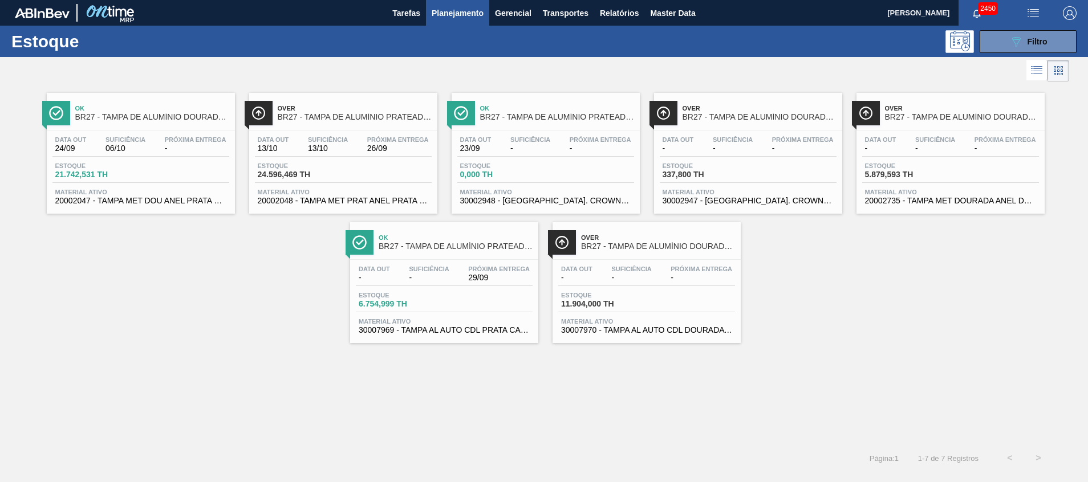
click at [663, 330] on span "30007970 - TAMPA AL AUTO CDL DOURADA CANPACK" at bounding box center [646, 330] width 171 height 9
click at [456, 307] on div "Estoque 6.754,999 TH" at bounding box center [444, 302] width 177 height 21
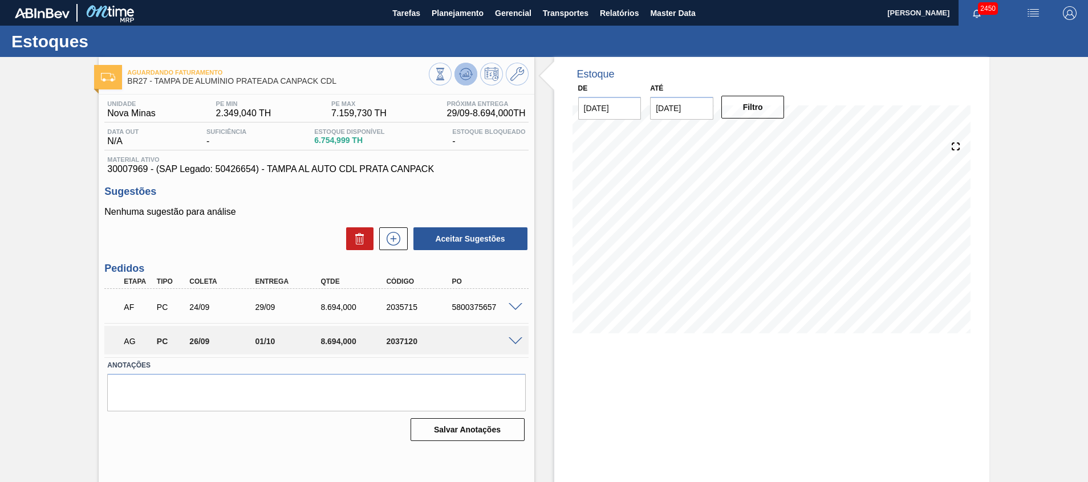
click at [467, 79] on icon at bounding box center [466, 74] width 14 height 14
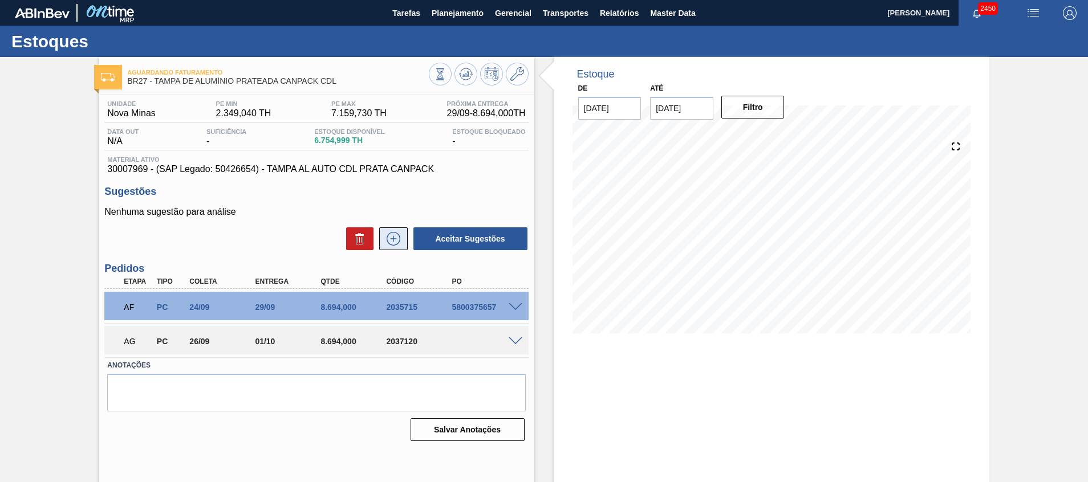
click at [387, 242] on icon at bounding box center [394, 239] width 14 height 14
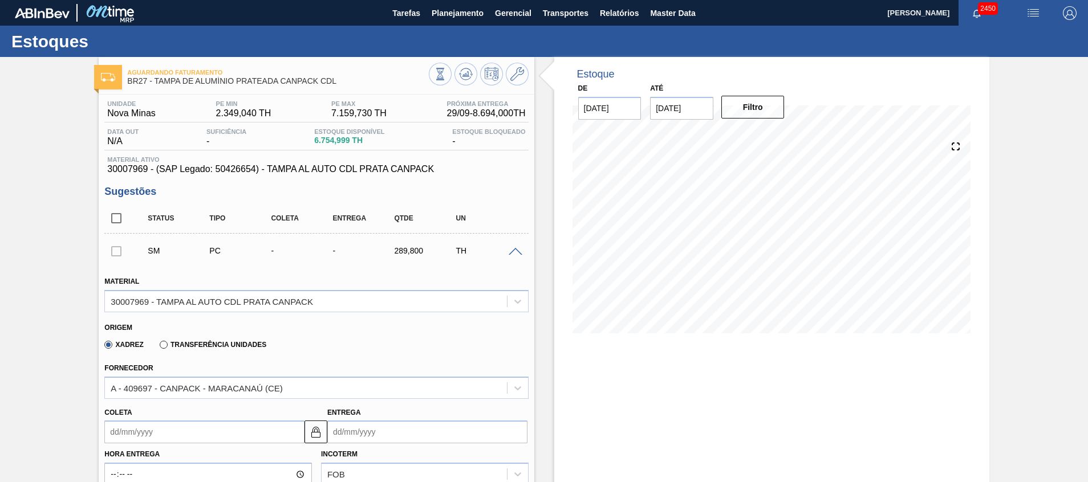
scroll to position [171, 0]
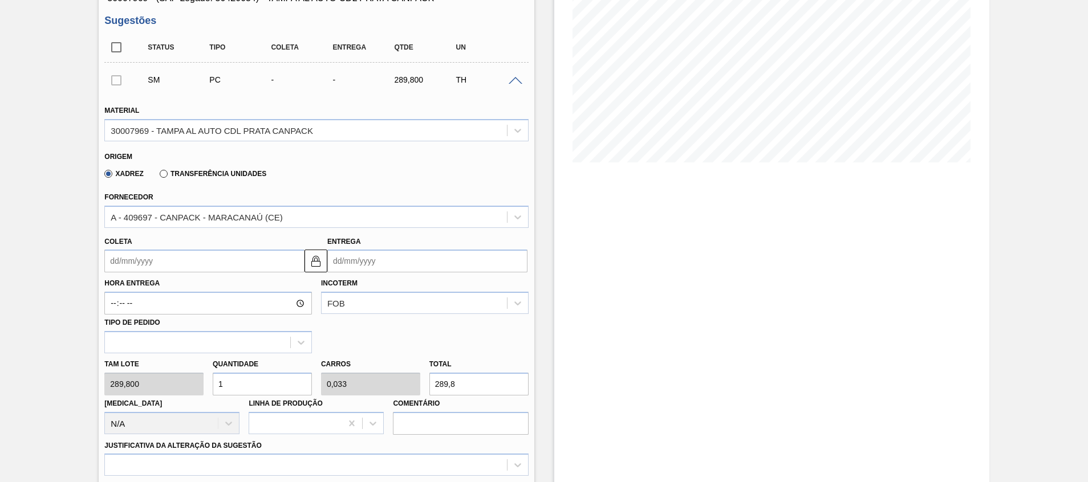
click at [213, 266] on input "Coleta" at bounding box center [204, 261] width 200 height 23
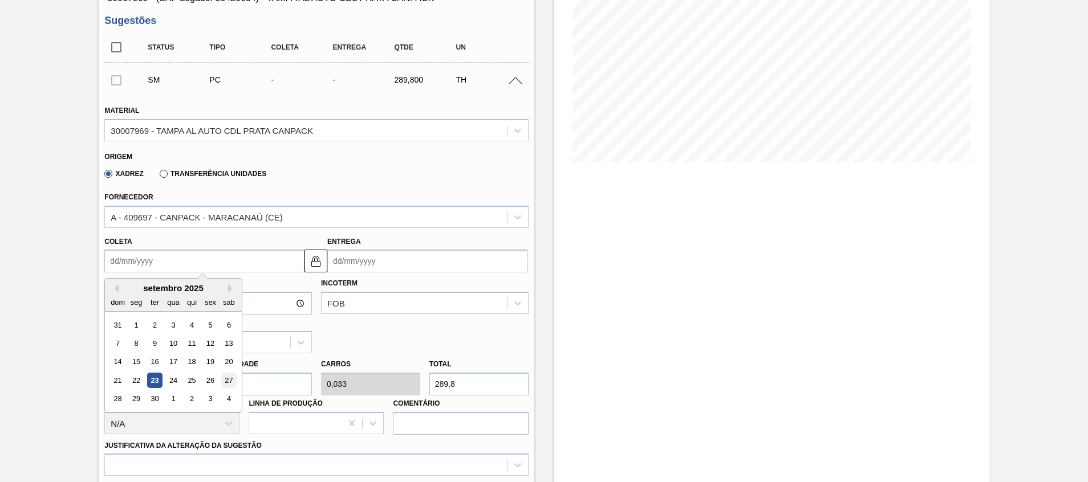
click at [233, 380] on div "27" at bounding box center [228, 380] width 15 height 15
type input "[DATE]"
type input "02/10/2025"
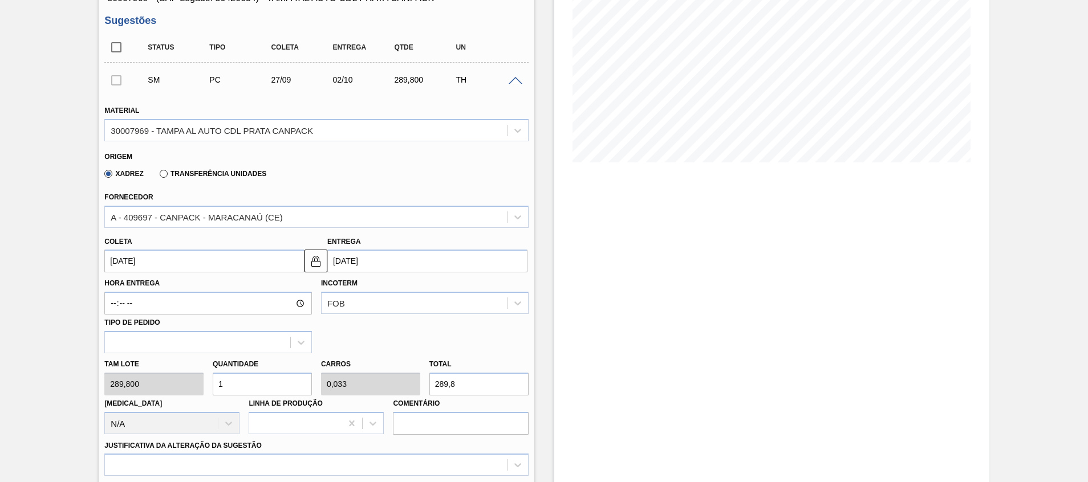
click at [203, 377] on div "Tam lote 289,800 Quantidade 1 Carros 0,033 Total 289,8 Doca N/A Linha de Produç…" at bounding box center [316, 394] width 433 height 82
type input "3"
type input "0,1"
type input "869,4"
type input "30"
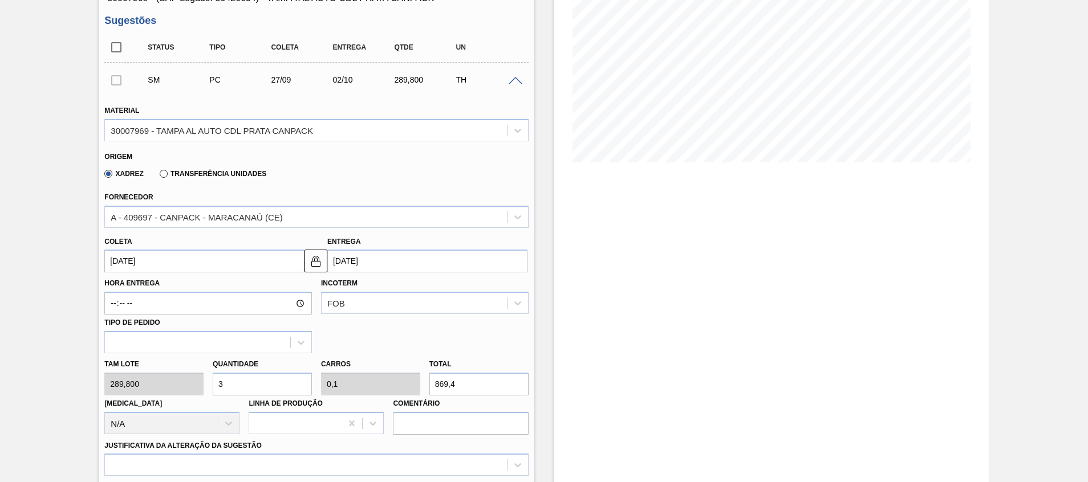
type input "1"
type input "8.694"
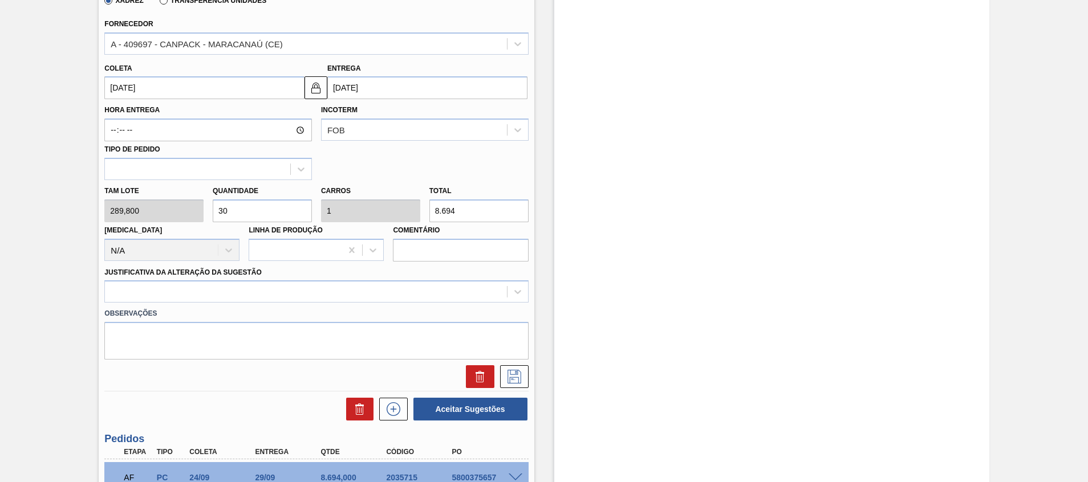
scroll to position [483, 0]
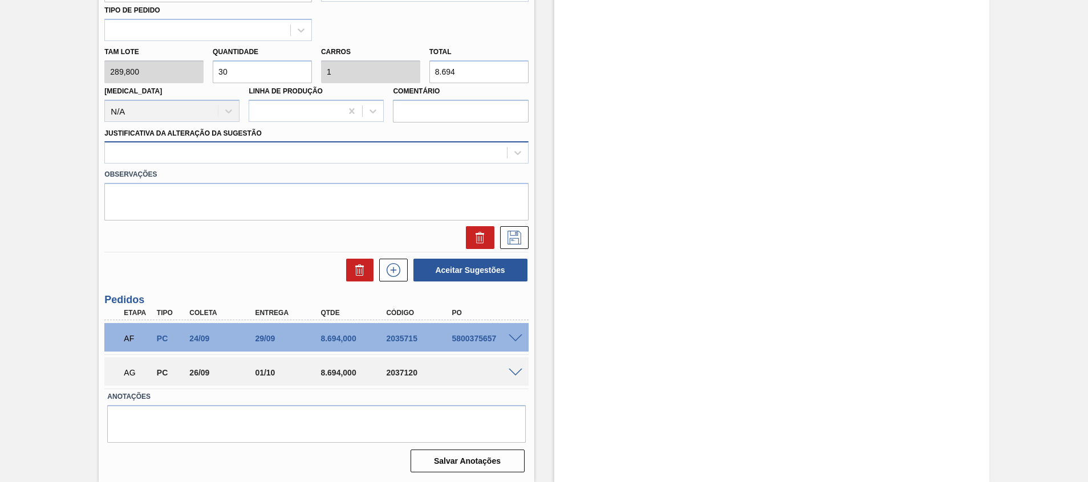
type input "30"
click at [282, 159] on div at bounding box center [305, 153] width 401 height 17
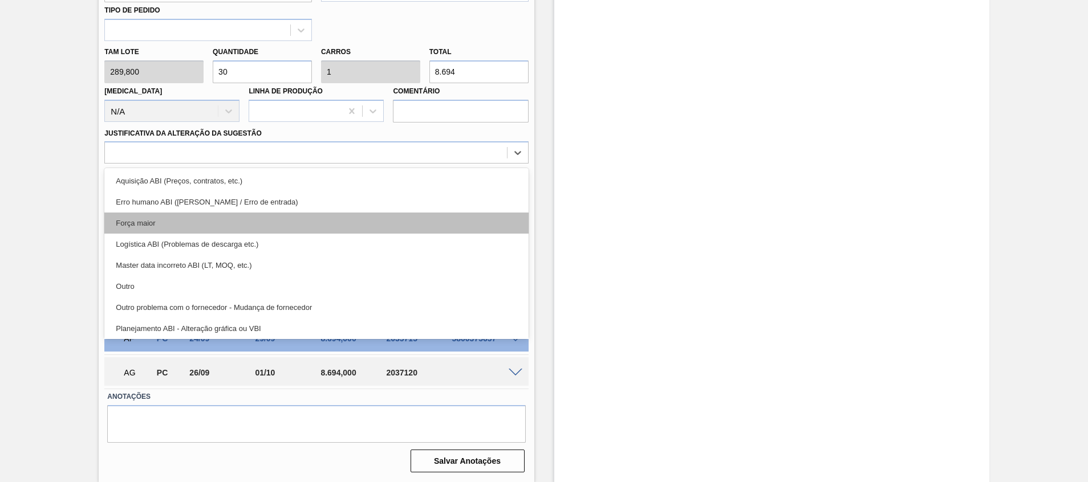
click at [275, 219] on div "Força maior" at bounding box center [316, 223] width 424 height 21
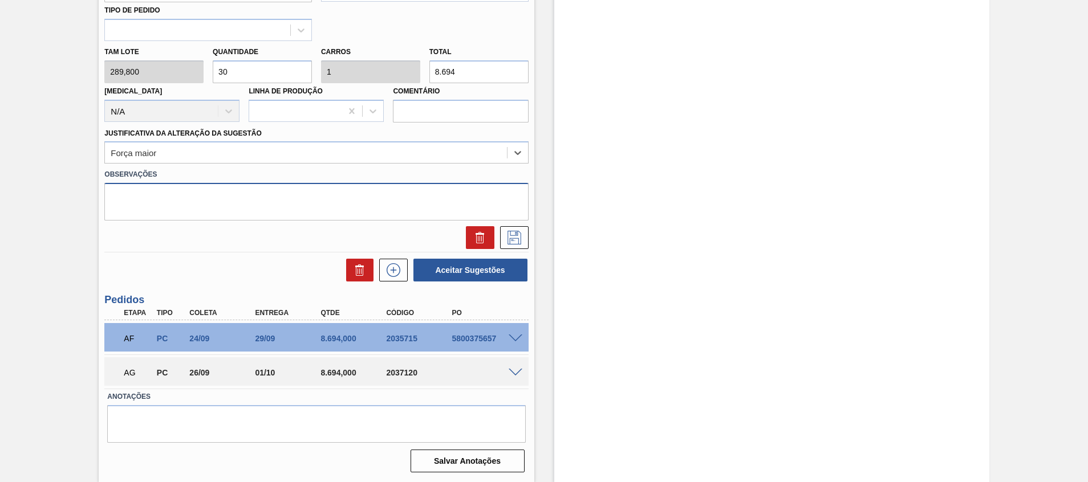
click at [277, 208] on textarea at bounding box center [316, 202] width 424 height 38
type textarea "P"
click at [513, 377] on div "AG PC 26/09 01/10 8.694,000 2037120" at bounding box center [316, 371] width 424 height 29
click at [513, 375] on span at bounding box center [516, 373] width 14 height 9
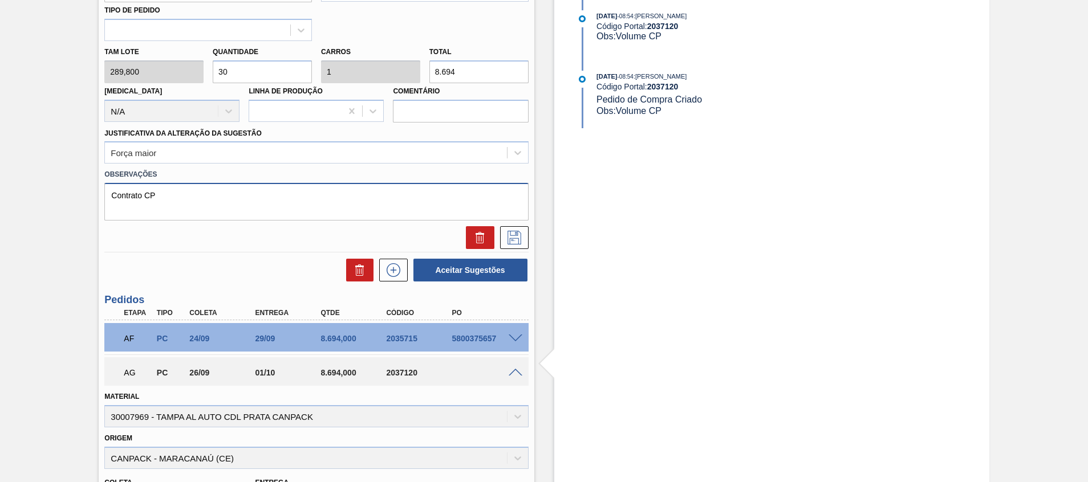
drag, startPoint x: 359, startPoint y: 198, endPoint x: -3, endPoint y: 168, distance: 363.8
click at [0, 0] on html "Tarefas Planejamento Gerencial Transportes Relatórios Master Data Beatriz Marce…" at bounding box center [544, 0] width 1088 height 0
type textarea "Volume CP"
click at [527, 241] on div at bounding box center [316, 237] width 433 height 23
click at [522, 241] on icon at bounding box center [514, 238] width 18 height 14
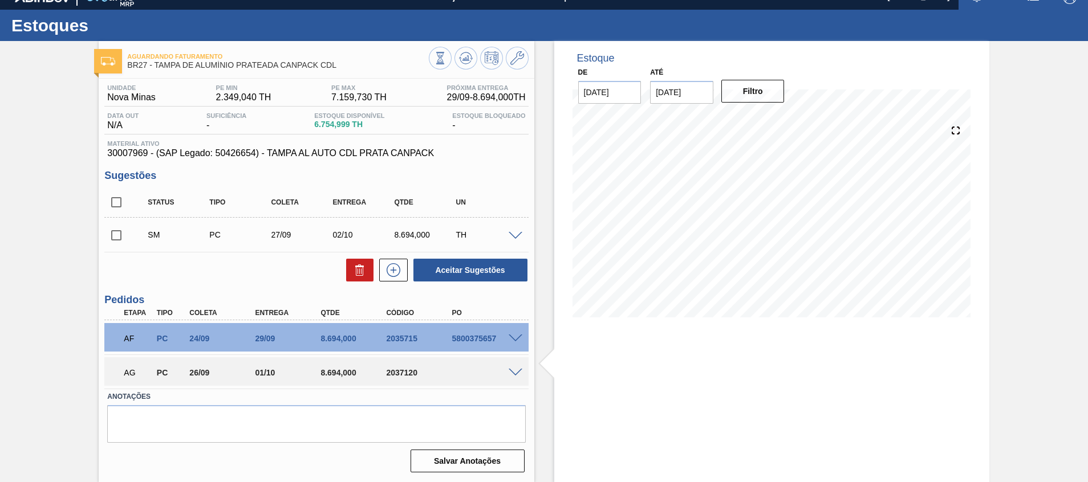
scroll to position [16, 0]
click at [116, 233] on input "checkbox" at bounding box center [116, 235] width 24 height 24
click at [439, 274] on button "Aceitar Sugestões" at bounding box center [470, 270] width 114 height 23
checkbox input "false"
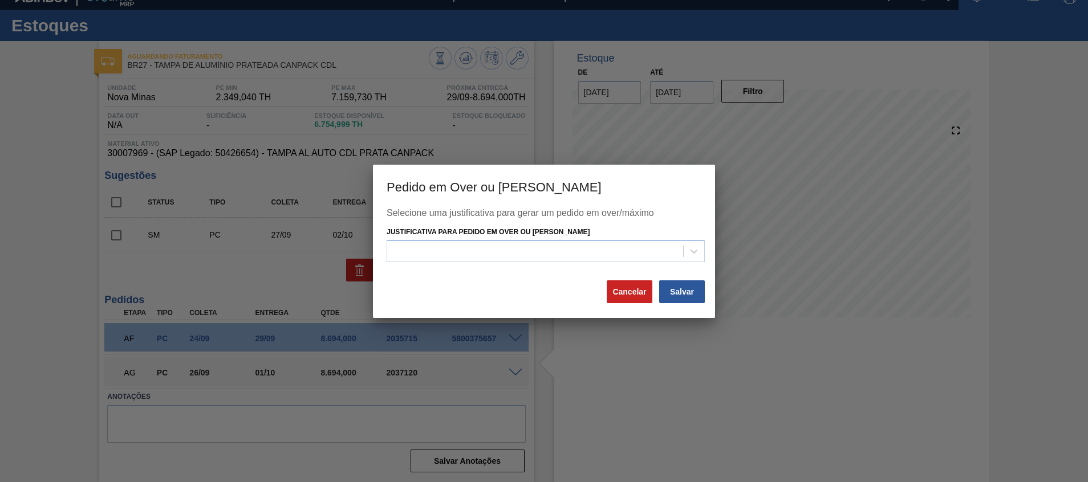
drag, startPoint x: 644, startPoint y: 257, endPoint x: 641, endPoint y: 263, distance: 6.4
click at [644, 257] on div at bounding box center [535, 251] width 296 height 17
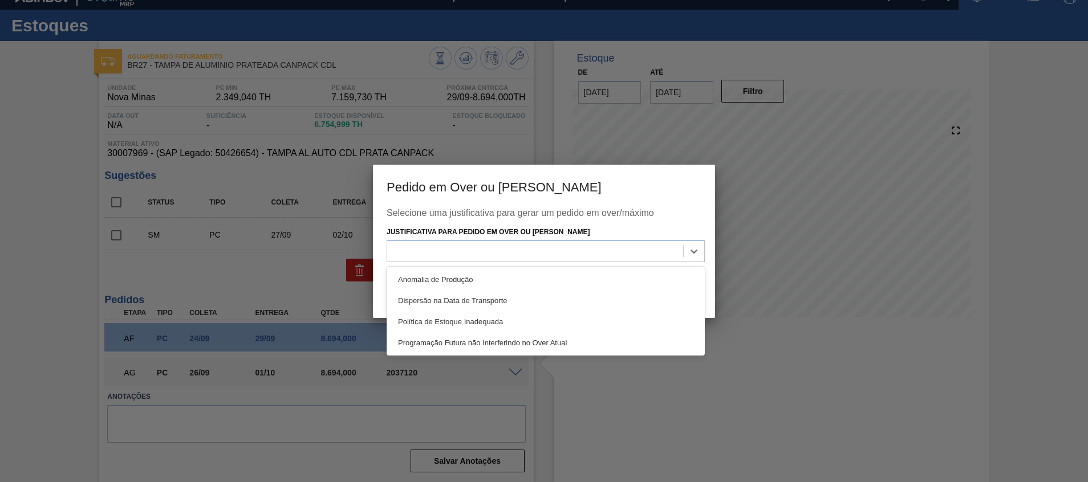
click at [609, 340] on div "Programação Futura não Interferindo no Over Atual" at bounding box center [546, 342] width 318 height 21
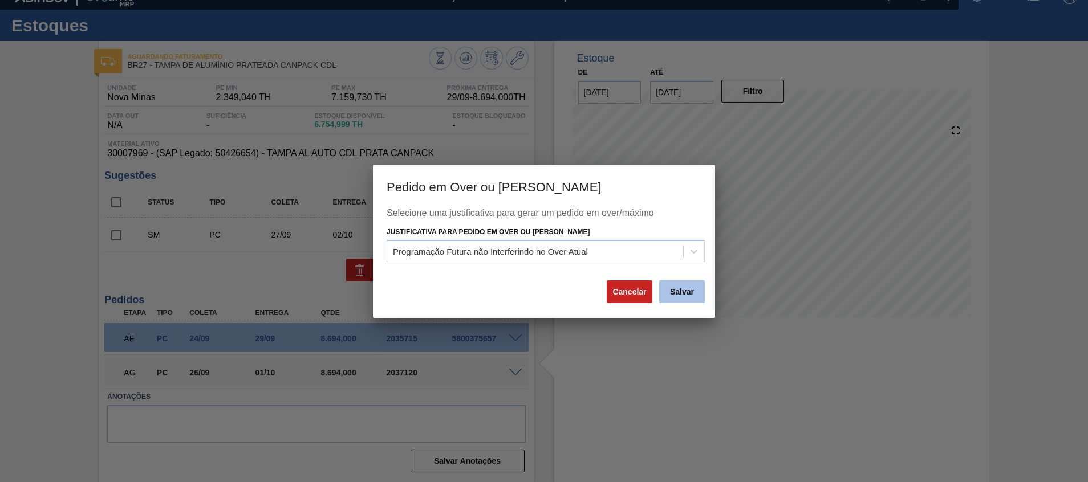
click at [692, 291] on button "Salvar" at bounding box center [682, 291] width 46 height 23
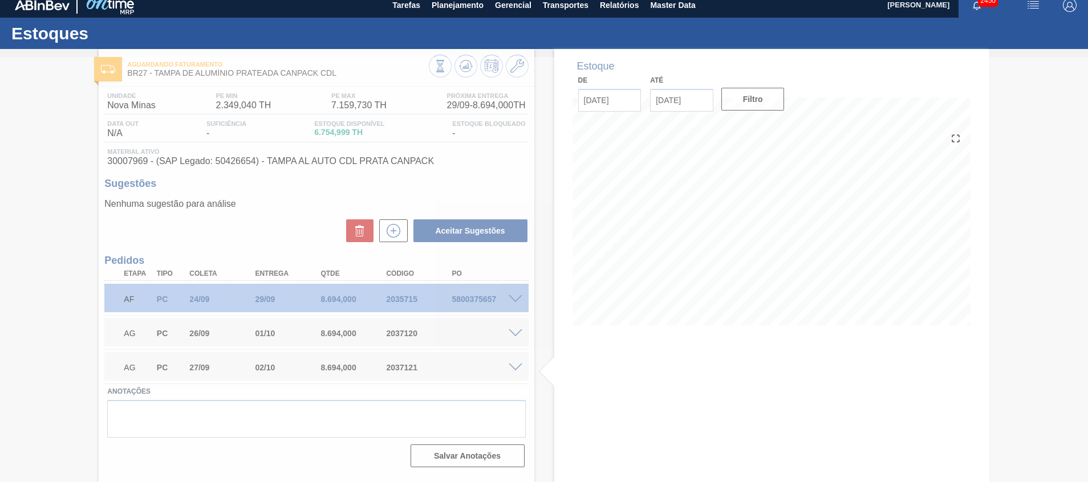
scroll to position [8, 0]
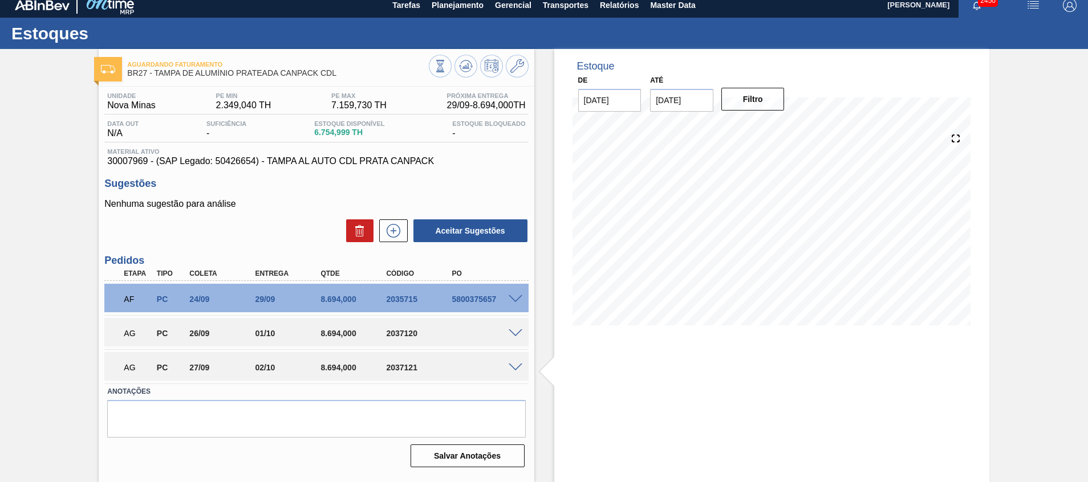
click at [42, 300] on div "Aguardando Faturamento BR27 - TAMPA DE ALUMÍNIO PRATEADA CANPACK CDL Unidade No…" at bounding box center [544, 265] width 1088 height 433
click at [399, 333] on div "2037120" at bounding box center [420, 333] width 74 height 9
copy div "2037120"
click at [514, 334] on span at bounding box center [516, 334] width 14 height 9
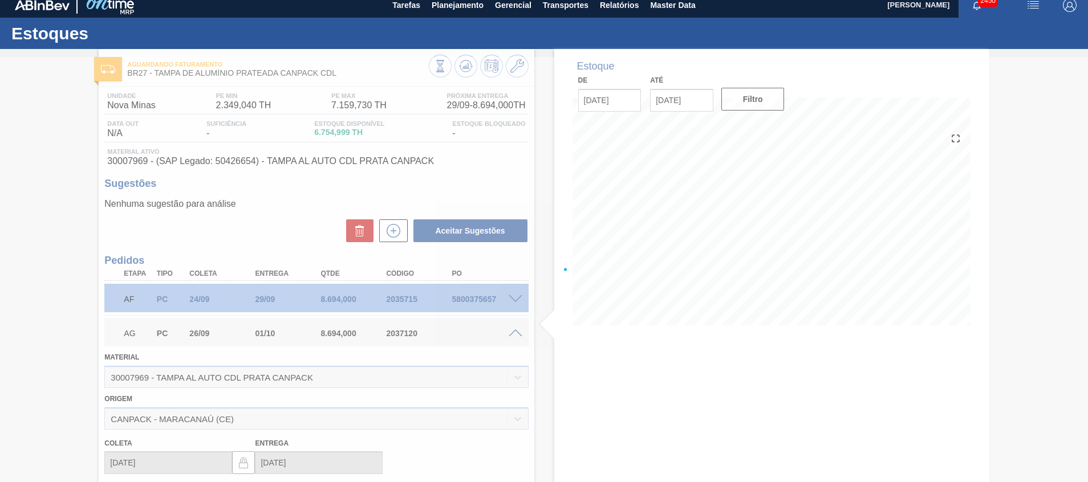
scroll to position [16, 0]
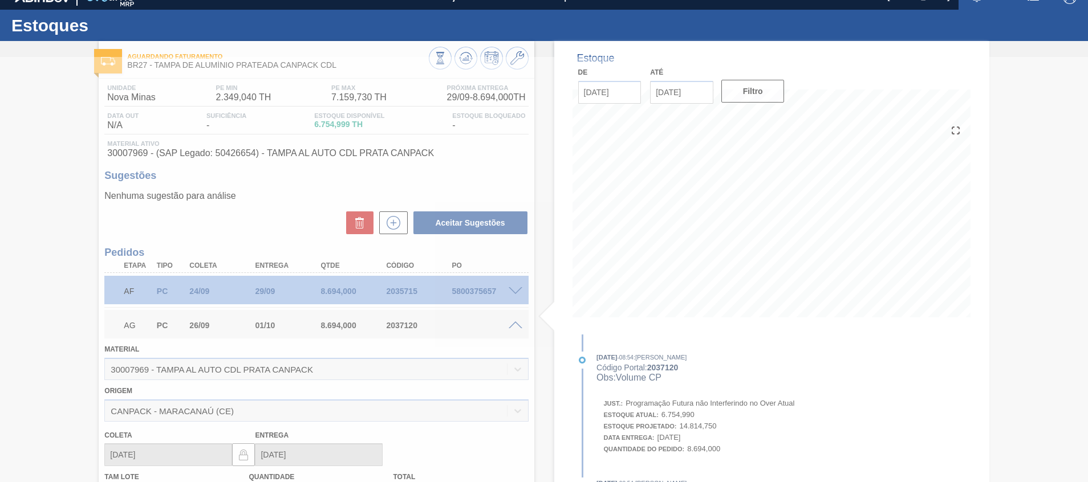
click at [515, 322] on div at bounding box center [544, 269] width 1088 height 425
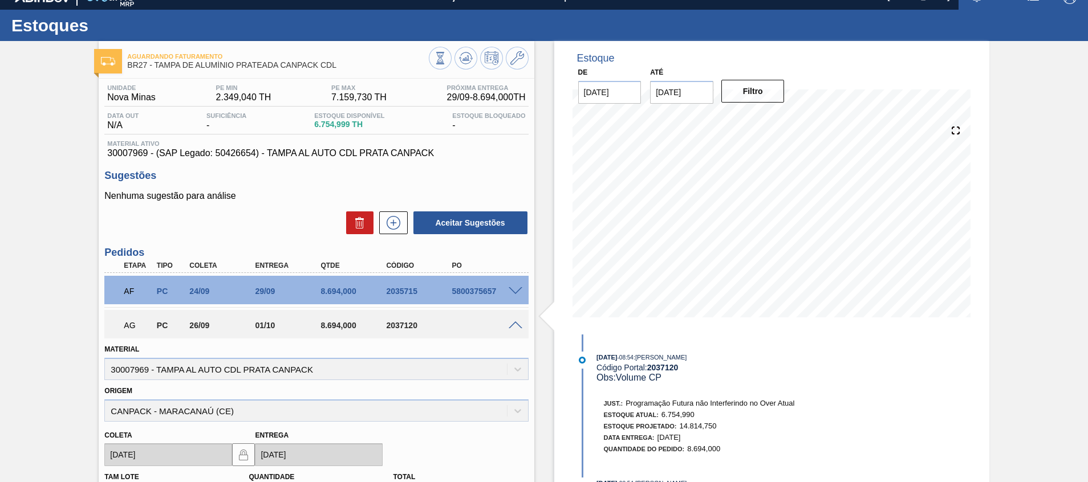
drag, startPoint x: 27, startPoint y: 210, endPoint x: 54, endPoint y: 238, distance: 38.7
click at [27, 212] on div "Aguardando Faturamento BR27 - TAMPA DE ALUMÍNIO PRATEADA CANPACK CDL Unidade No…" at bounding box center [544, 393] width 1088 height 705
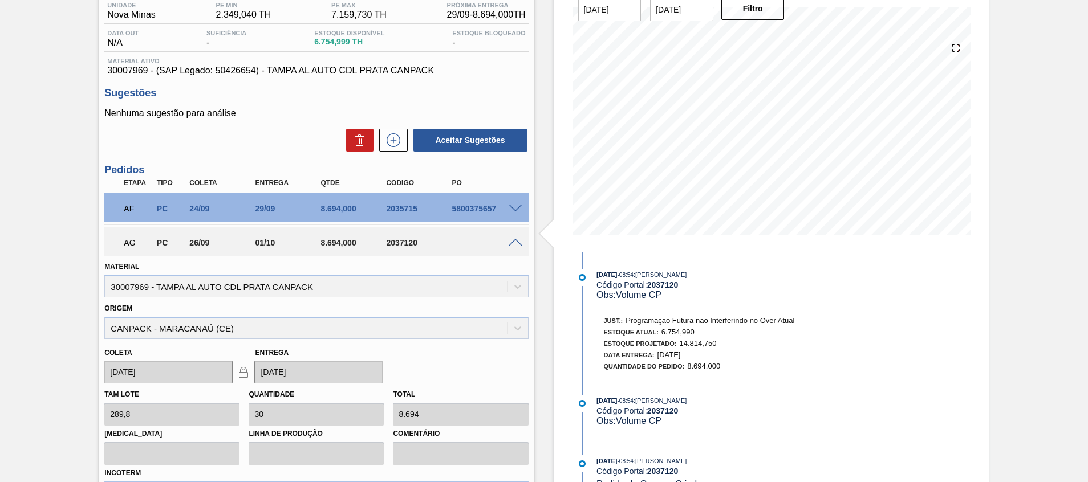
scroll to position [279, 0]
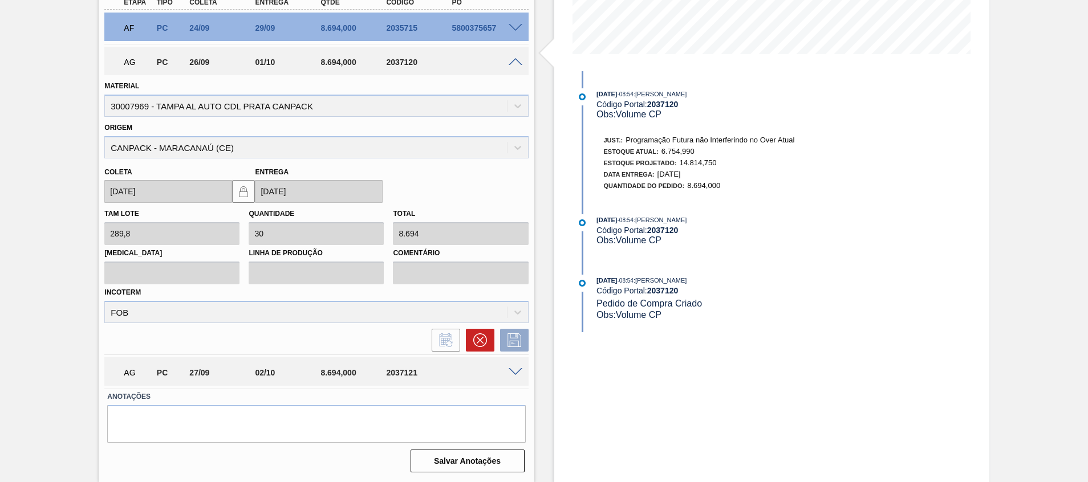
click at [339, 370] on div "8.694,000" at bounding box center [355, 372] width 74 height 9
click at [411, 373] on div "2037121" at bounding box center [420, 372] width 74 height 9
copy div "2037121"
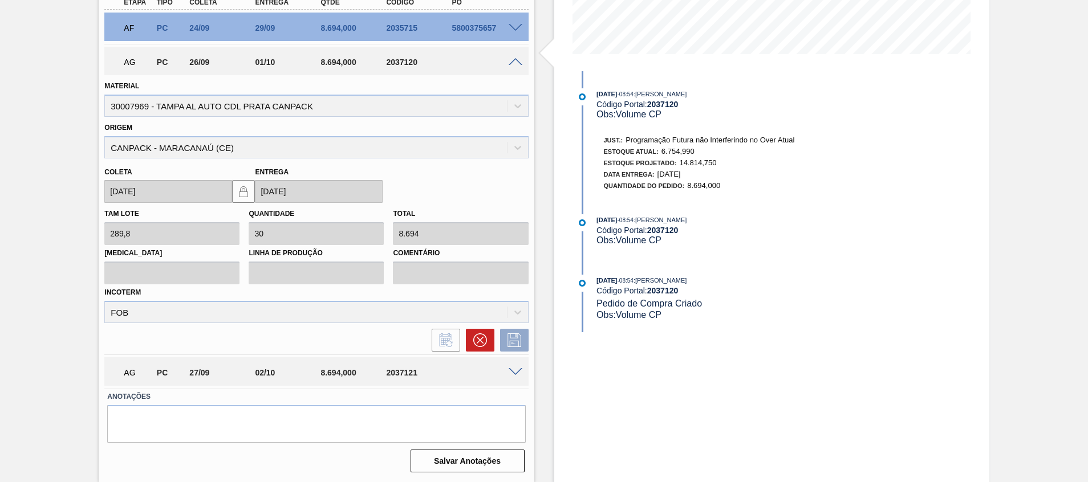
click at [22, 361] on div "Aguardando Faturamento BR27 - TAMPA DE ALUMÍNIO PRATEADA CANPACK CDL Unidade No…" at bounding box center [544, 130] width 1088 height 705
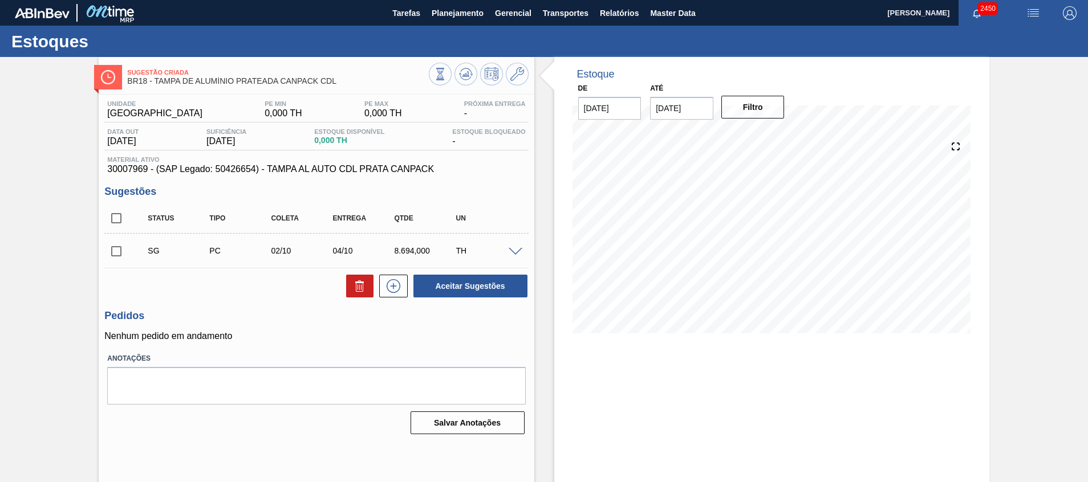
click at [120, 218] on input "checkbox" at bounding box center [116, 218] width 24 height 24
checkbox input "true"
click at [488, 286] on button "Aceitar Sugestões" at bounding box center [470, 286] width 114 height 23
checkbox input "false"
drag, startPoint x: 467, startPoint y: 67, endPoint x: 408, endPoint y: 27, distance: 71.0
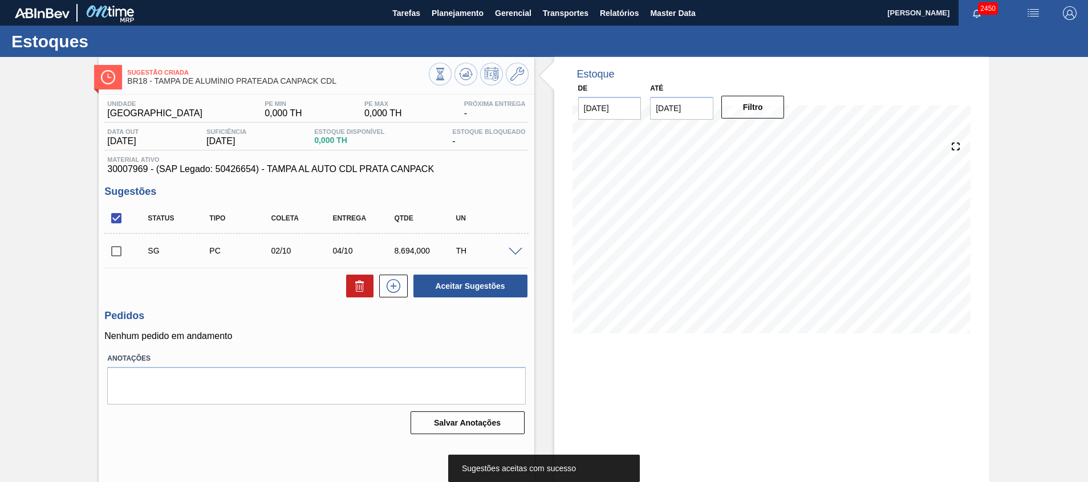
click at [467, 67] on button at bounding box center [465, 74] width 23 height 23
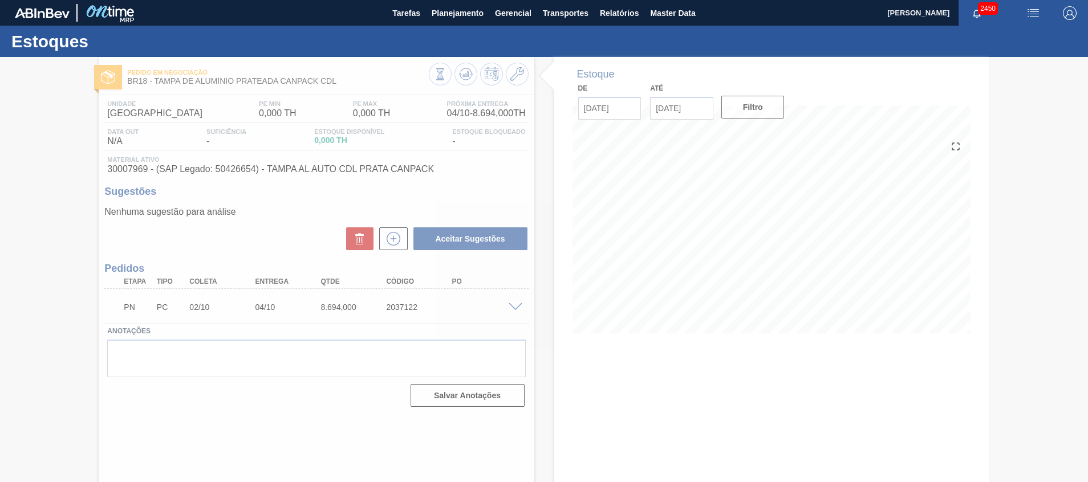
click at [403, 308] on div at bounding box center [544, 269] width 1088 height 425
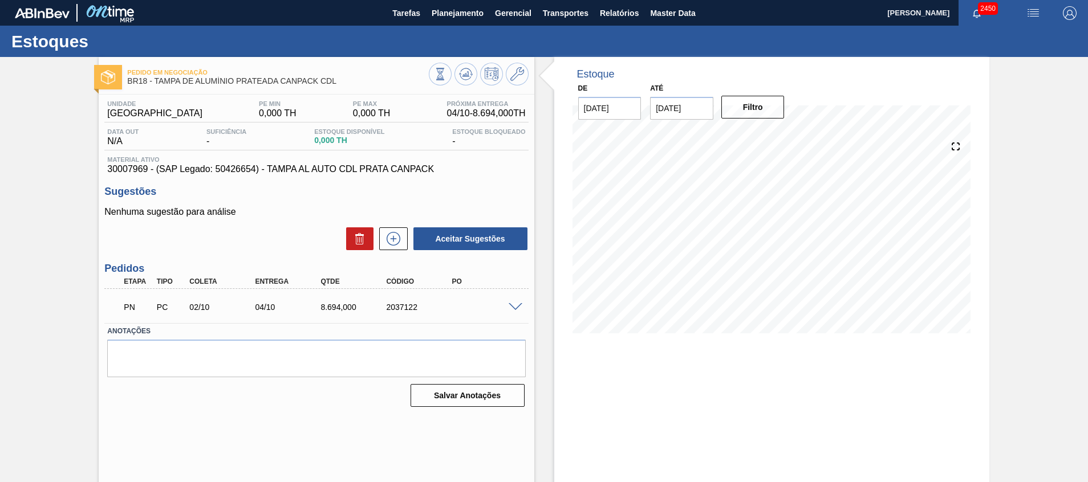
click at [403, 308] on div "2037122" at bounding box center [420, 307] width 74 height 9
copy div "2037122"
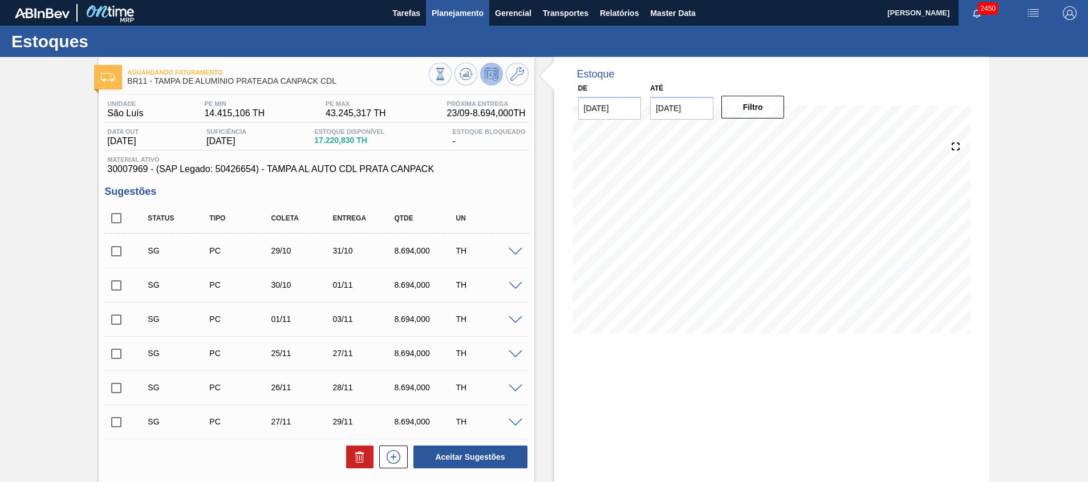
click at [451, 14] on span "Planejamento" at bounding box center [458, 13] width 52 height 14
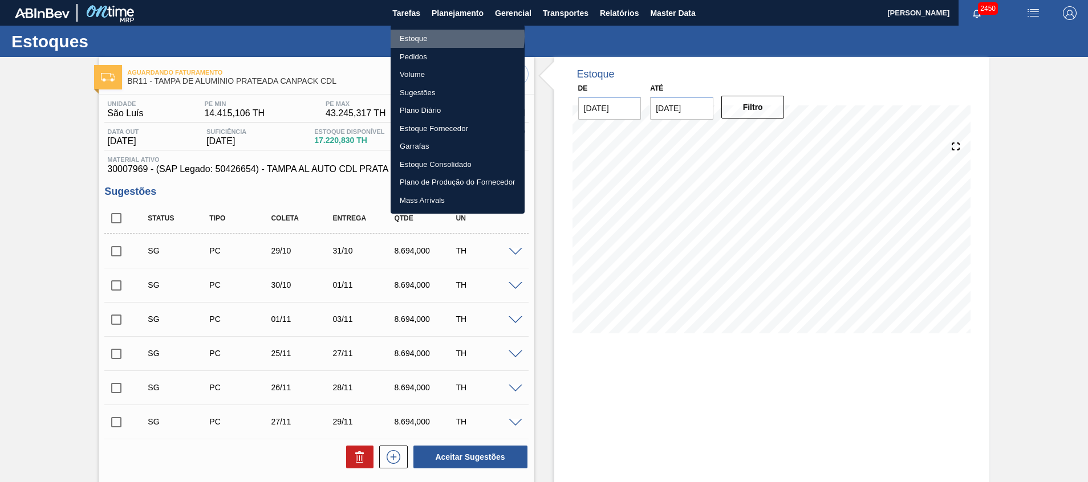
click at [450, 36] on li "Estoque" at bounding box center [458, 39] width 134 height 18
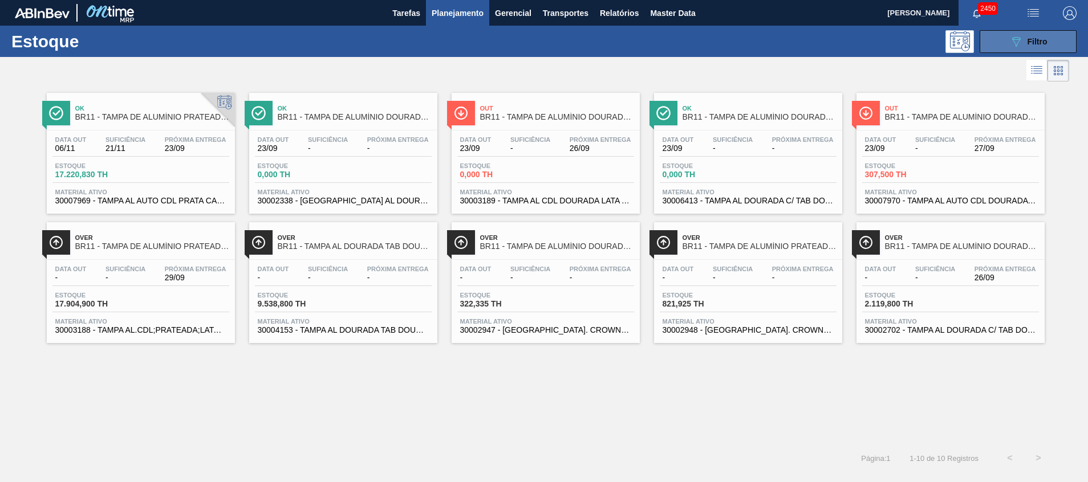
click at [1029, 38] on span "Filtro" at bounding box center [1037, 41] width 20 height 9
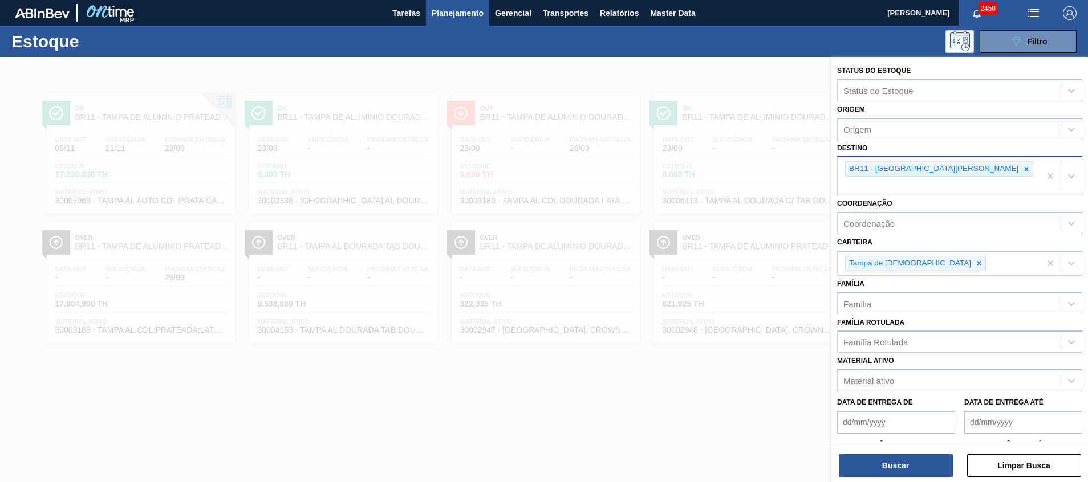
click at [1020, 173] on div at bounding box center [1026, 169] width 13 height 14
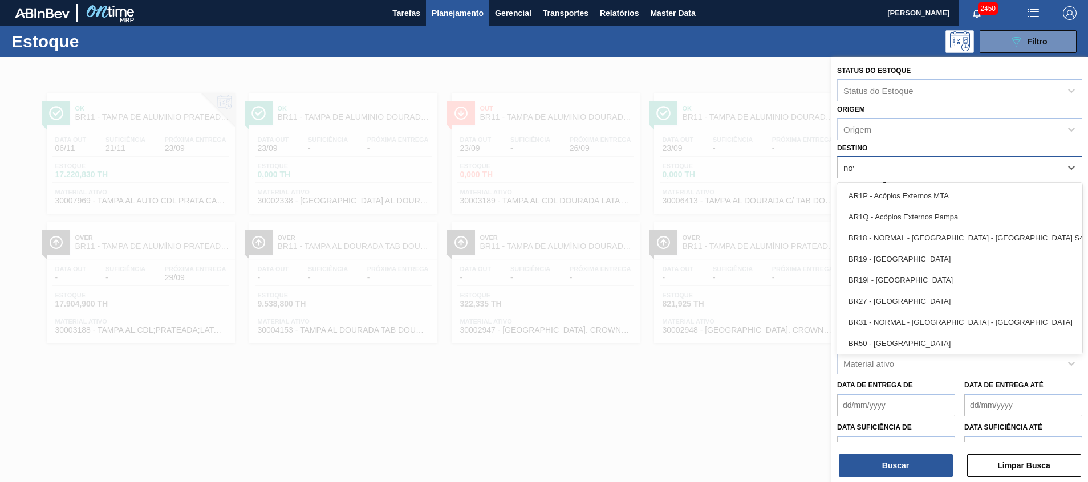
type input "nova"
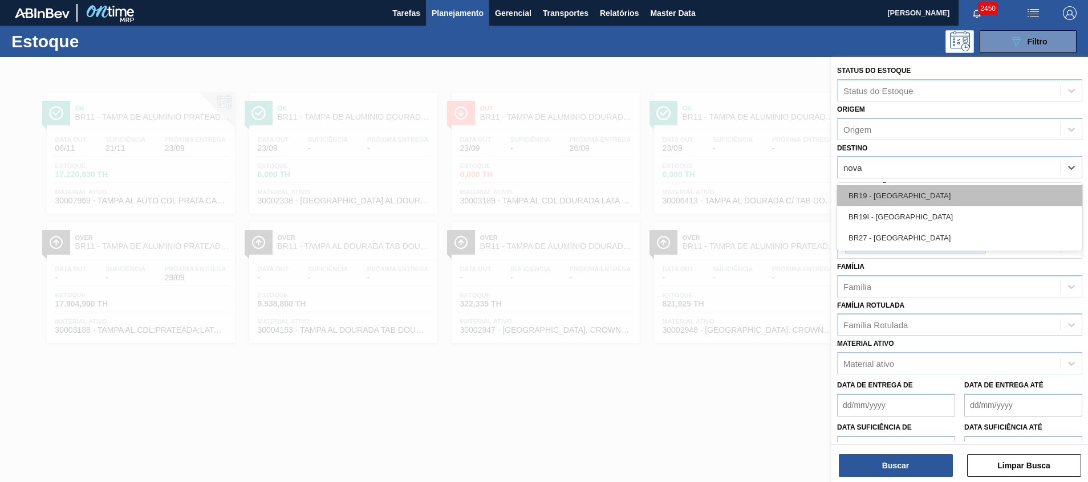
click at [911, 197] on div "BR19 - [GEOGRAPHIC_DATA]" at bounding box center [959, 195] width 245 height 21
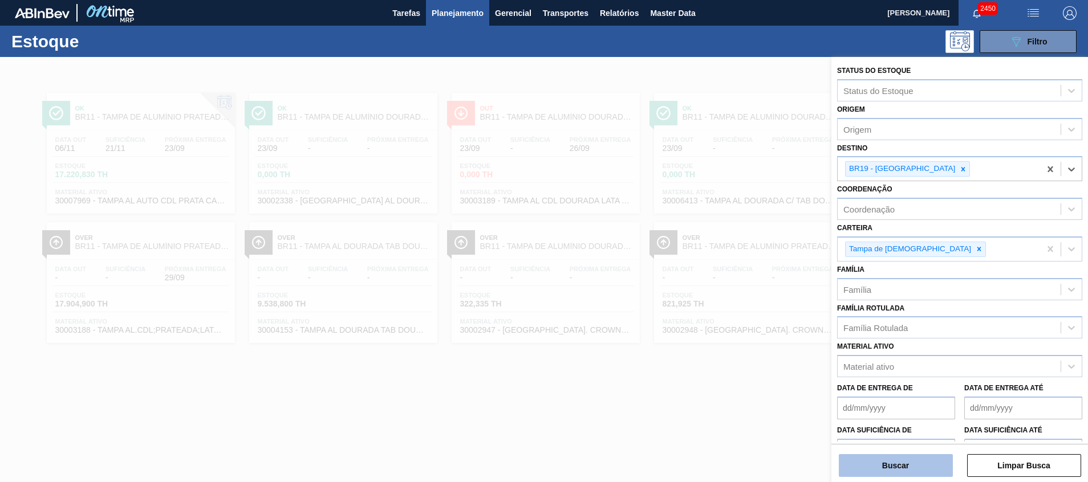
click at [898, 466] on button "Buscar" at bounding box center [896, 465] width 114 height 23
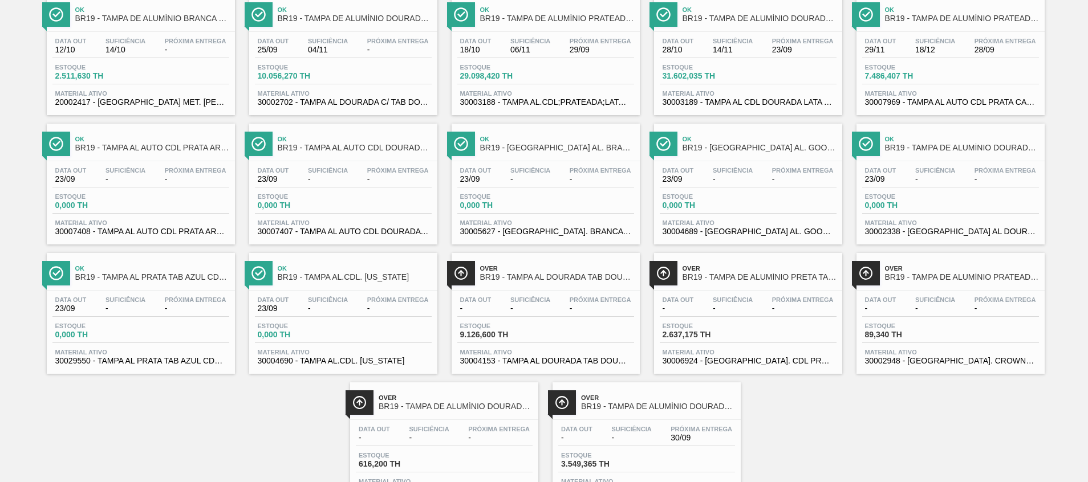
scroll to position [148, 0]
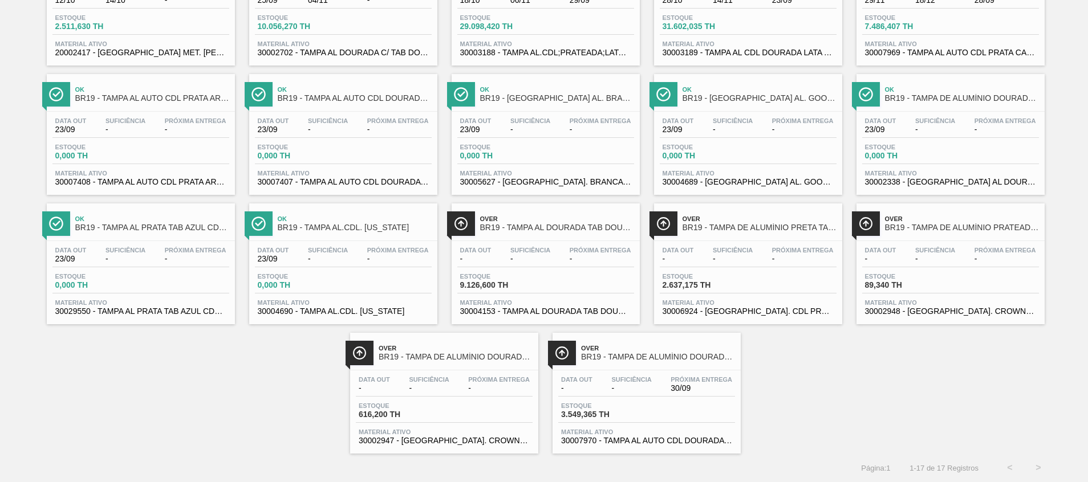
click at [656, 440] on span "30007970 - TAMPA AL AUTO CDL DOURADA CANPACK" at bounding box center [646, 441] width 171 height 9
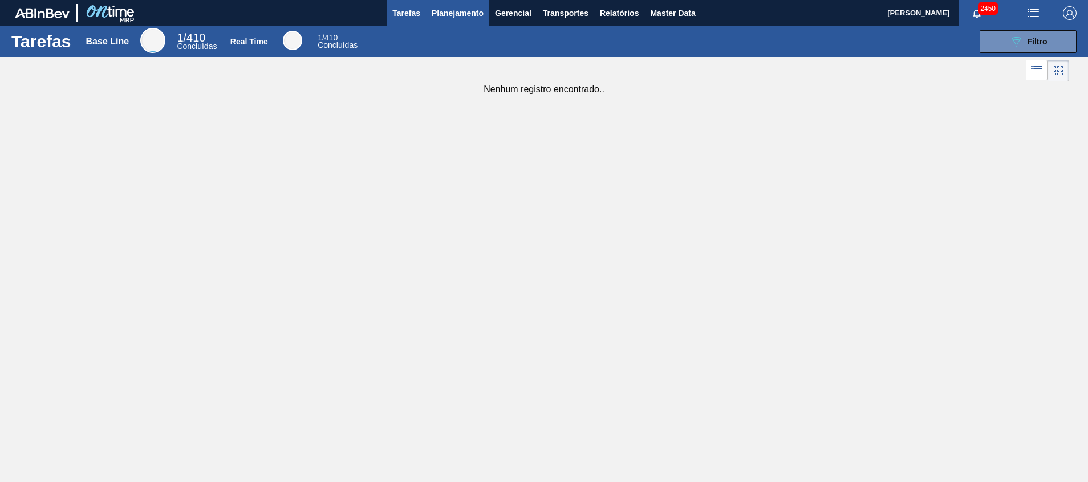
click at [448, 20] on button "Planejamento" at bounding box center [457, 13] width 63 height 26
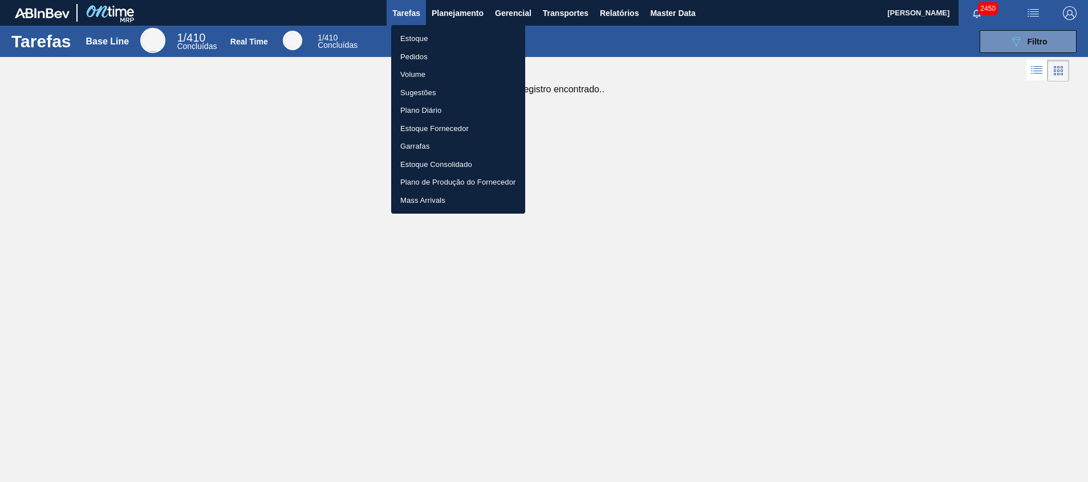
drag, startPoint x: 437, startPoint y: 31, endPoint x: 432, endPoint y: 46, distance: 15.7
click at [437, 31] on li "Estoque" at bounding box center [458, 39] width 134 height 18
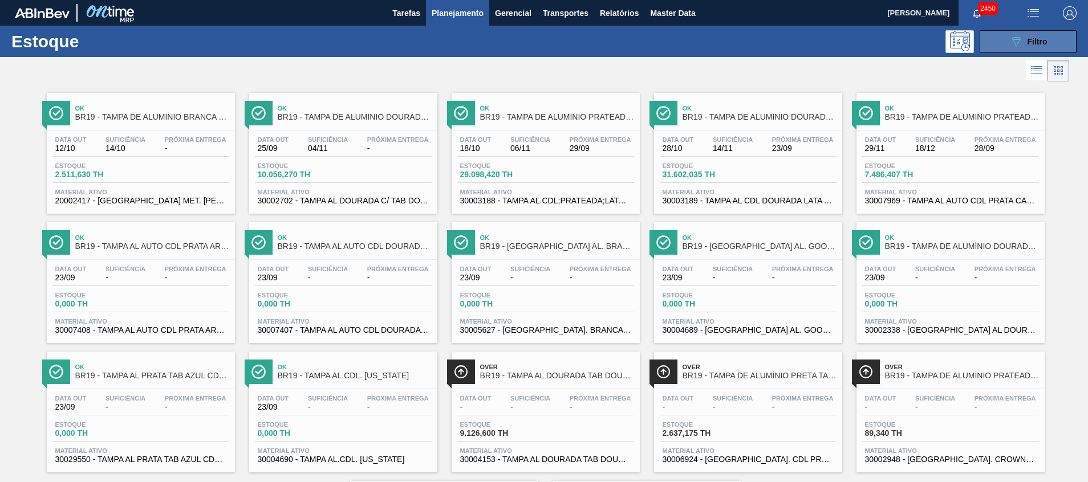
click at [994, 52] on button "089F7B8B-B2A5-4AFE-B5C0-19BA573D28AC Filtro" at bounding box center [1027, 41] width 97 height 23
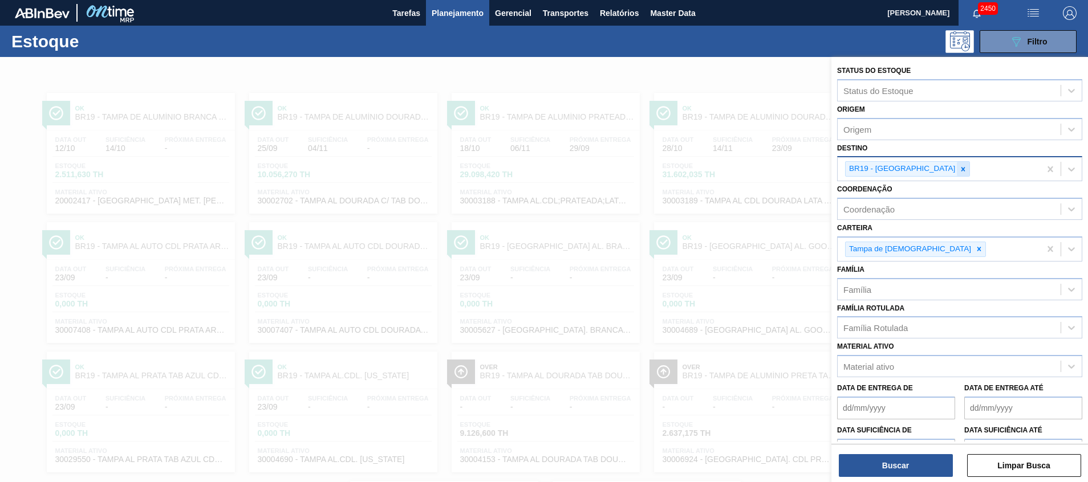
click at [959, 169] on icon at bounding box center [963, 169] width 8 height 8
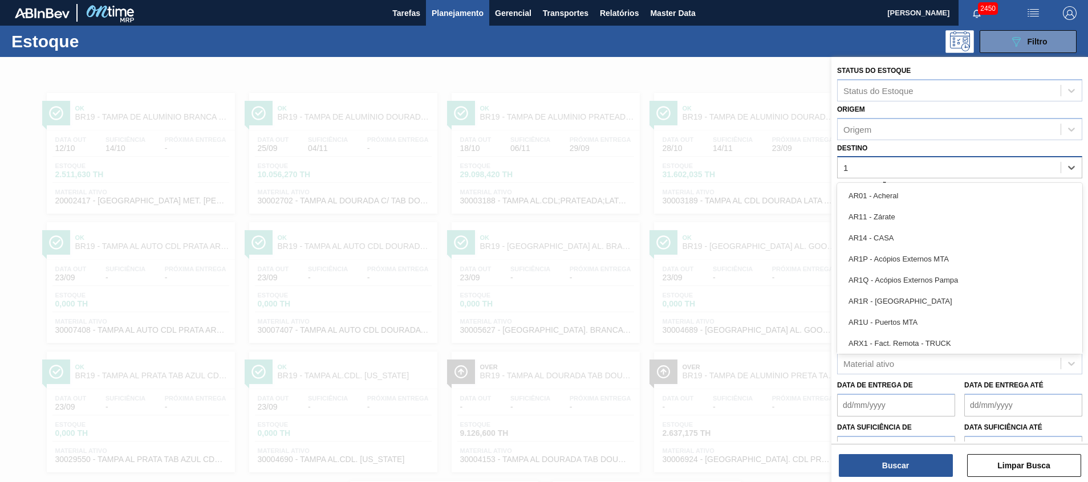
type input "11"
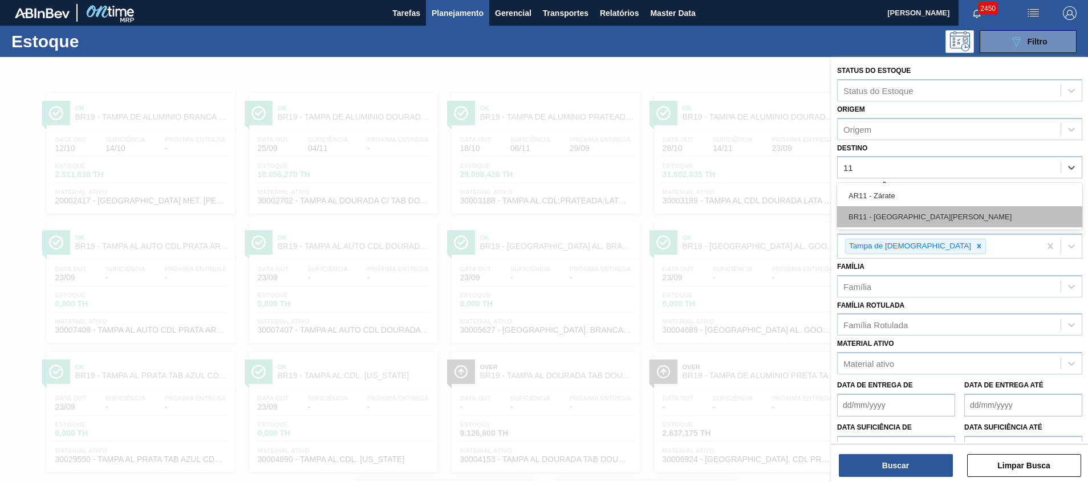
click at [901, 212] on div "BR11 - [GEOGRAPHIC_DATA][PERSON_NAME]" at bounding box center [959, 216] width 245 height 21
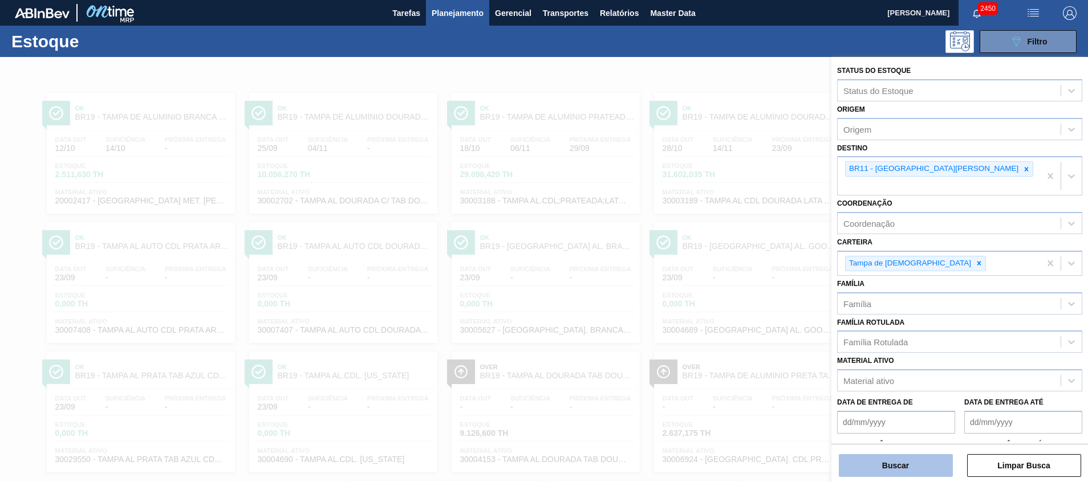
click at [888, 467] on button "Buscar" at bounding box center [896, 465] width 114 height 23
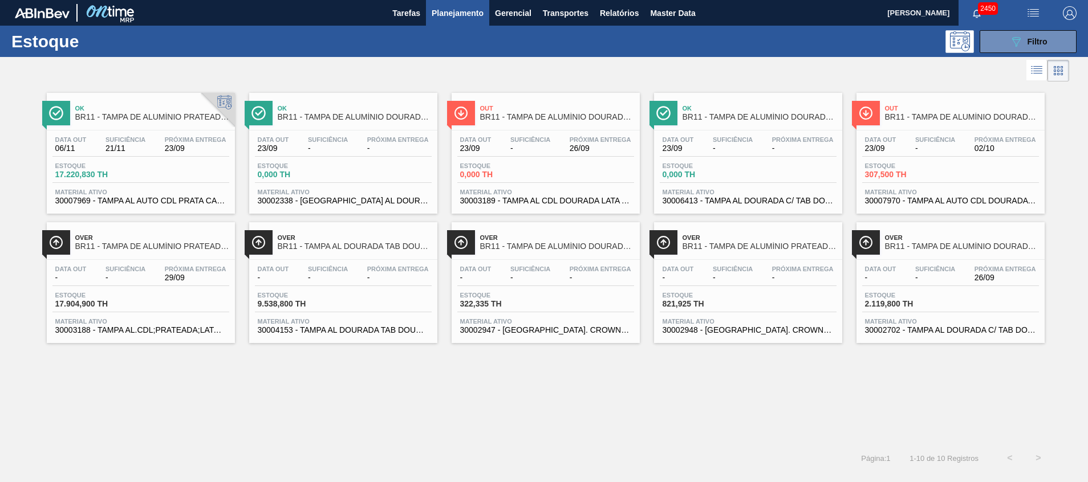
click at [143, 202] on span "30007969 - TAMPA AL AUTO CDL PRATA CANPACK" at bounding box center [140, 201] width 171 height 9
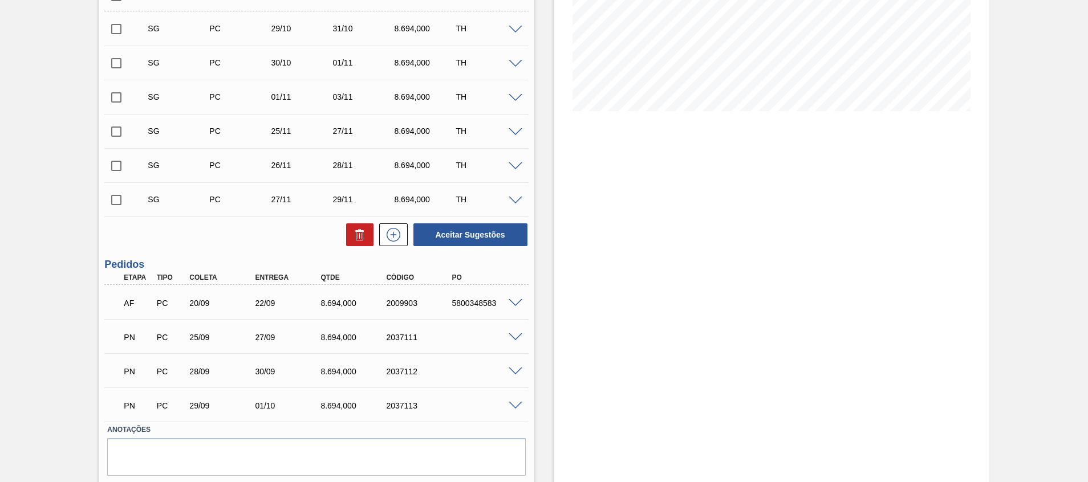
scroll to position [255, 0]
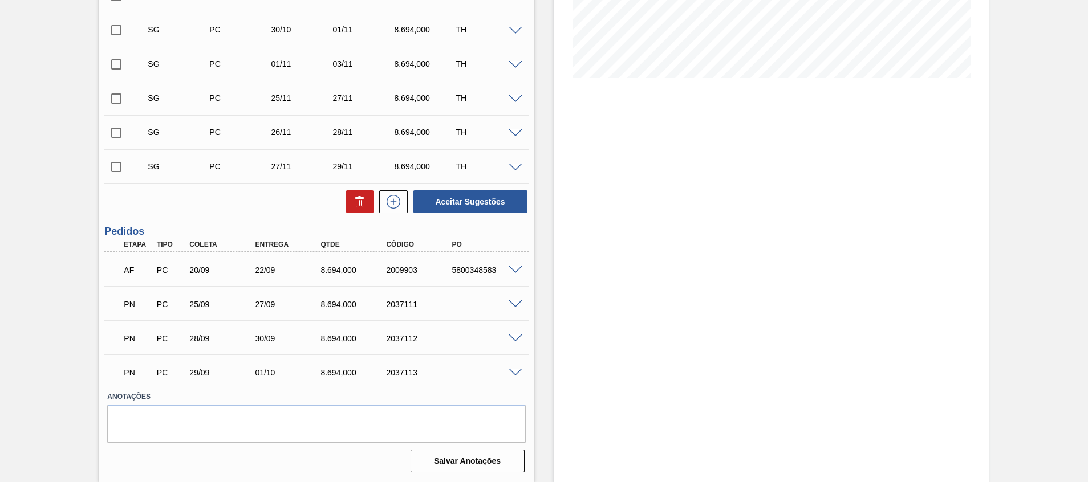
click at [395, 303] on div "2037111" at bounding box center [420, 304] width 74 height 9
click at [396, 303] on div "2037111" at bounding box center [420, 304] width 74 height 9
copy div "2037111"
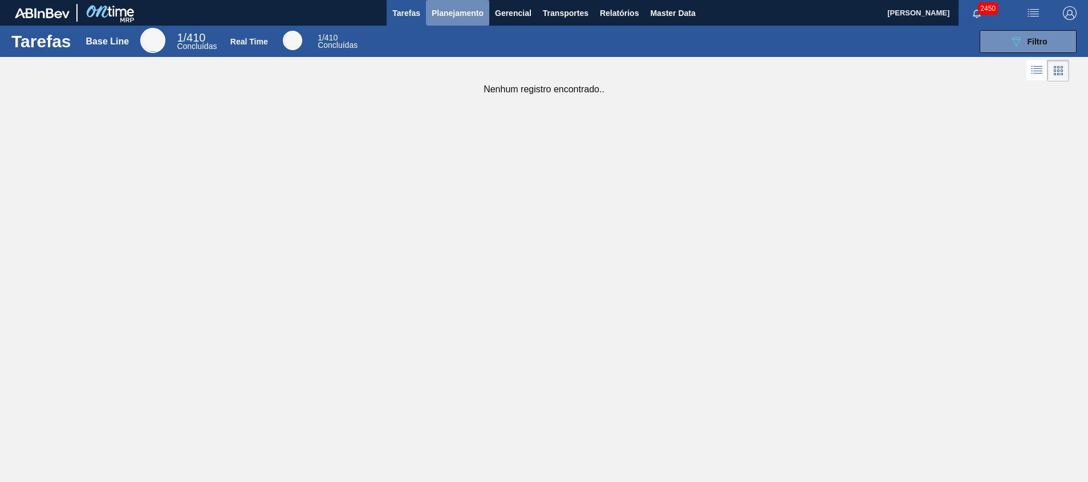
click at [448, 14] on span "Planejamento" at bounding box center [458, 13] width 52 height 14
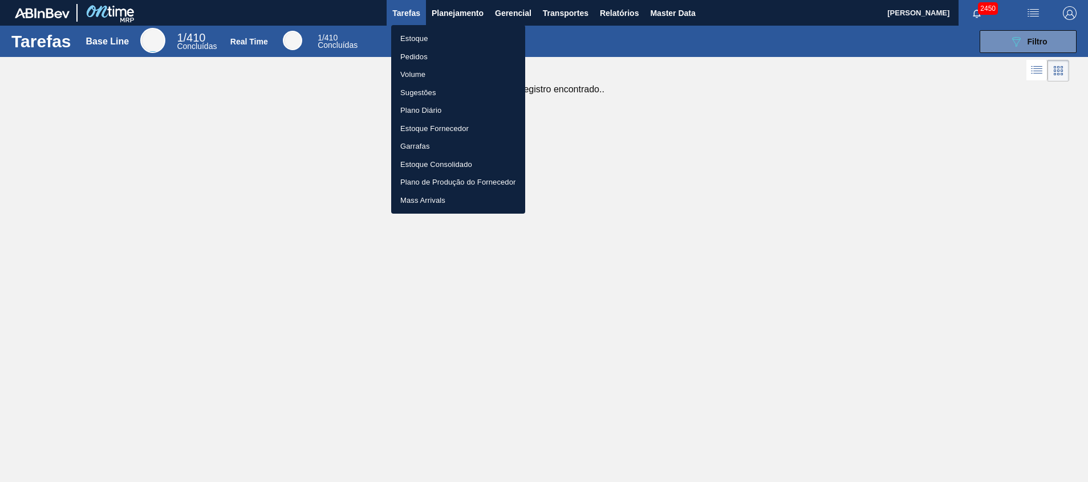
click at [424, 37] on li "Estoque" at bounding box center [458, 39] width 134 height 18
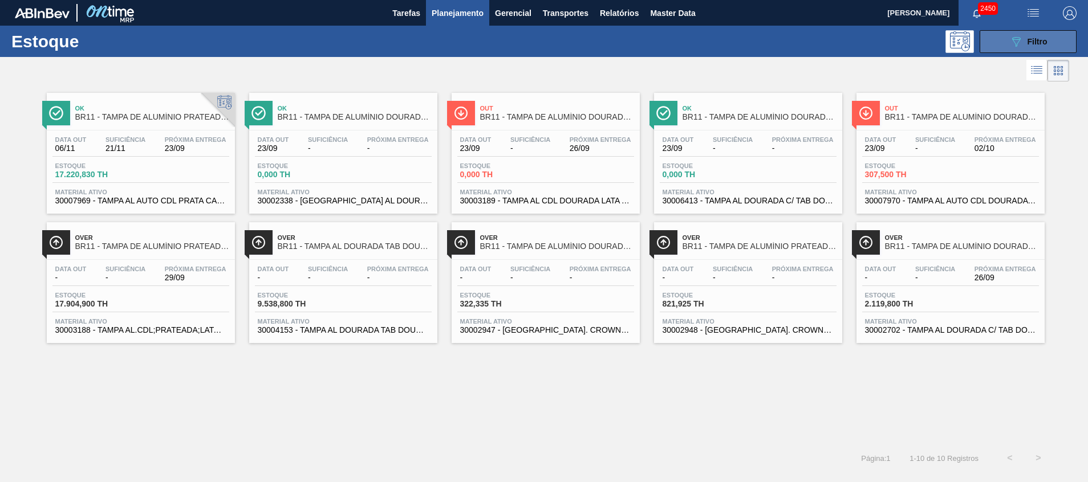
click at [1006, 51] on button "089F7B8B-B2A5-4AFE-B5C0-19BA573D28AC Filtro" at bounding box center [1027, 41] width 97 height 23
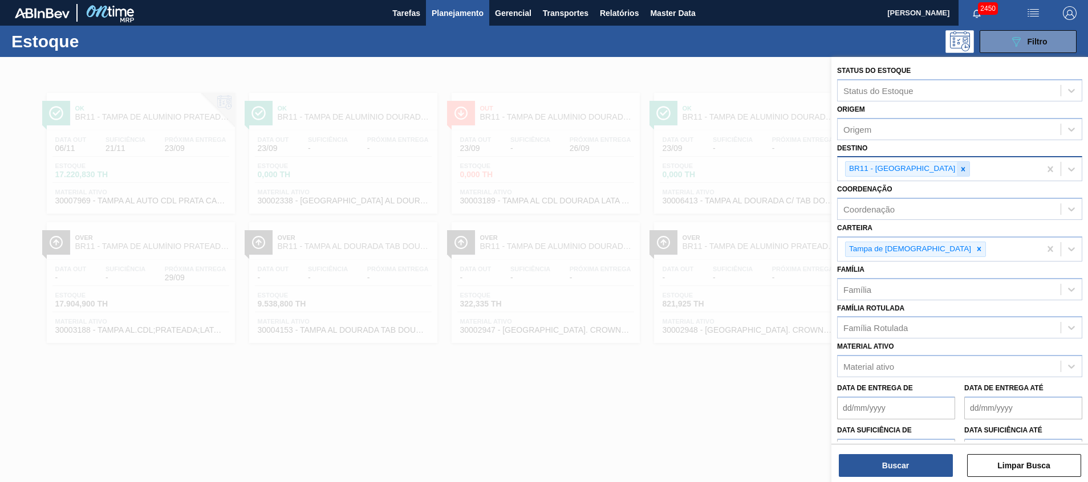
click at [961, 169] on icon at bounding box center [963, 169] width 4 height 4
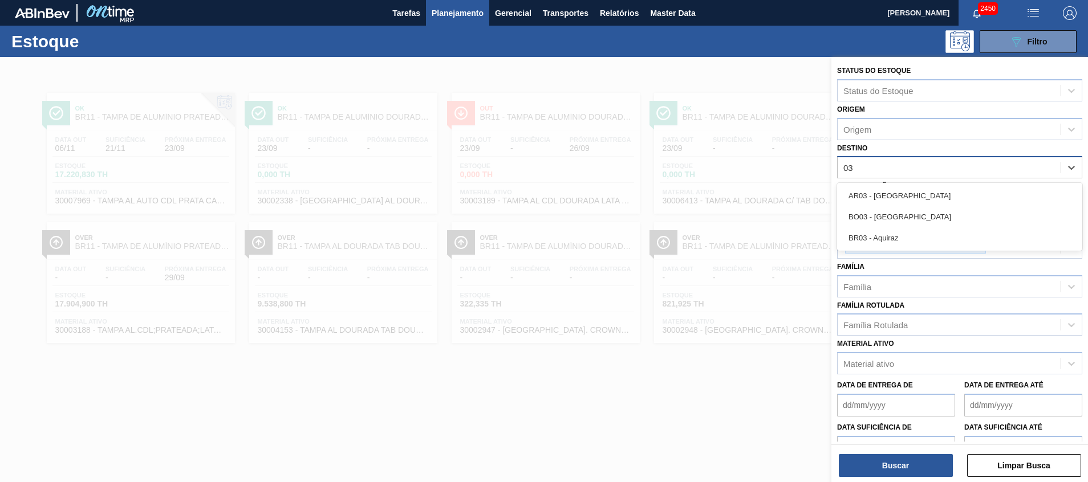
type input "0"
type input "17"
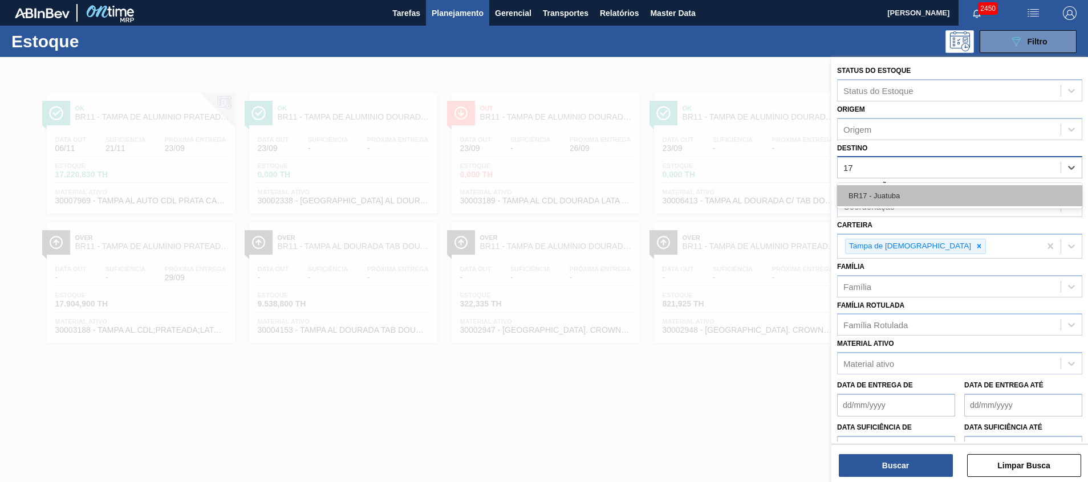
click at [906, 193] on div "BR17 - Juatuba" at bounding box center [959, 195] width 245 height 21
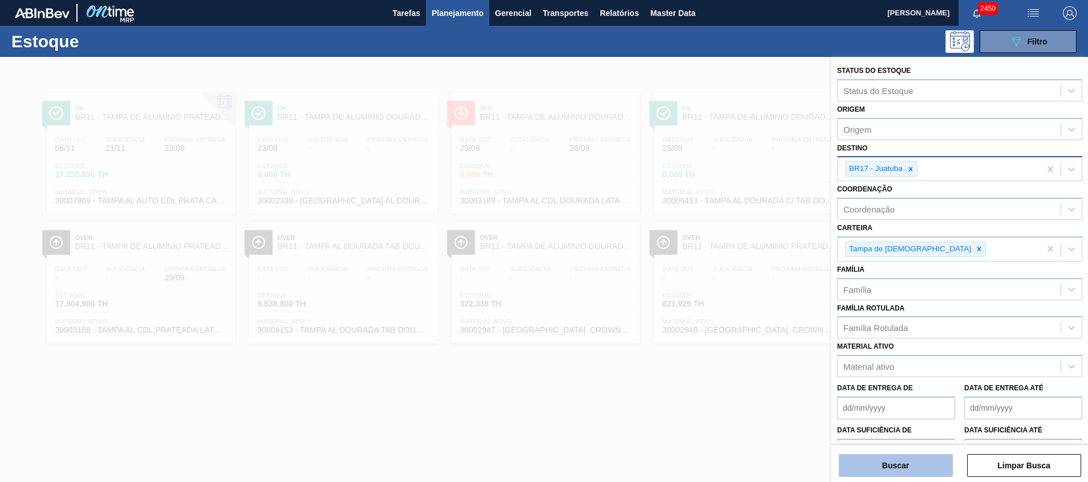
click at [914, 458] on button "Buscar" at bounding box center [896, 465] width 114 height 23
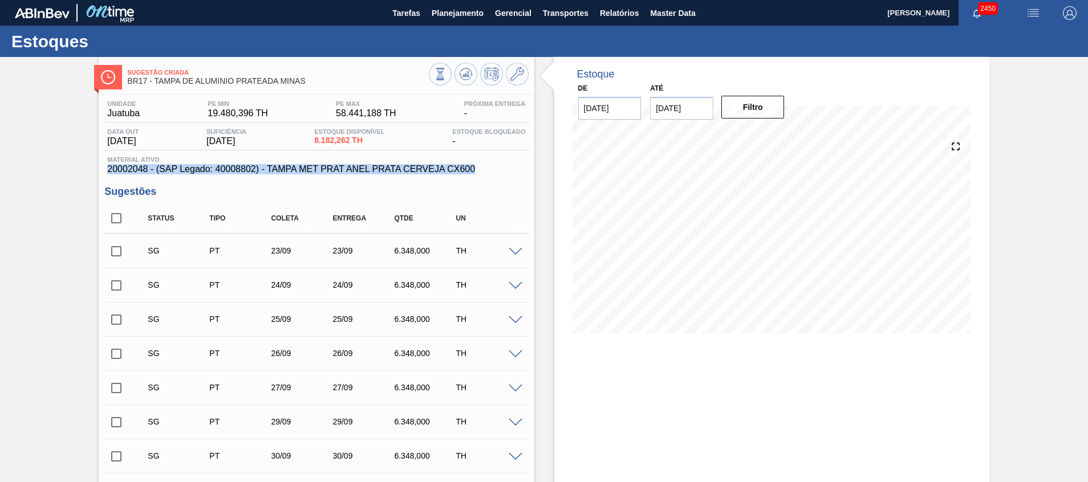
drag, startPoint x: 478, startPoint y: 166, endPoint x: 67, endPoint y: 140, distance: 411.9
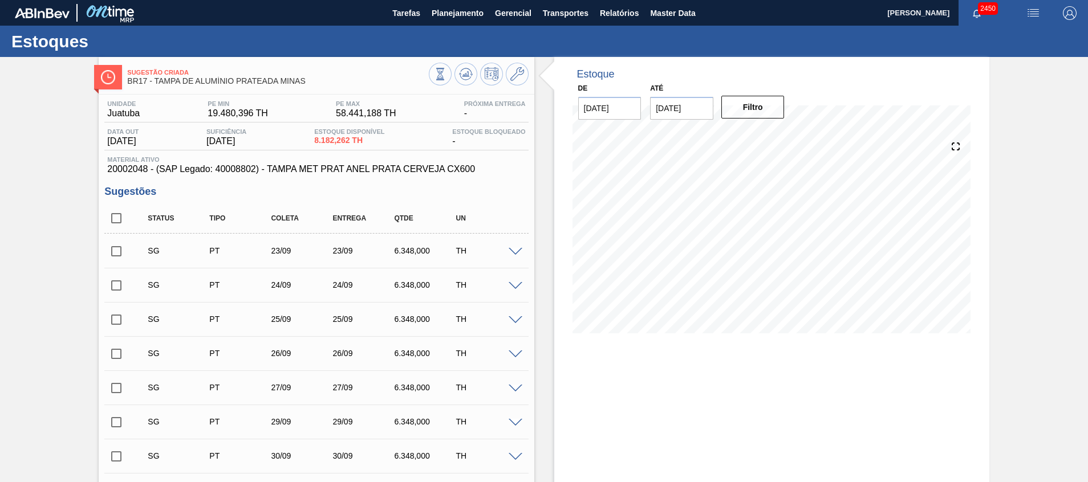
click at [665, 14] on span "Master Data" at bounding box center [672, 13] width 45 height 14
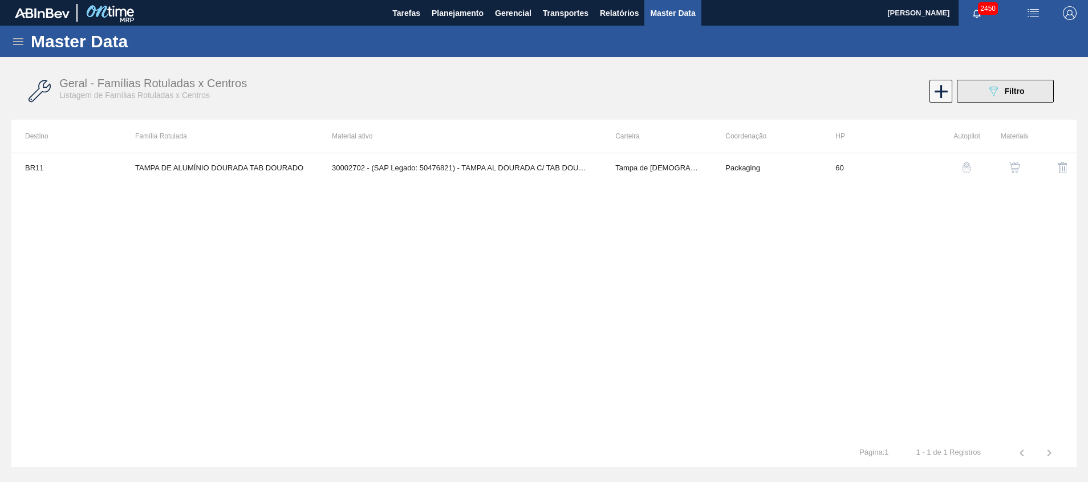
click at [979, 88] on button "089F7B8B-B2A5-4AFE-B5C0-19BA573D28AC Filtro" at bounding box center [1005, 91] width 97 height 23
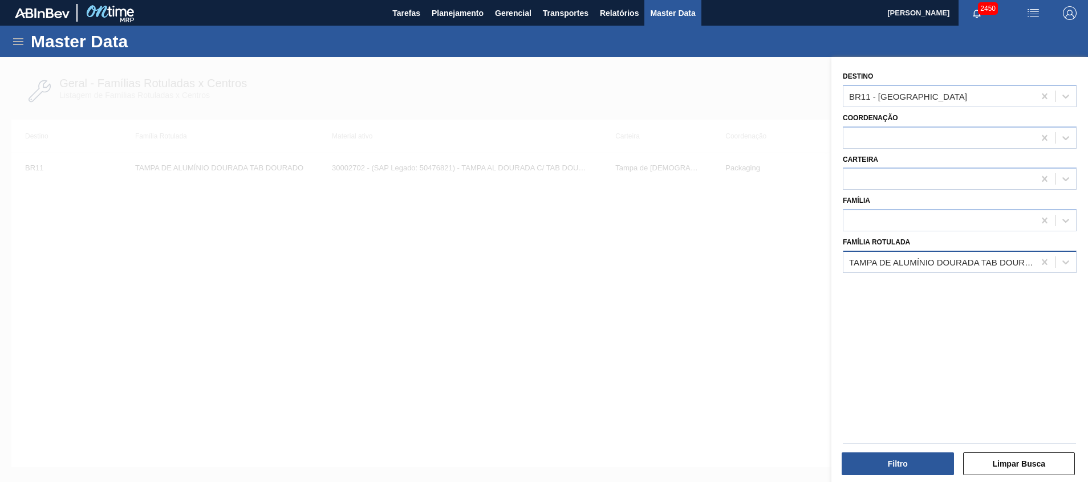
click at [921, 270] on div "TAMPA DE ALUMÍNIO DOURADA TAB DOURADO" at bounding box center [938, 262] width 191 height 17
click at [1042, 261] on icon at bounding box center [1044, 262] width 5 height 6
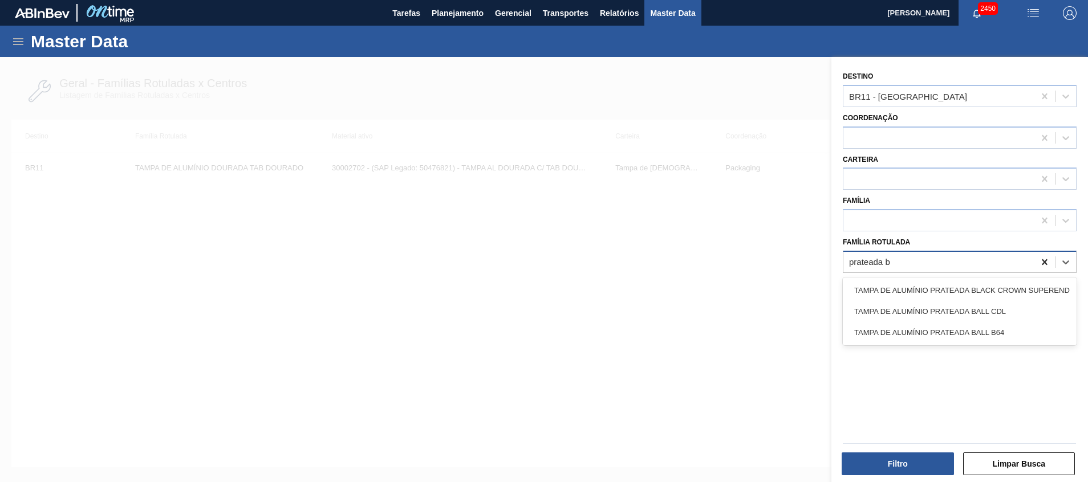
type Rotulada "prateada ba"
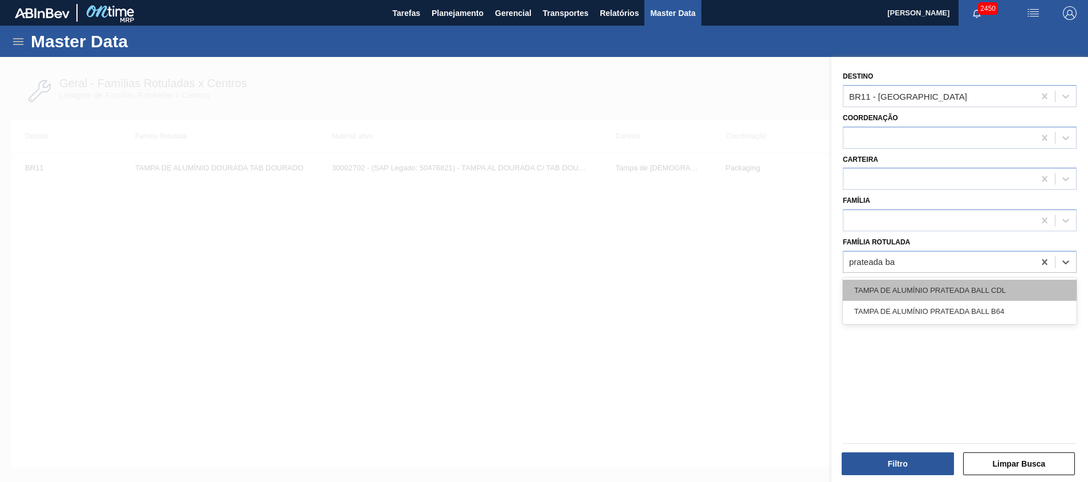
click at [986, 281] on div "TAMPA DE ALUMÍNIO PRATEADA BALL CDL" at bounding box center [960, 290] width 234 height 21
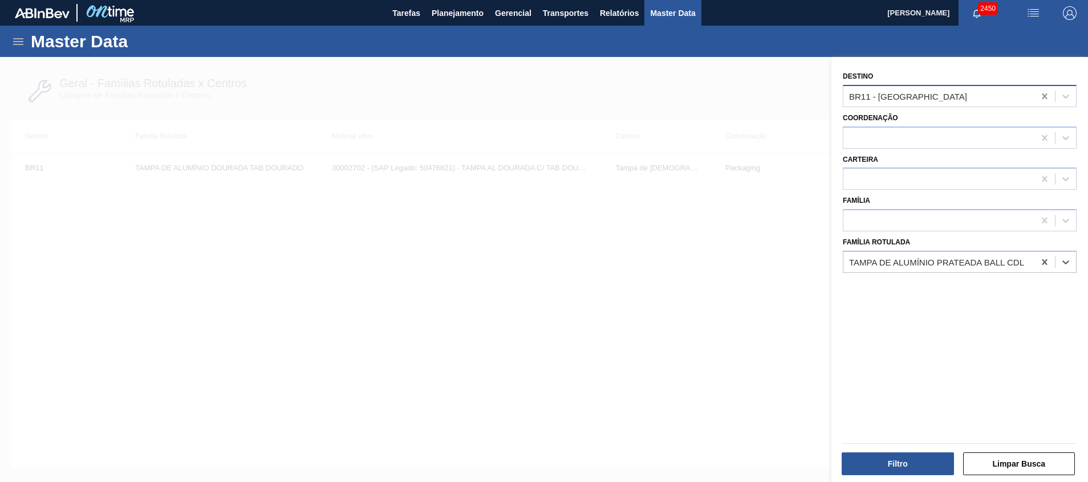
click at [1042, 96] on icon at bounding box center [1044, 96] width 5 height 6
type input "ju"
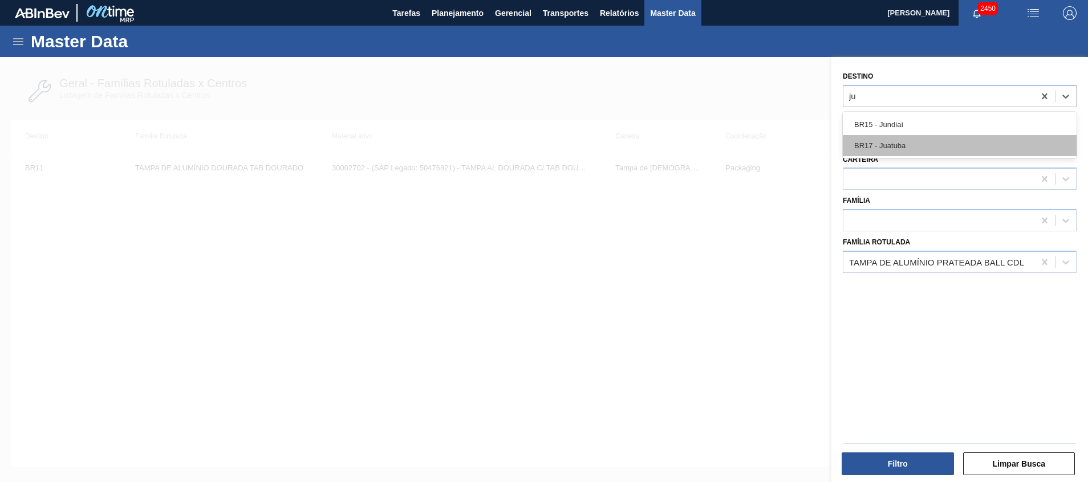
click at [937, 139] on div "BR17 - Juatuba" at bounding box center [960, 145] width 234 height 21
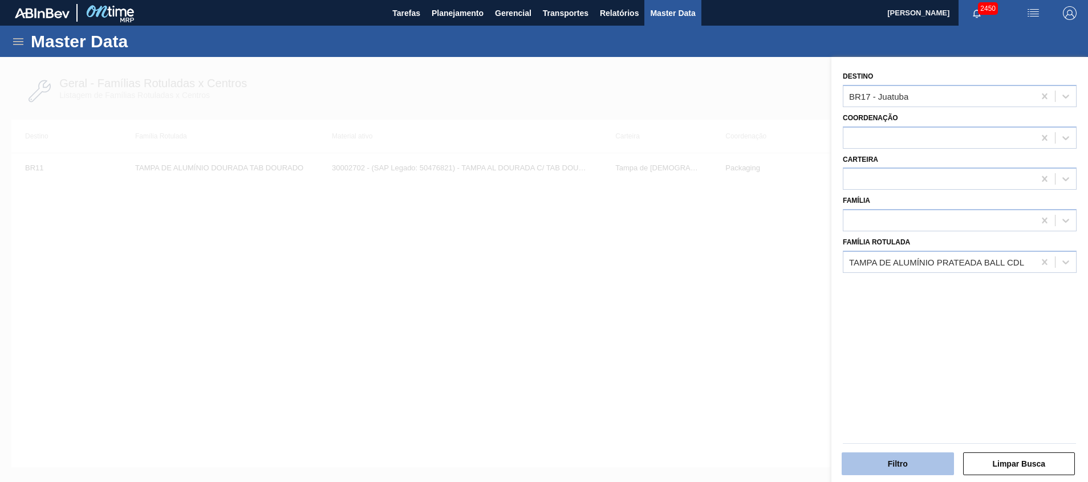
click at [938, 463] on button "Filtro" at bounding box center [897, 464] width 112 height 23
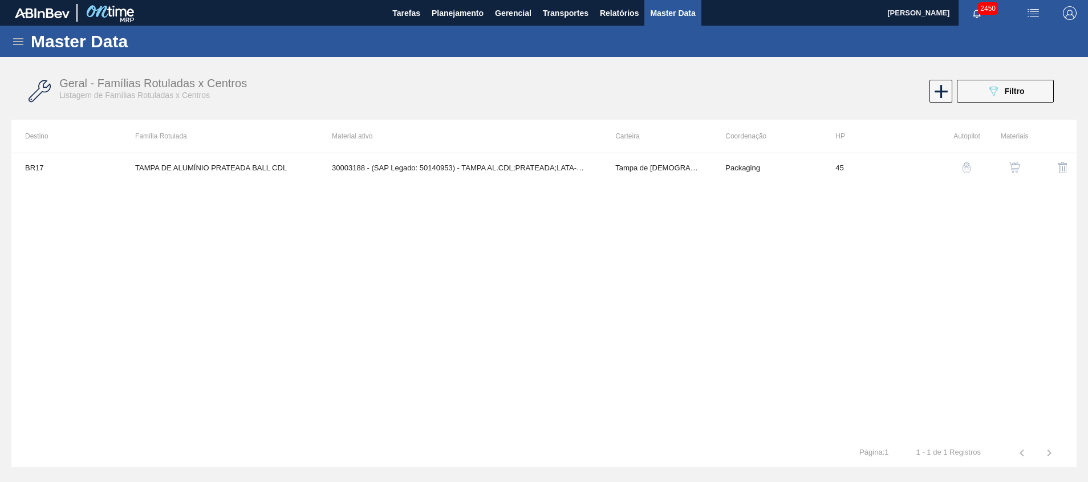
click at [1012, 169] on img "button" at bounding box center [1013, 167] width 11 height 11
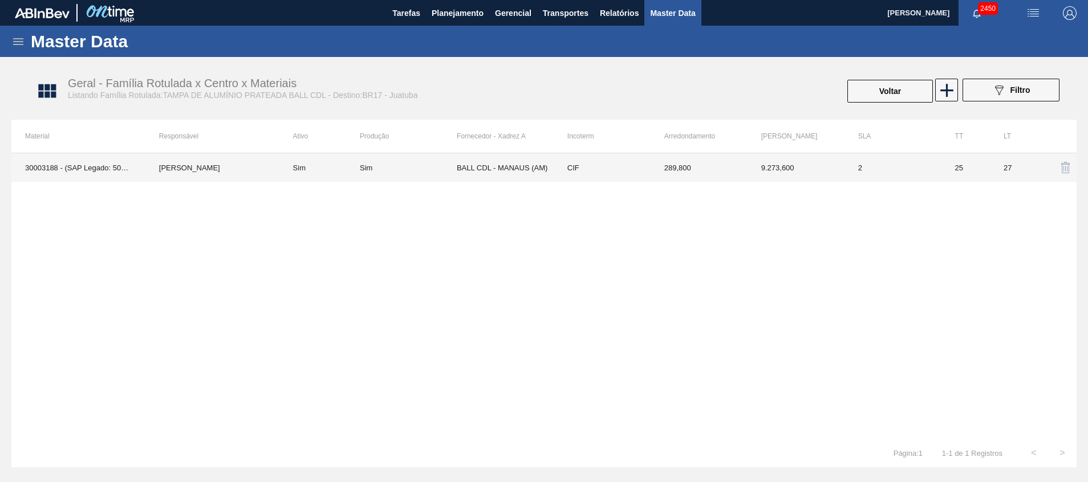
click at [520, 166] on td "BALL CDL - MANAUS (AM)" at bounding box center [505, 167] width 97 height 29
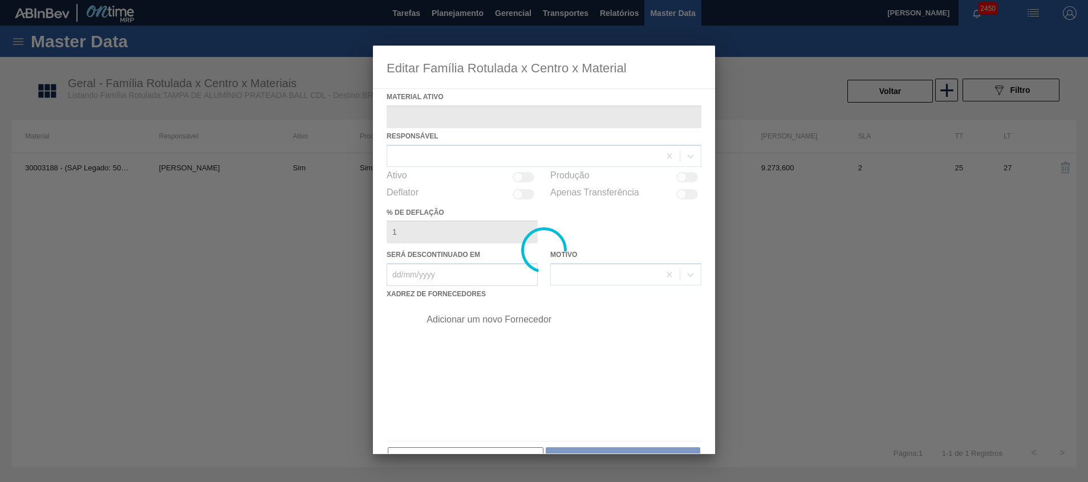
type ativo "30003188 - (SAP Legado: 50140953) - TAMPA AL.CDL;PRATEADA;LATA-AUTOMATICA;"
checkbox input "true"
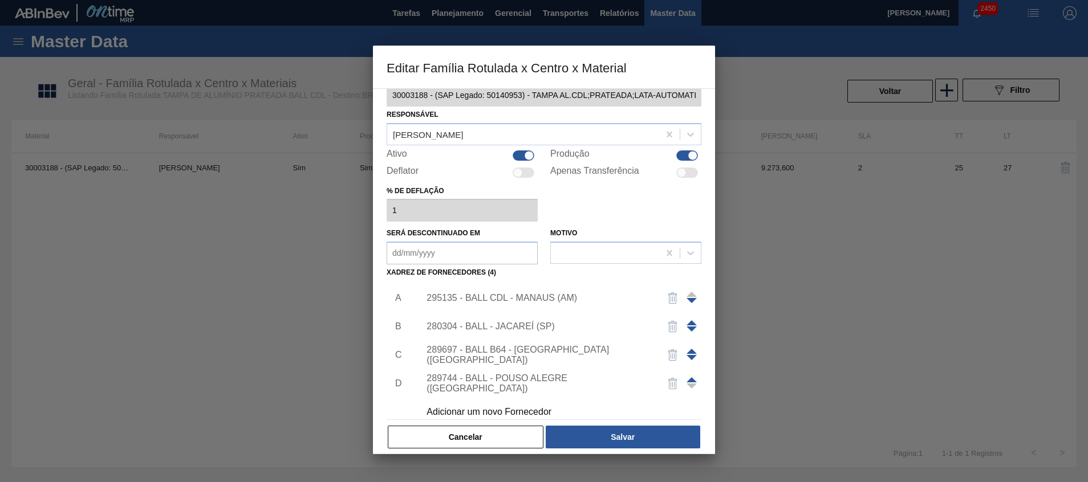
scroll to position [31, 0]
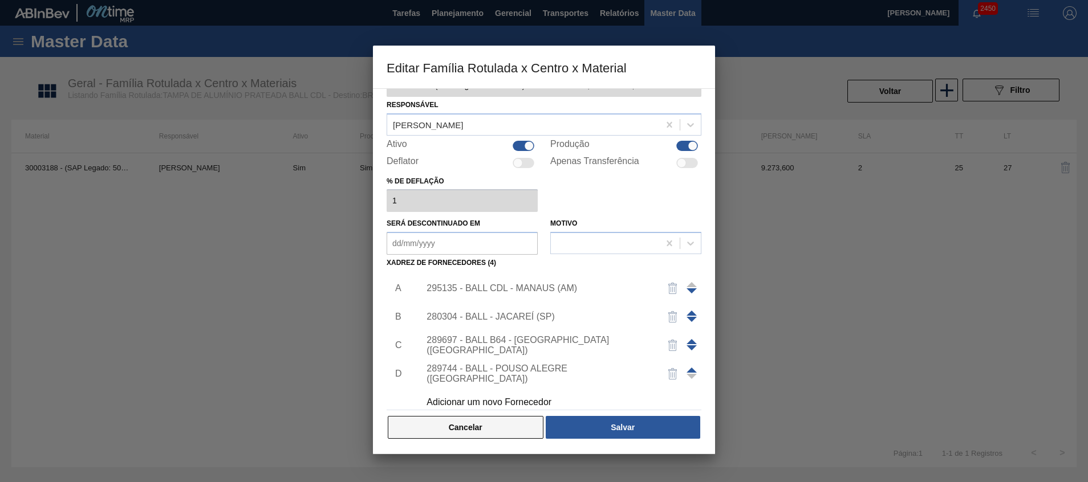
click at [471, 431] on button "Cancelar" at bounding box center [466, 427] width 156 height 23
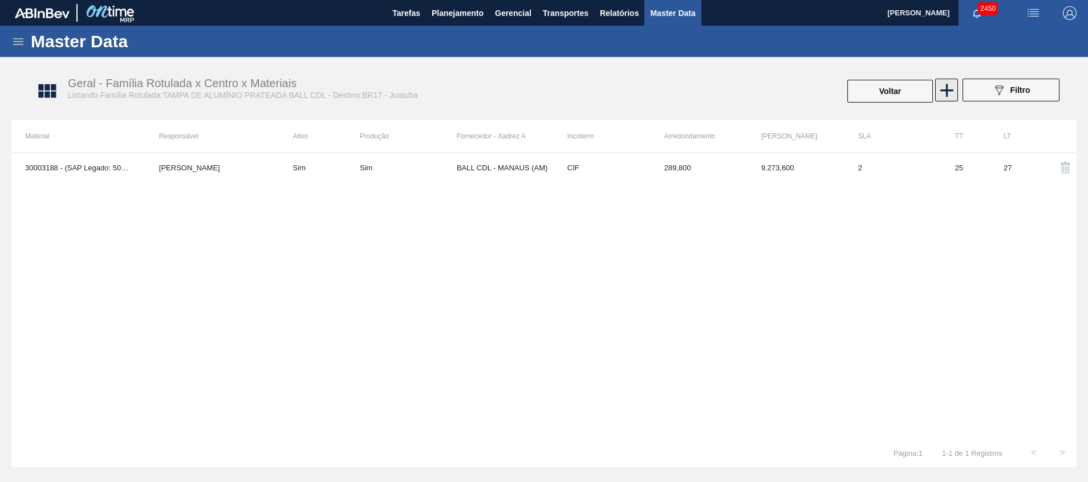
click at [945, 82] on icon at bounding box center [947, 90] width 22 height 22
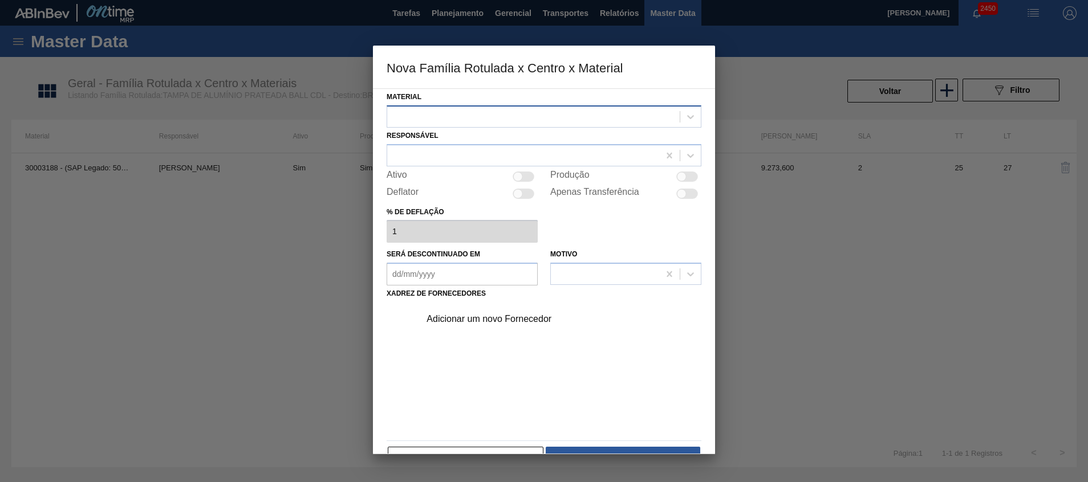
click at [500, 121] on div at bounding box center [533, 116] width 292 height 17
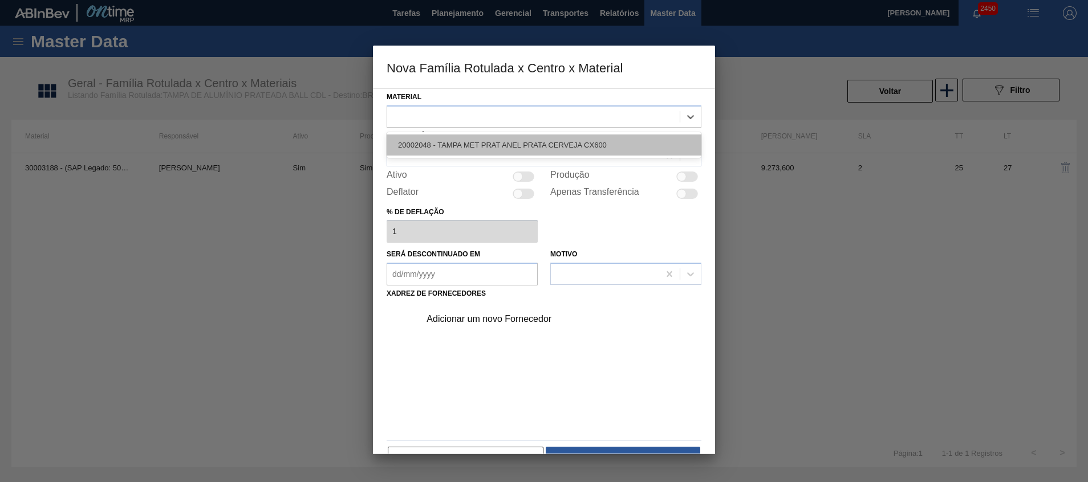
click at [491, 142] on div "20002048 - TAMPA MET PRAT ANEL PRATA CERVEJA CX600" at bounding box center [544, 145] width 315 height 21
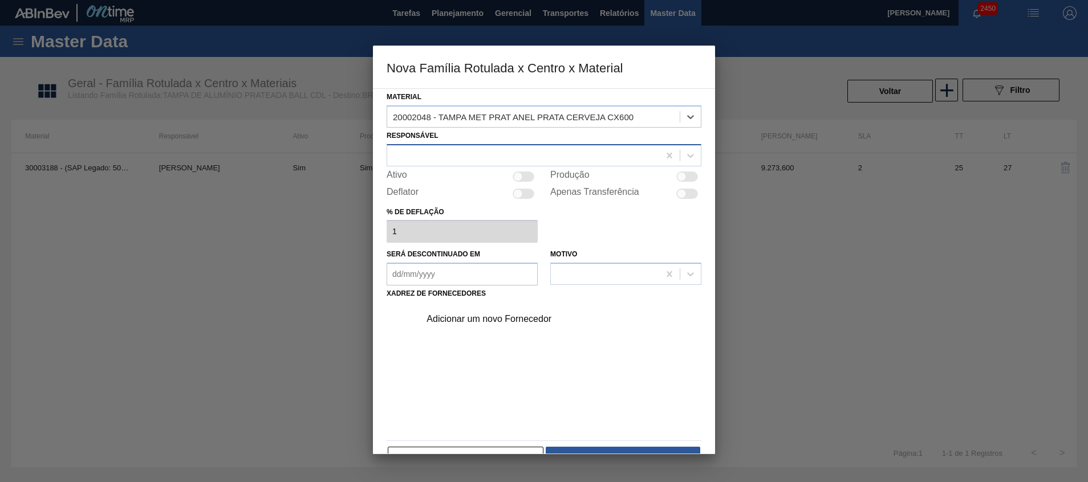
click at [488, 149] on div at bounding box center [523, 155] width 272 height 17
type input "beatriz mar"
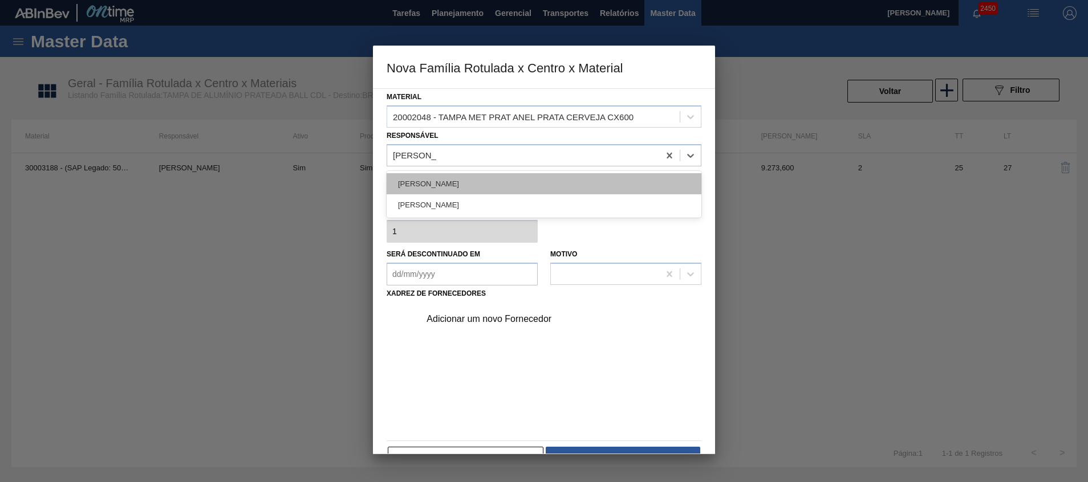
click at [481, 177] on div "[PERSON_NAME]" at bounding box center [544, 183] width 315 height 21
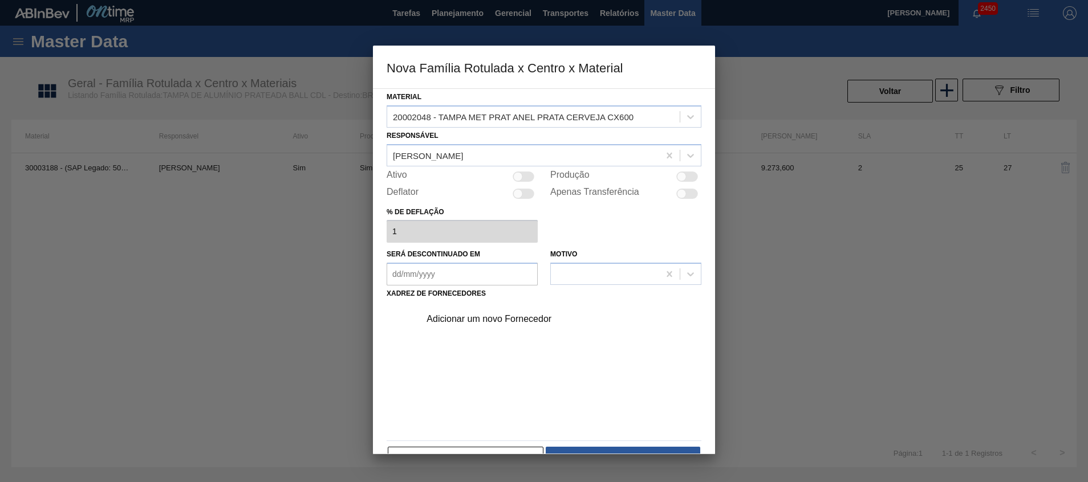
click at [692, 182] on div "Produção" at bounding box center [625, 177] width 151 height 14
drag, startPoint x: 692, startPoint y: 175, endPoint x: 684, endPoint y: 177, distance: 8.7
click at [692, 175] on div at bounding box center [687, 177] width 22 height 10
checkbox input "true"
click at [540, 319] on div "Adicionar um novo Fornecedor" at bounding box center [537, 319] width 223 height 10
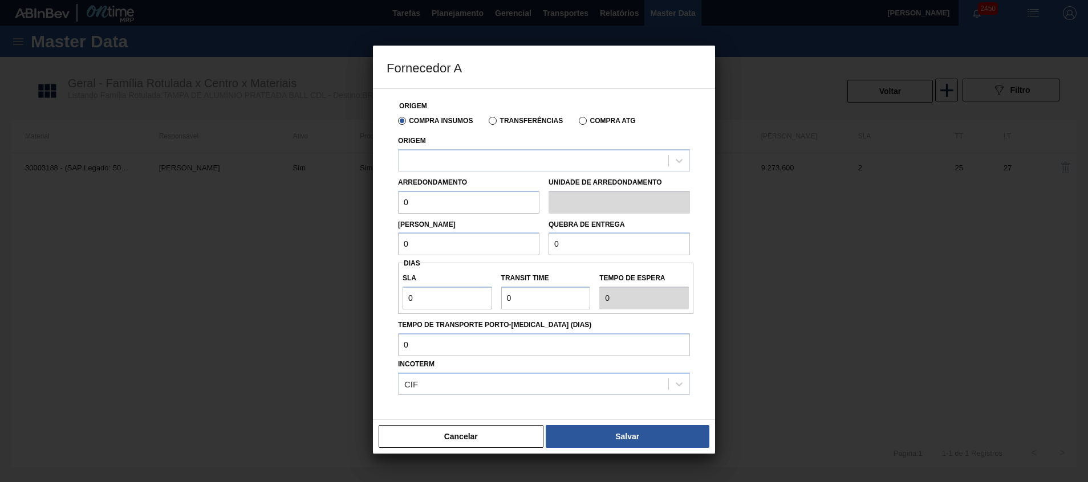
click at [518, 124] on label "Transferências" at bounding box center [526, 121] width 74 height 8
click at [487, 123] on input "Transferências" at bounding box center [487, 123] width 0 height 0
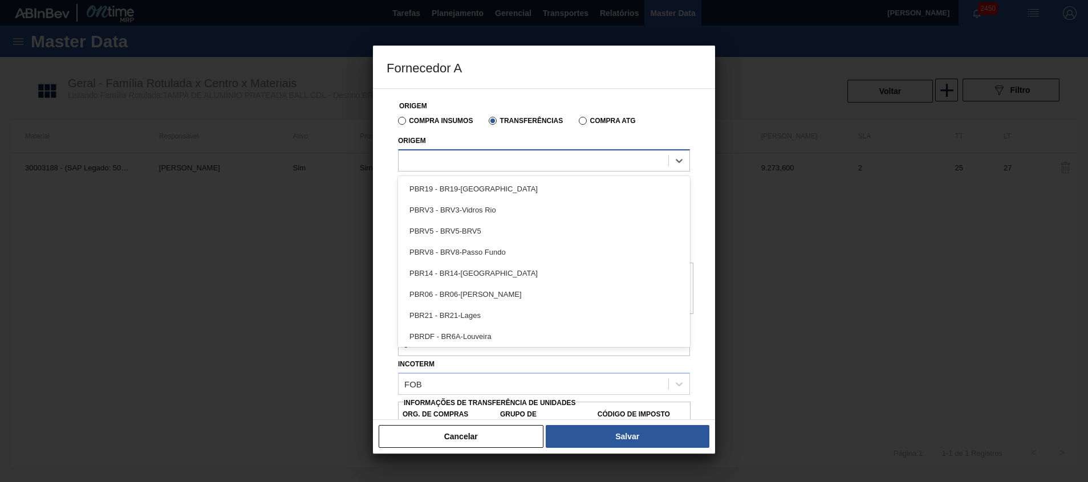
click at [501, 162] on div at bounding box center [533, 160] width 270 height 17
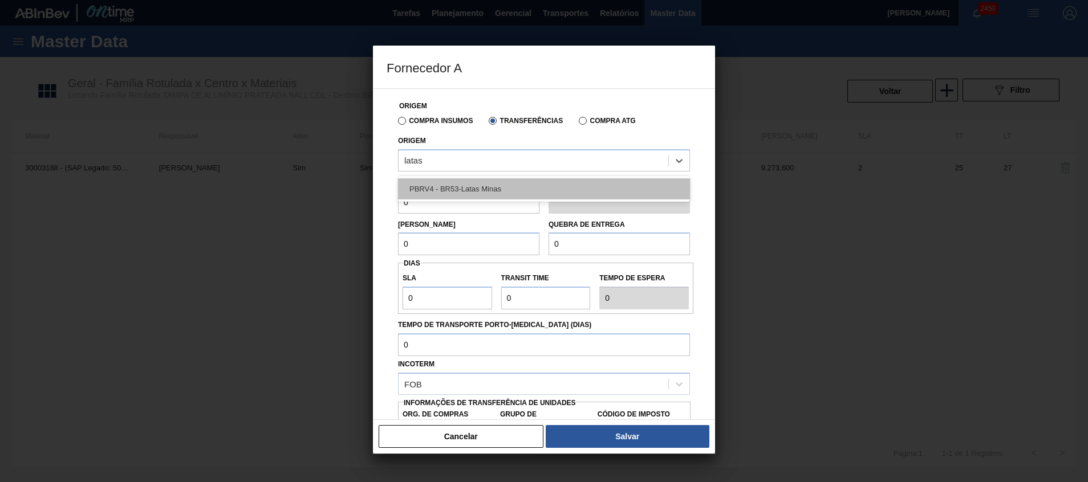
type input "latas"
click at [497, 187] on div "PBRV4 - BR53-Latas Minas" at bounding box center [544, 188] width 292 height 21
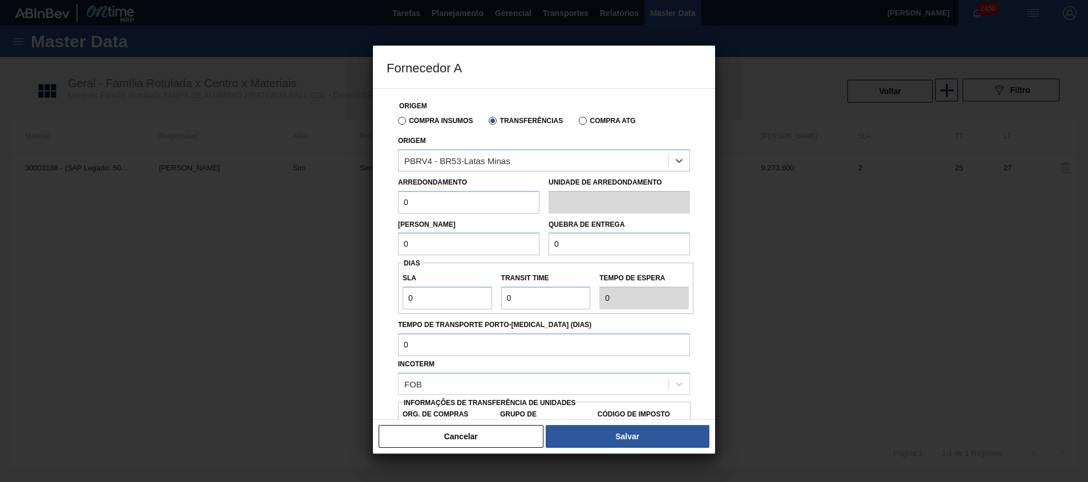
click at [484, 199] on input "0" at bounding box center [468, 202] width 141 height 23
type input "317,4"
type input "BR00"
type input "A01"
type input "I4"
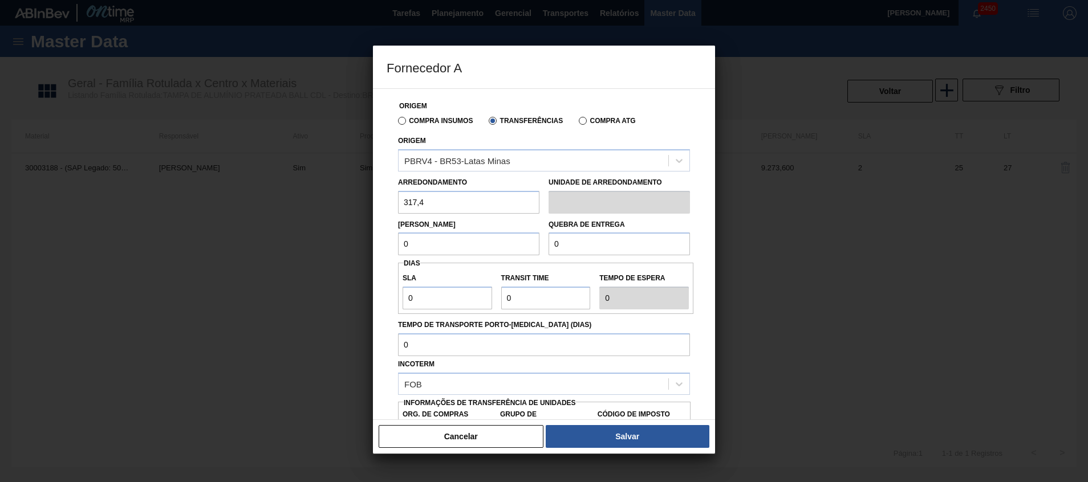
drag, startPoint x: 397, startPoint y: 250, endPoint x: 353, endPoint y: 241, distance: 44.3
click at [361, 247] on div "Fornecedor A Origem Compra Insumos Transferências Compra ATG Origem PBRV4 - BR5…" at bounding box center [544, 241] width 1088 height 482
type input "6.348"
drag, startPoint x: 452, startPoint y: 242, endPoint x: 316, endPoint y: 248, distance: 135.8
click at [318, 249] on div "Fornecedor A Origem Compra Insumos Transferências Compra ATG Origem PBRV4 - BR5…" at bounding box center [544, 241] width 1088 height 482
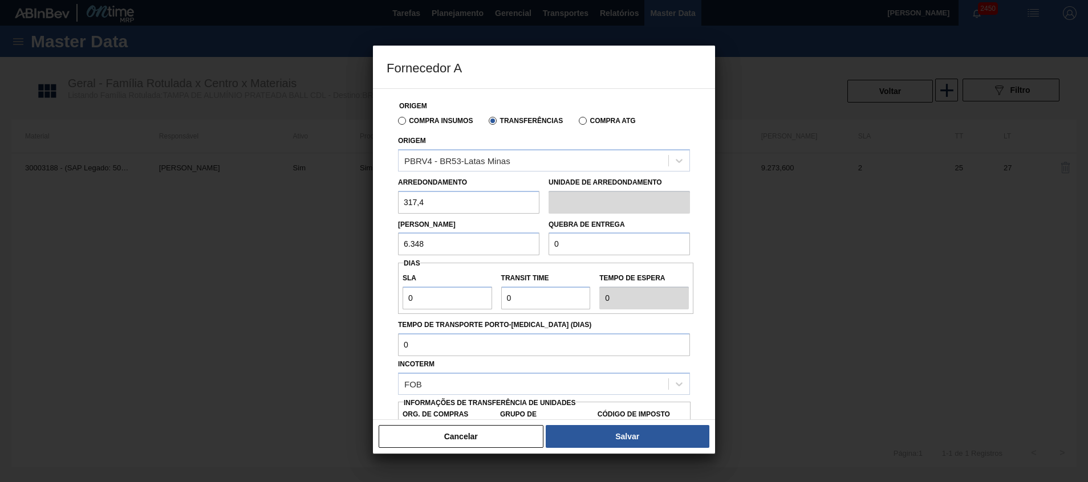
drag, startPoint x: 580, startPoint y: 239, endPoint x: 467, endPoint y: 238, distance: 112.3
click at [474, 241] on div "Lote Mínimo 6.348 Quebra de entrega 0" at bounding box center [543, 235] width 301 height 42
paste input "6.348"
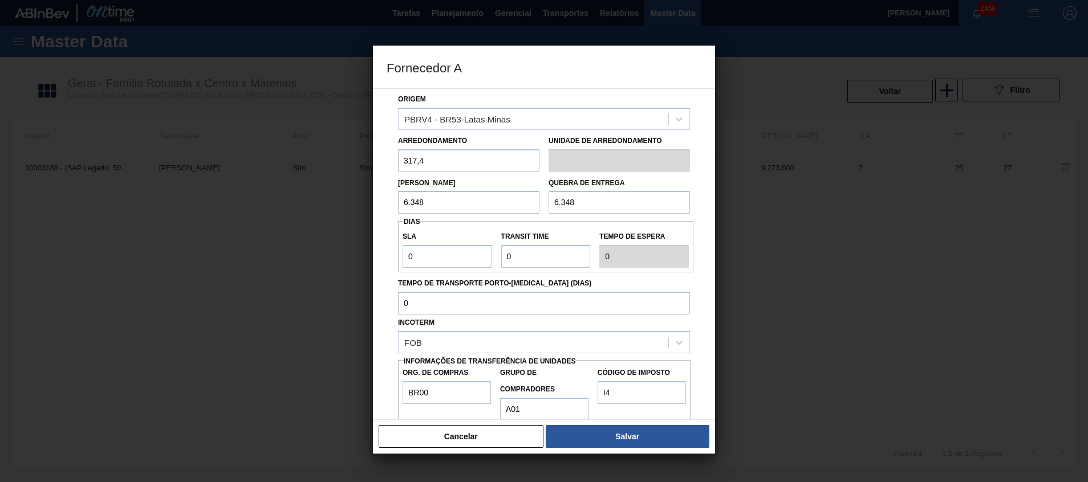
scroll to position [61, 0]
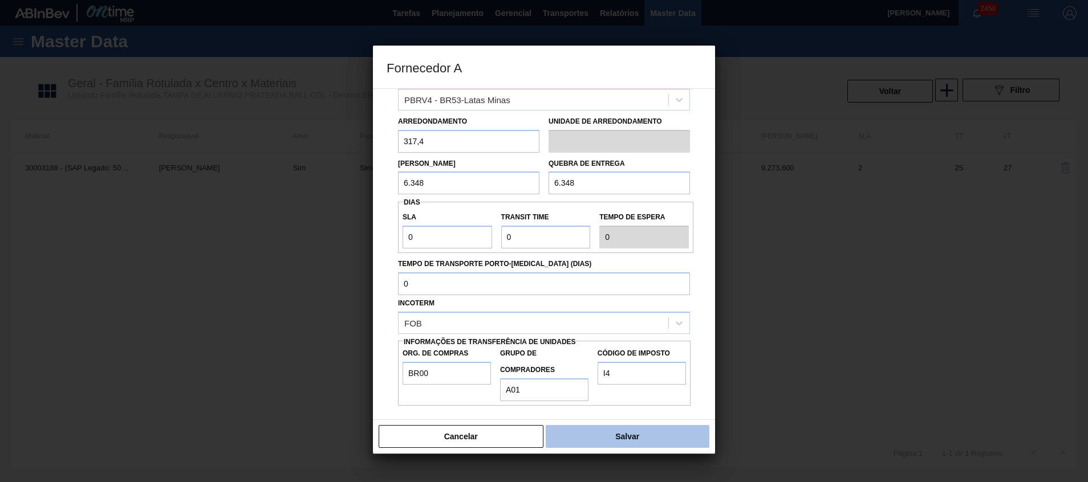
type input "6.348"
click at [593, 429] on button "Salvar" at bounding box center [628, 436] width 164 height 23
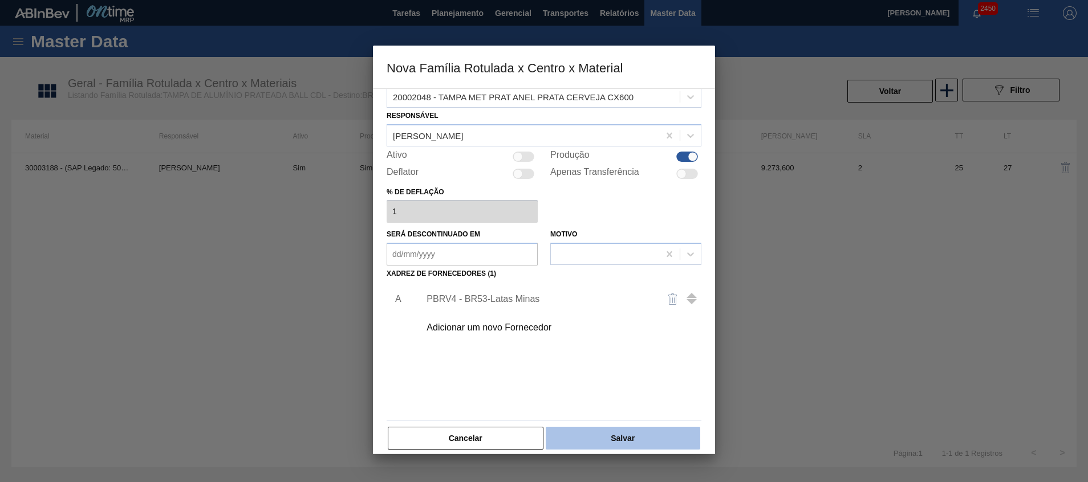
scroll to position [31, 0]
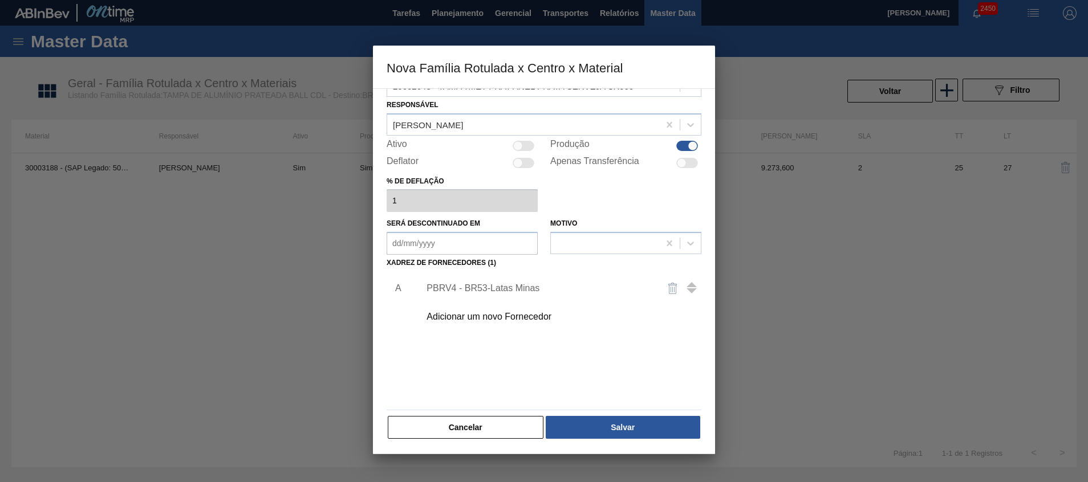
click at [576, 283] on div "PBRV4 - BR53-Latas Minas" at bounding box center [537, 288] width 223 height 10
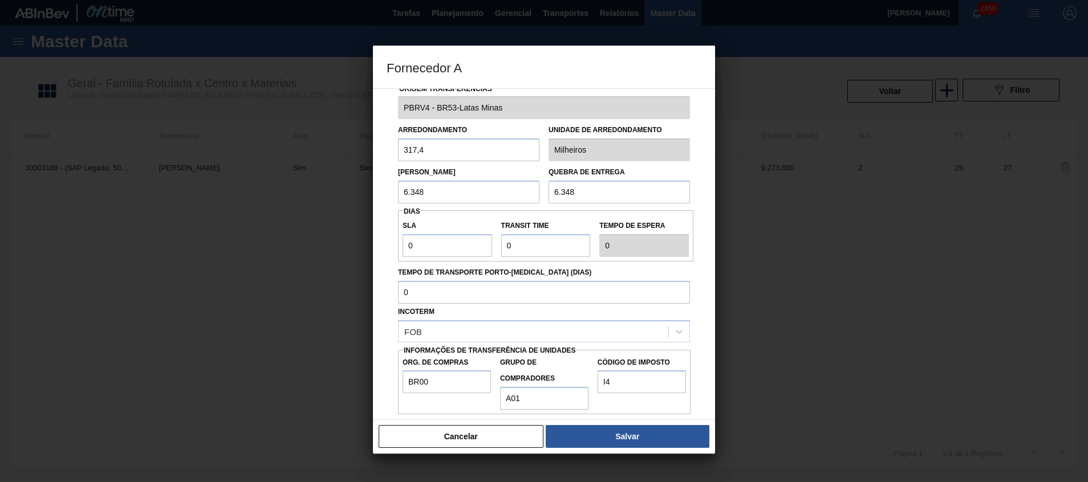
scroll to position [26, 0]
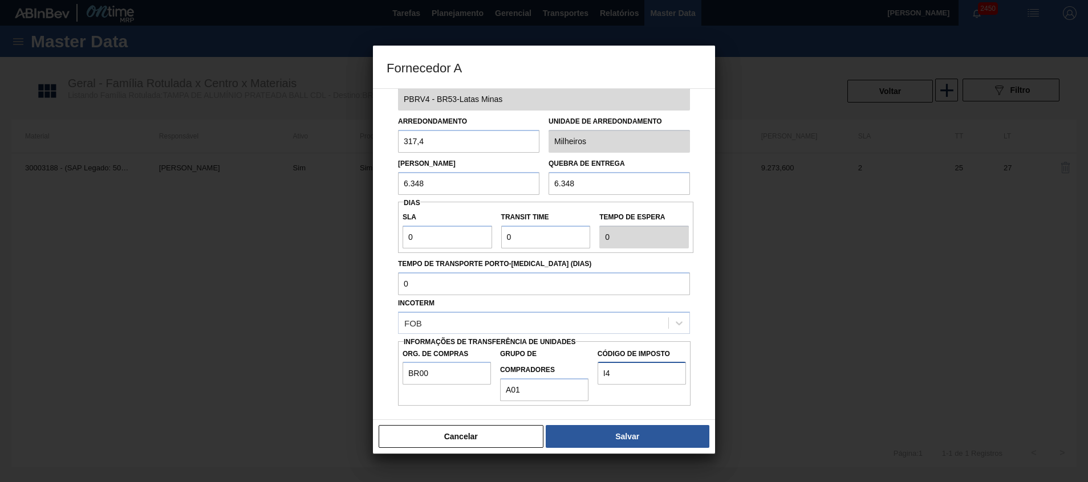
click at [644, 365] on input "I4" at bounding box center [641, 373] width 88 height 23
click at [604, 432] on button "Salvar" at bounding box center [628, 436] width 164 height 23
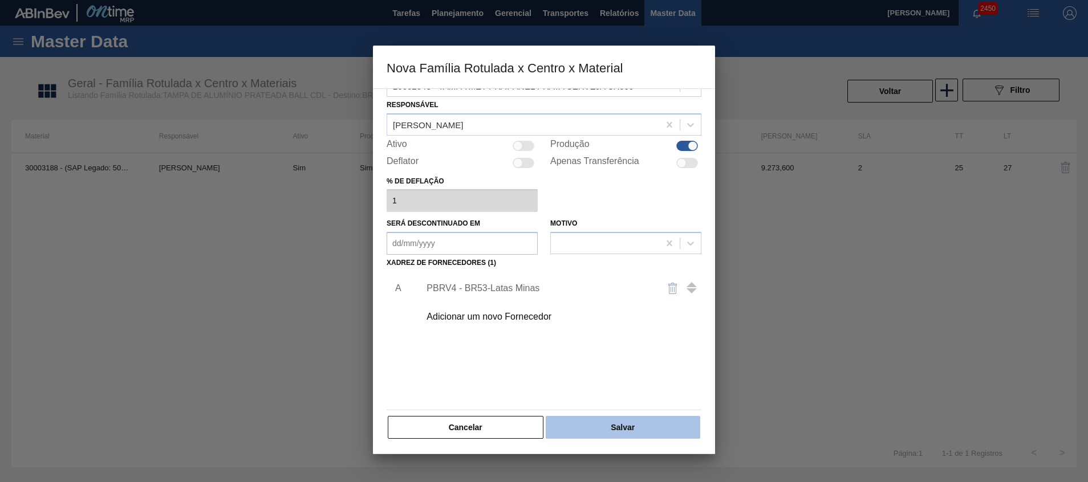
click at [608, 422] on button "Salvar" at bounding box center [623, 427] width 154 height 23
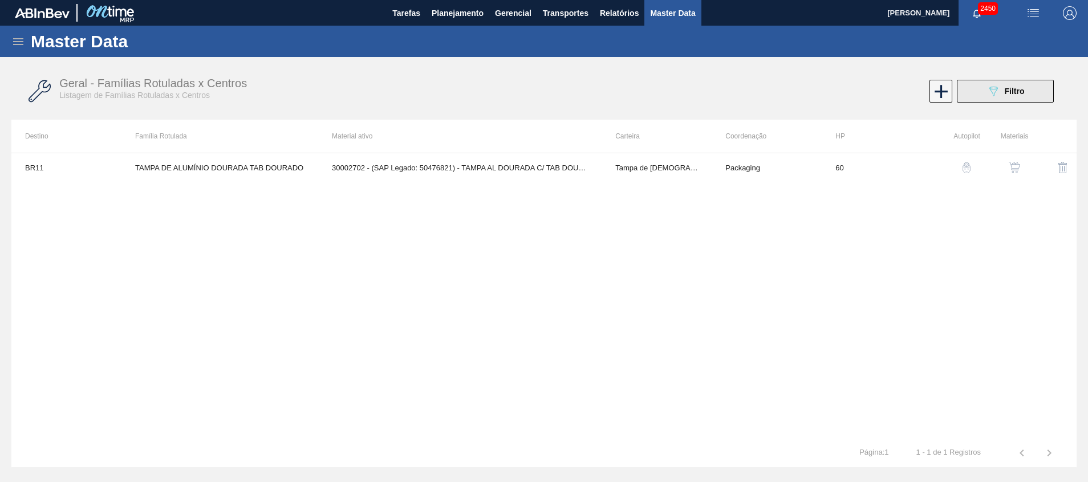
click at [969, 89] on button "089F7B8B-B2A5-4AFE-B5C0-19BA573D28AC Filtro" at bounding box center [1005, 91] width 97 height 23
